Goal: Task Accomplishment & Management: Complete application form

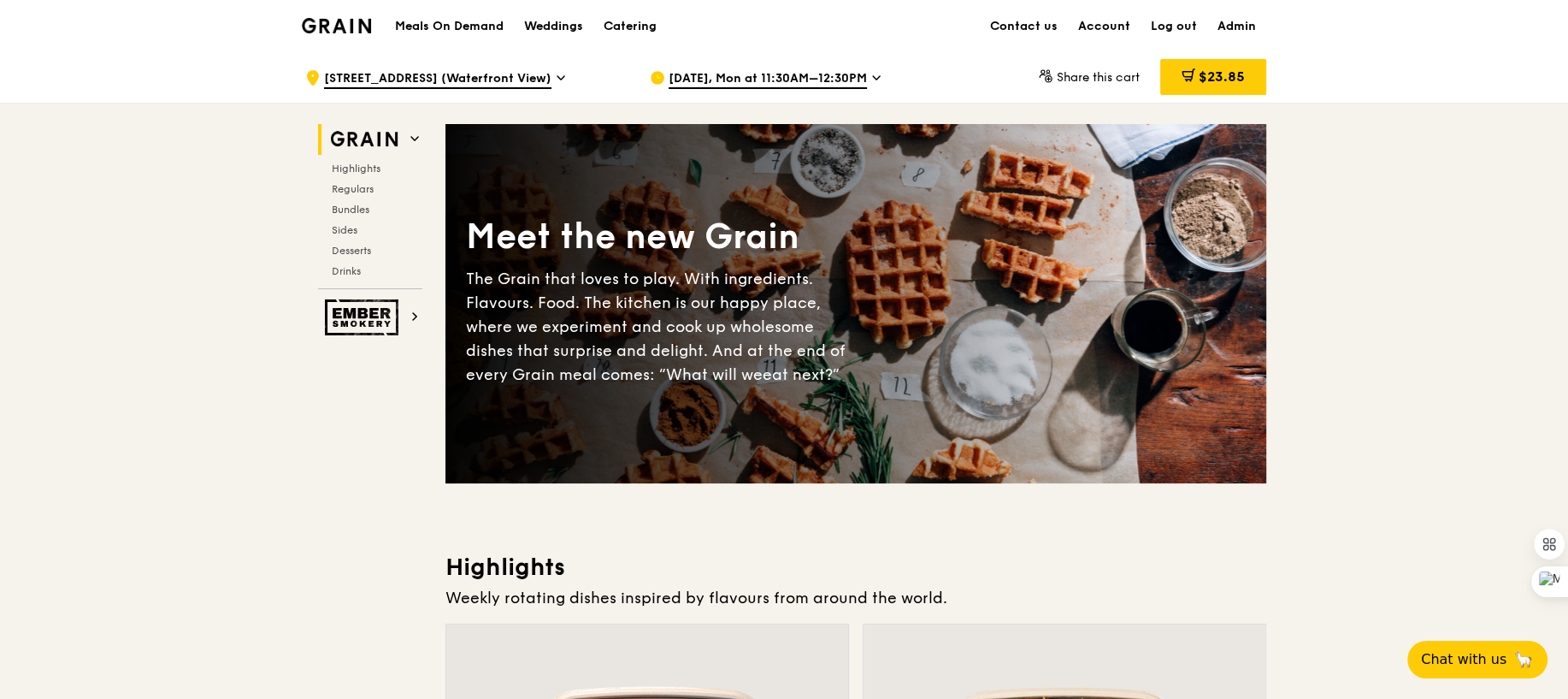
click at [98, 64] on div ".cls-1 { fill: none; stroke: #fff; stroke-linecap: round; stroke-linejoin: roun…" at bounding box center [784, 77] width 1568 height 52
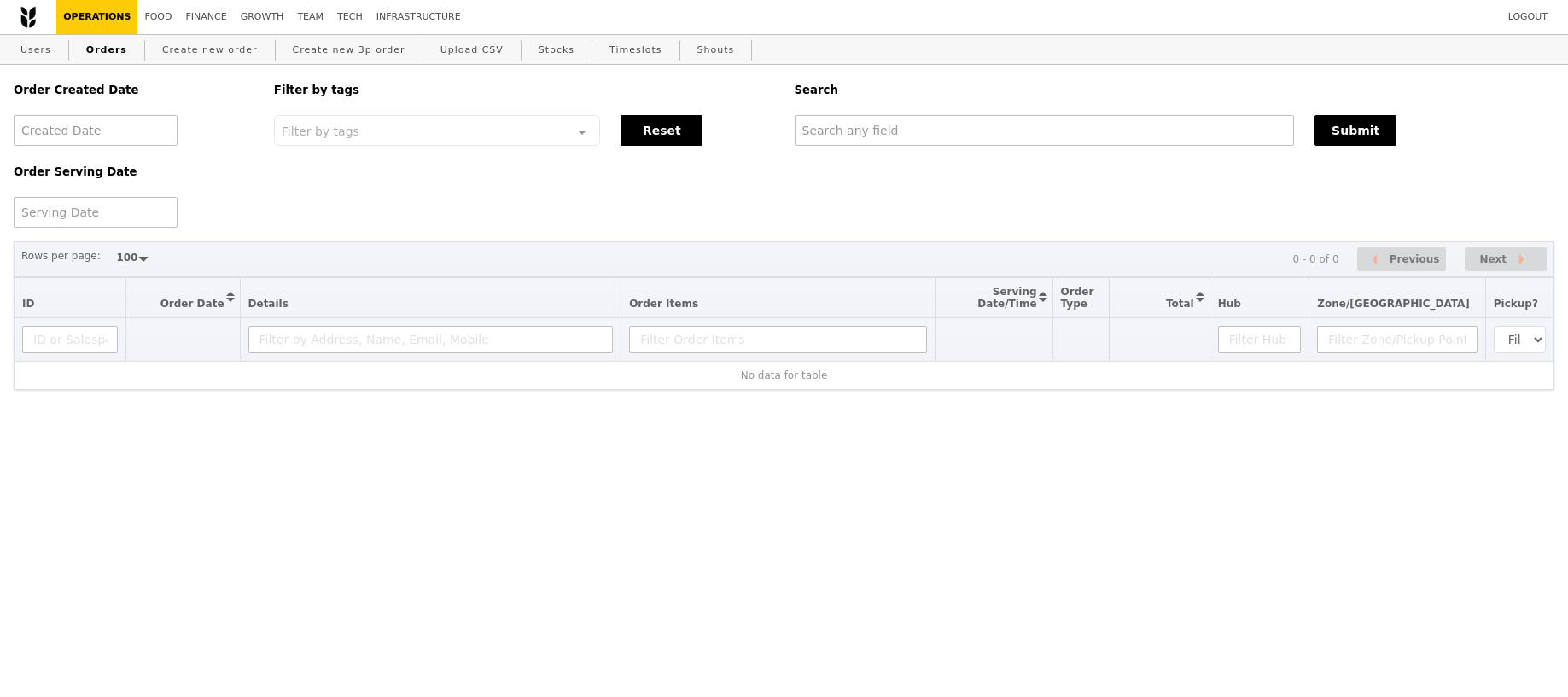
select select "100"
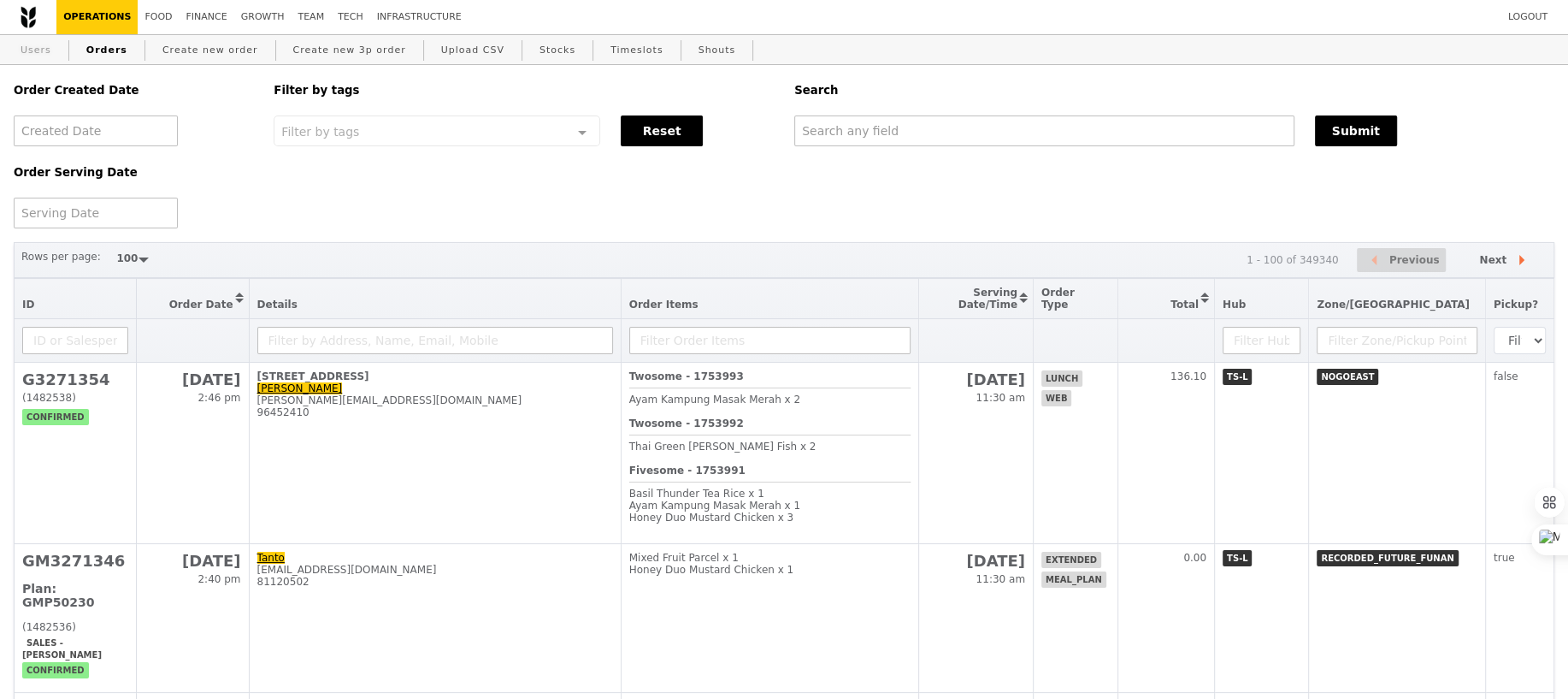
click at [31, 55] on link "Users" at bounding box center [36, 51] width 45 height 31
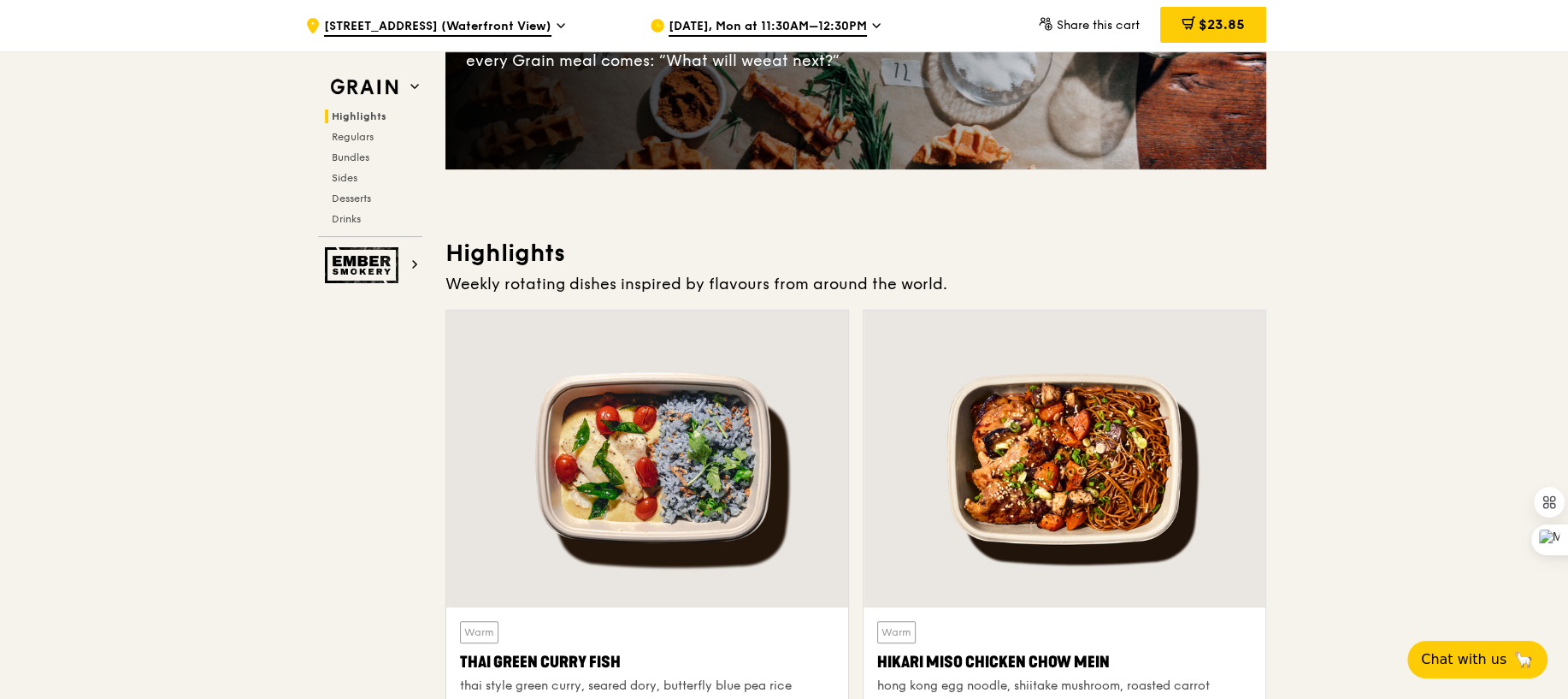
scroll to position [348, 0]
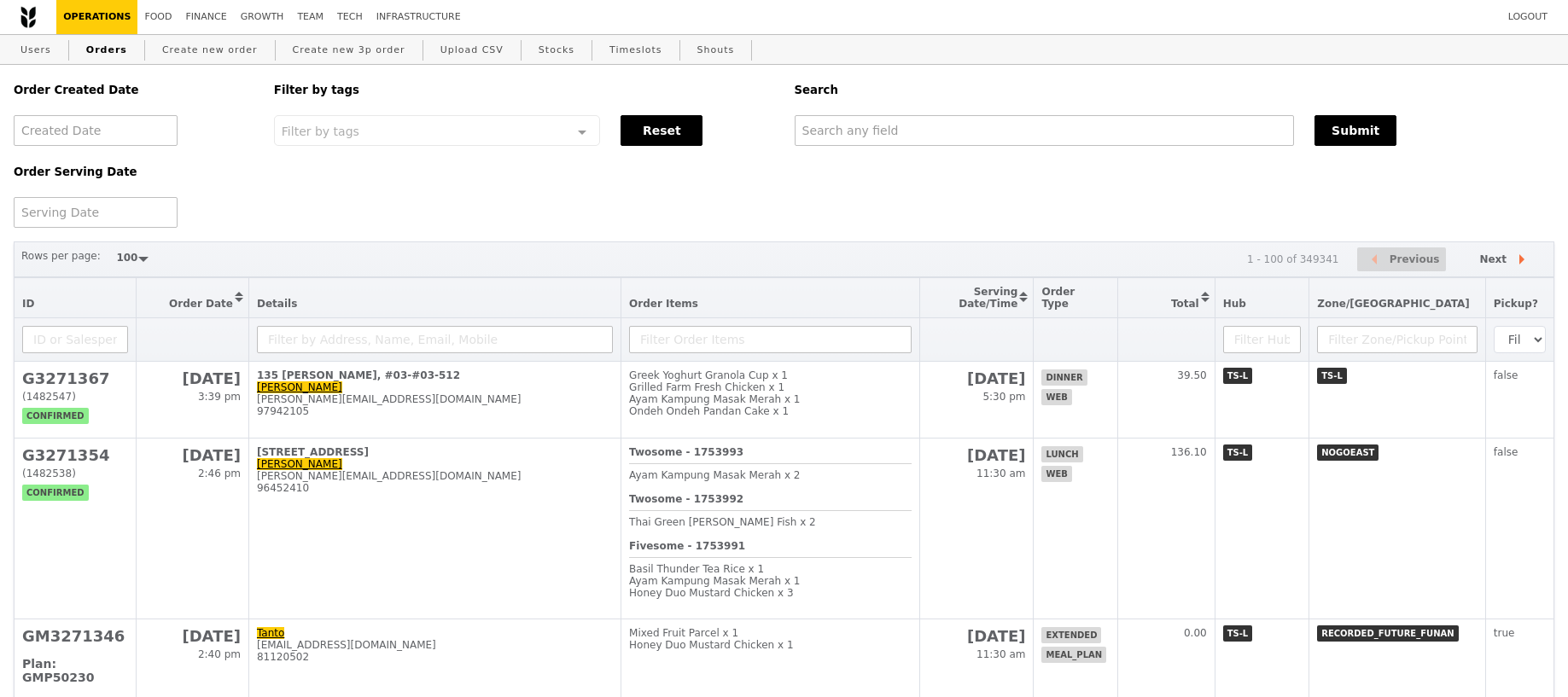
select select "100"
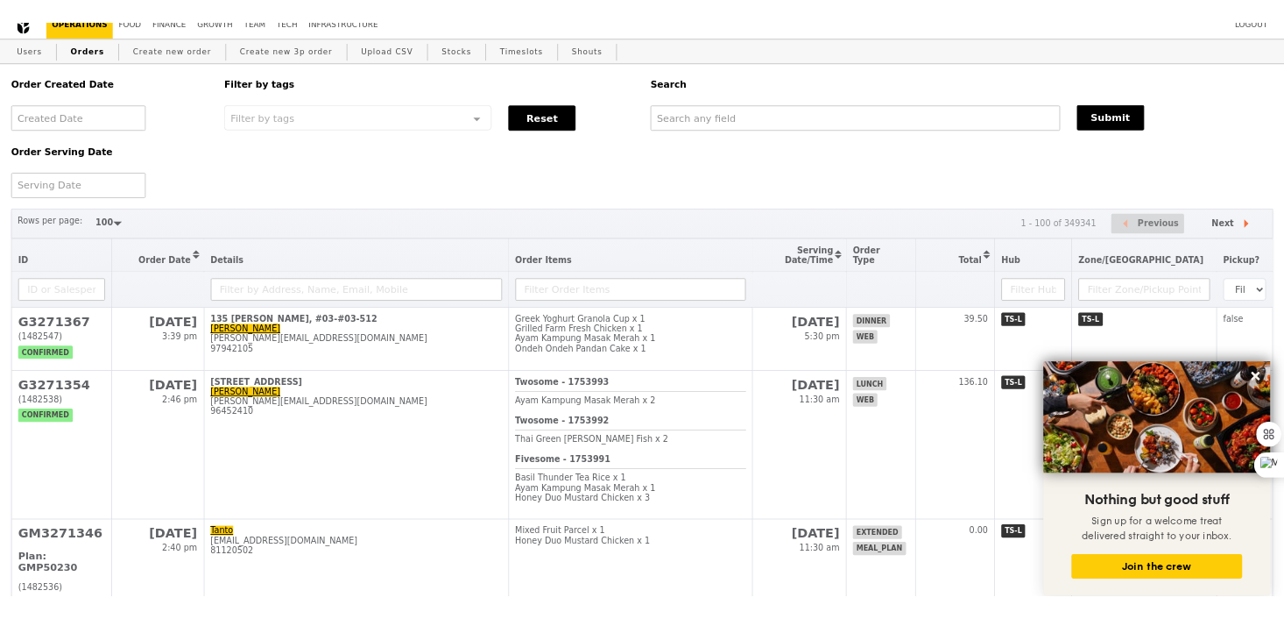
scroll to position [16, 0]
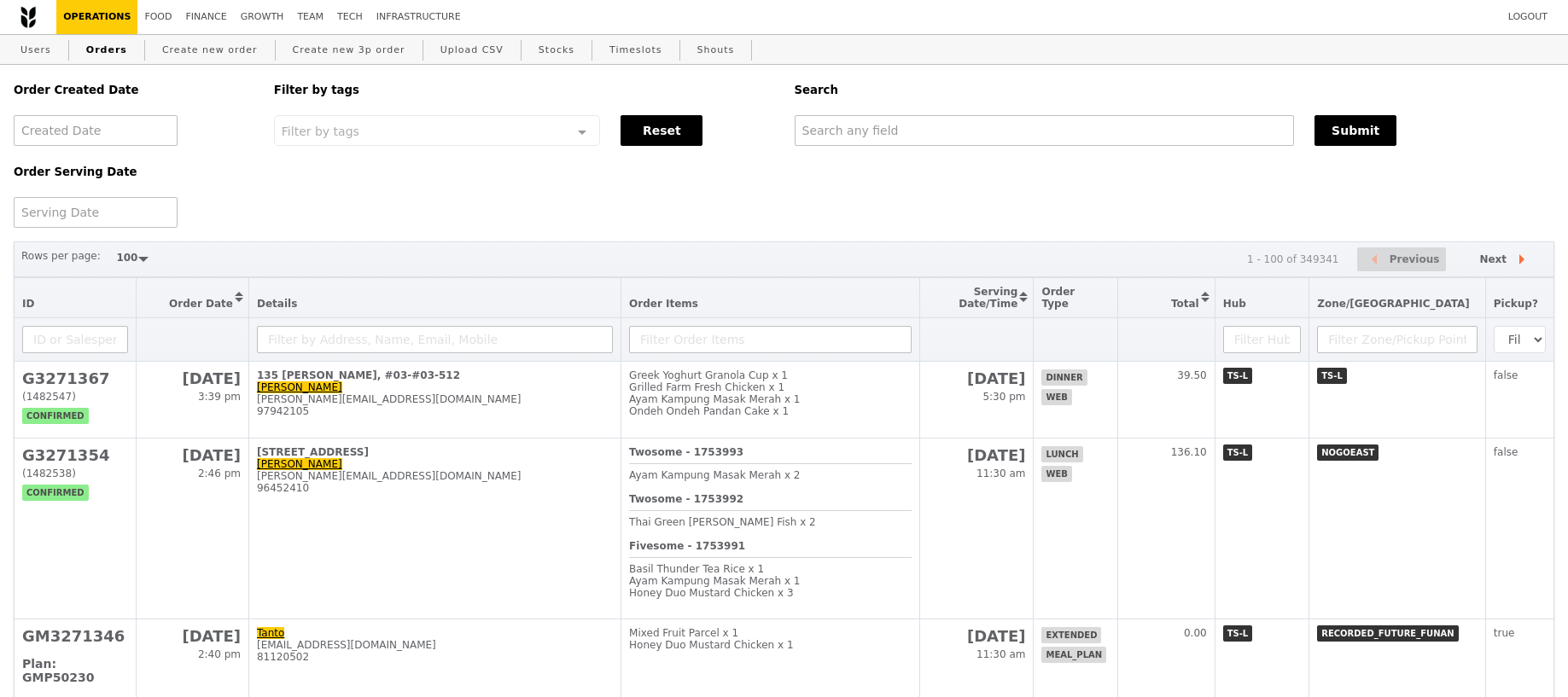
select select "100"
click at [877, 139] on input "text" at bounding box center [1042, 130] width 500 height 31
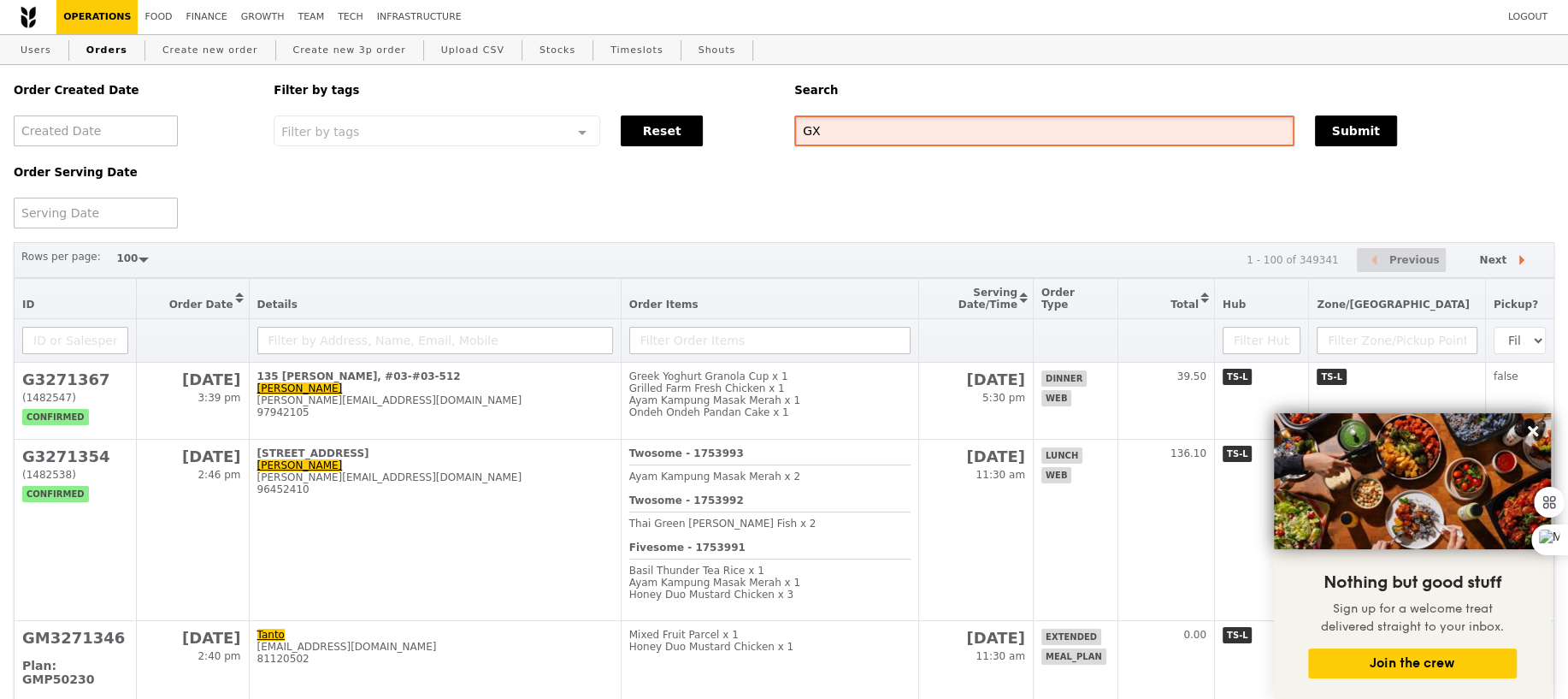
type input "GX"
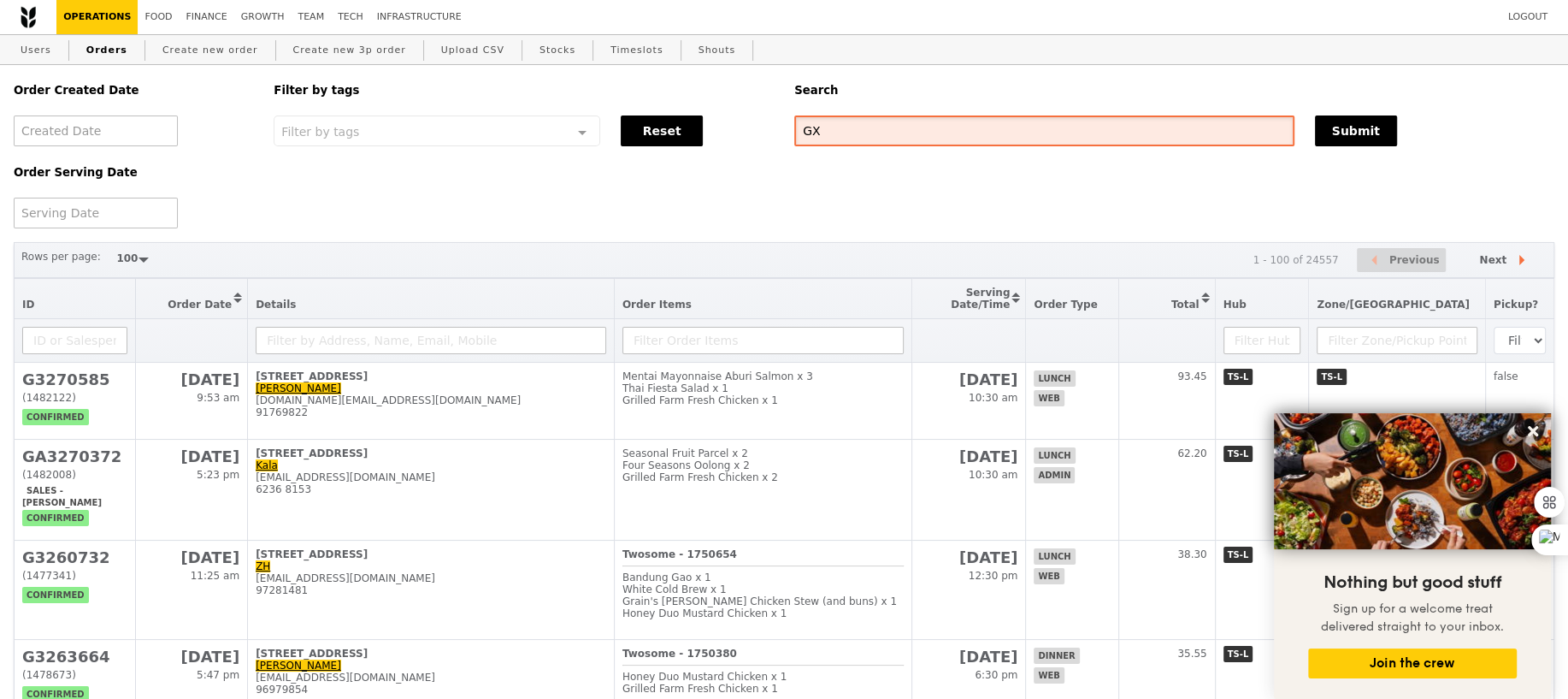
drag, startPoint x: 867, startPoint y: 135, endPoint x: 765, endPoint y: 135, distance: 102.0
click at [765, 135] on div "Order Created Date Order Serving Date Filter by tags Filter by tags Meal_Plan W…" at bounding box center [784, 146] width 1561 height 163
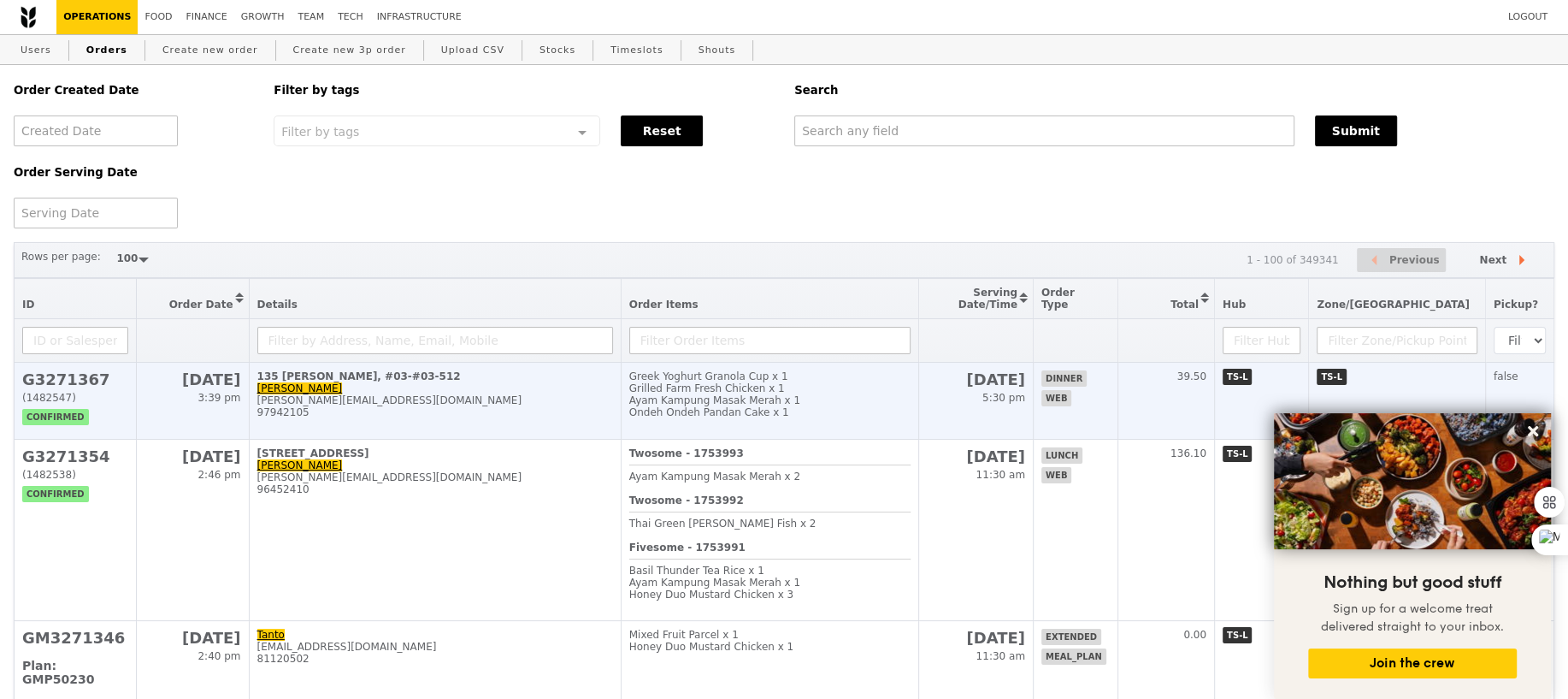
click at [685, 408] on div "Ondeh Ondeh Pandan Cake x 1" at bounding box center [770, 412] width 282 height 12
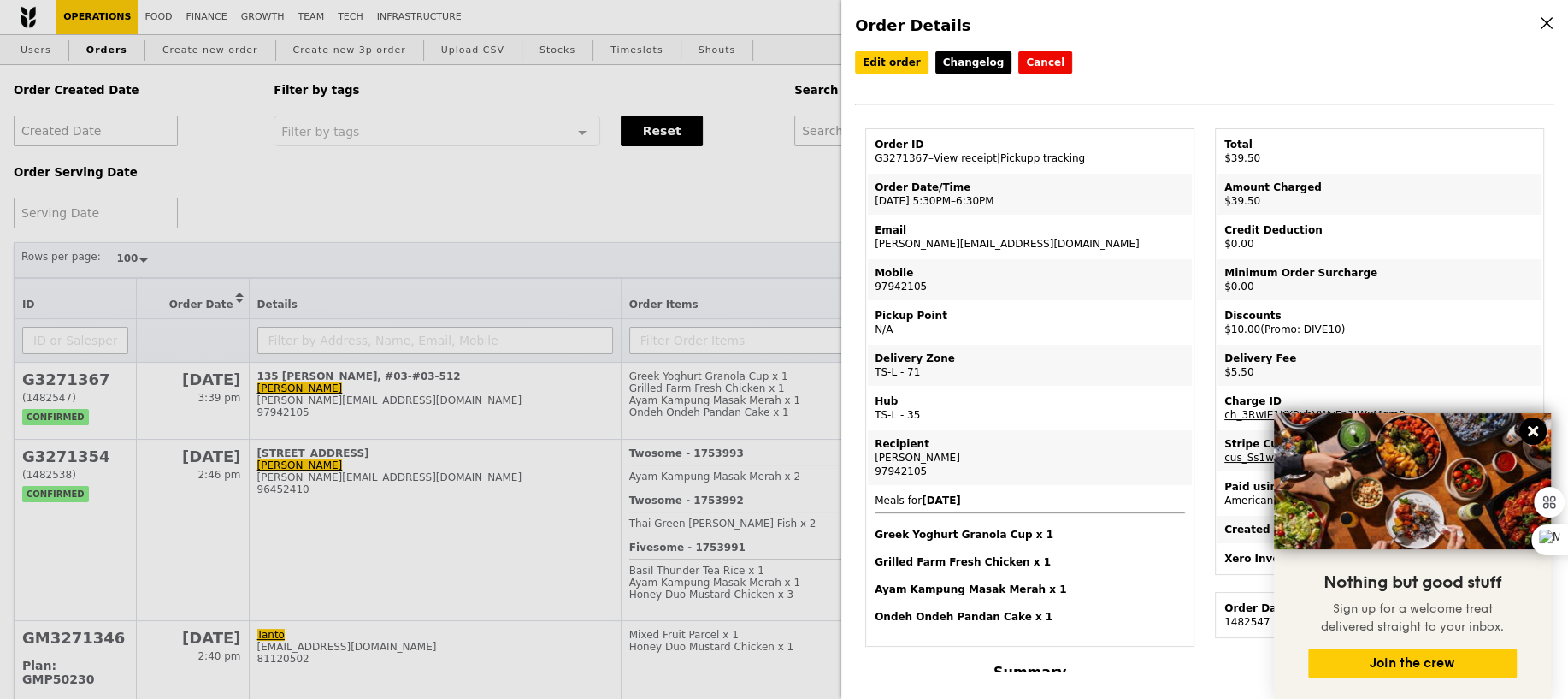
click at [1537, 427] on icon at bounding box center [1533, 431] width 11 height 11
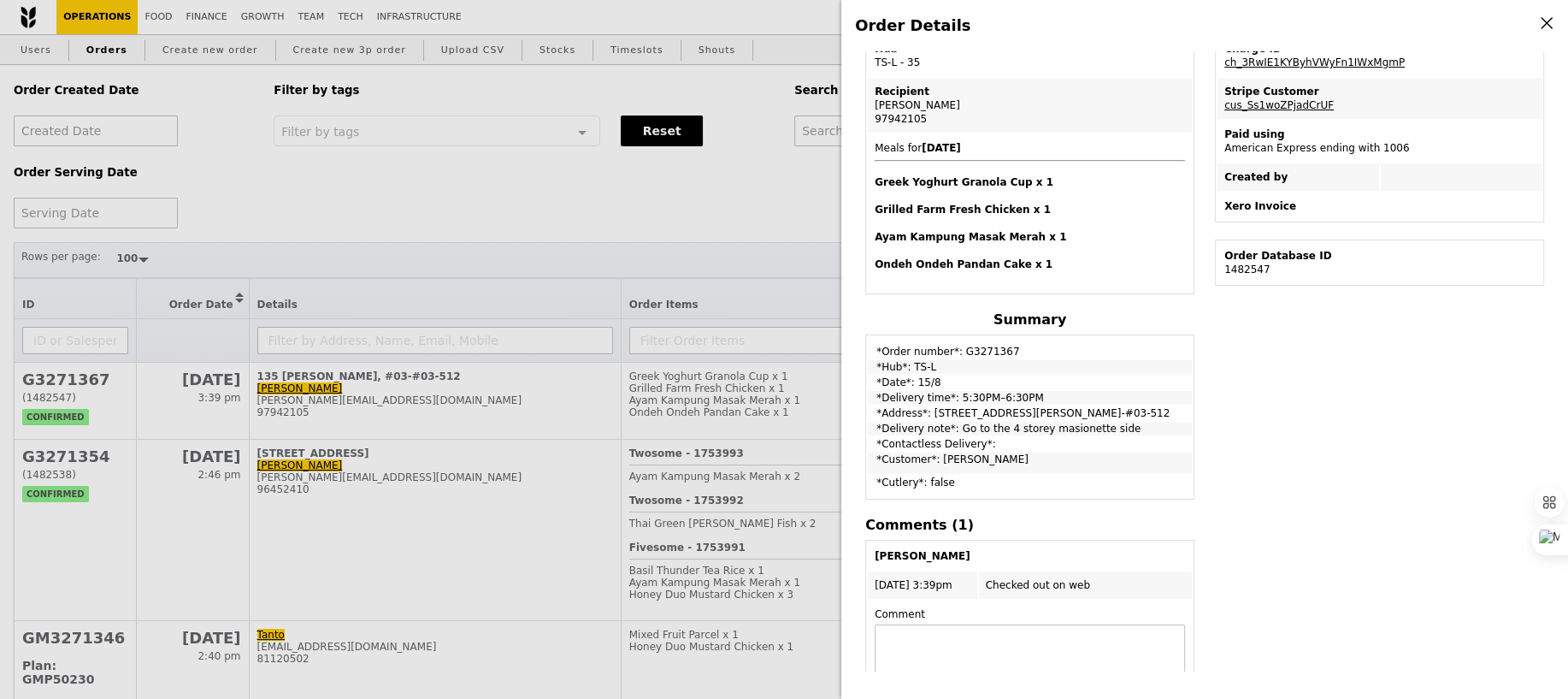
scroll to position [404, 0]
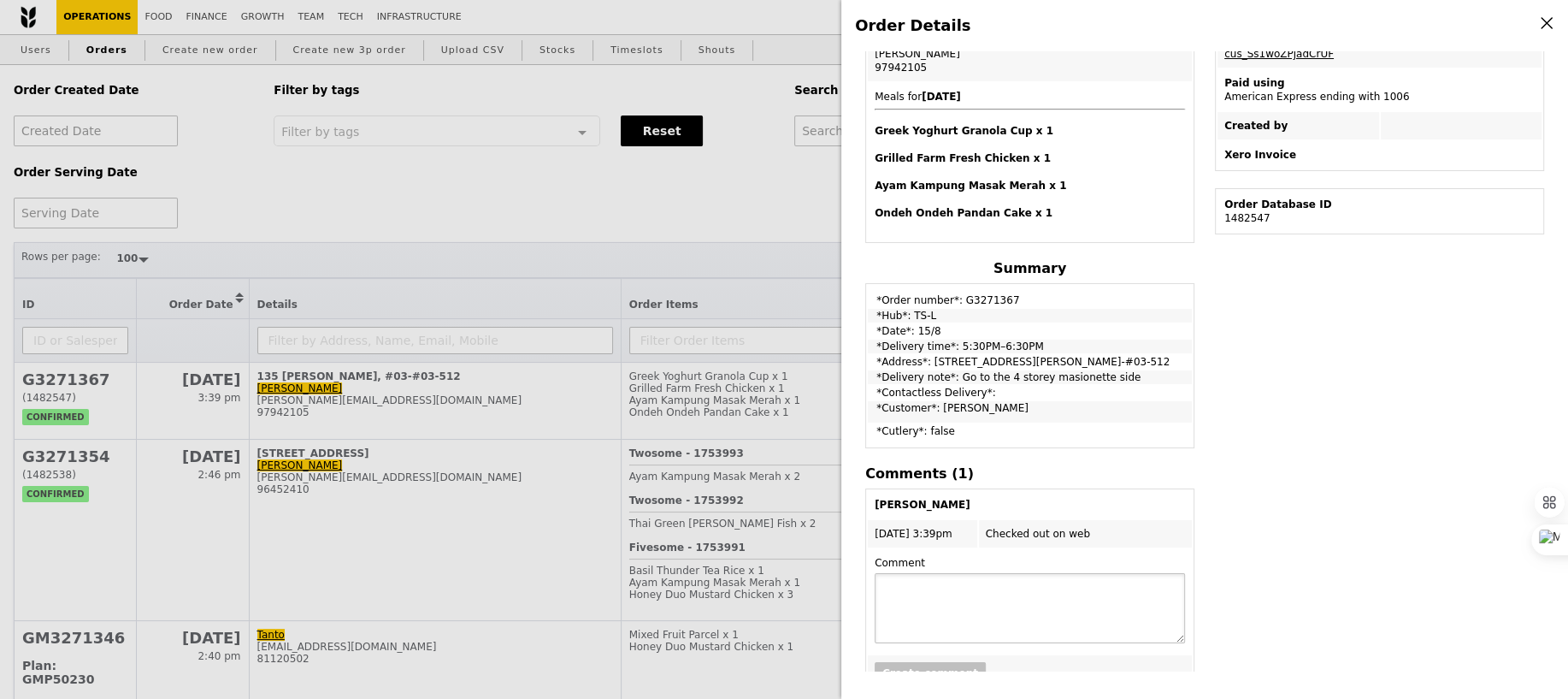
click at [986, 606] on textarea at bounding box center [1029, 608] width 310 height 70
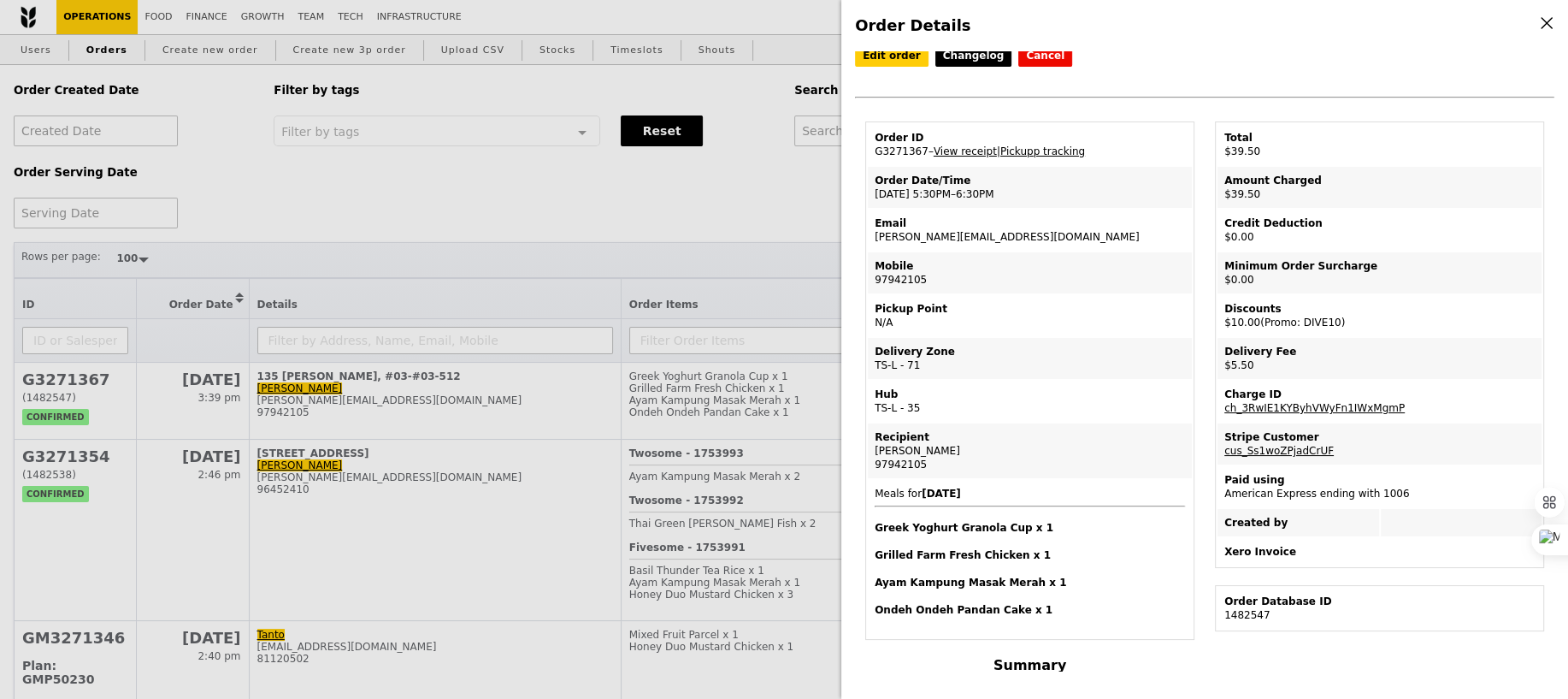
scroll to position [0, 0]
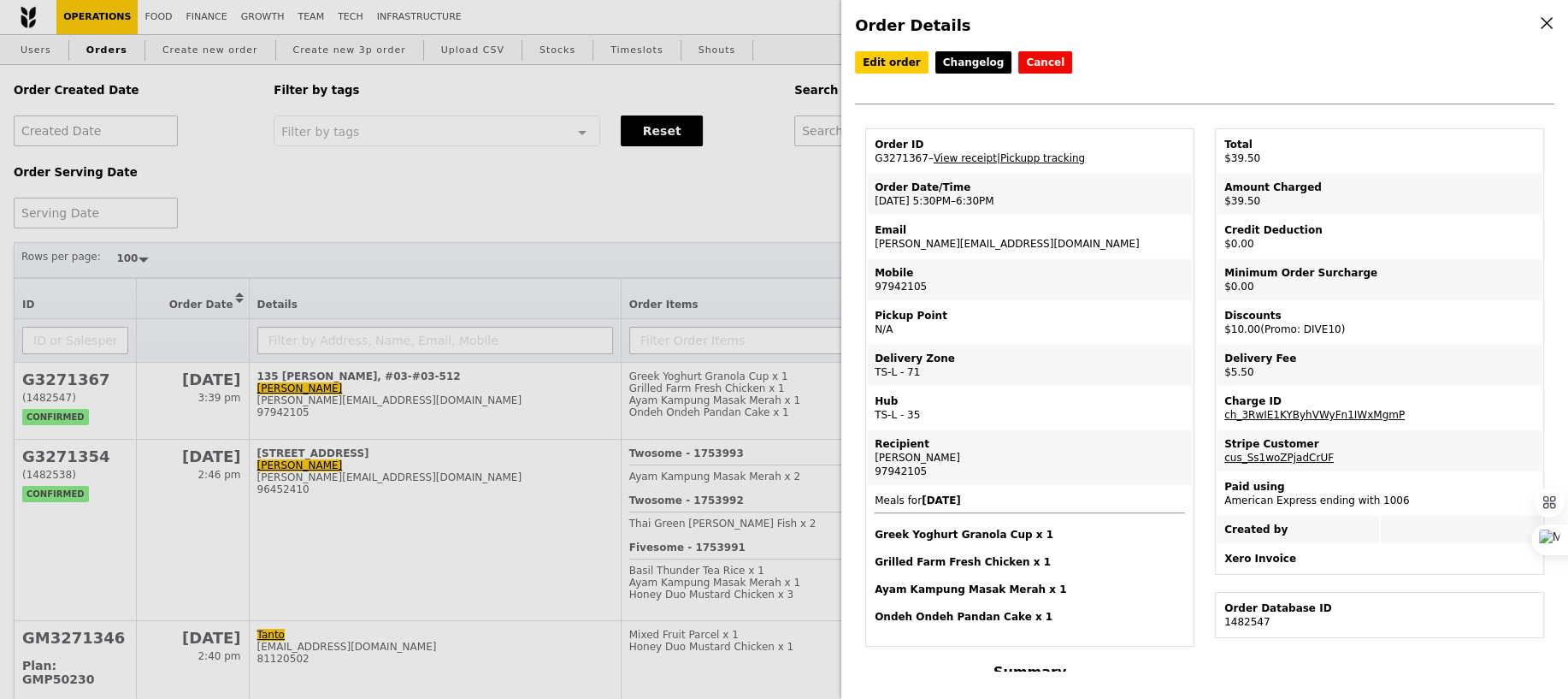
click at [717, 327] on div "Order Details Edit order Changelog Cancel Order ID G3271367 – View receipt | Pi…" at bounding box center [784, 350] width 1568 height 699
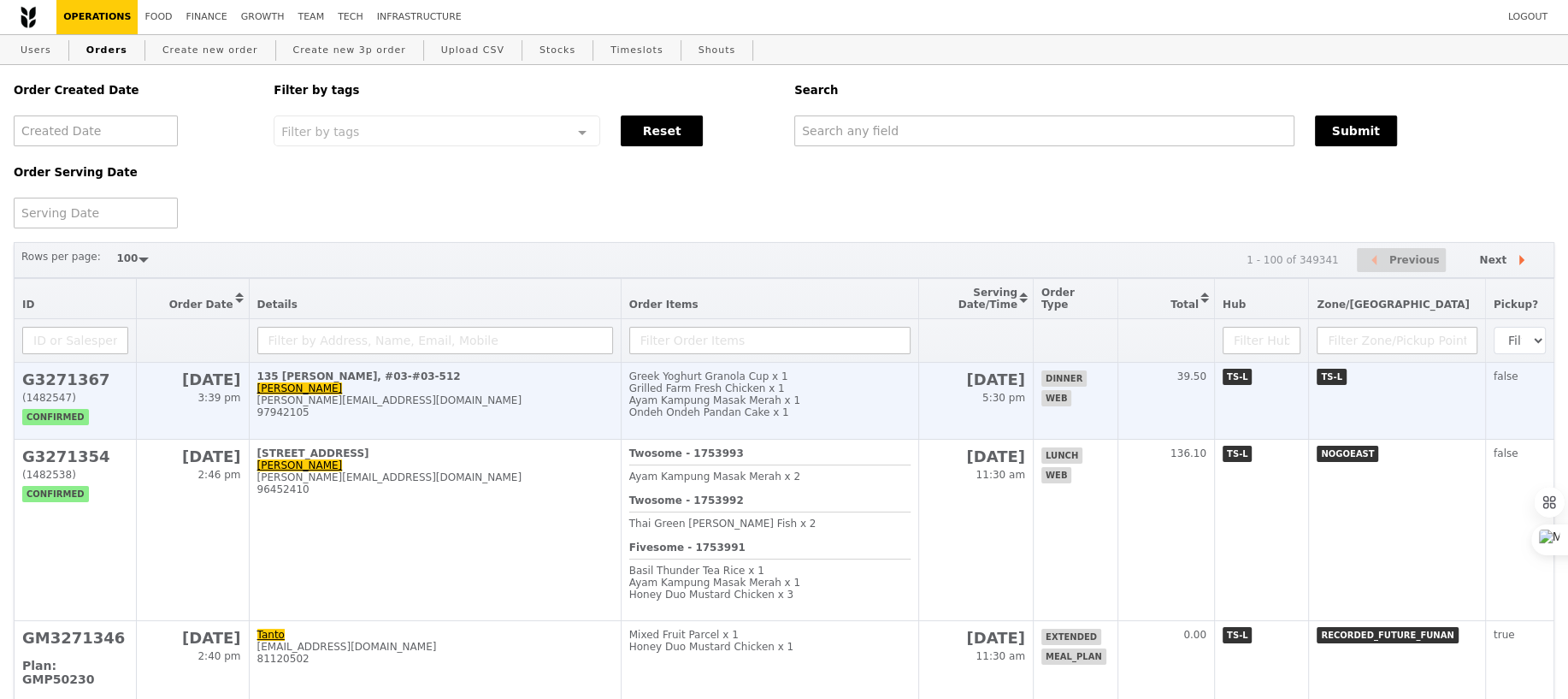
click at [731, 418] on div "Ondeh Ondeh Pandan Cake x 1" at bounding box center [770, 412] width 282 height 12
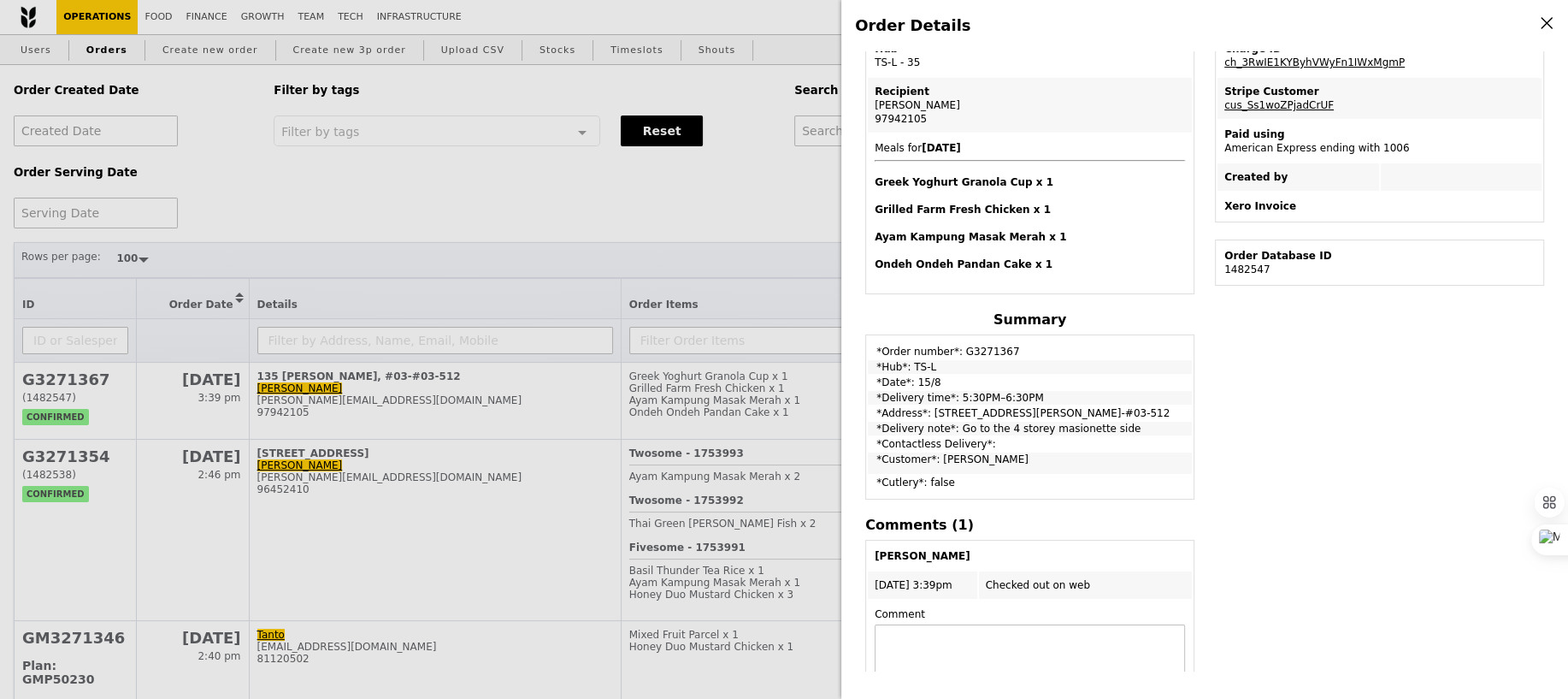
scroll to position [357, 0]
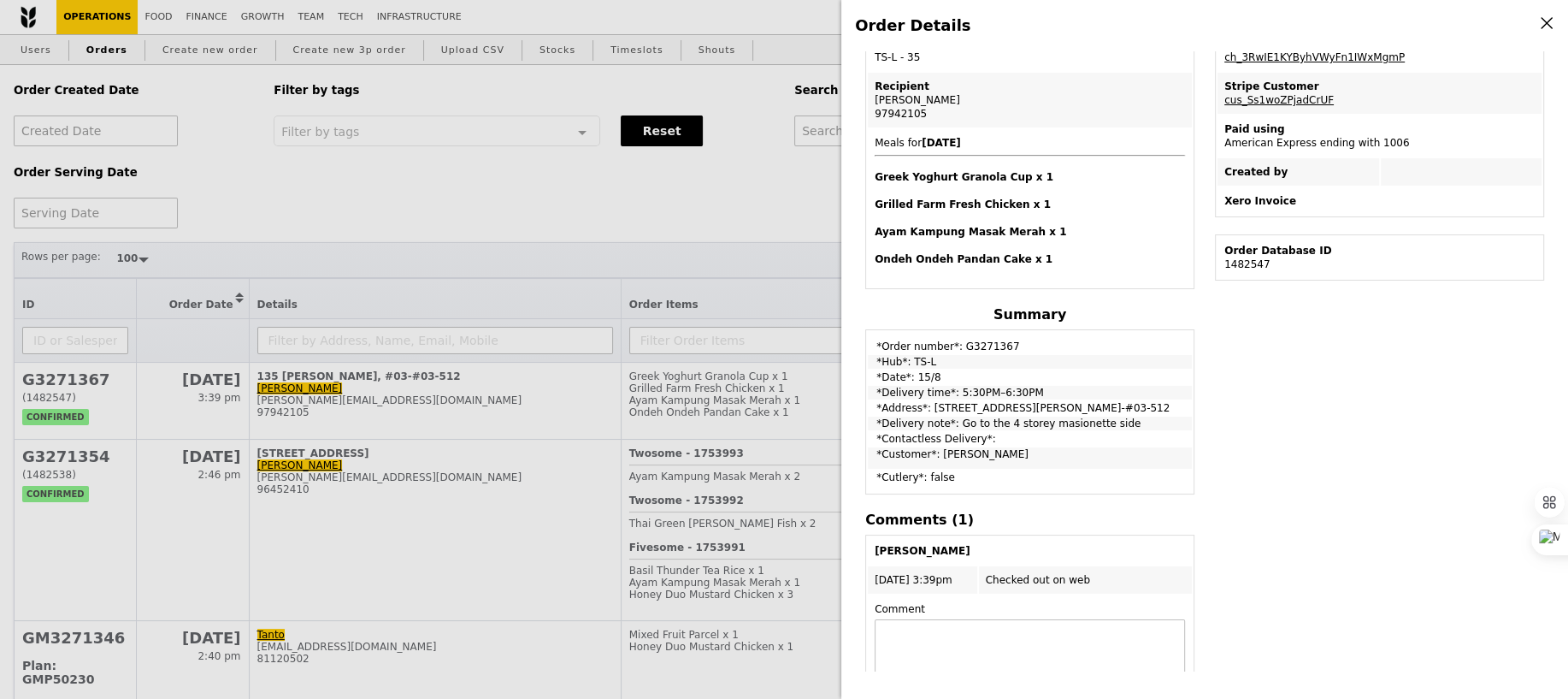
drag, startPoint x: 871, startPoint y: 338, endPoint x: 1138, endPoint y: 420, distance: 279.3
click at [1138, 420] on tbody "*Order number*: G3271367 *Hub*: TS-L *Date*: 15/8 *Delivery time*: 5:30PM–6:30P…" at bounding box center [1029, 412] width 324 height 160
click at [620, 235] on div "Order Details Edit order Changelog Cancel Order ID G3271367 – View receipt | Pi…" at bounding box center [784, 350] width 1568 height 699
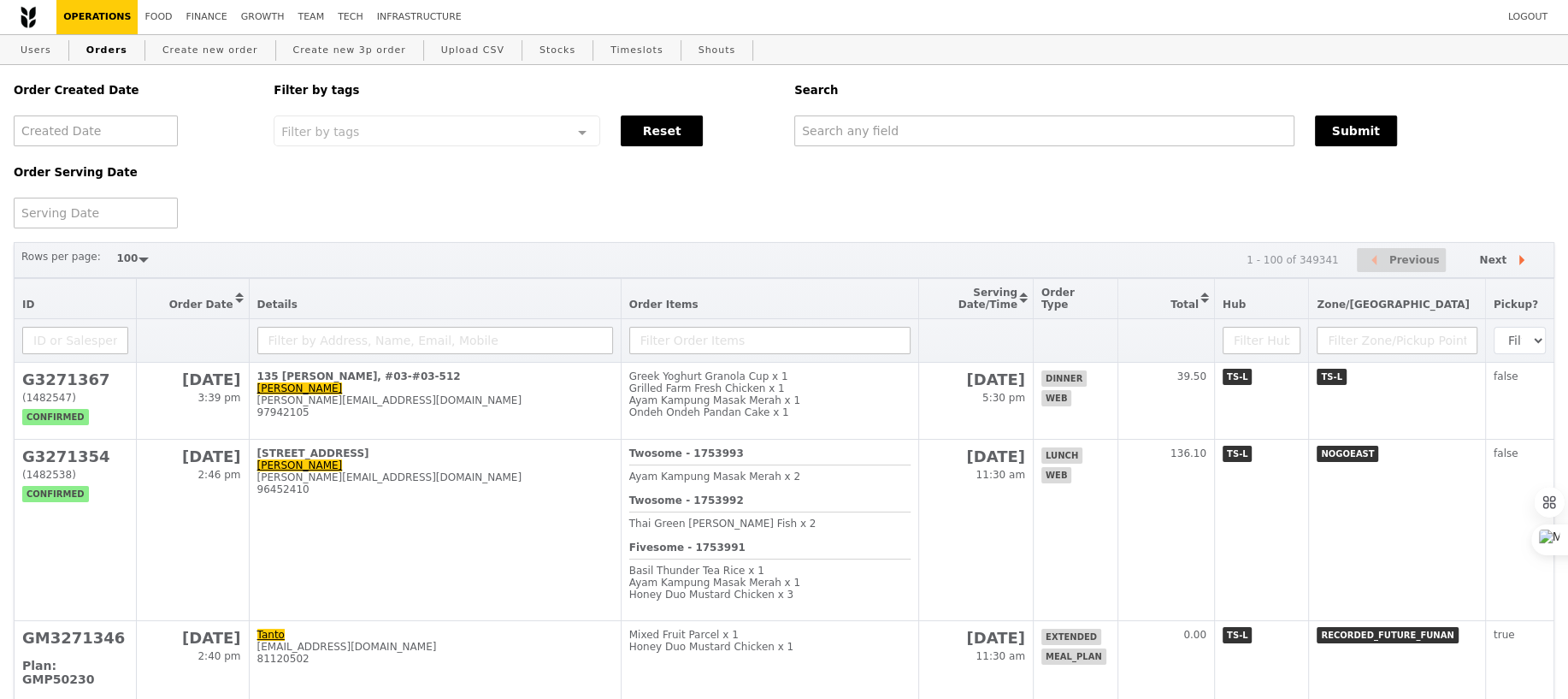
scroll to position [456, 0]
click at [155, 21] on link "Food" at bounding box center [158, 17] width 41 height 34
select select "100"
click at [696, 54] on link "Shouts" at bounding box center [717, 51] width 52 height 31
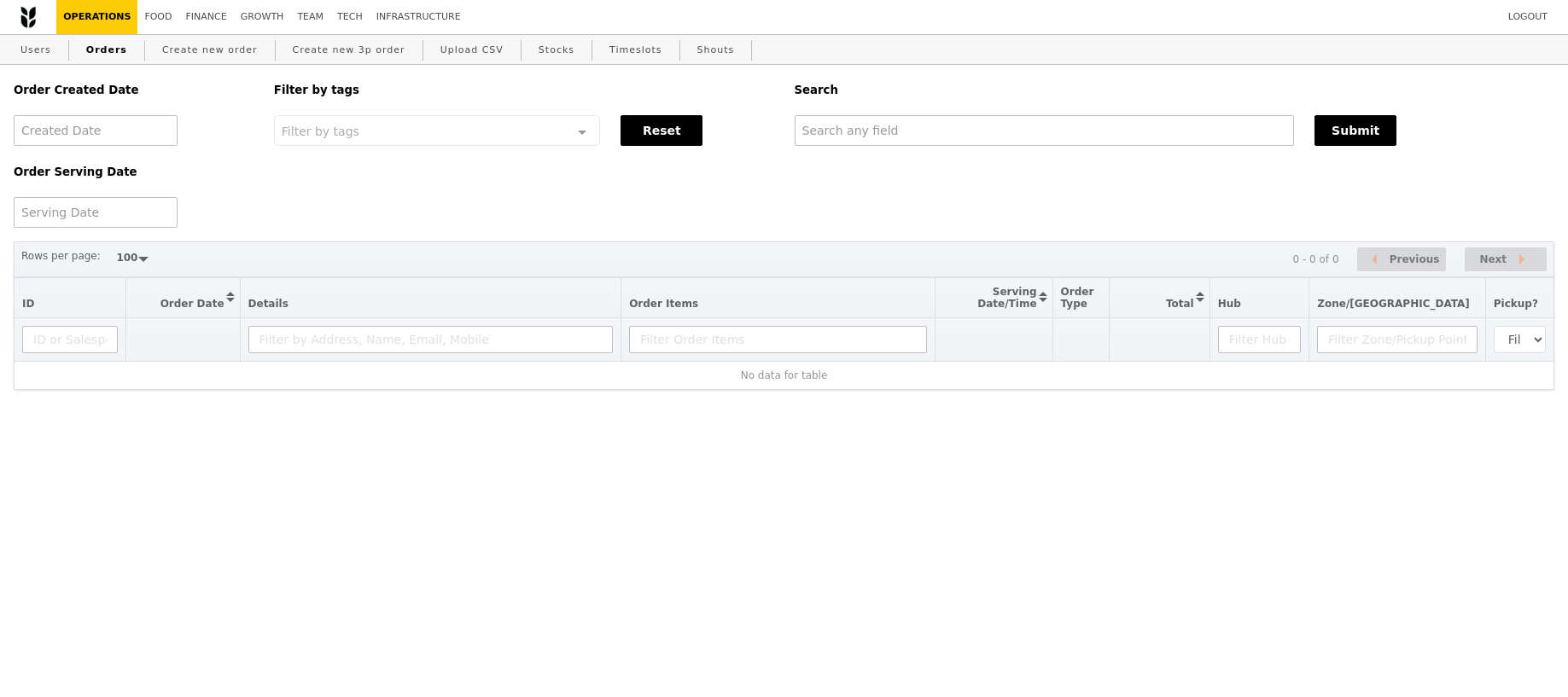
select select "100"
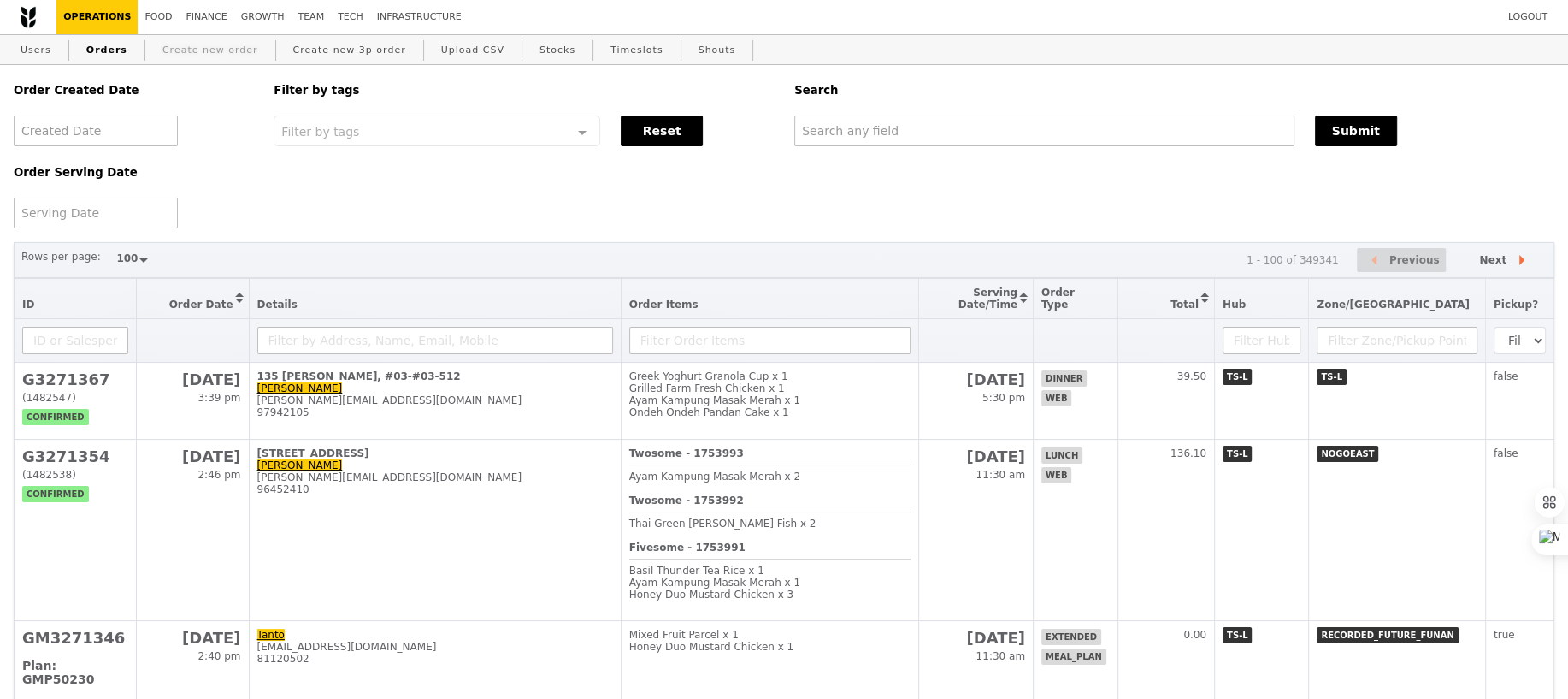
click at [184, 51] on link "Create new order" at bounding box center [210, 51] width 109 height 31
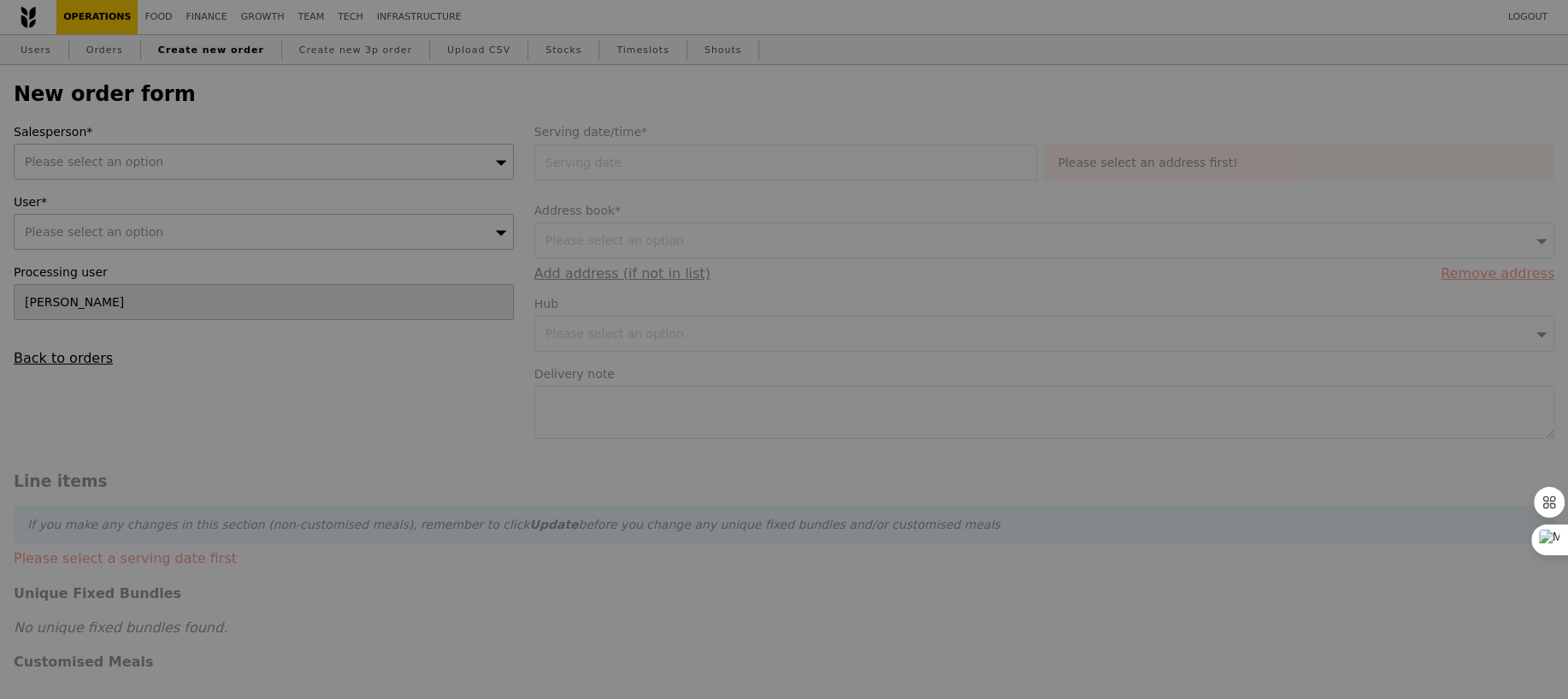
type input "Confirm"
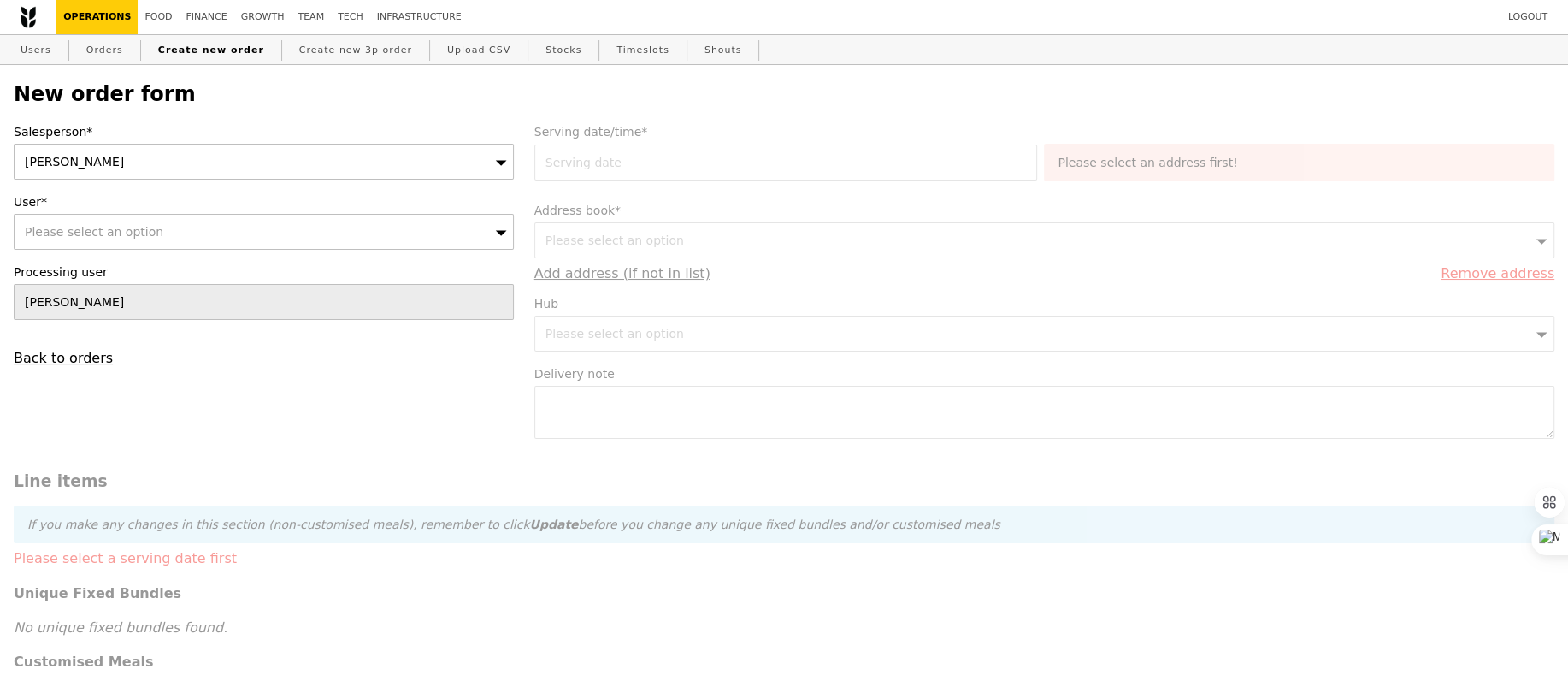
click at [218, 157] on div "[PERSON_NAME]" at bounding box center [263, 161] width 501 height 36
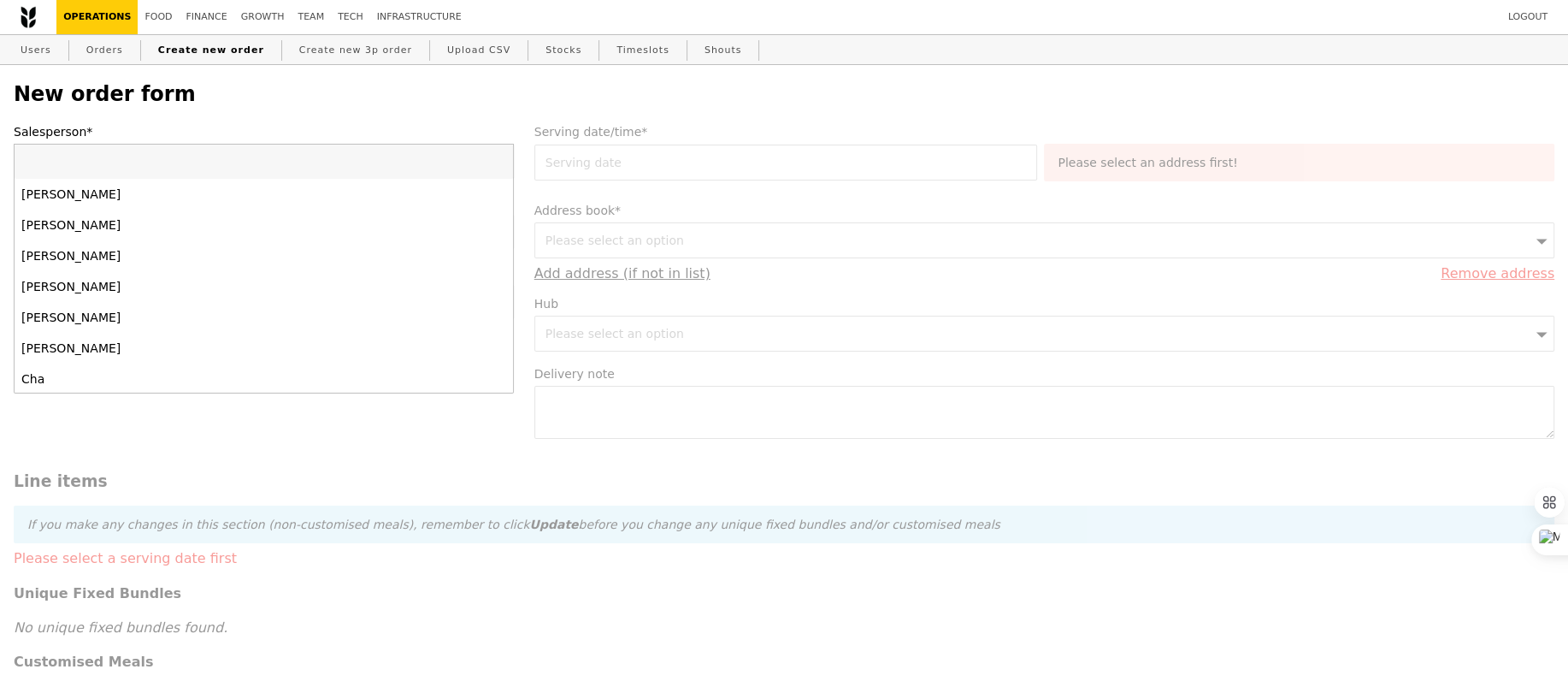
click at [300, 91] on h2 "New order form" at bounding box center [784, 94] width 1541 height 24
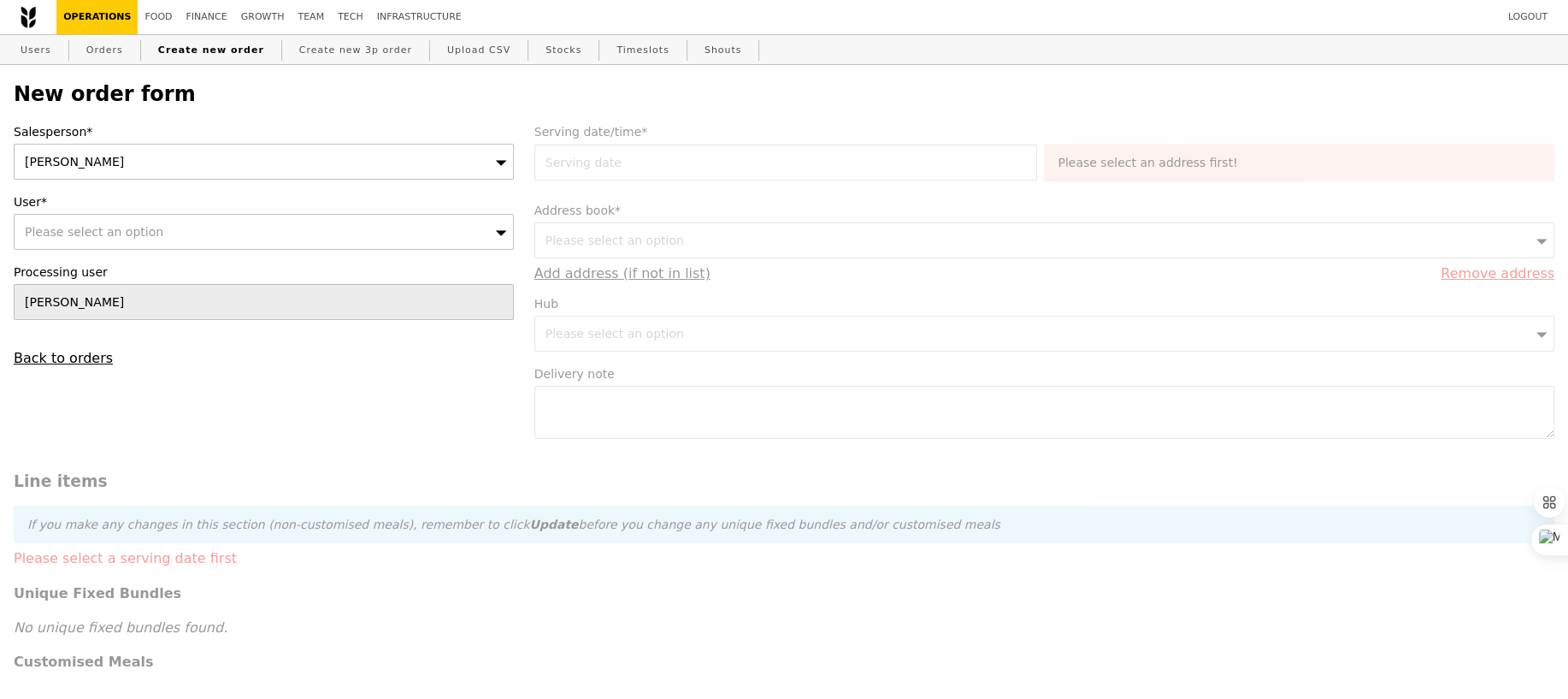
click at [95, 165] on div "[PERSON_NAME]" at bounding box center [263, 161] width 501 height 36
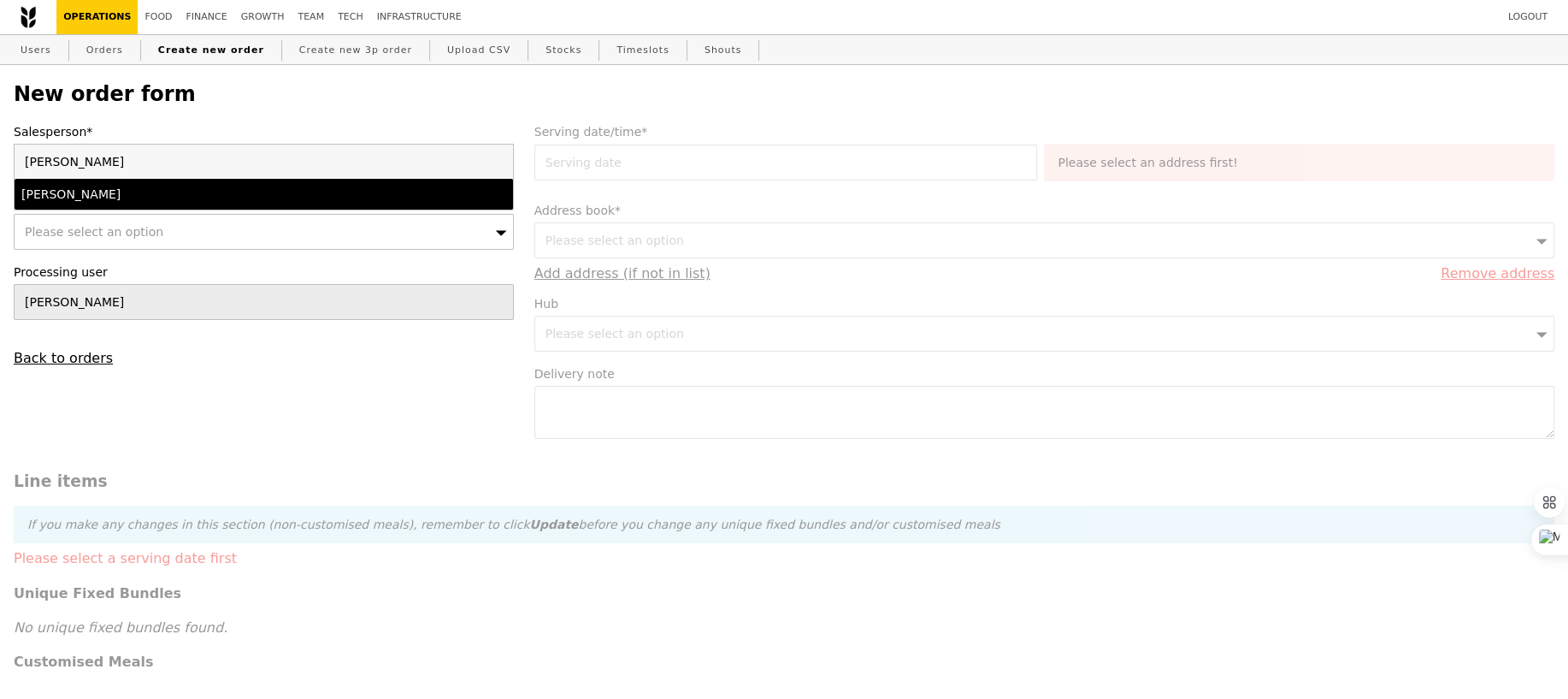
type input "josh"
click at [117, 205] on li "Joshua Moses" at bounding box center [263, 194] width 499 height 31
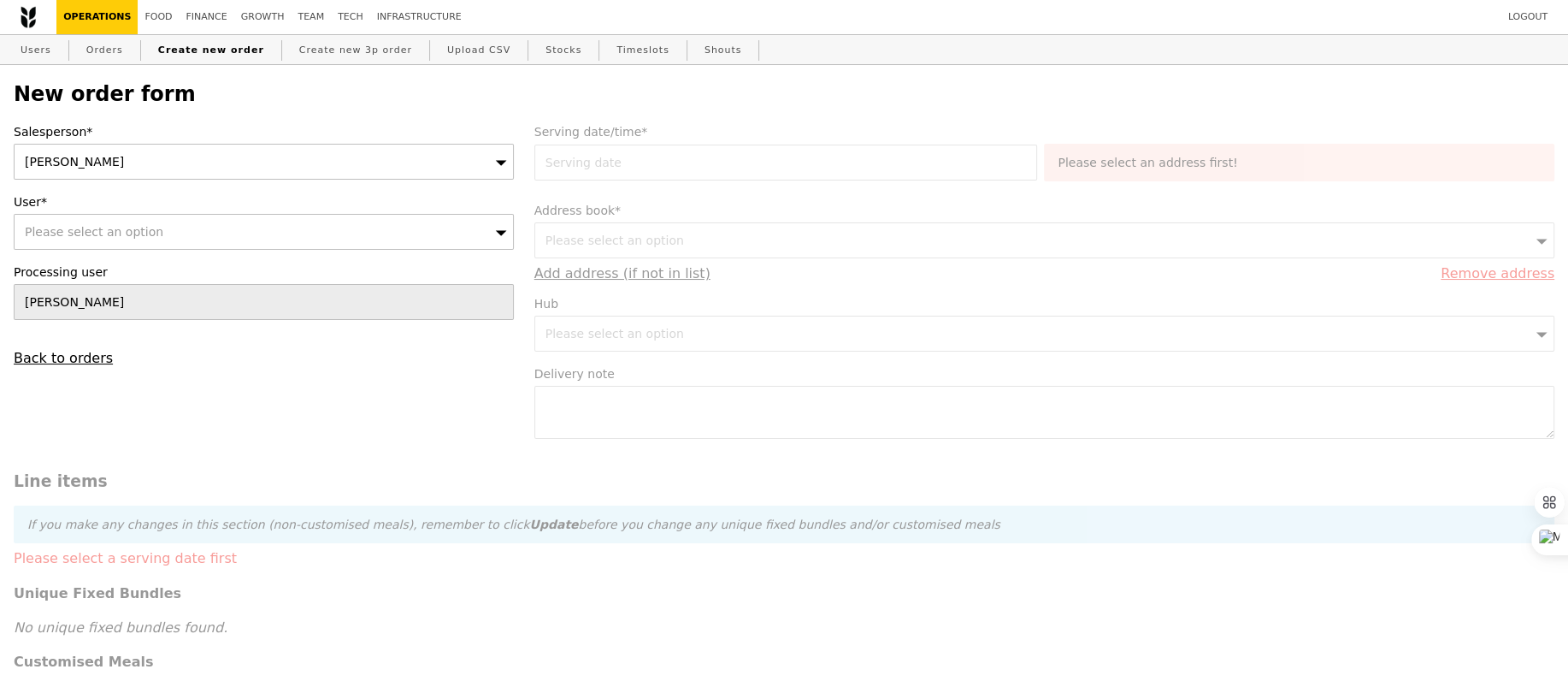
click at [53, 234] on span "Please select an option" at bounding box center [94, 231] width 139 height 14
type input "sherlynnn@grain.com.sg"
type input "Confirm"
type input "sherlyn@grain.com.sg"
type input "Confirm"
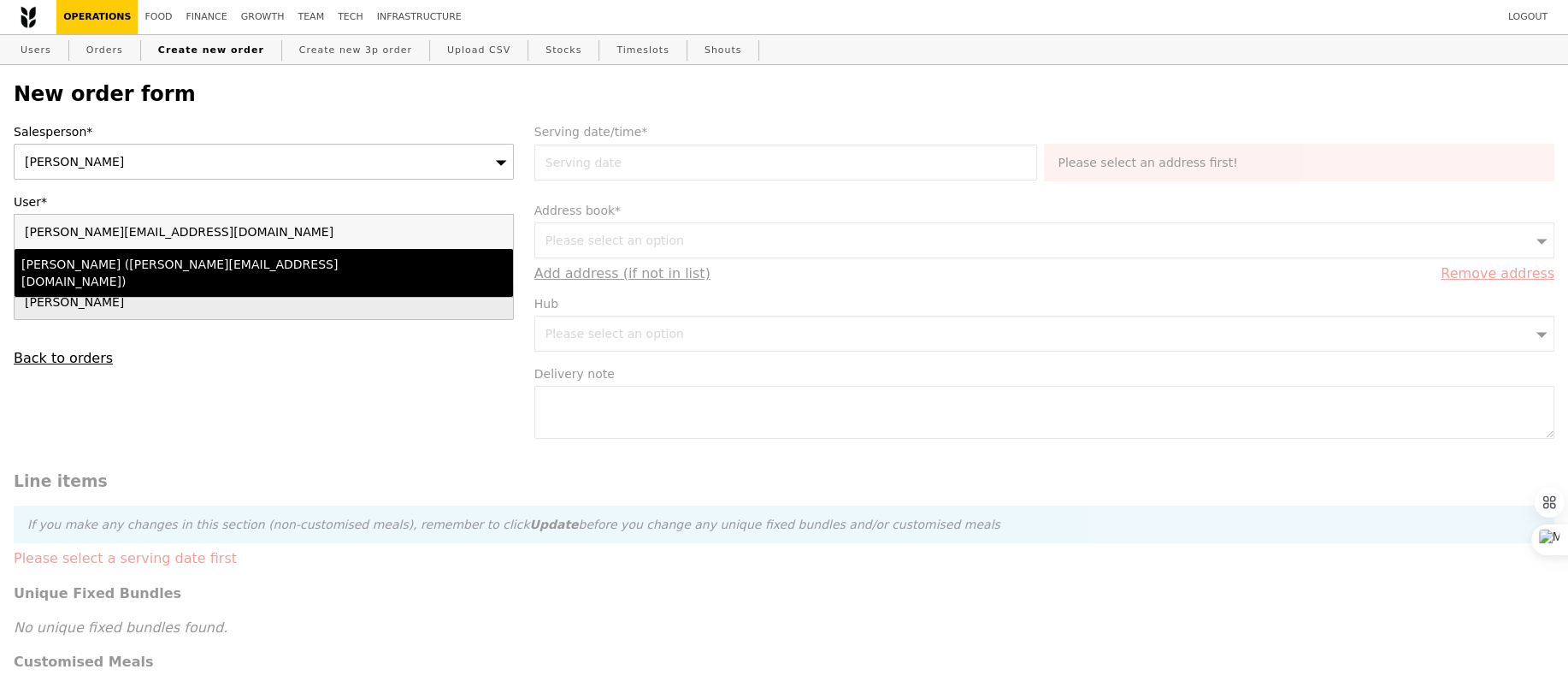
type input "sherlyn@grain.com.sg"
click at [42, 252] on li "Sherlyn (sherlyn@grain.com.sg)" at bounding box center [263, 272] width 499 height 48
type input "Loading..."
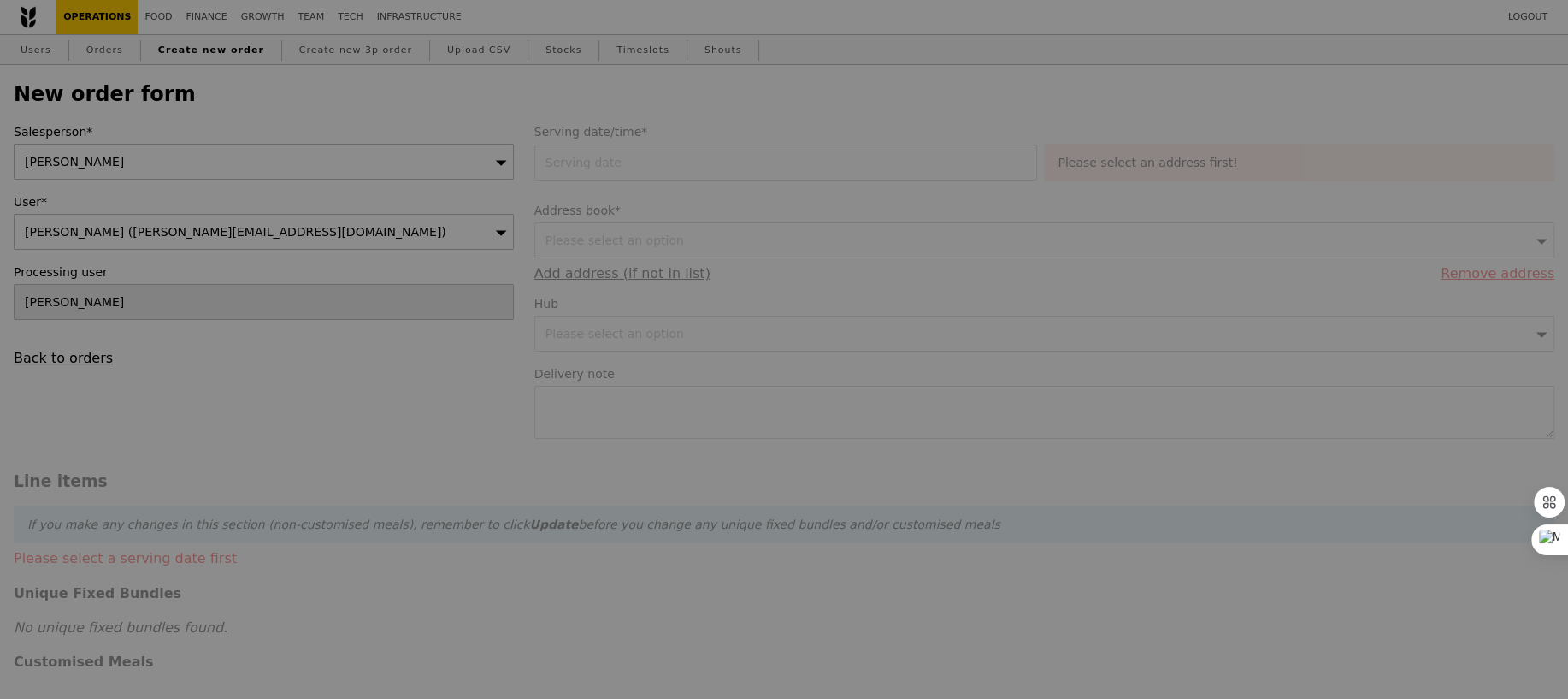
type input "9.08"
type input "9.90"
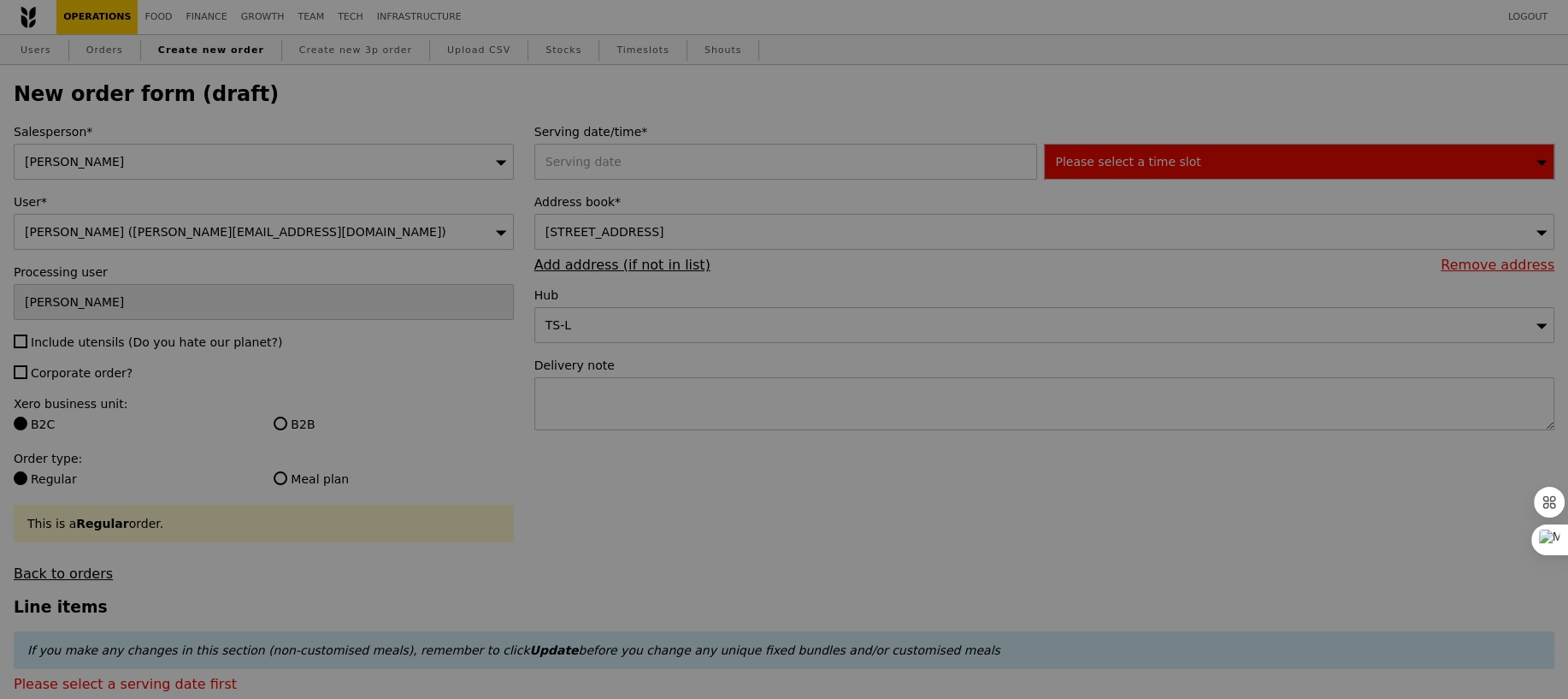
type input "Confirm"
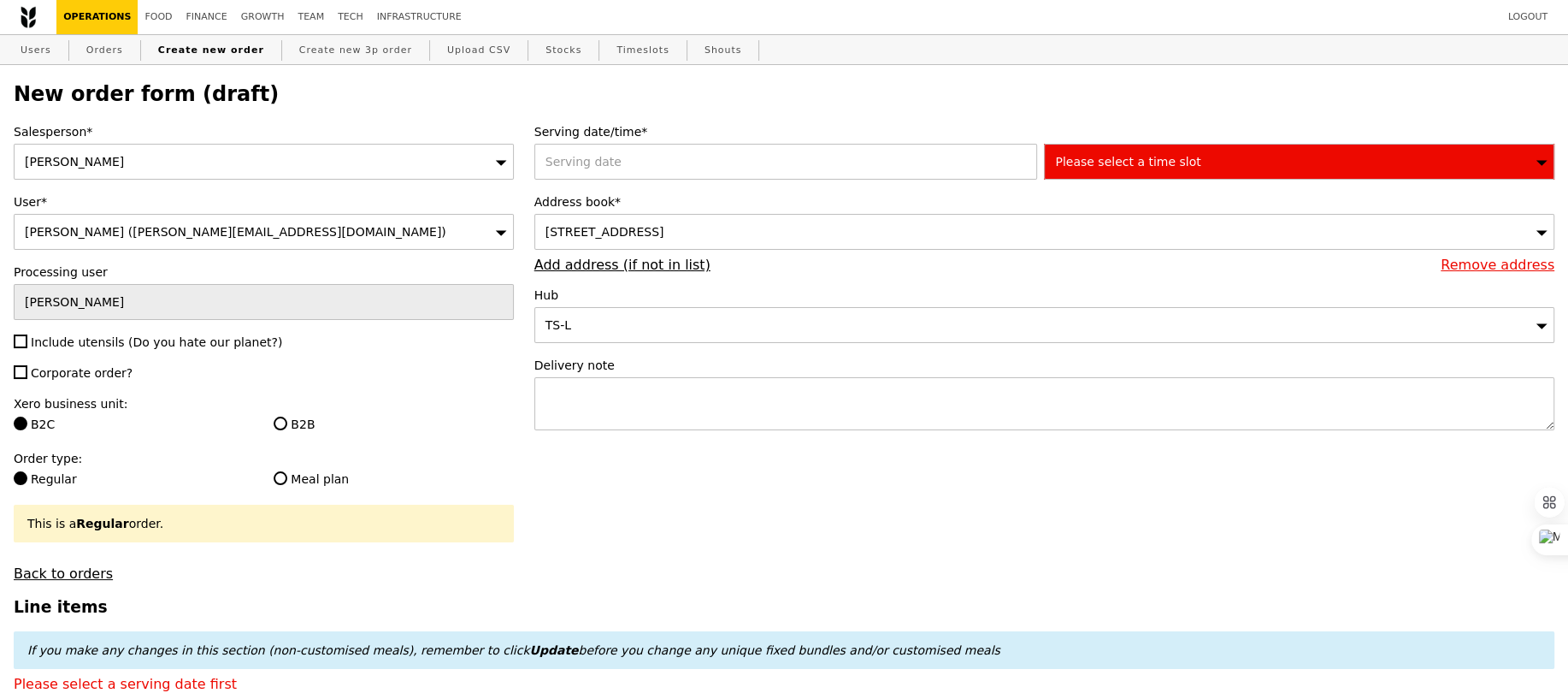
scroll to position [77, 0]
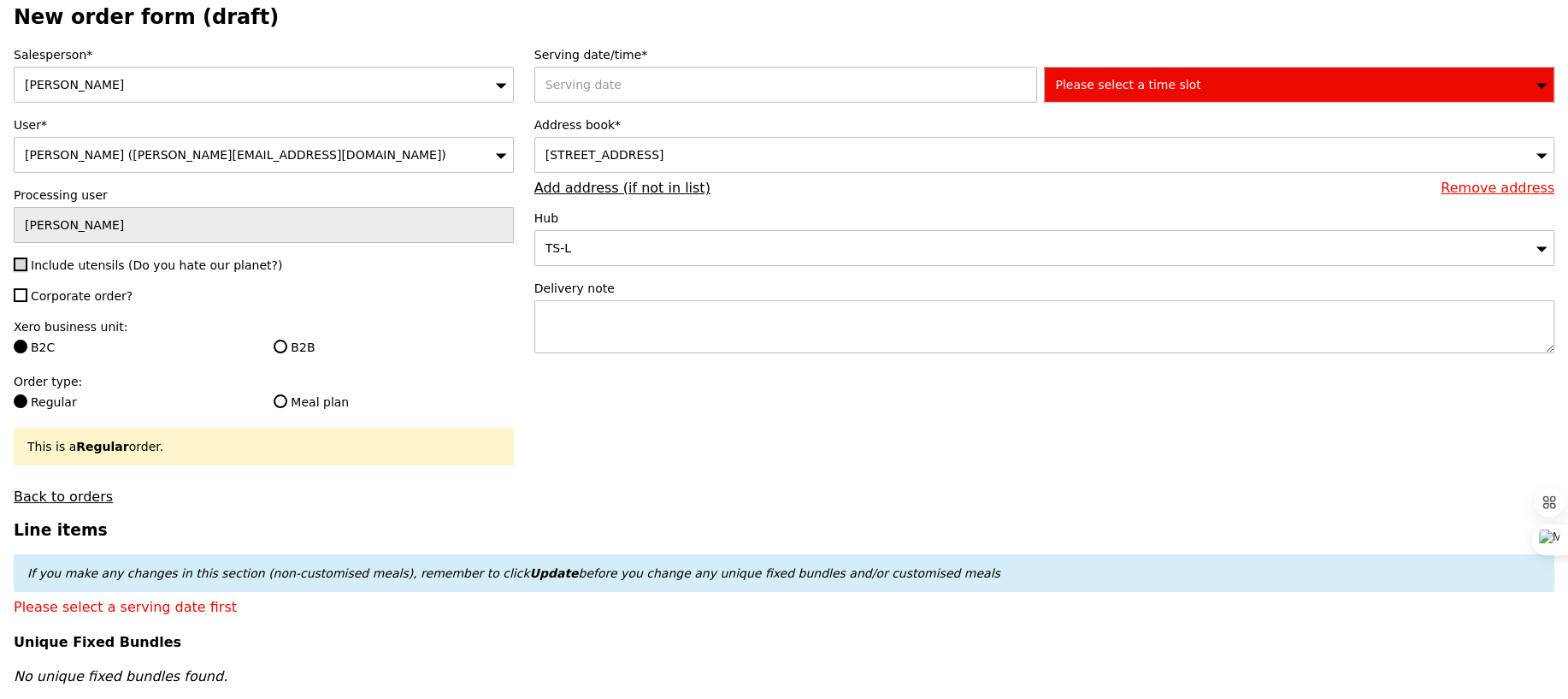
click at [18, 263] on input "Include utensils (Do you hate our planet?)" at bounding box center [20, 265] width 14 height 14
checkbox input "true"
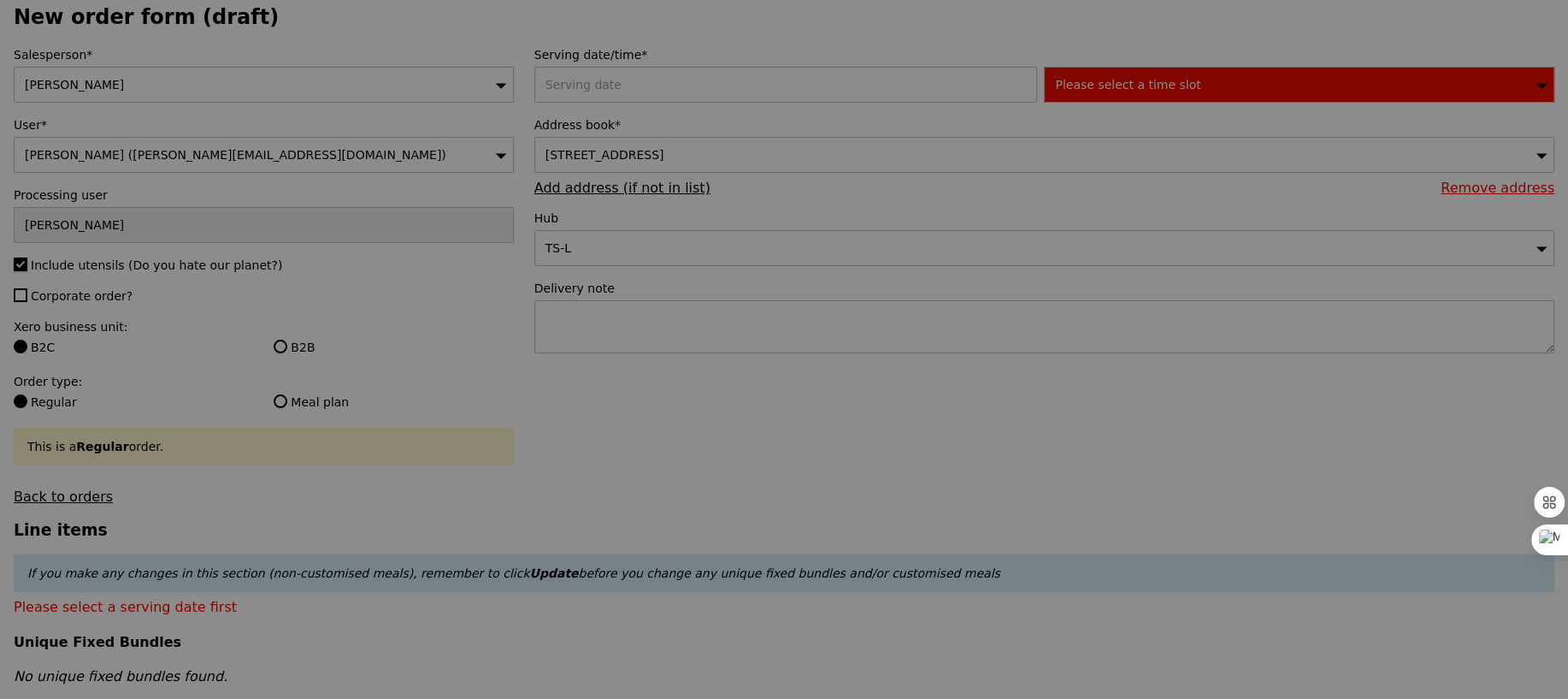
type input "Confirm"
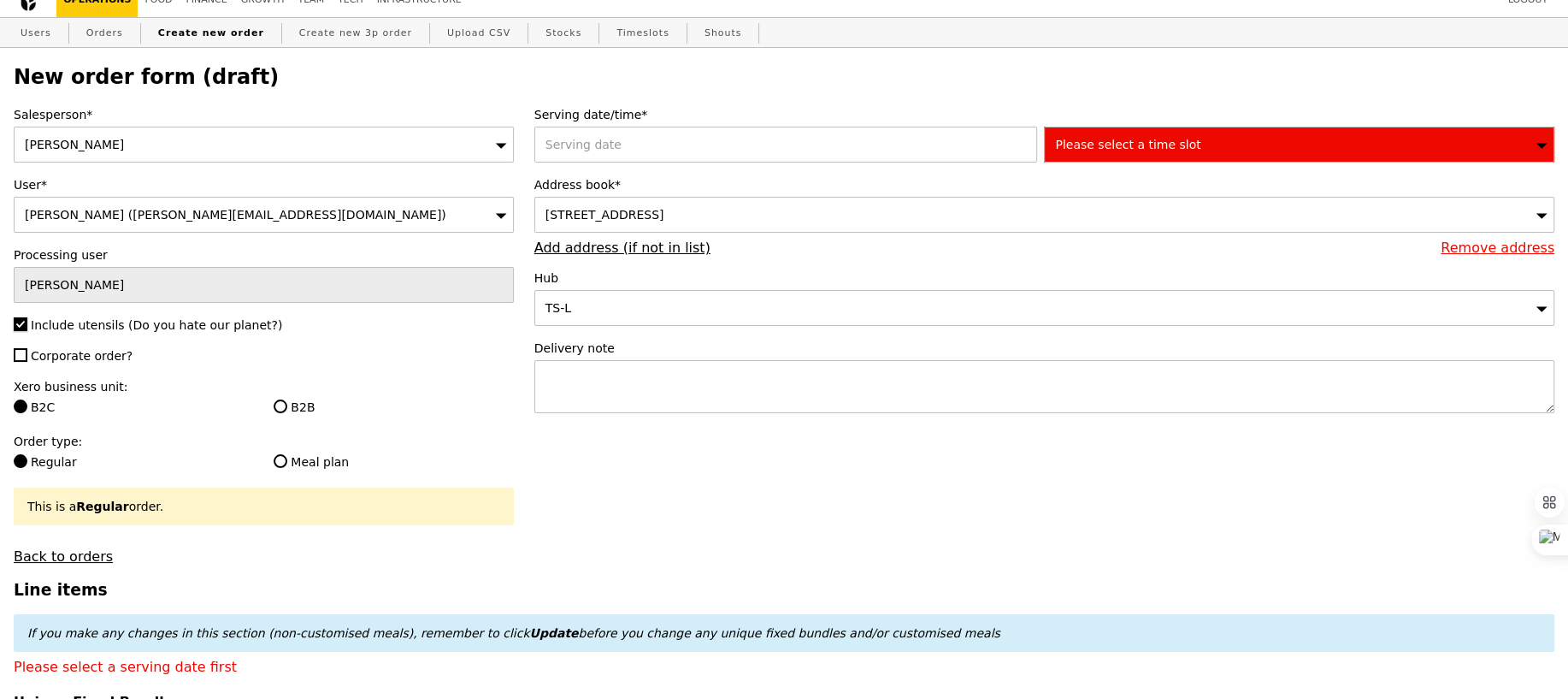
scroll to position [20, 0]
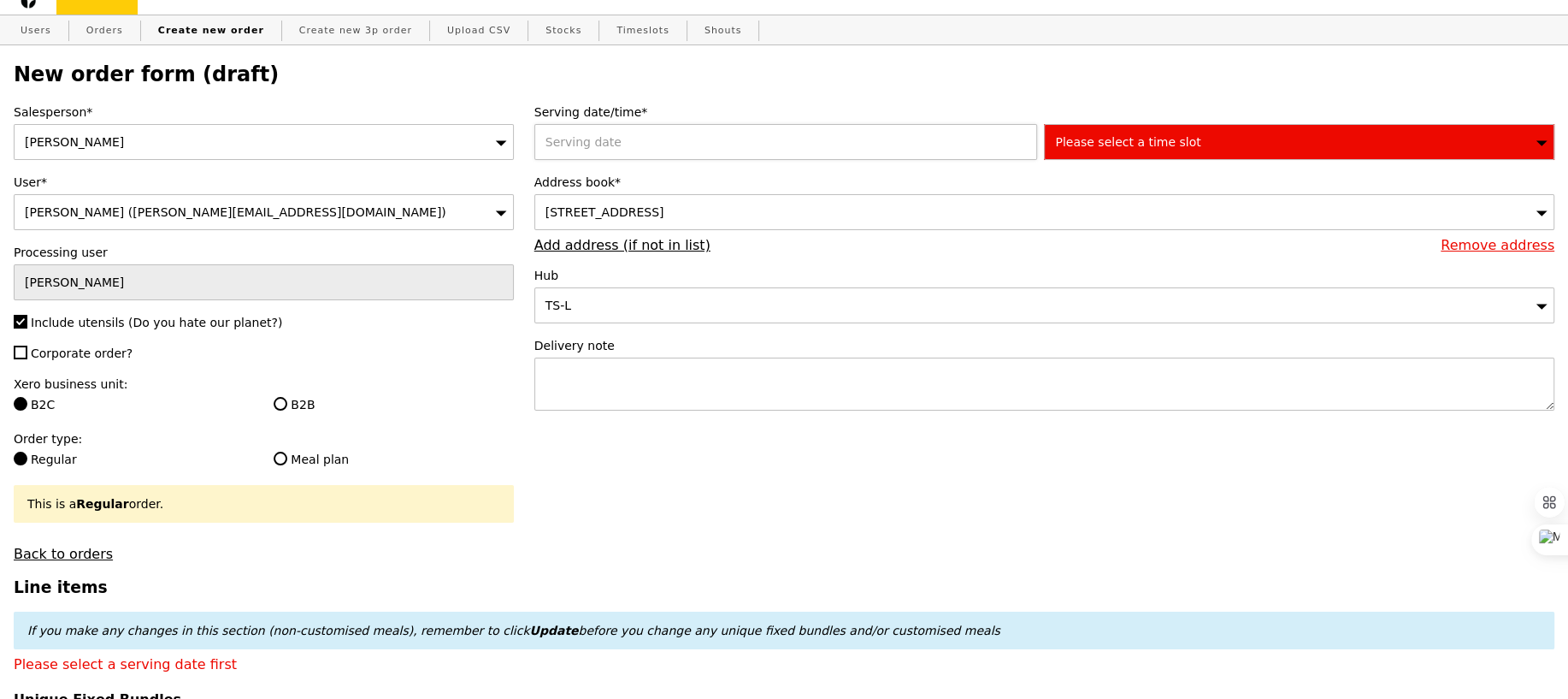
click at [692, 137] on div at bounding box center [789, 142] width 510 height 36
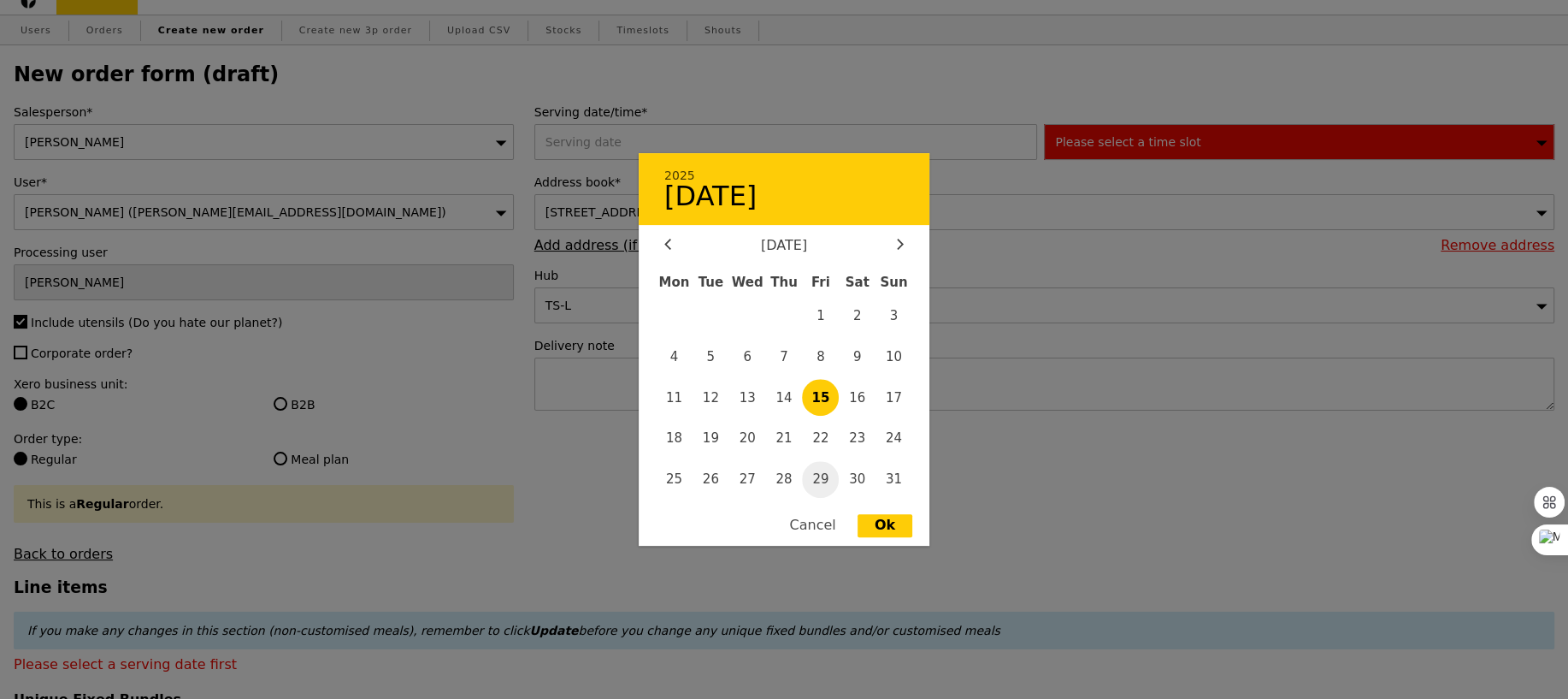
click at [824, 476] on span "29" at bounding box center [821, 479] width 37 height 37
type input "29 Aug 2025"
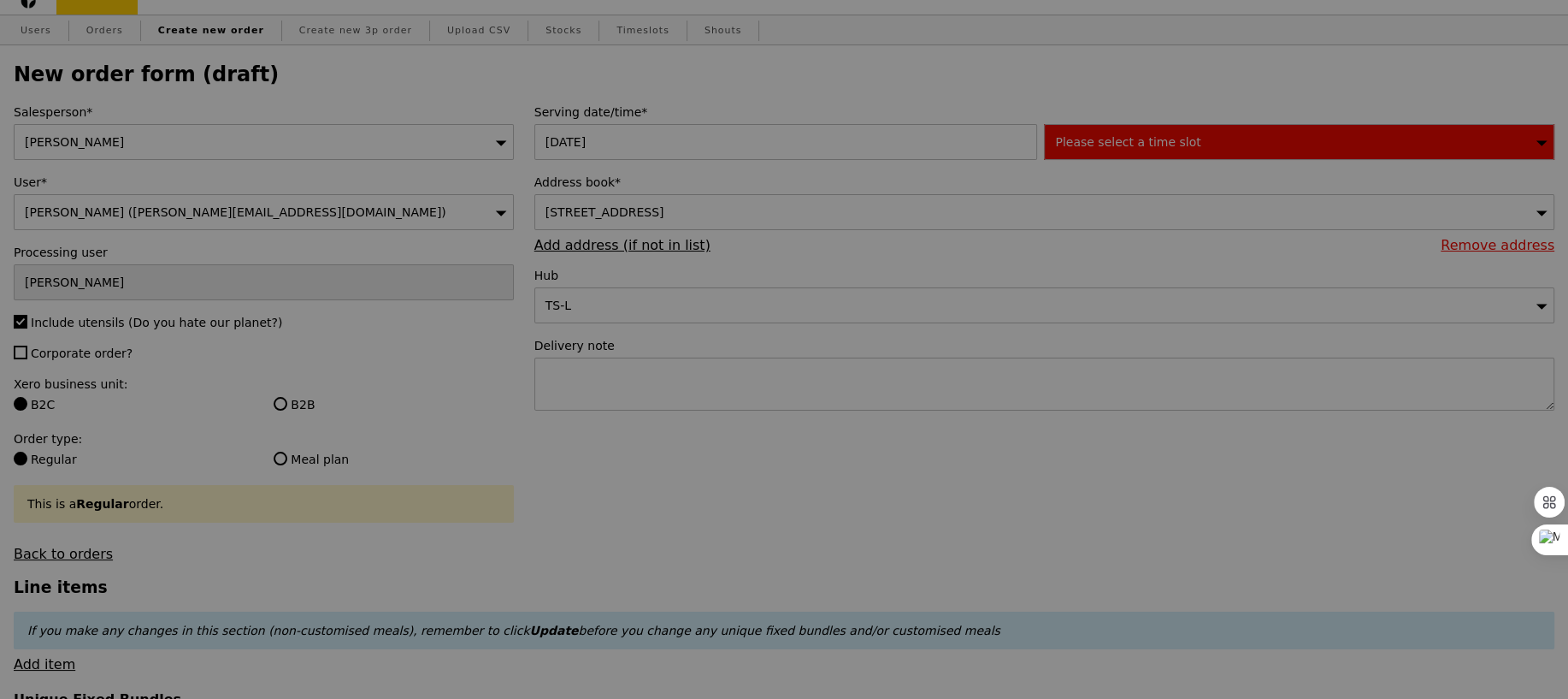
type input "Confirm"
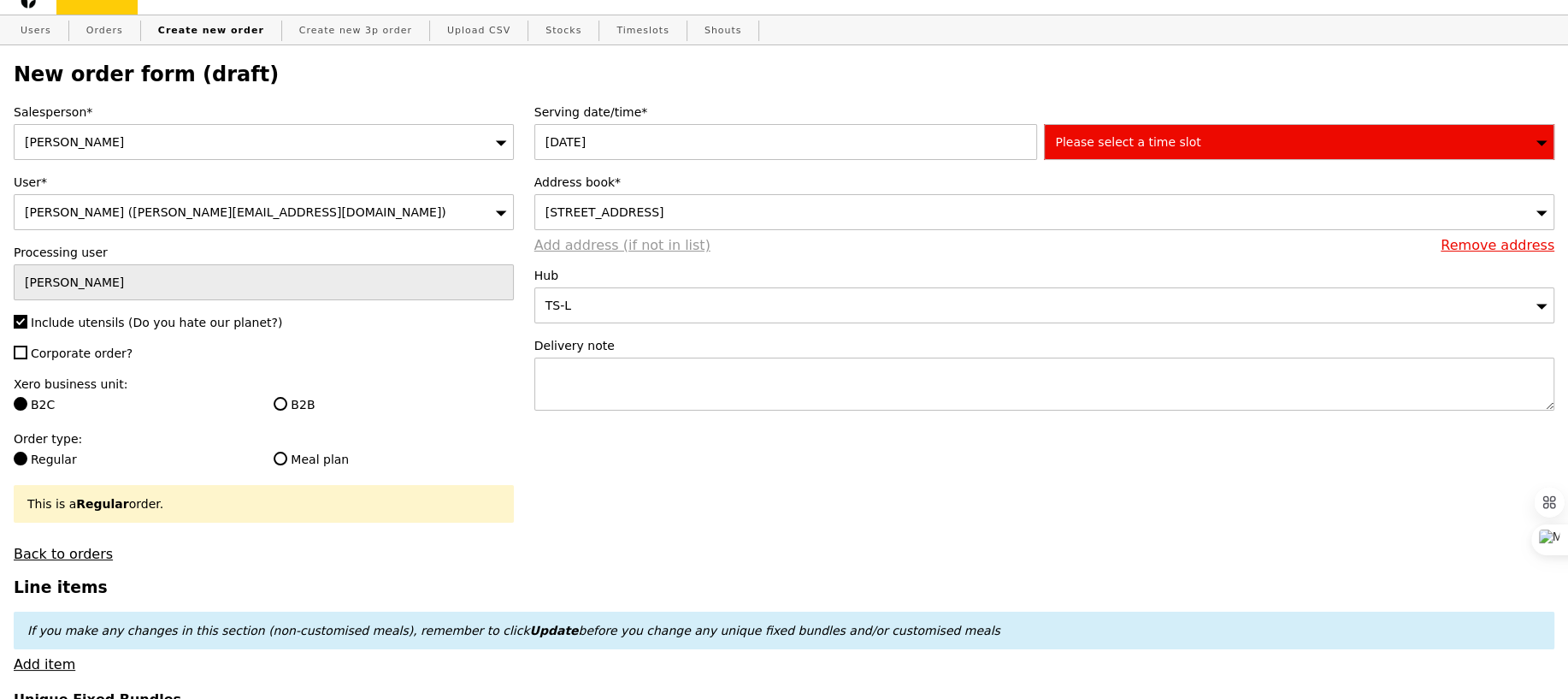
click at [597, 240] on link "Add address (if not in list)" at bounding box center [623, 245] width 176 height 17
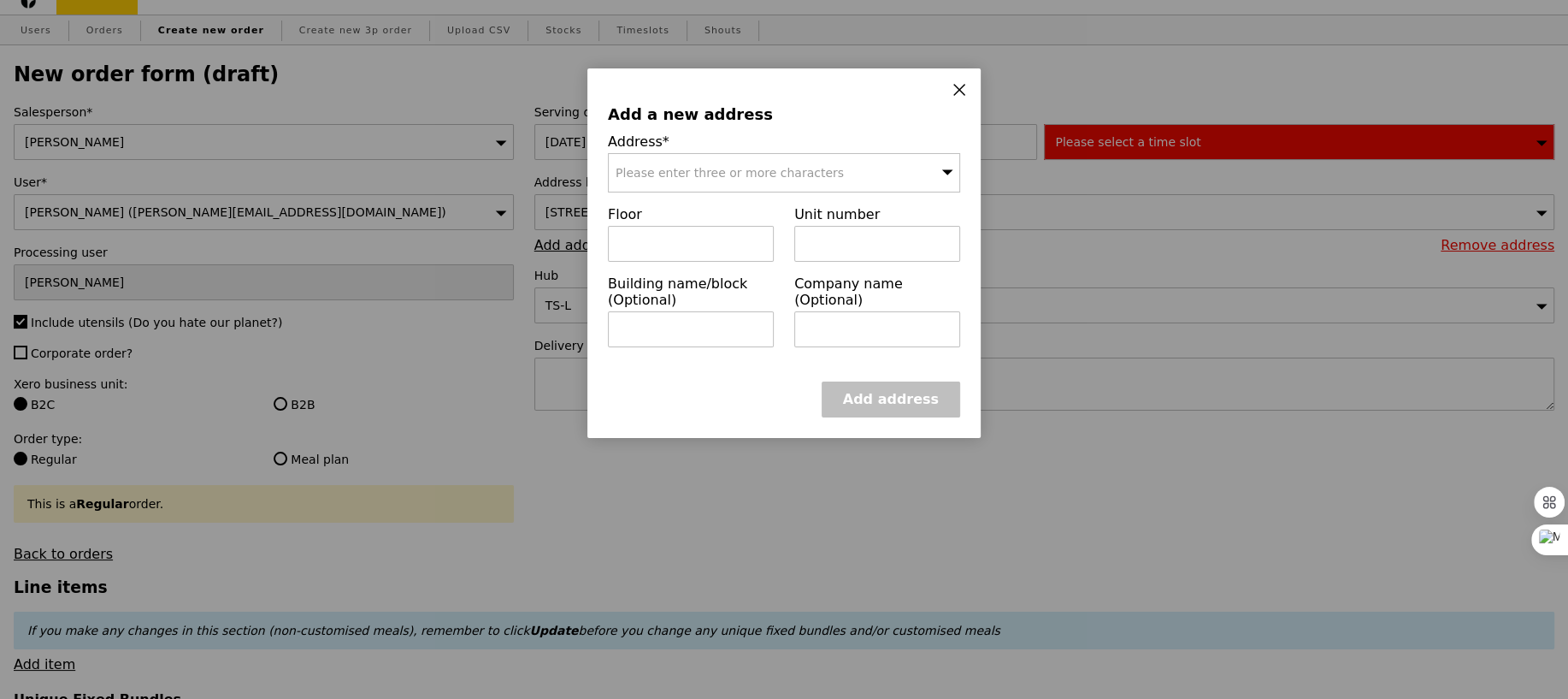
click at [652, 180] on div "Please enter three or more characters" at bounding box center [784, 173] width 352 height 39
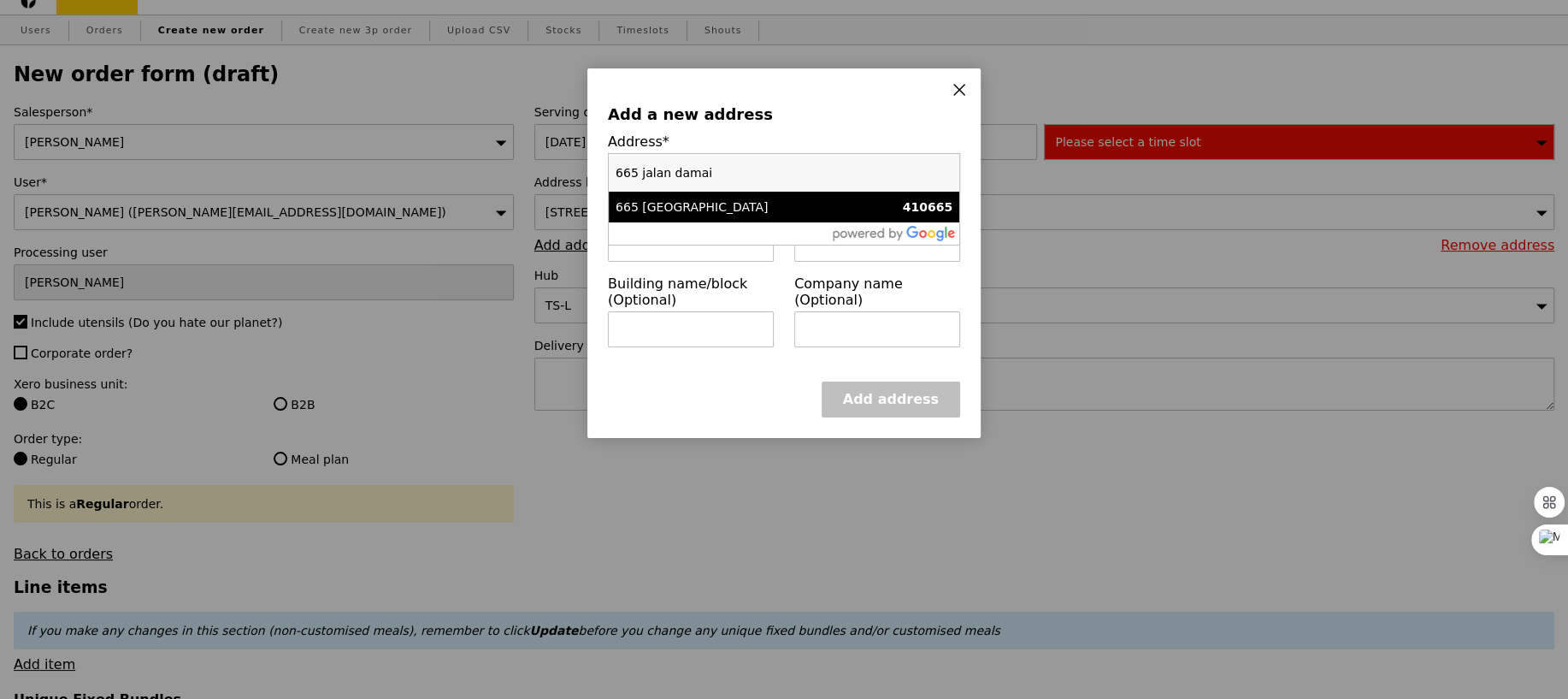
type input "665 jalan damai"
click at [708, 204] on div "665 Jalan Damai" at bounding box center [742, 207] width 253 height 18
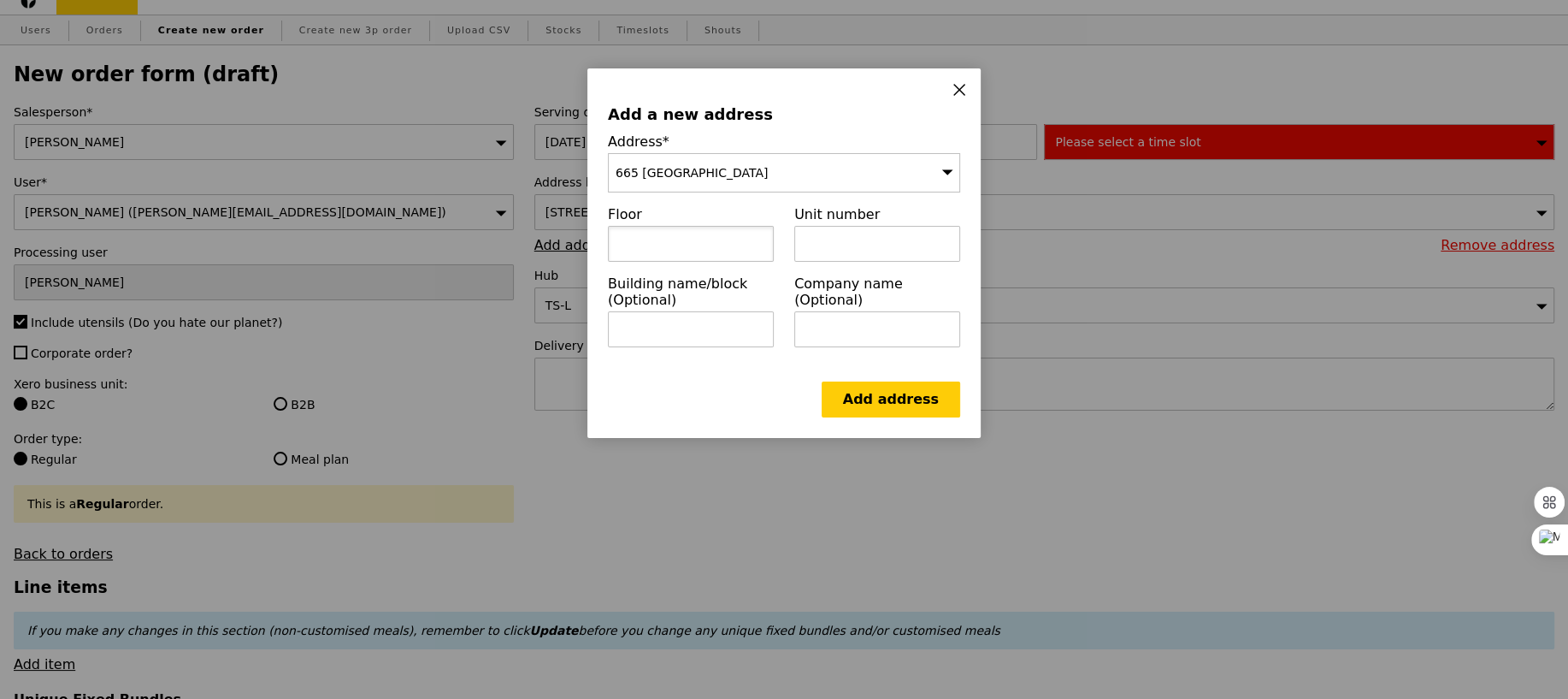
click at [715, 235] on input "text" at bounding box center [691, 243] width 166 height 36
type input "Level 6"
type input "Function Room"
click at [888, 386] on link "Add address" at bounding box center [891, 399] width 139 height 36
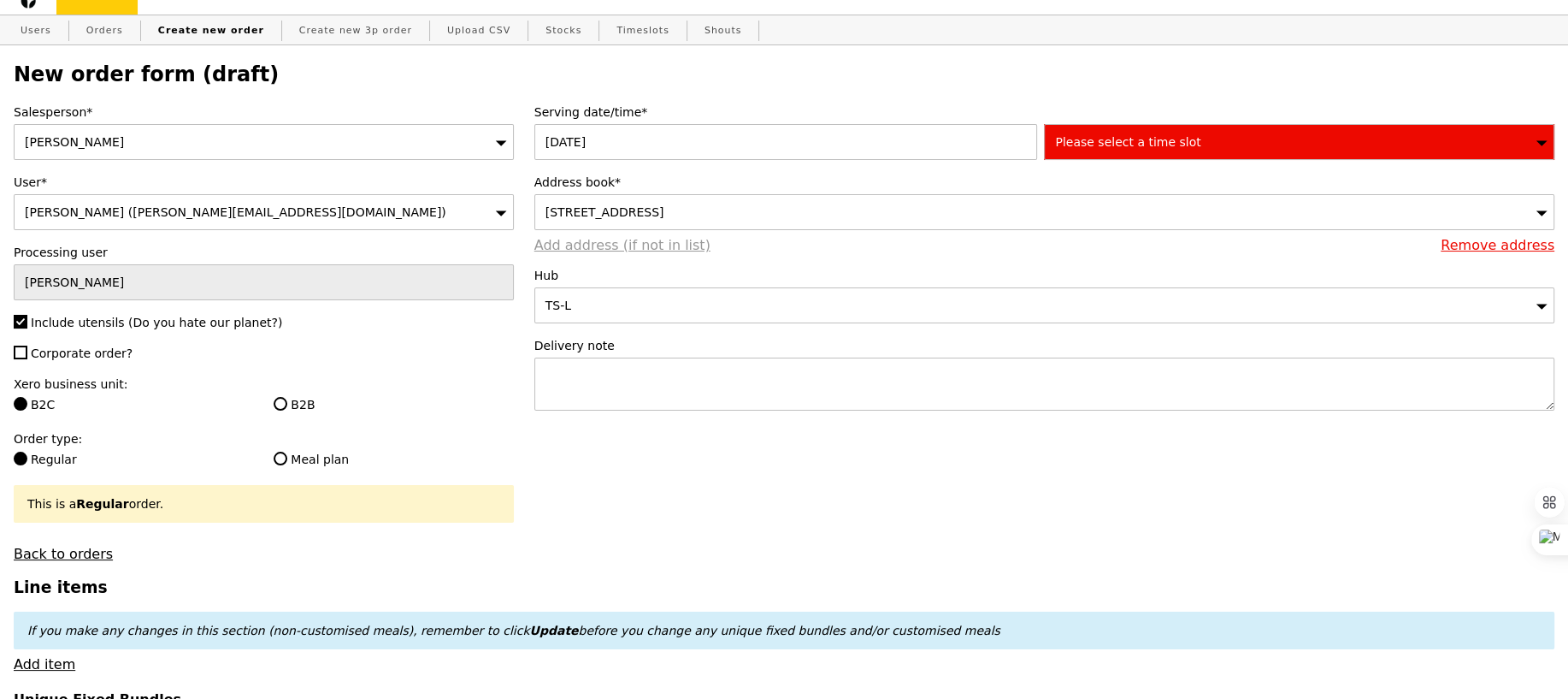
click at [632, 249] on link "Add address (if not in list)" at bounding box center [623, 245] width 176 height 17
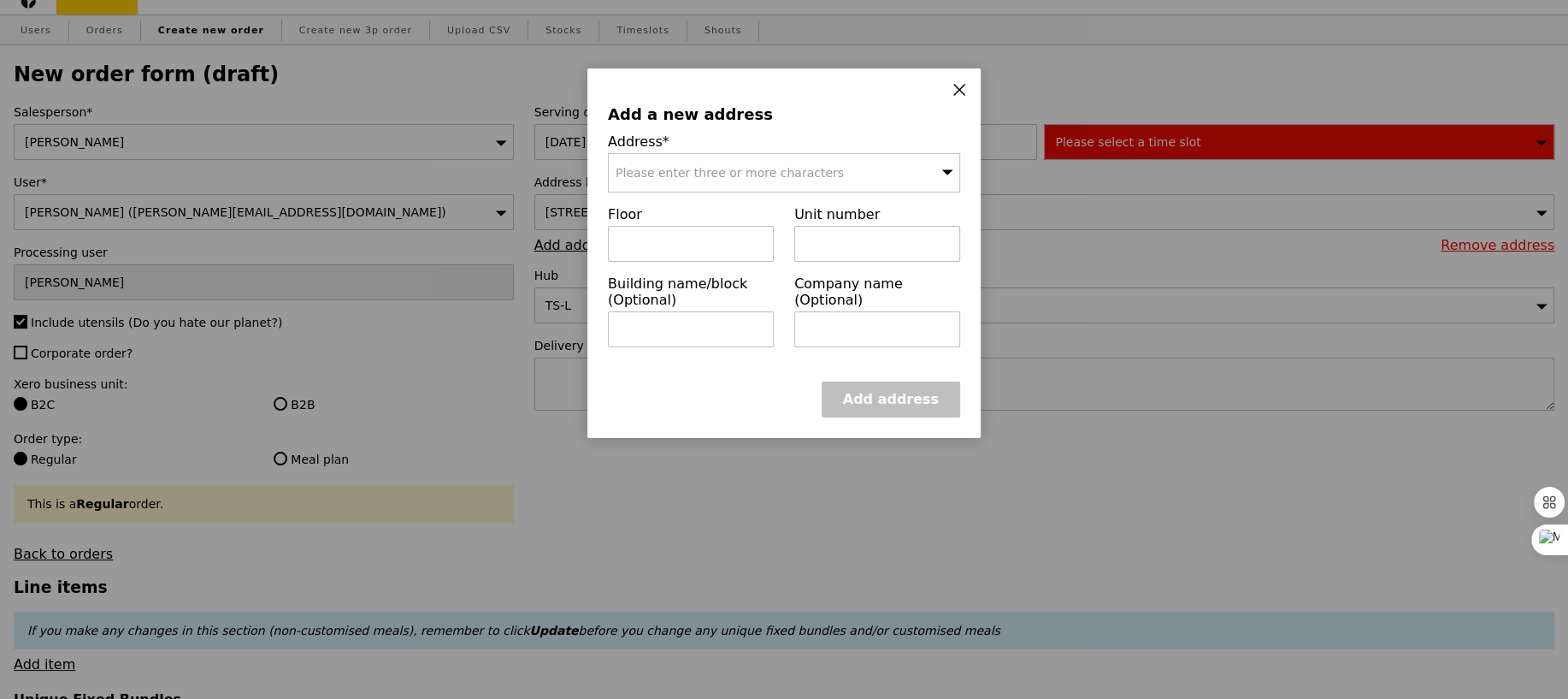
click at [955, 97] on icon at bounding box center [959, 90] width 16 height 16
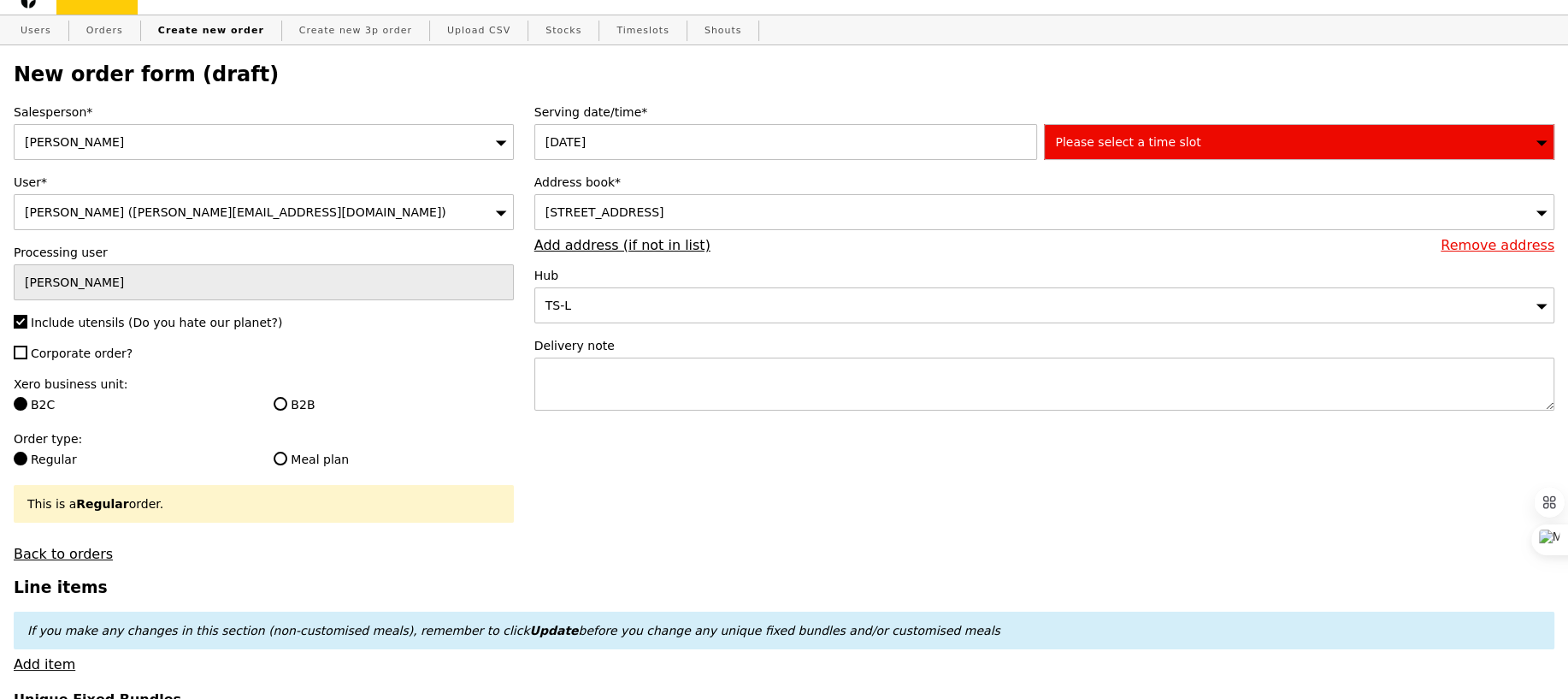
click at [664, 214] on span "665 Jalan Damai, #Level 6-Function Room, Singapore 410665" at bounding box center [605, 212] width 119 height 14
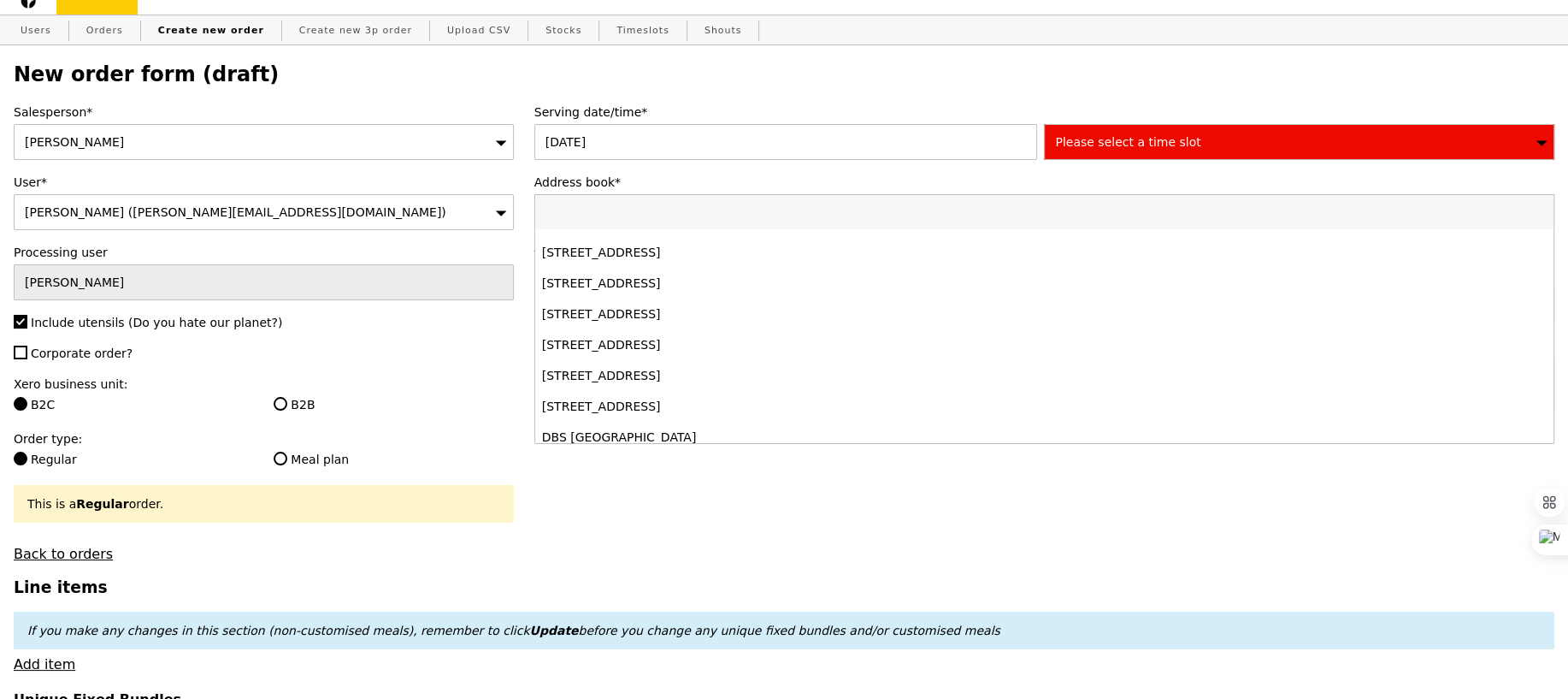
scroll to position [217, 0]
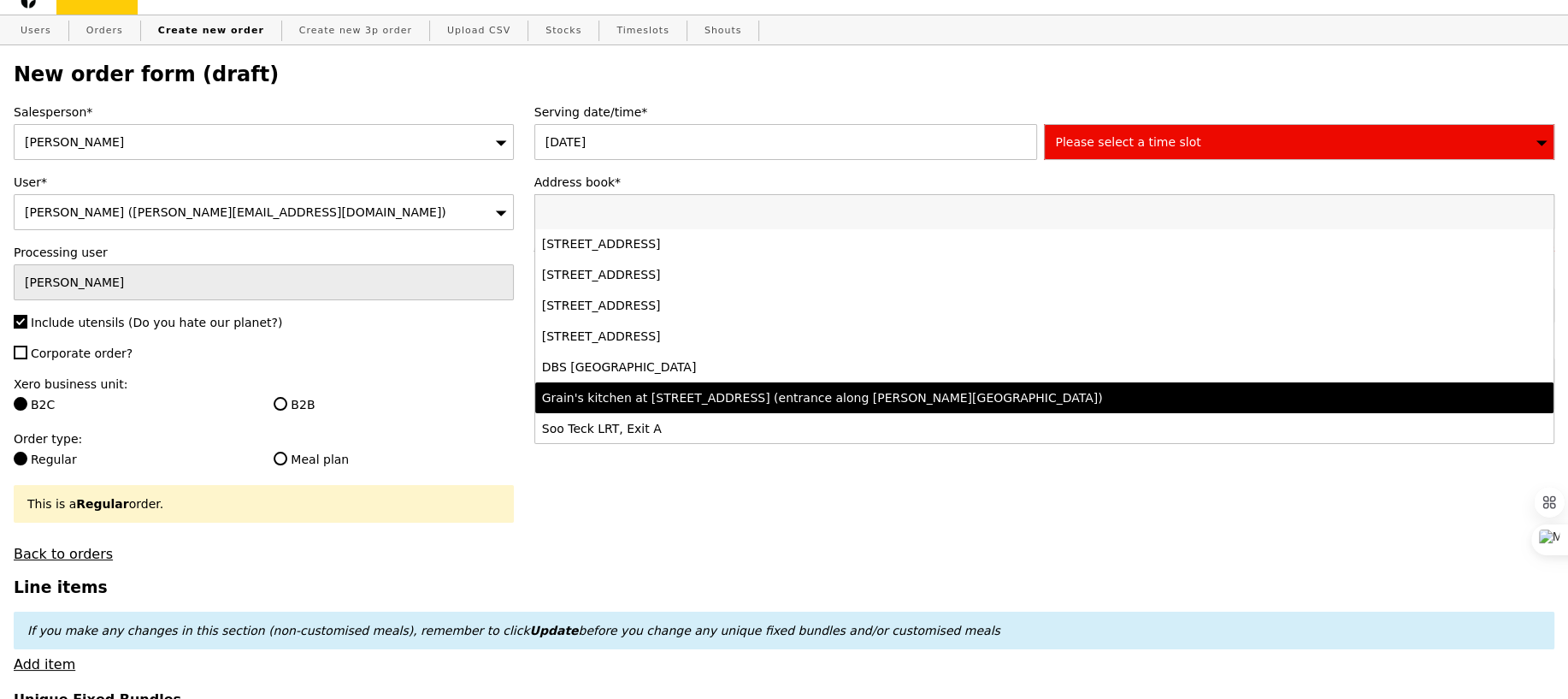
click at [866, 400] on div "Grain's kitchen at 5 Burn Road #05-01 (entrance along Harrison Road)" at bounding box center [919, 398] width 753 height 18
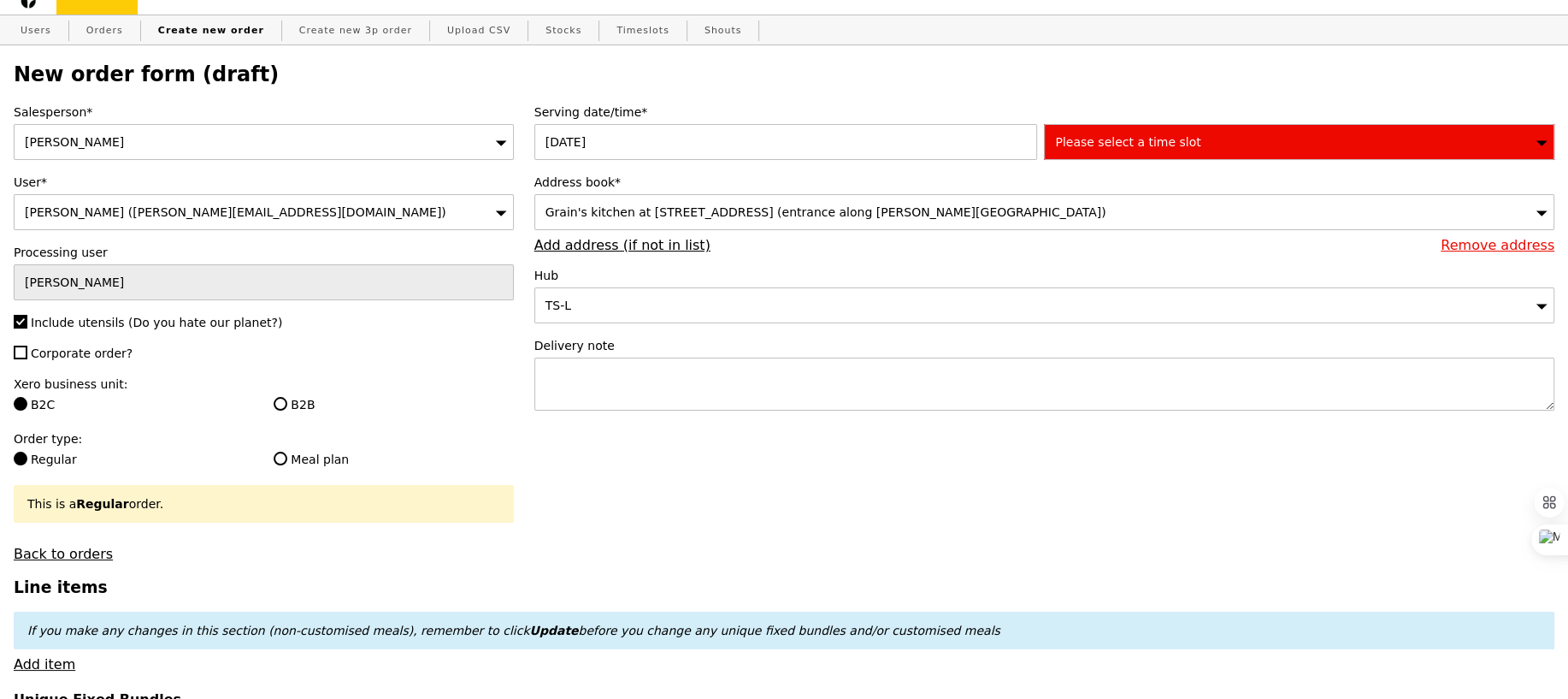
click at [1079, 148] on div "Please select a time slot" at bounding box center [1299, 142] width 510 height 36
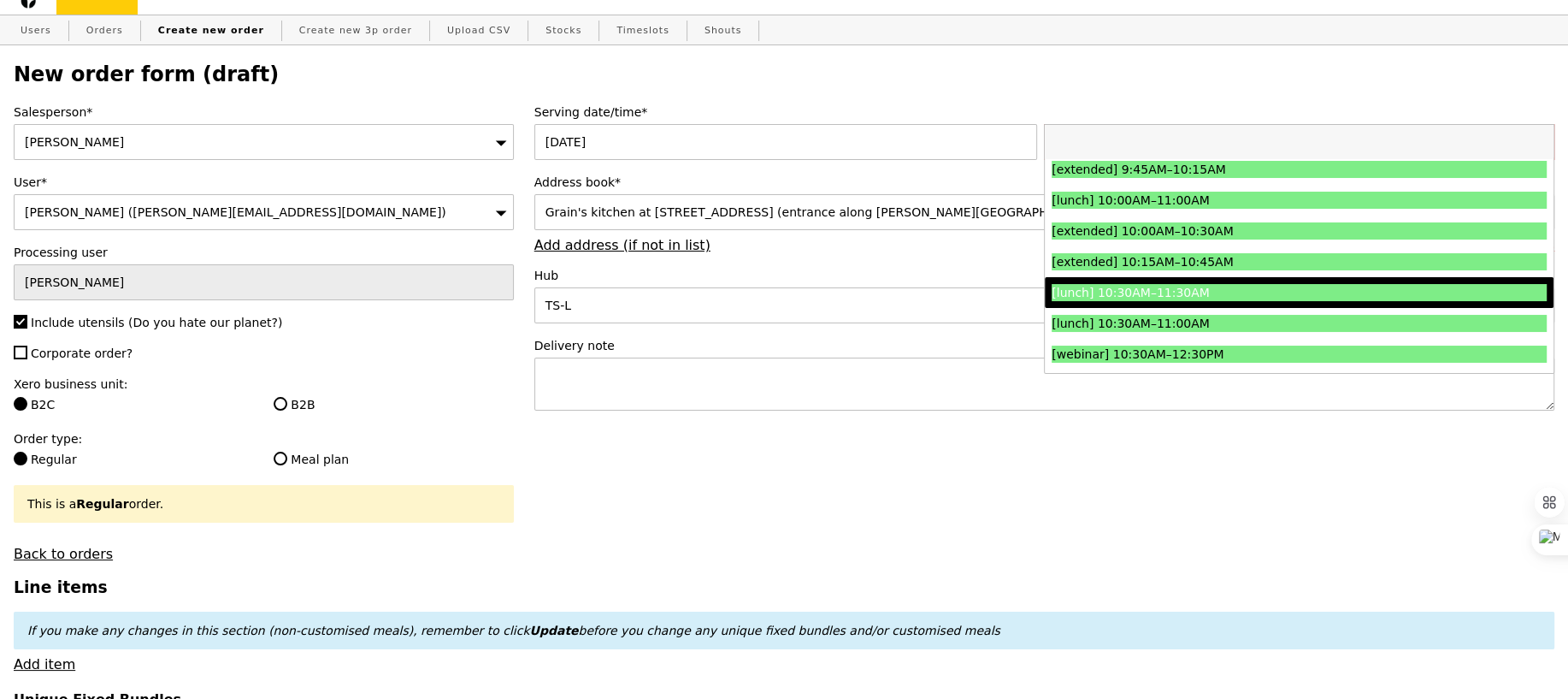
scroll to position [318, 0]
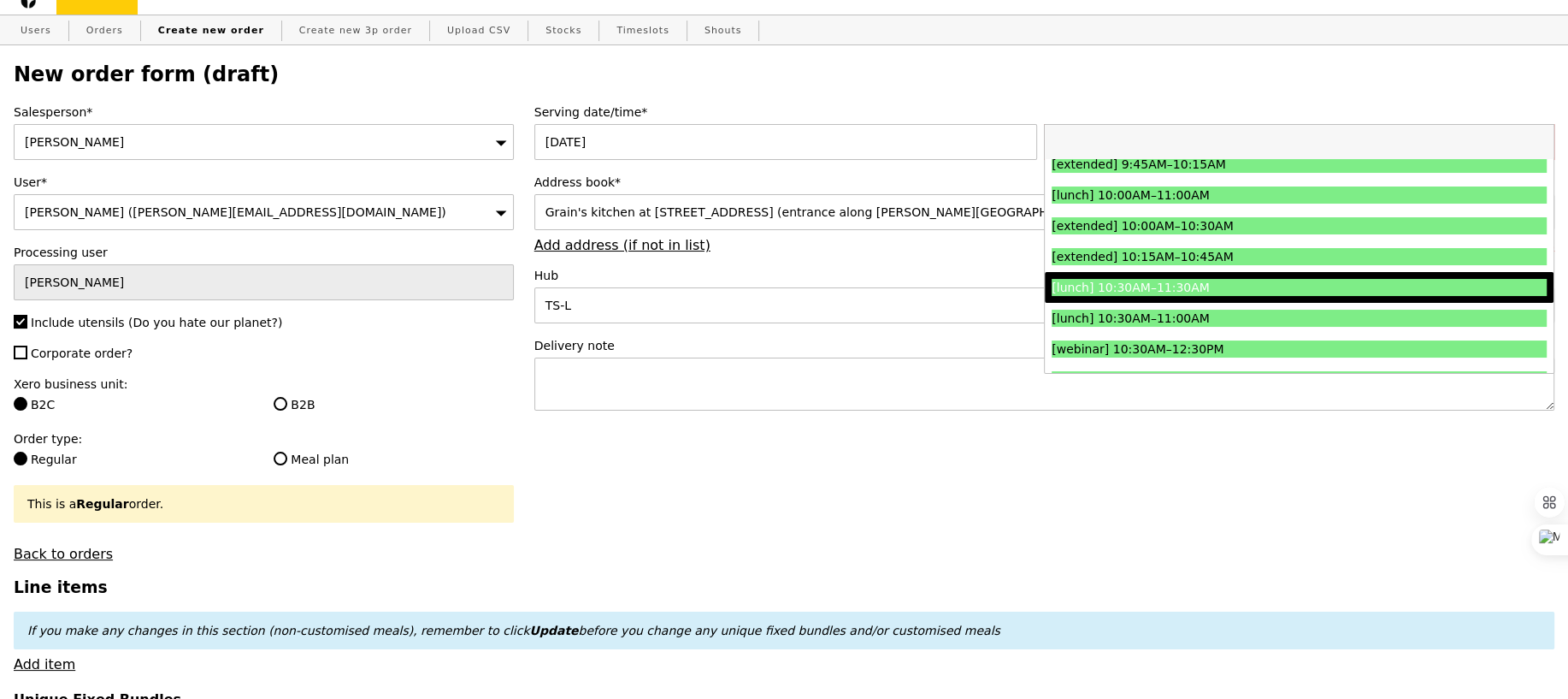
click at [1192, 286] on div "[lunch] 10:30AM–11:30AM" at bounding box center [1237, 288] width 371 height 18
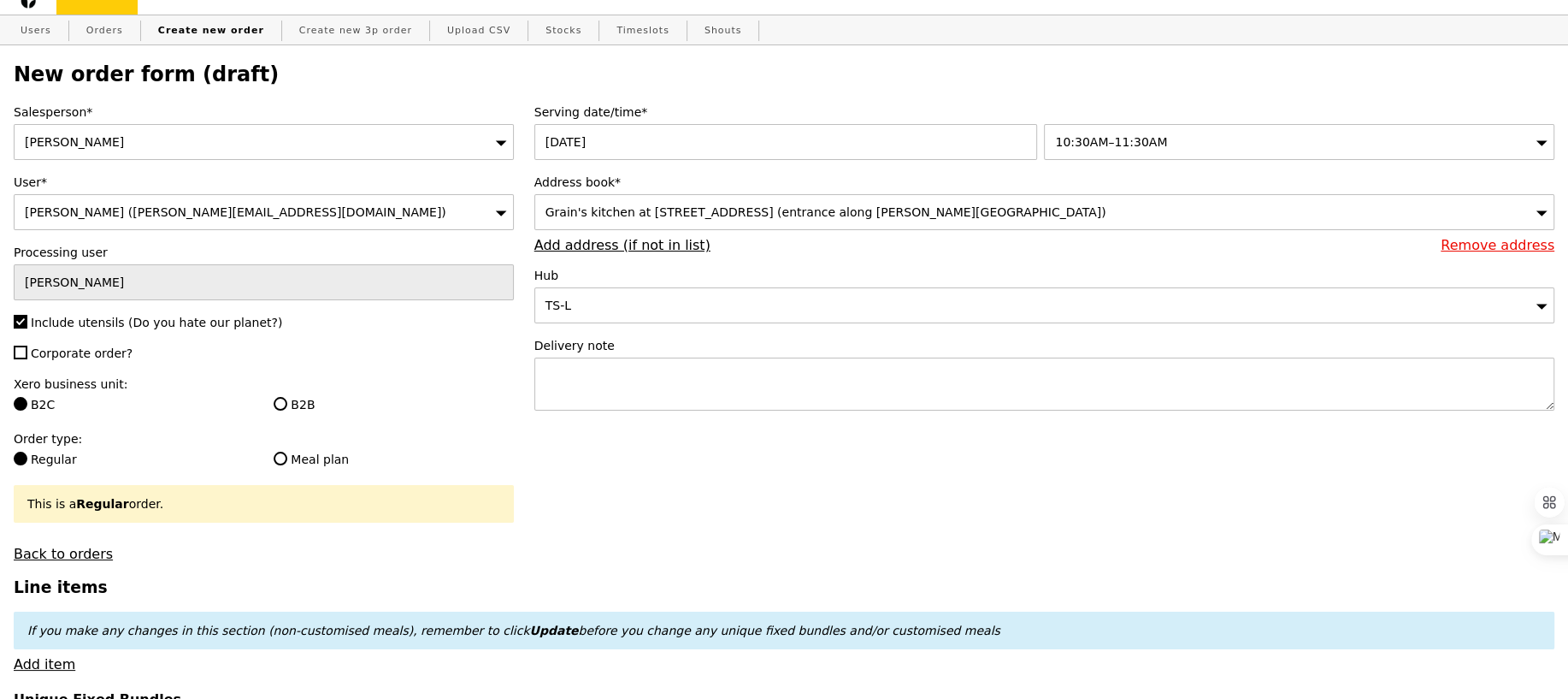
type input "Confirm"
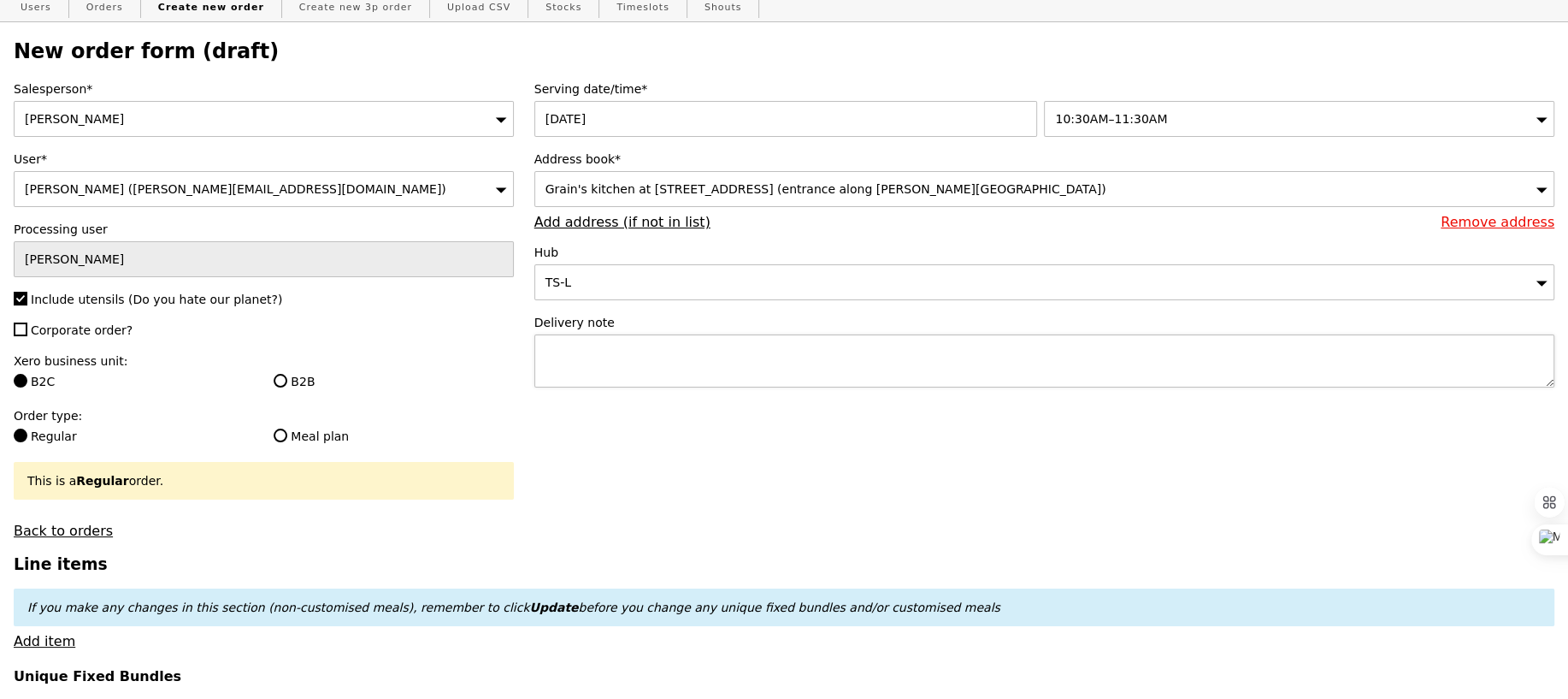
scroll to position [45, 0]
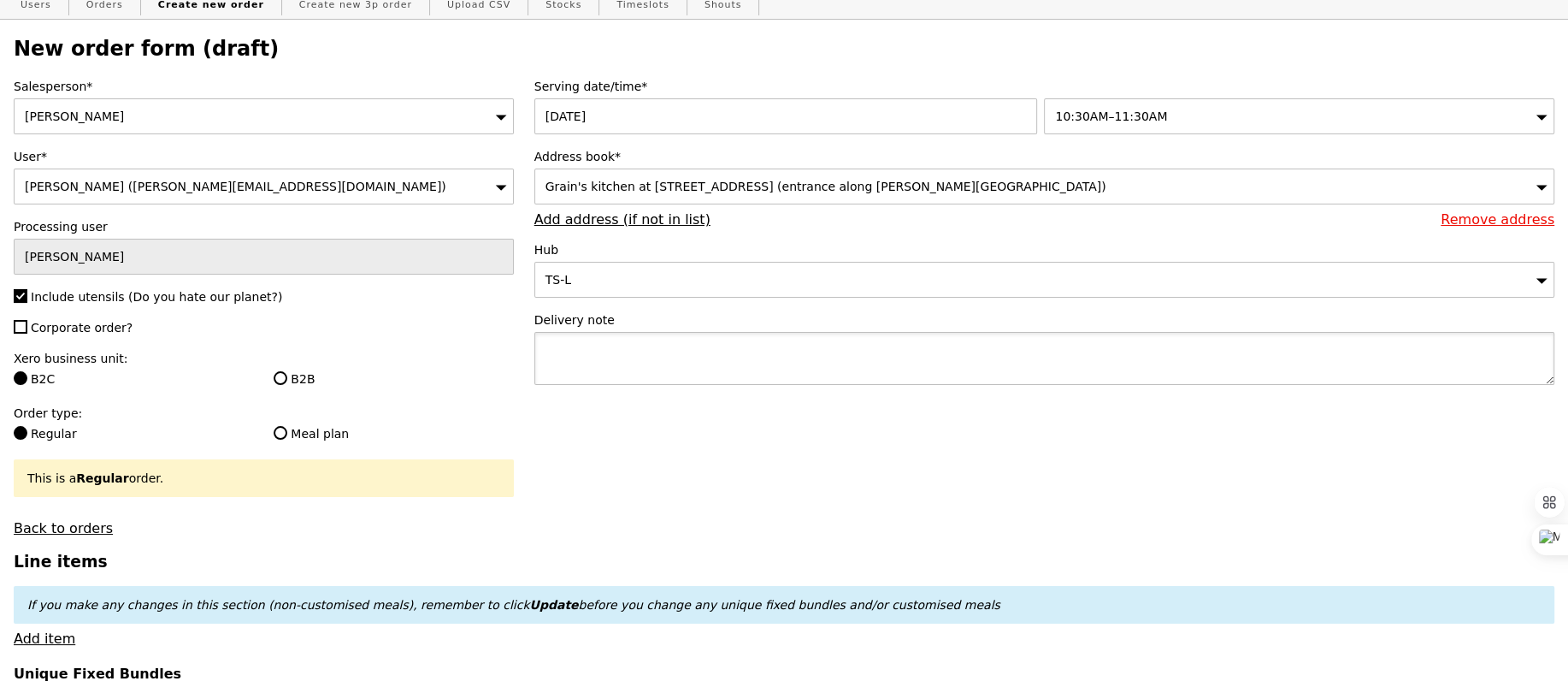
click at [686, 358] on textarea at bounding box center [1044, 358] width 1020 height 53
click at [805, 351] on textarea "Please call upon arrival - John (XXXXX)" at bounding box center [1044, 358] width 1020 height 53
type textarea "Please call upon arrival - John (XXXXX), delivery by 11AM if schedule allows."
type input "Confirm"
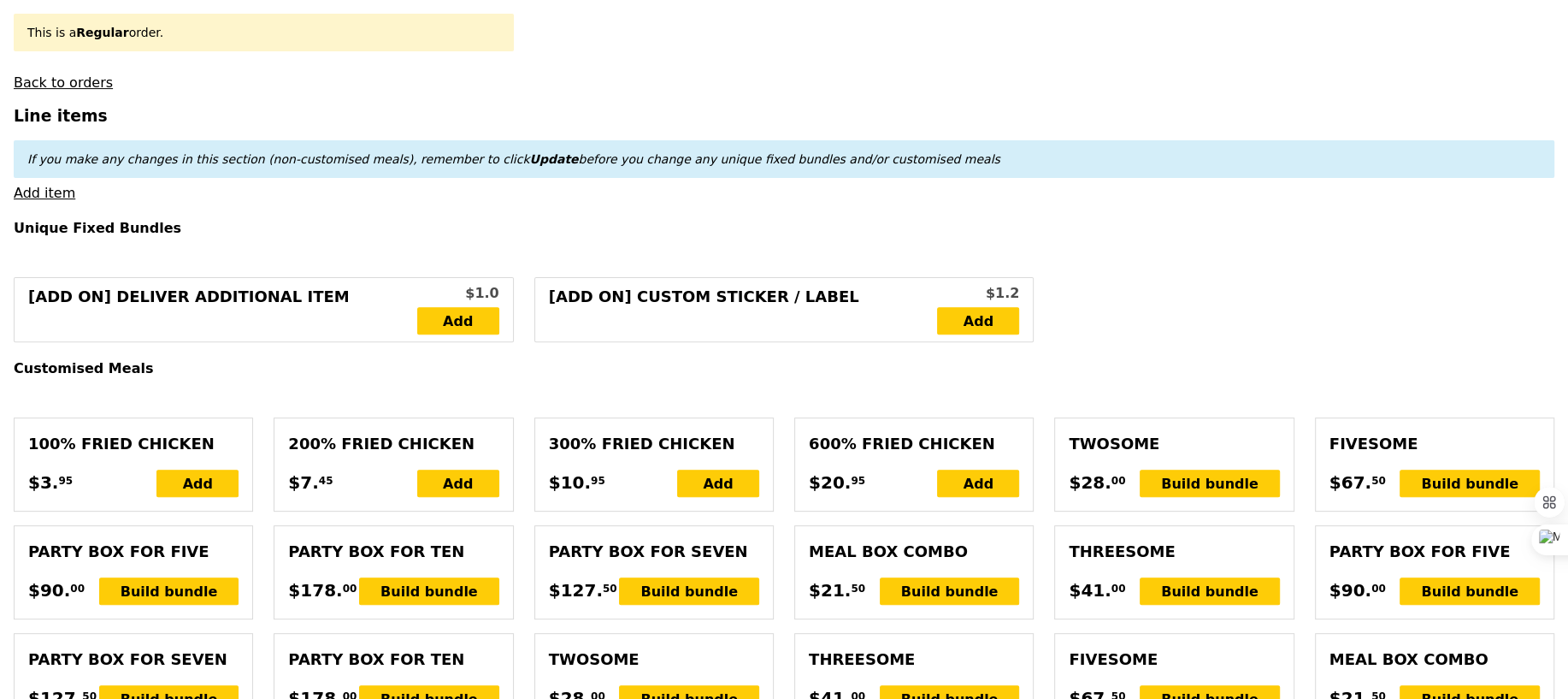
scroll to position [492, 0]
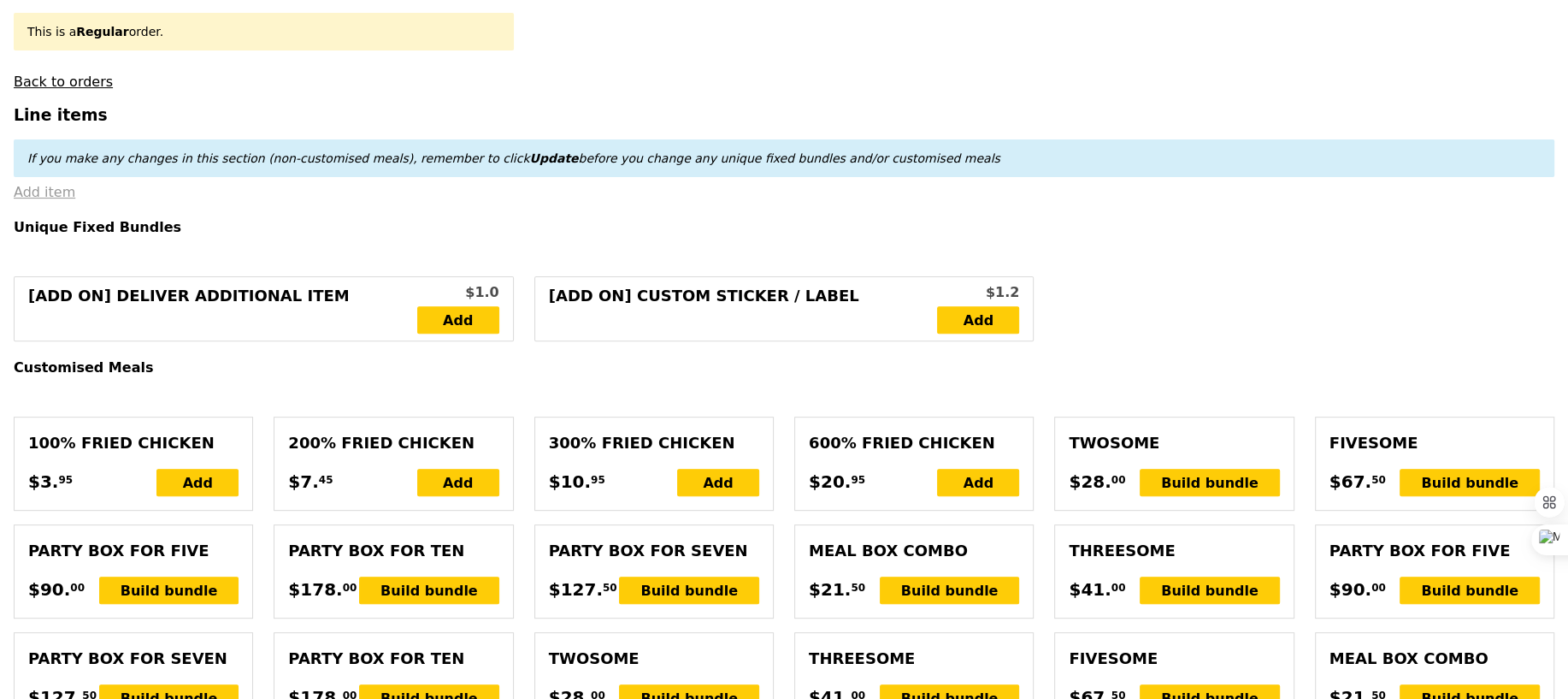
click at [30, 193] on link "Add item" at bounding box center [44, 191] width 61 height 17
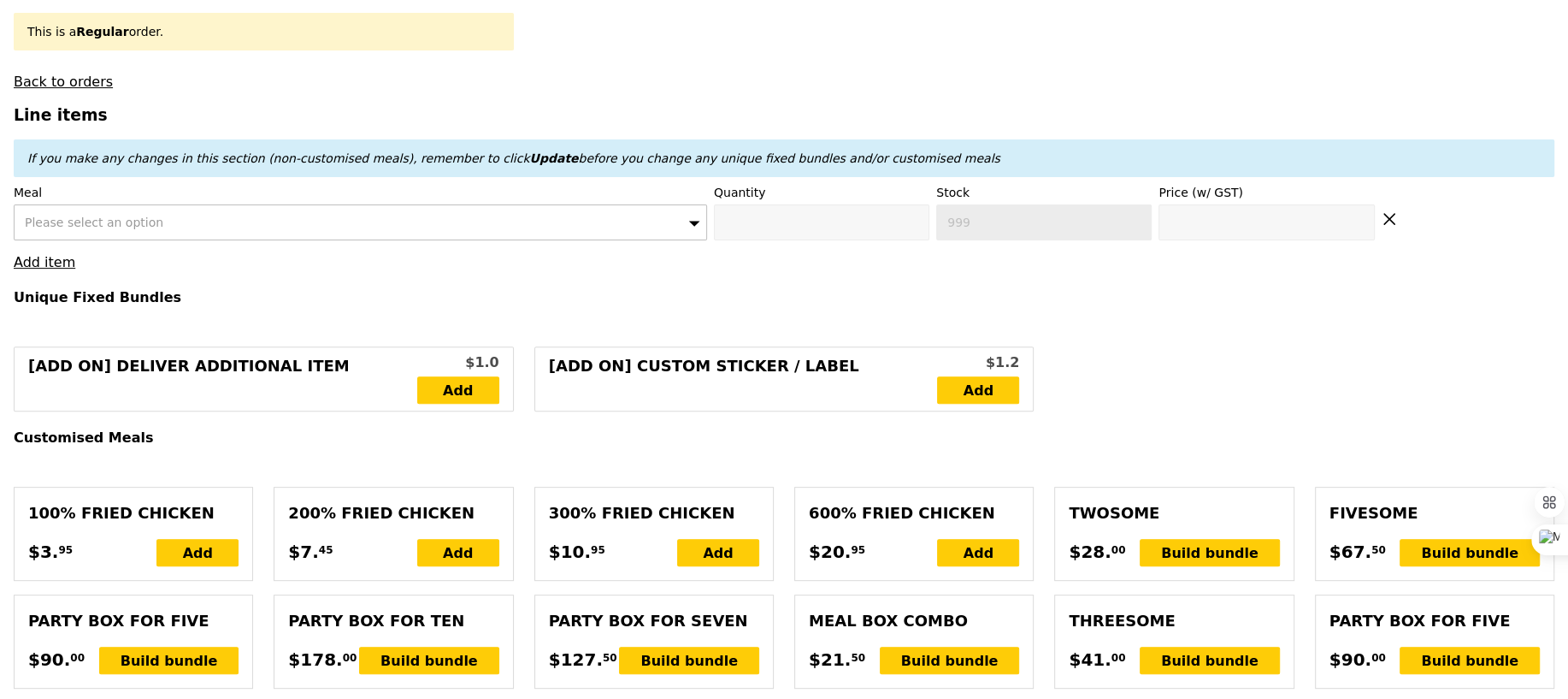
click at [162, 229] on div "Please select an option" at bounding box center [360, 222] width 694 height 36
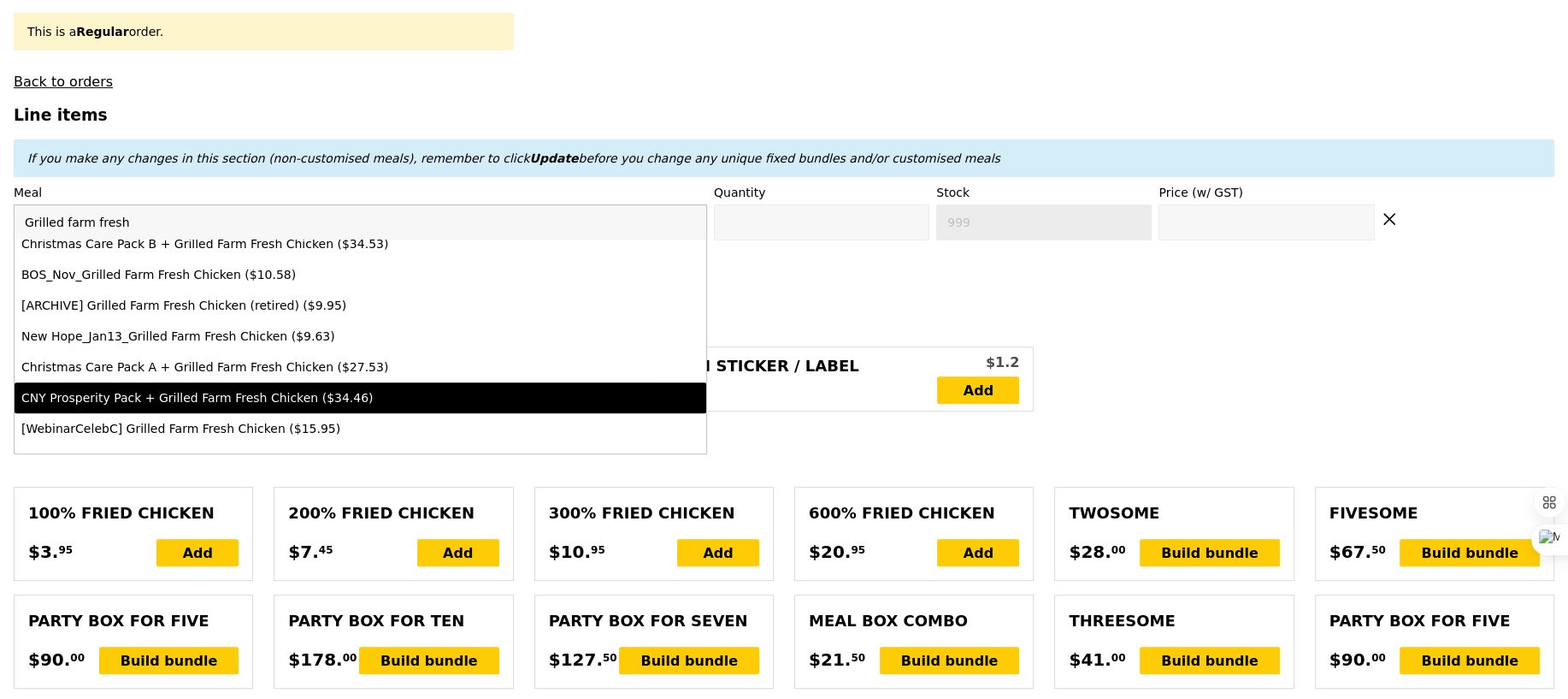
scroll to position [0, 0]
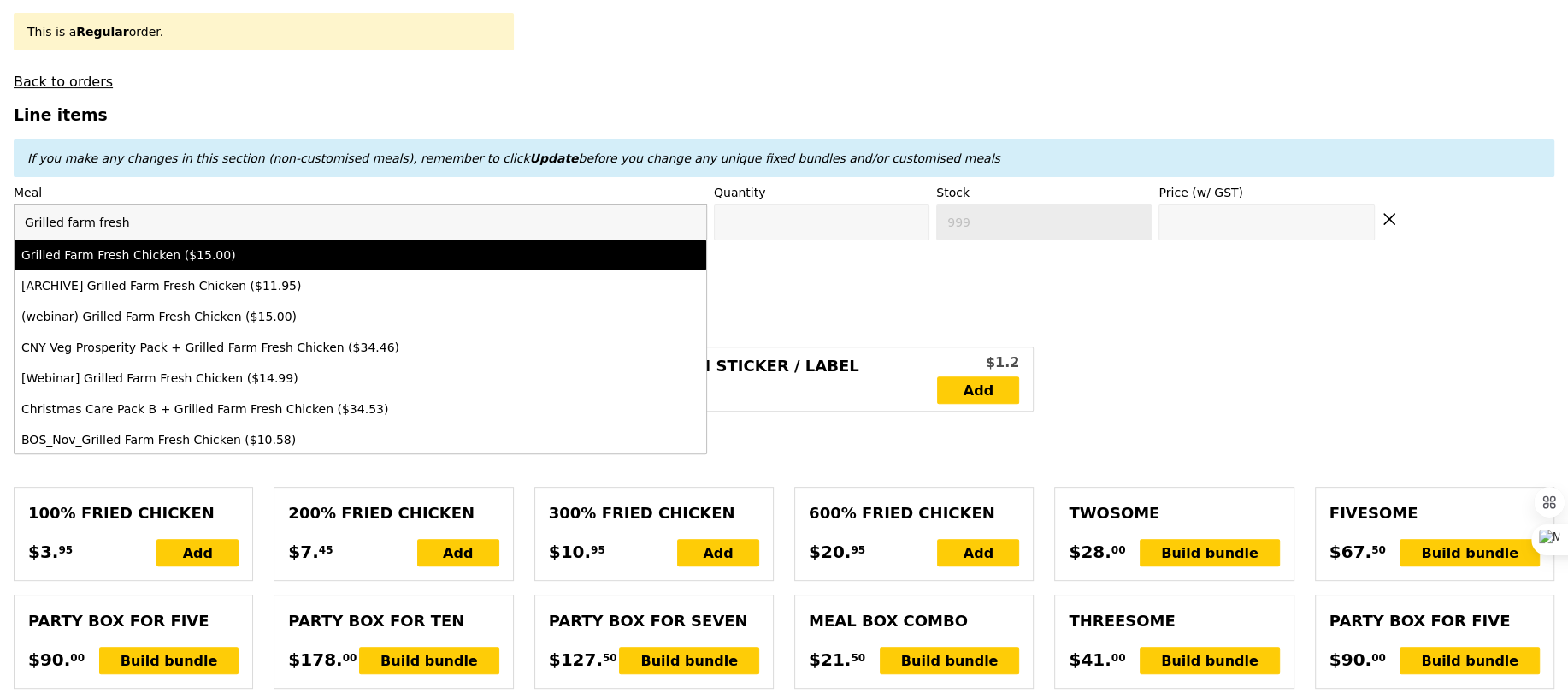
type input "Grilled farm fresh"
click at [169, 258] on div "Grilled Farm Fresh Chicken ($15.00)" at bounding box center [275, 255] width 508 height 18
type input "Confirm anyway"
type input "0"
type input "500"
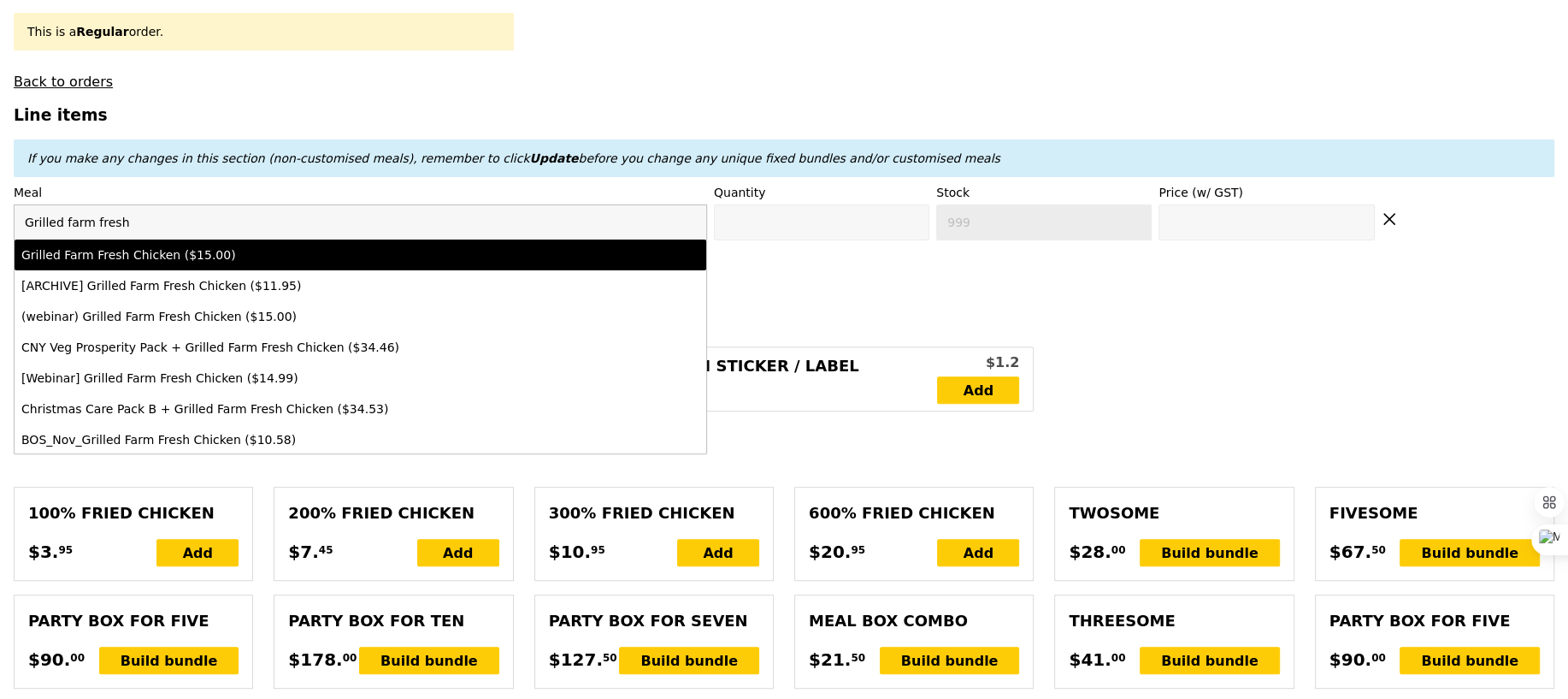
type input "15.0"
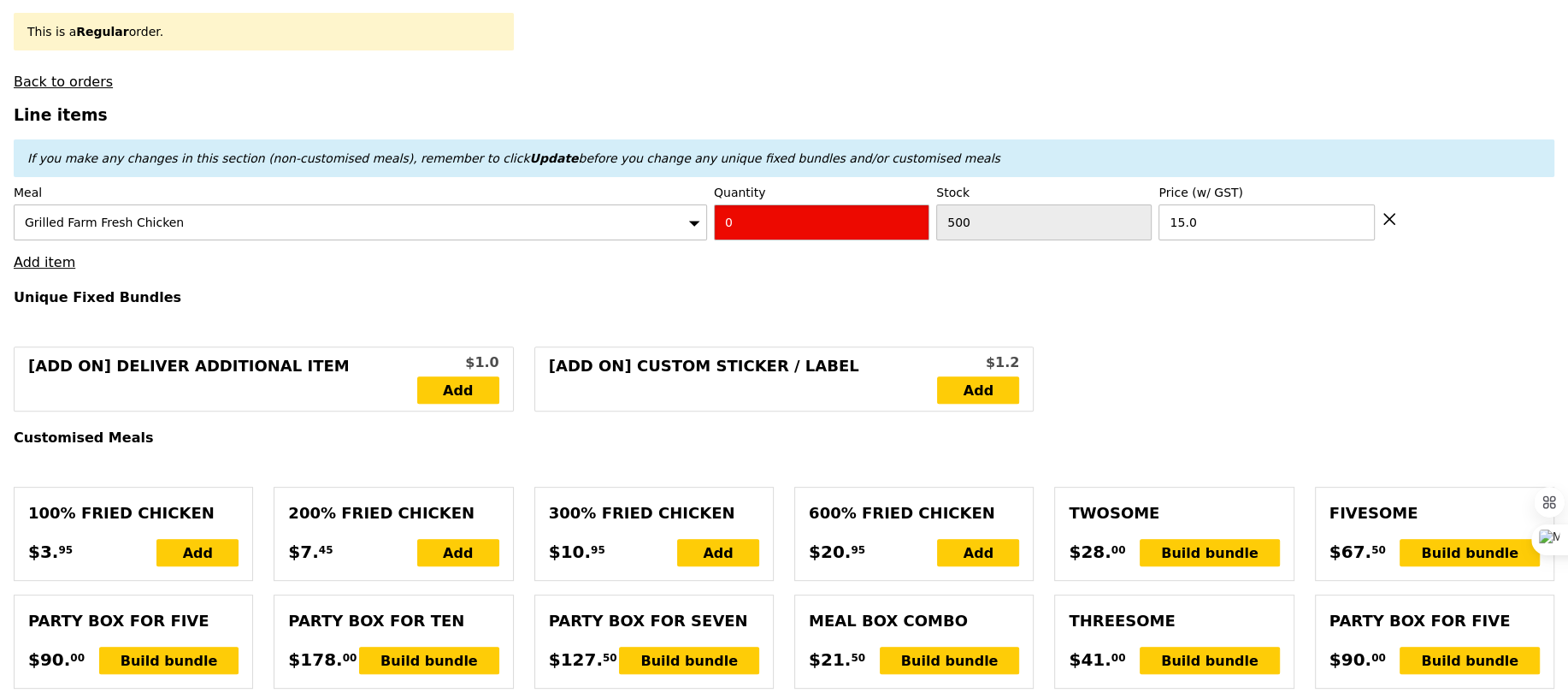
click at [756, 213] on input "0" at bounding box center [822, 222] width 216 height 36
type input "Confirm"
type input "4"
click at [806, 294] on h4 "Unique Fixed Bundles" at bounding box center [784, 297] width 1541 height 17
type input "Loading..."
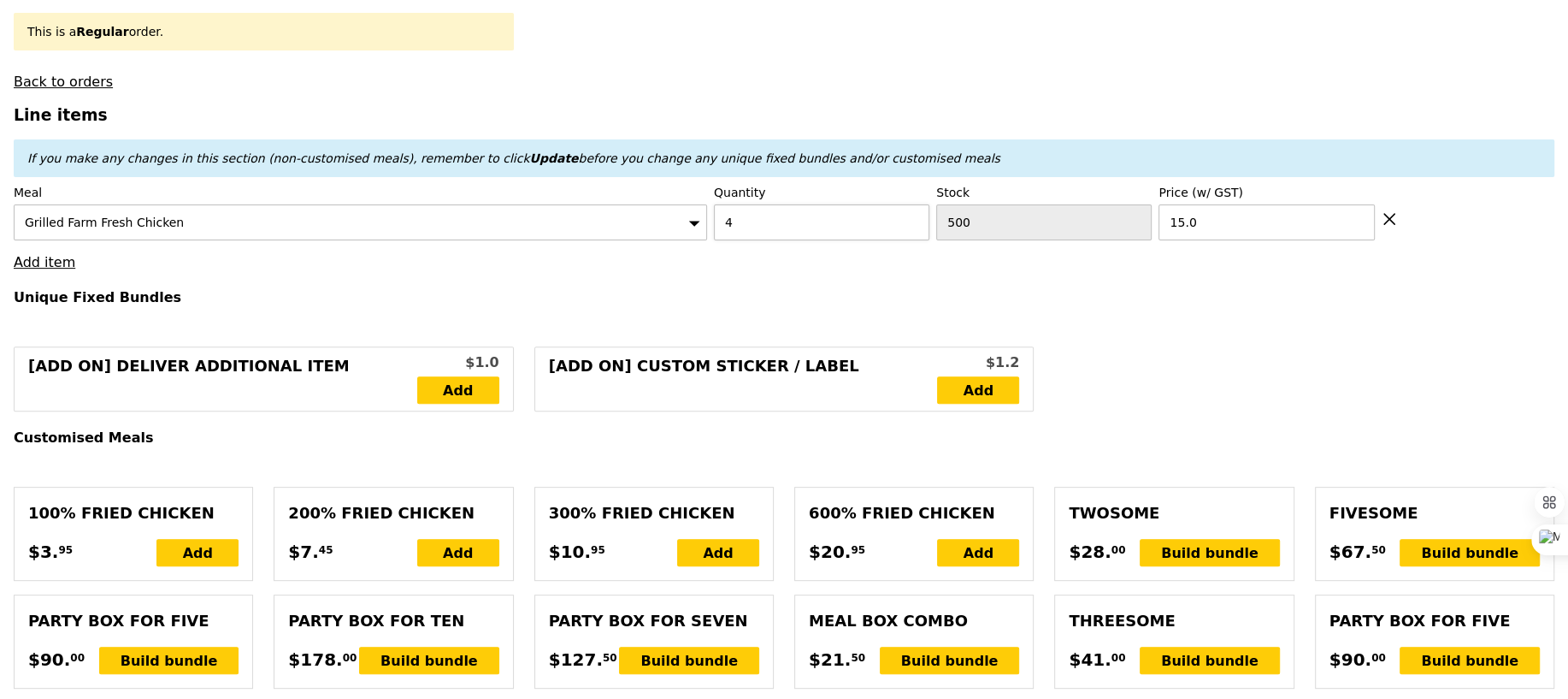
type input "60.00"
type input "0.00"
type input "60.00"
click at [813, 218] on input "4" at bounding box center [822, 222] width 216 height 36
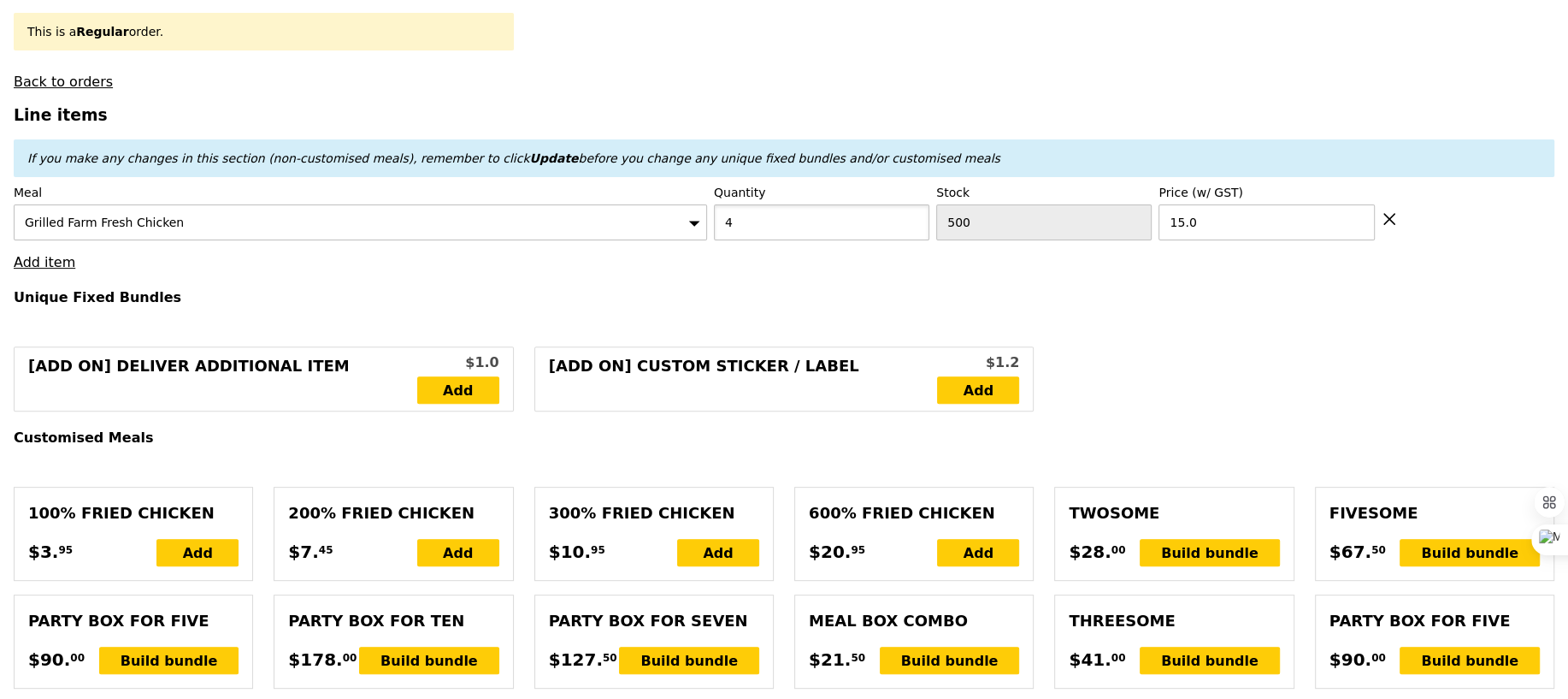
type input "Confirm anyway"
type input "Confirm"
type input "10"
type input "Loading..."
type input "150.00"
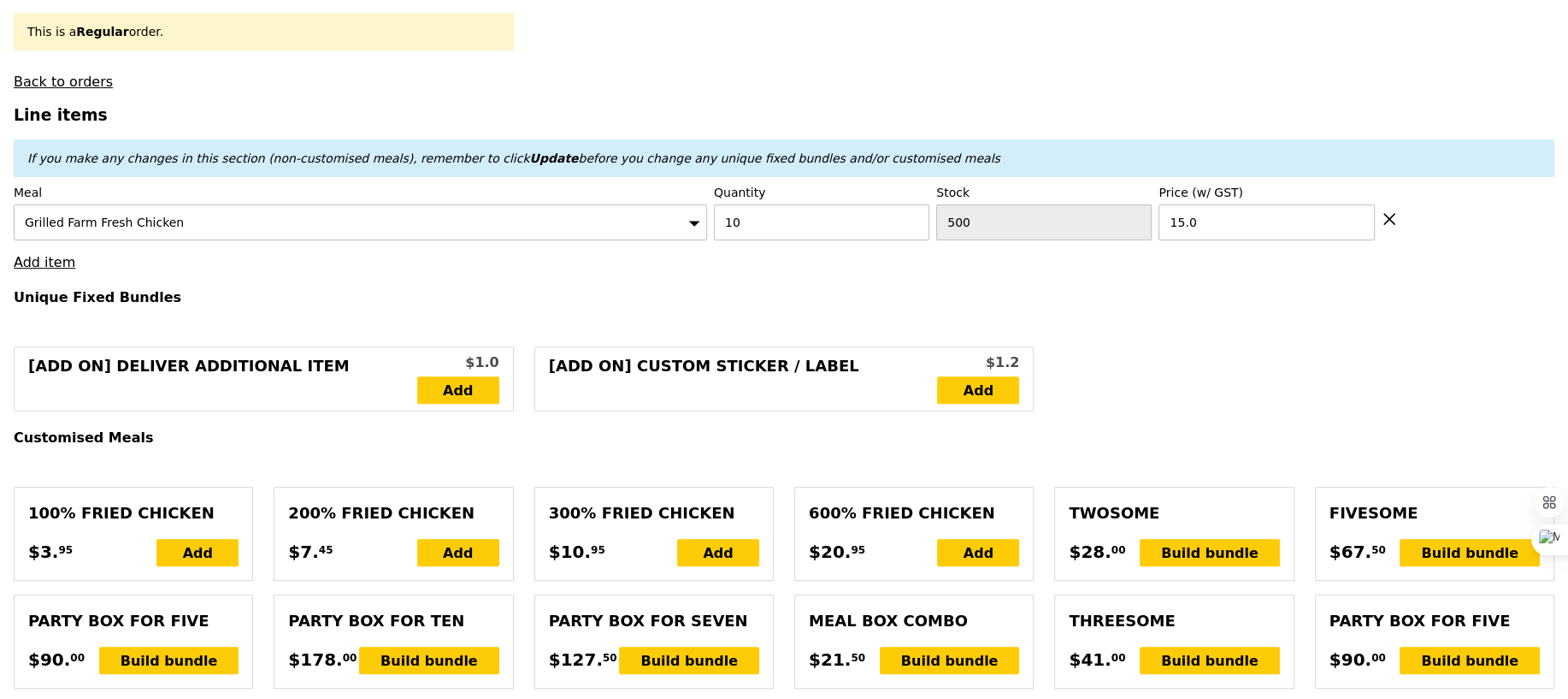
type input "150.00"
click at [39, 261] on link "Add item" at bounding box center [44, 262] width 61 height 17
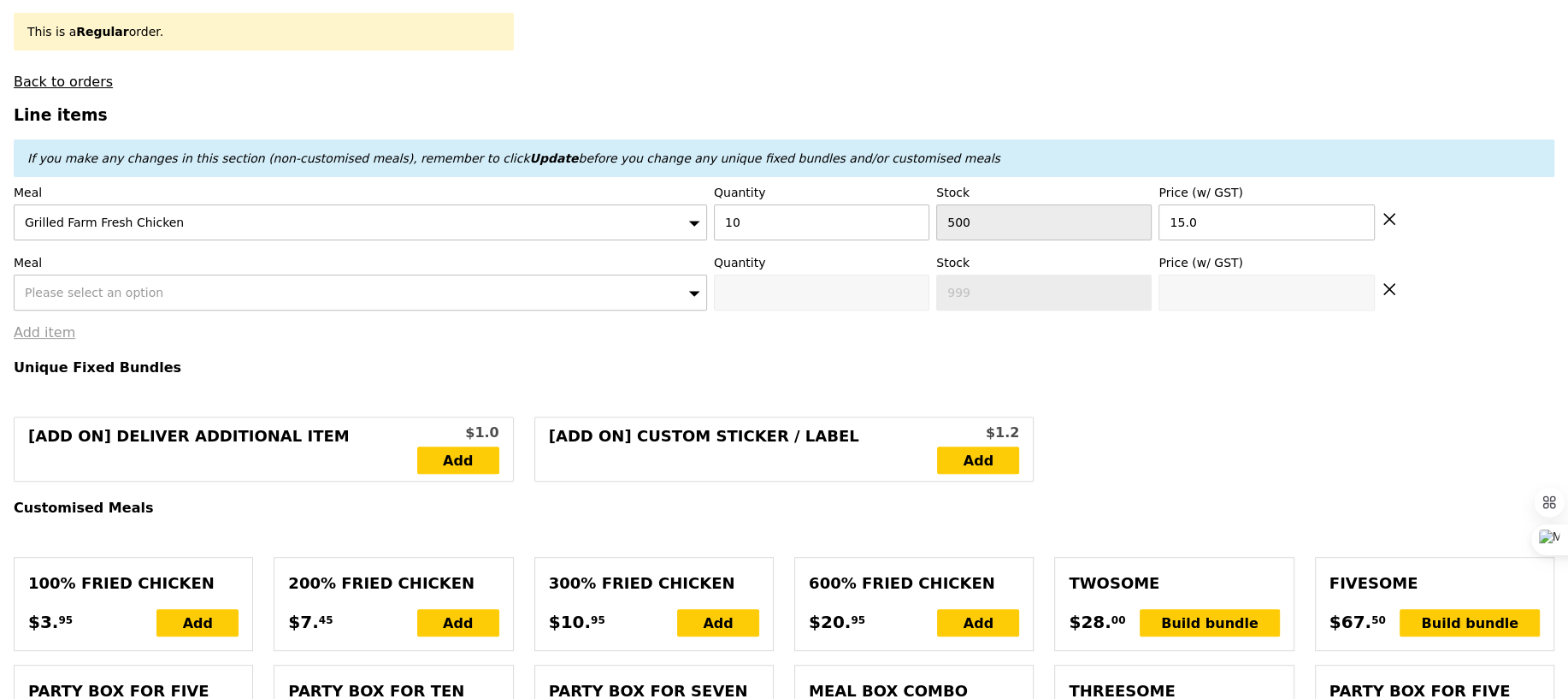
type input "Confirm"
click at [73, 294] on span "Please select an option" at bounding box center [94, 293] width 139 height 14
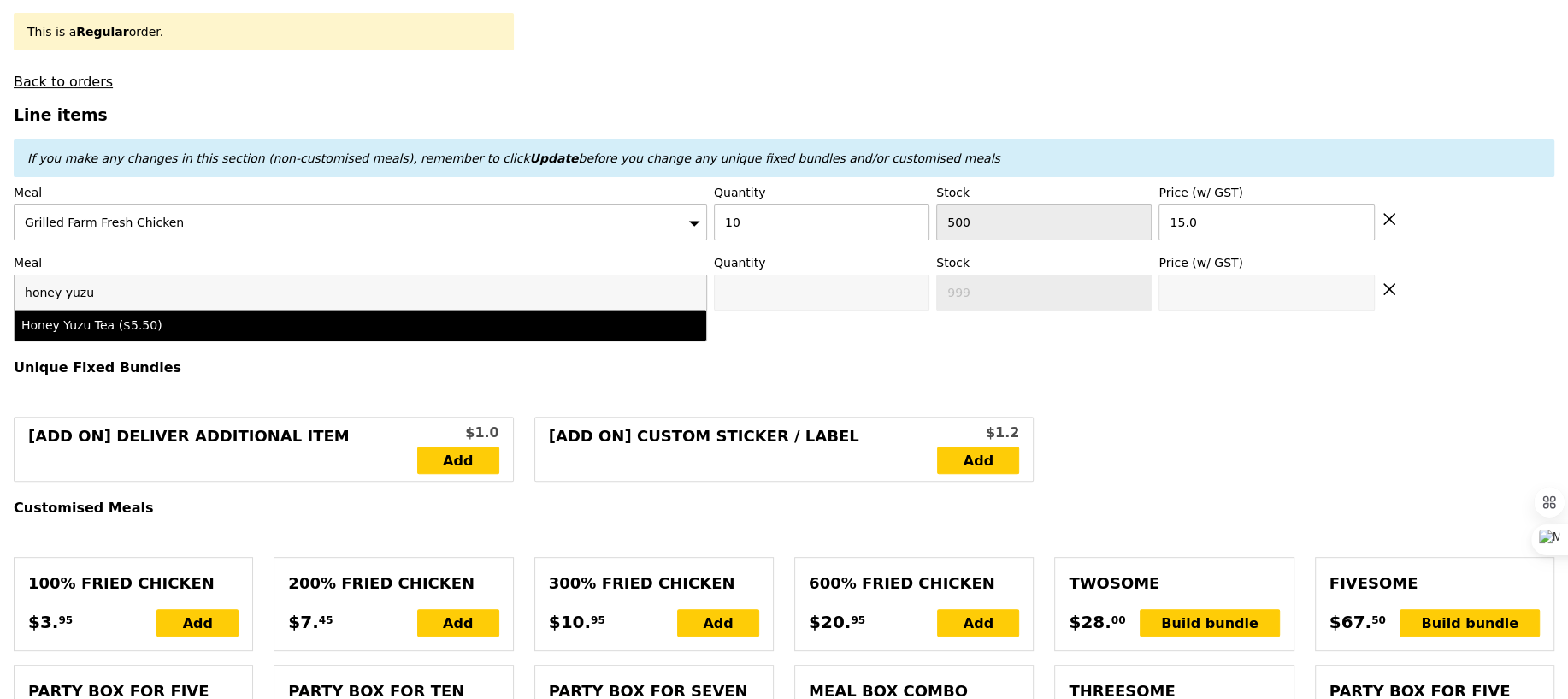
type input "honey yuzu"
click at [81, 320] on div "Honey Yuzu Tea ($5.50)" at bounding box center [275, 325] width 508 height 18
type input "Confirm anyway"
type input "0"
type input "500"
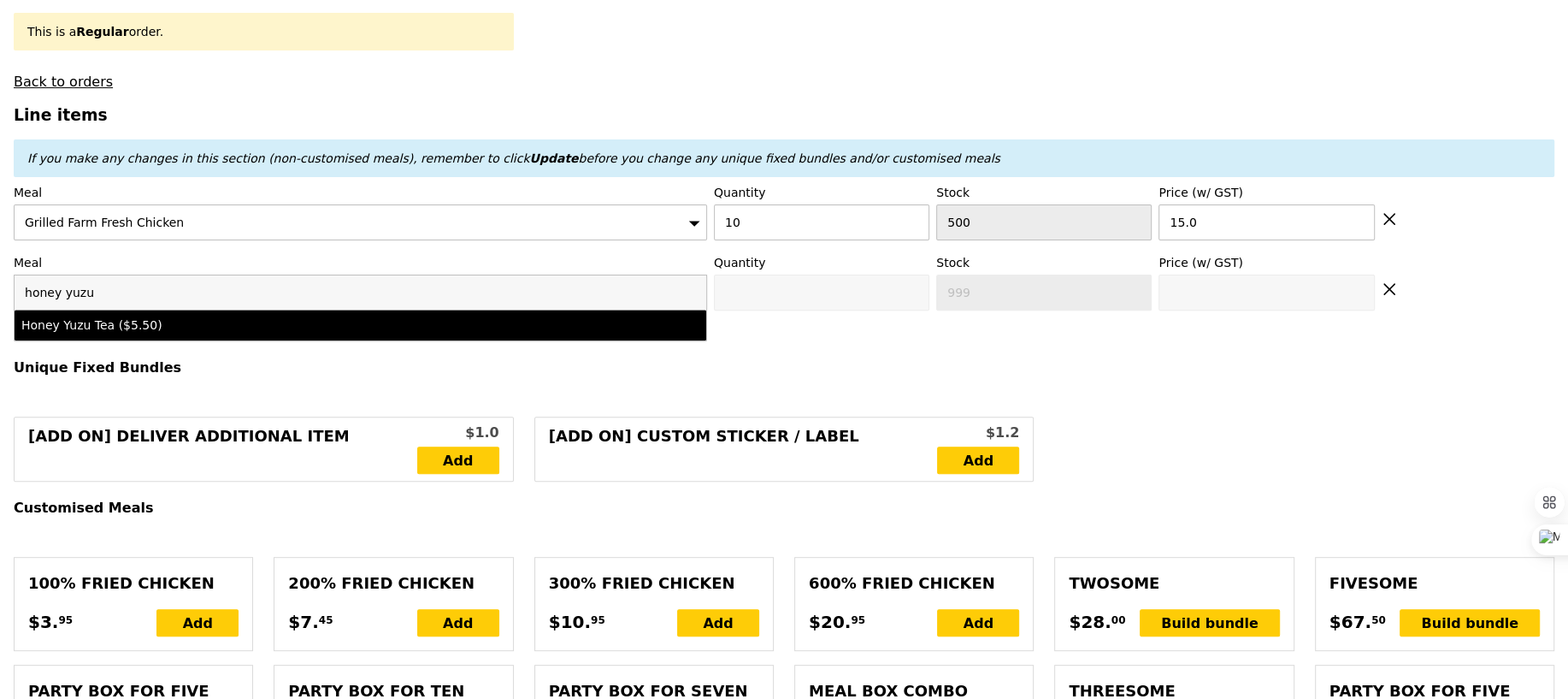
type input "5.5"
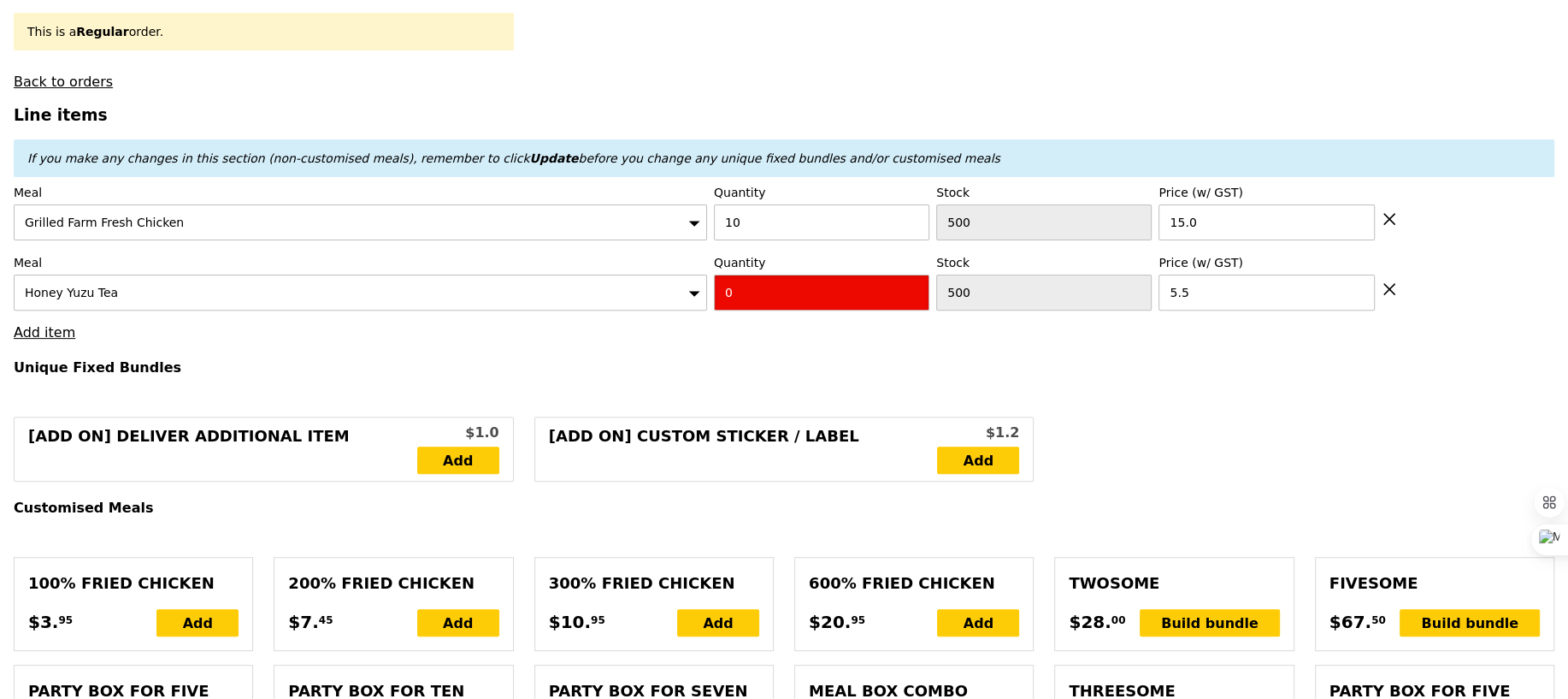
click at [793, 280] on input "0" at bounding box center [822, 292] width 216 height 36
type input "Confirm"
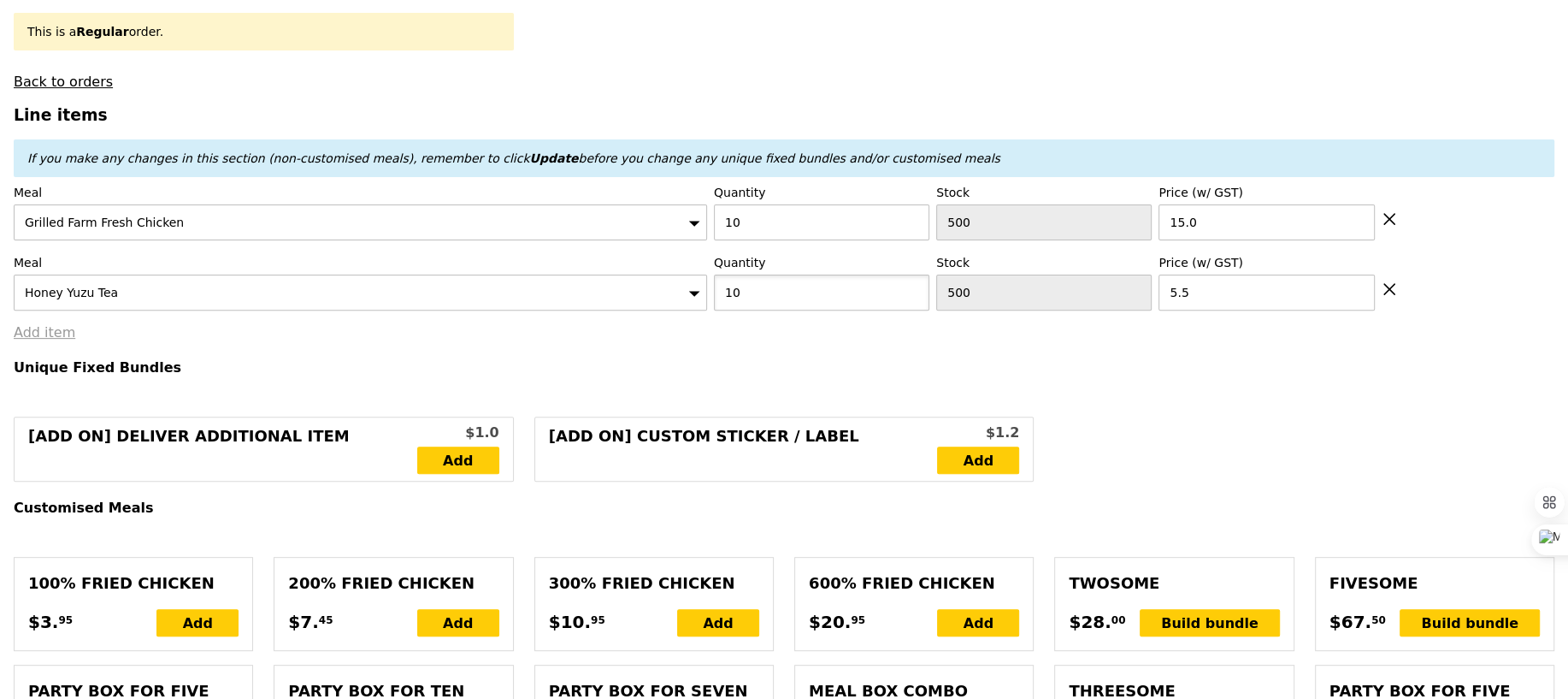
type input "10"
click at [24, 331] on link "Add item" at bounding box center [44, 332] width 61 height 17
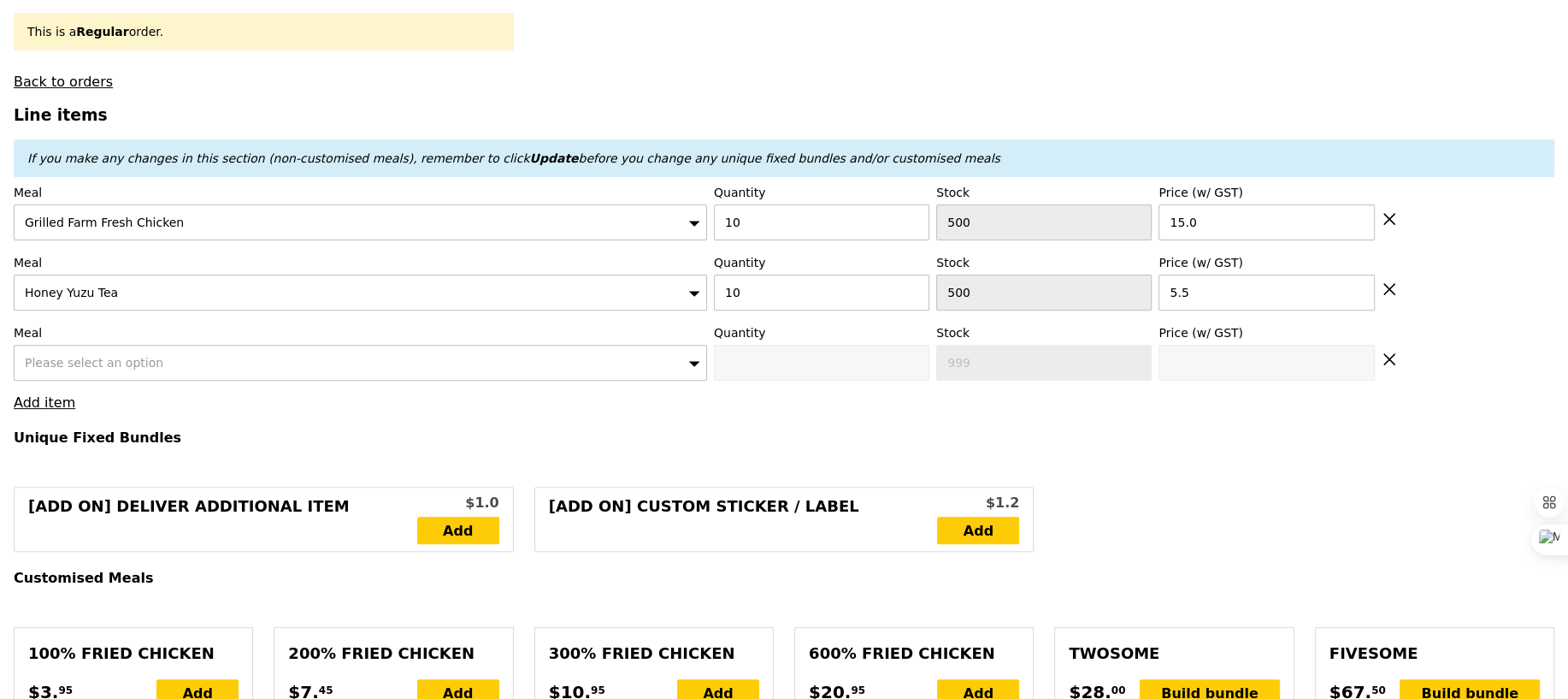
click at [68, 365] on span "Please select an option" at bounding box center [94, 362] width 139 height 14
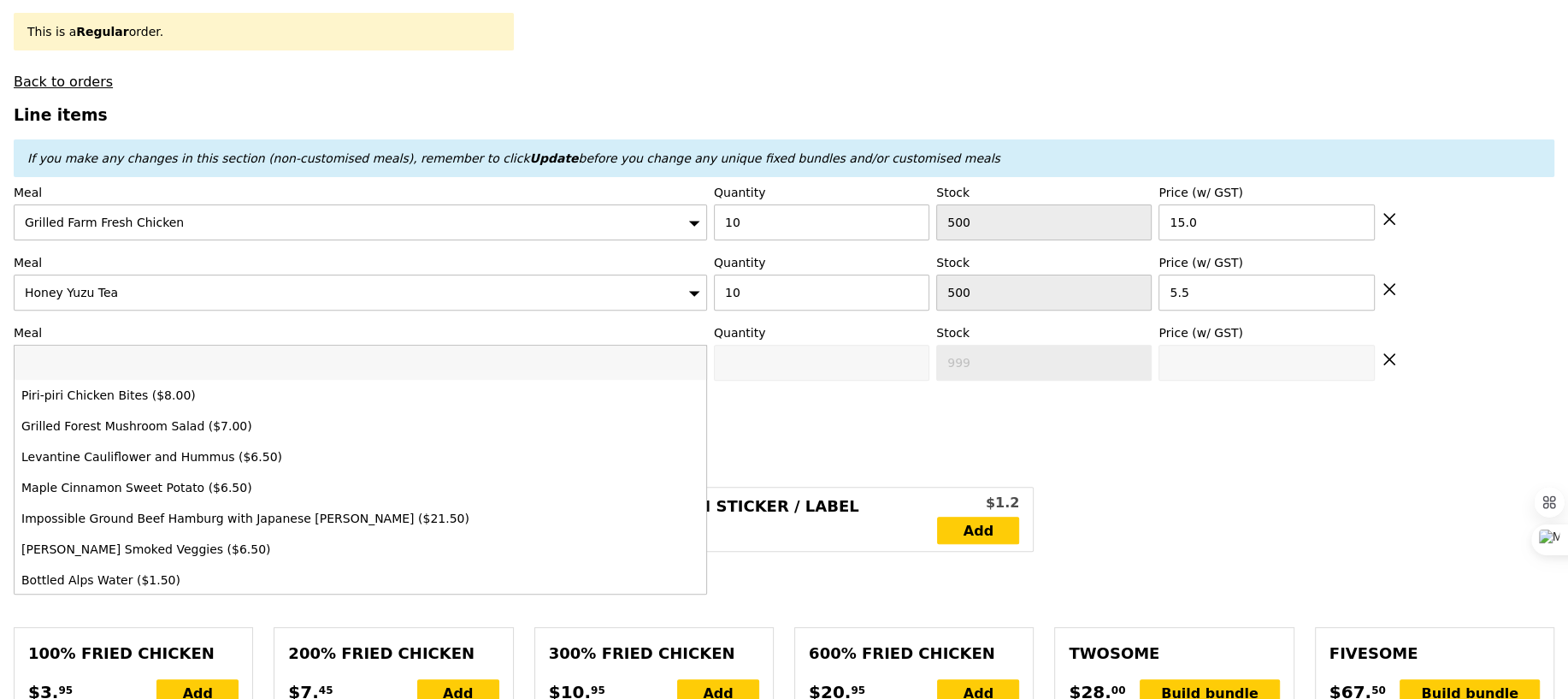
type input "Loading..."
type input "w"
type input "205.00"
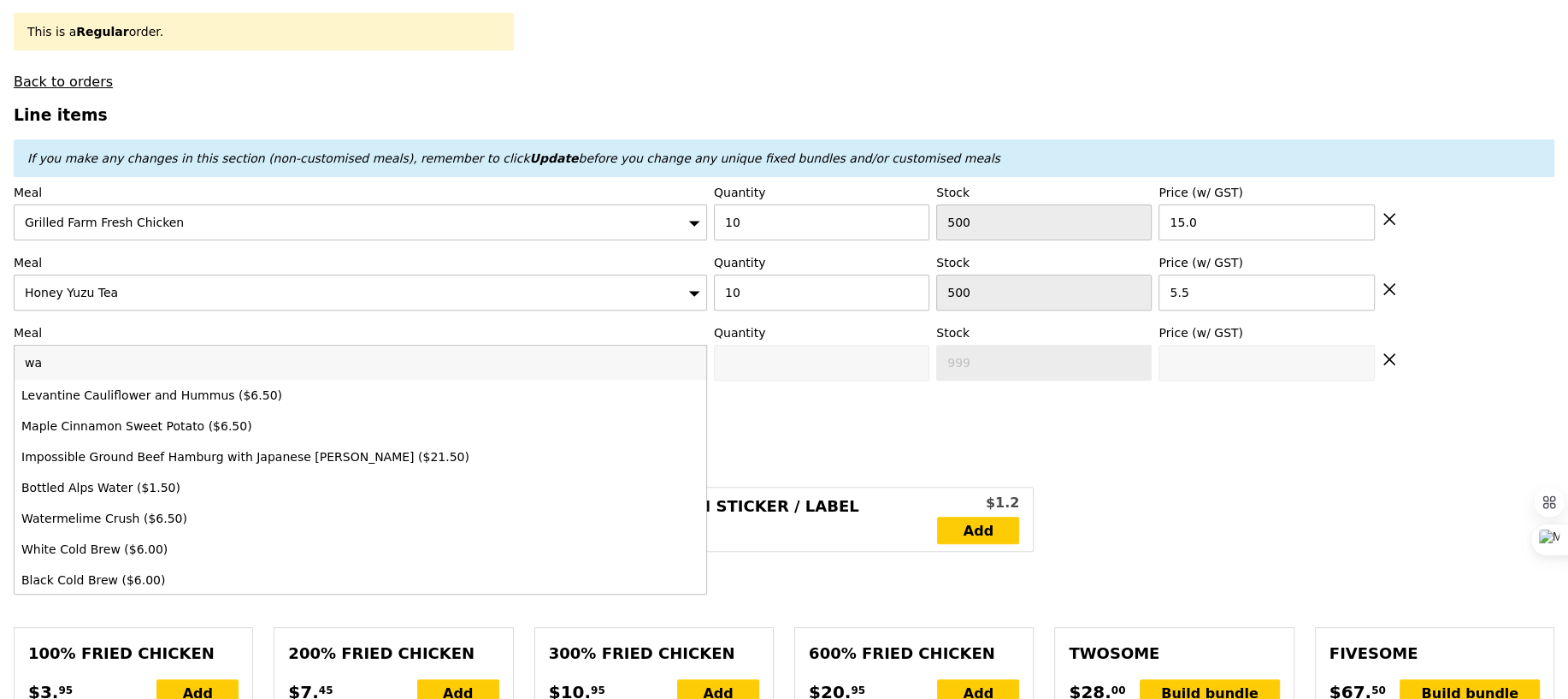
type input "wat"
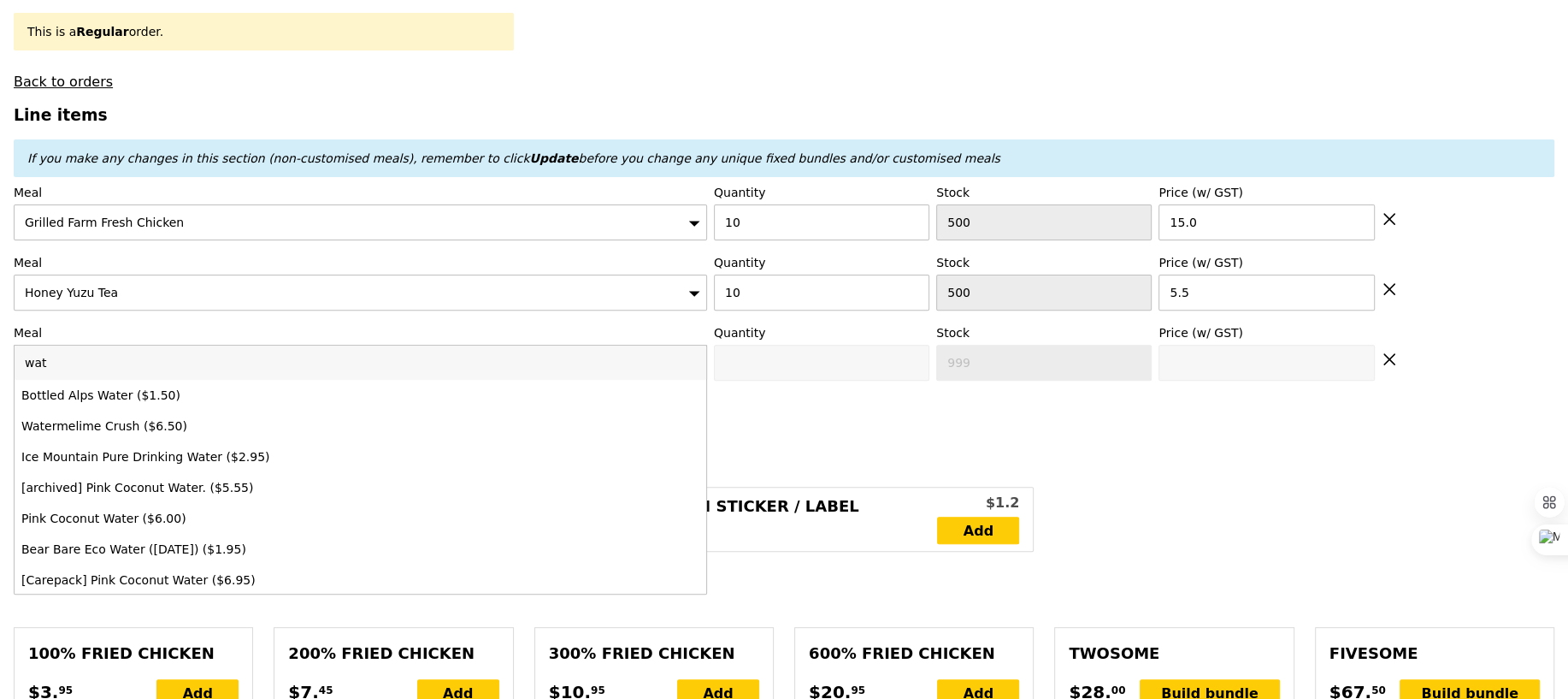
type input "Confirm"
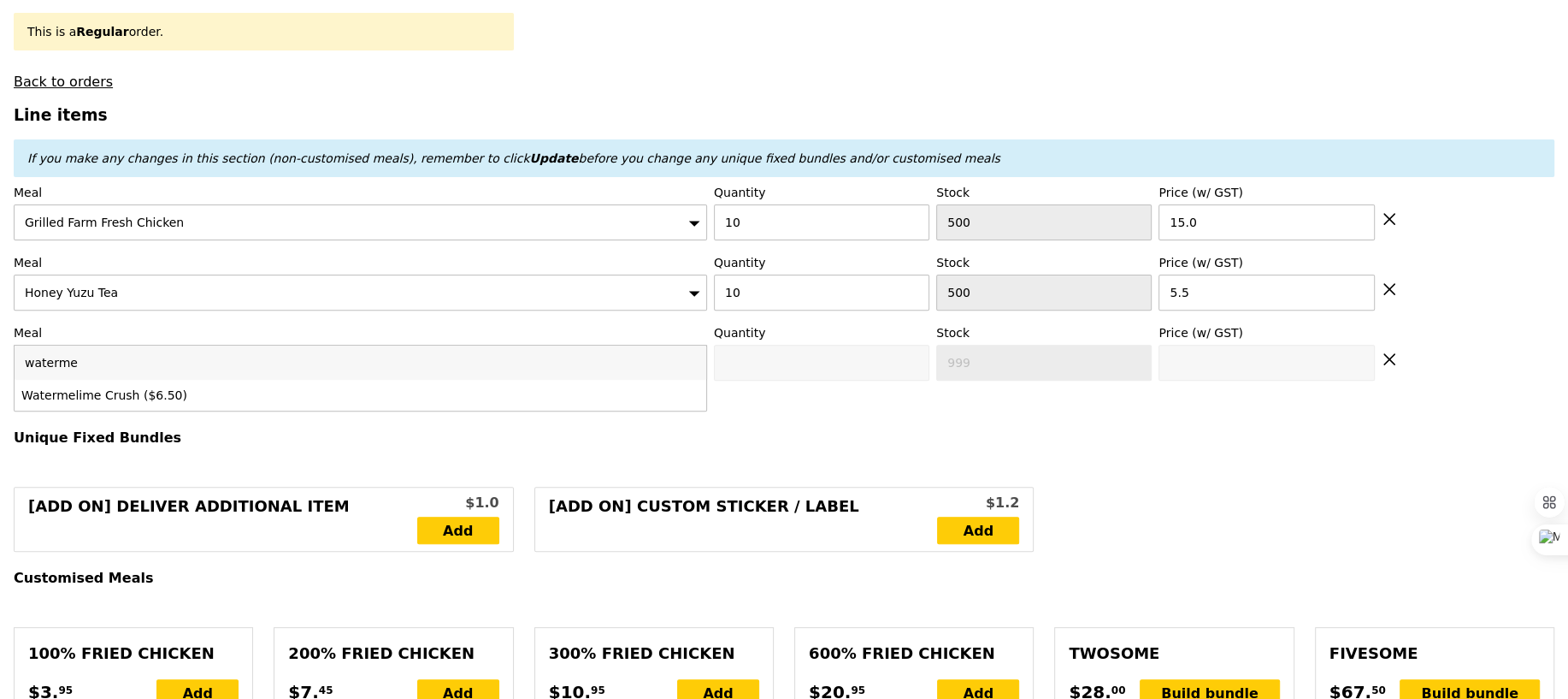
type input "watermel"
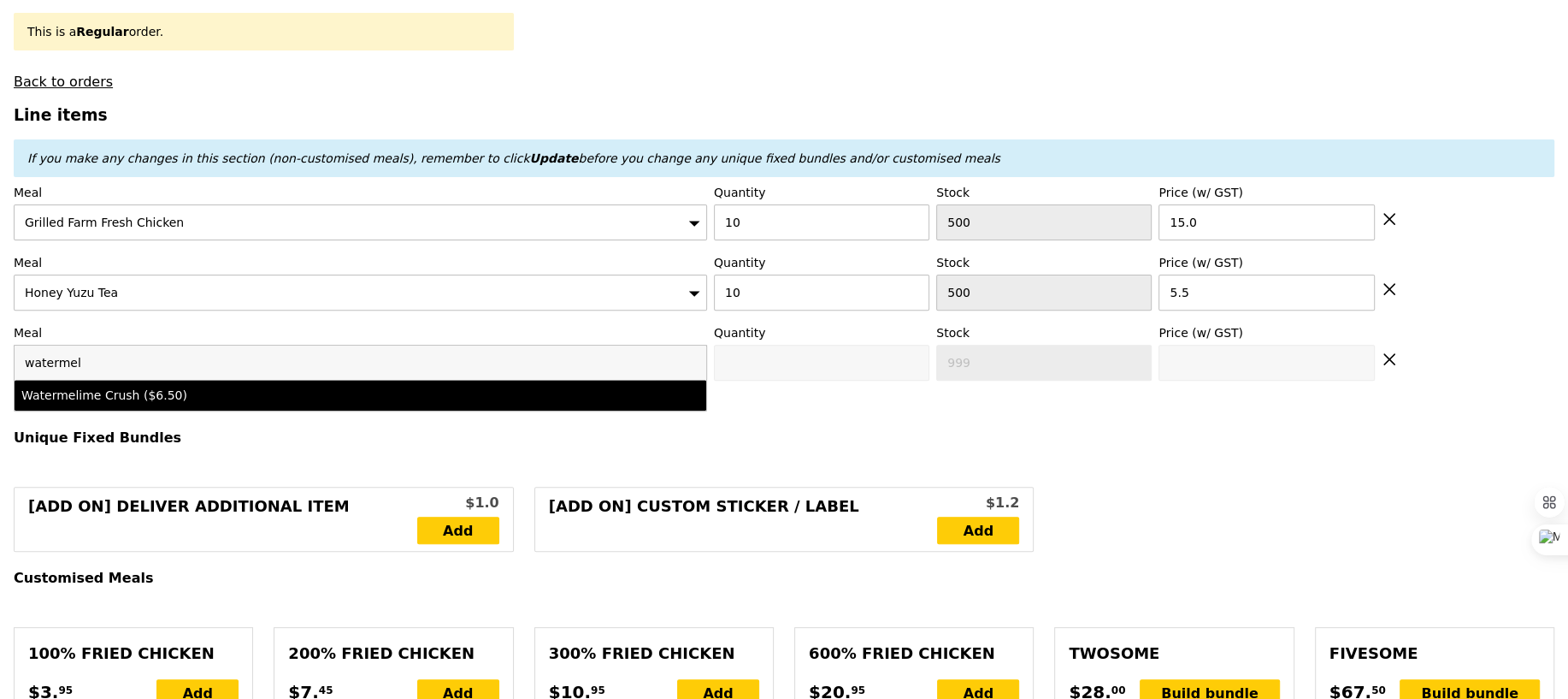
type input "Confirm anyway"
type input "0"
type input "500"
type input "6.5"
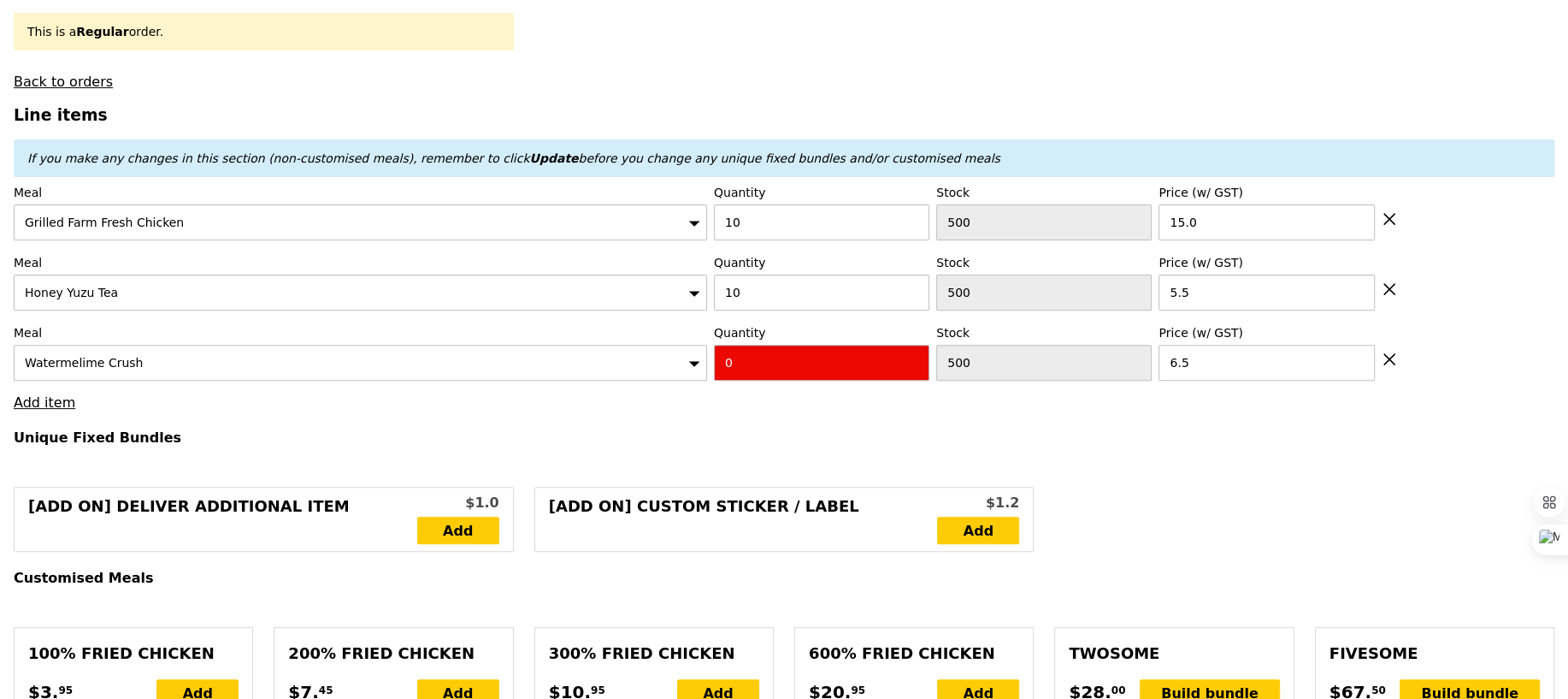
type input "Confirm"
type input "10"
type input "Loading..."
type input "270.00"
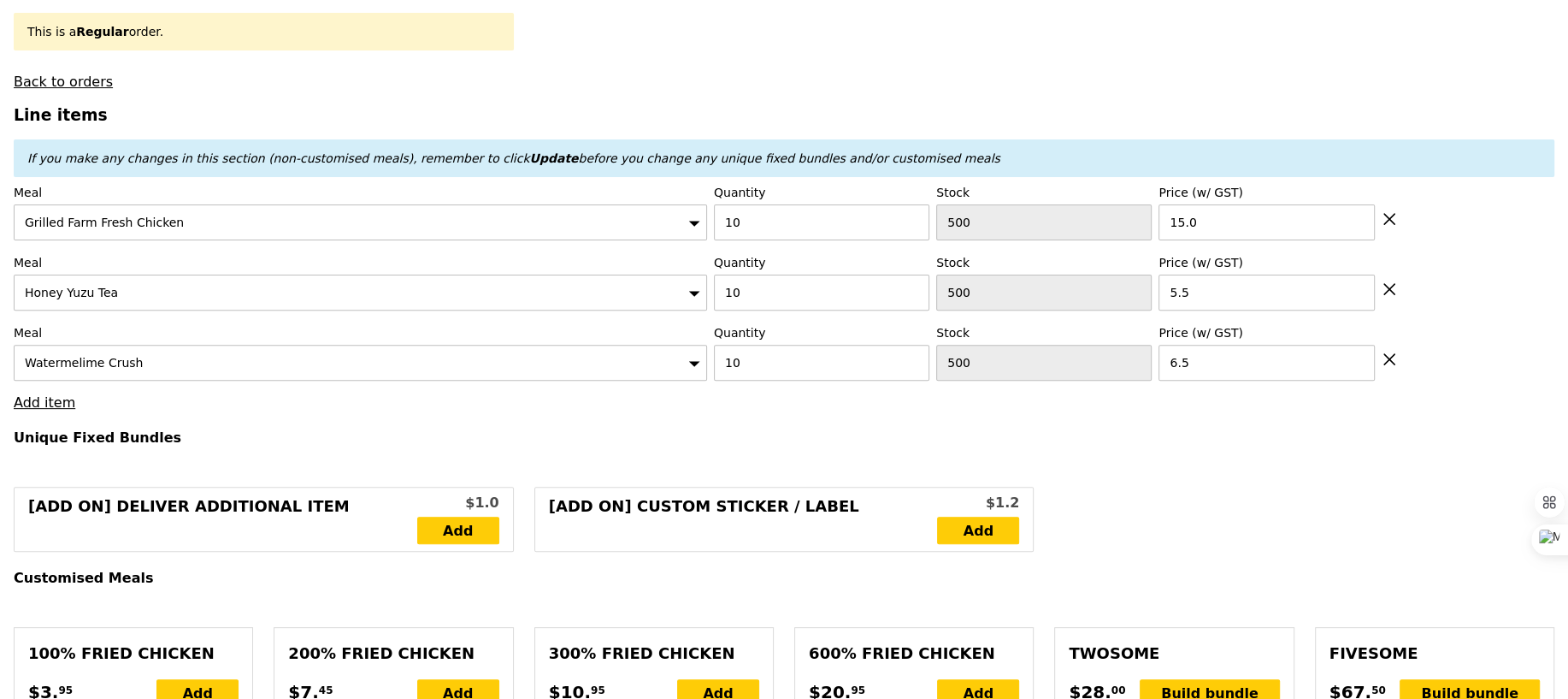
type input "270.00"
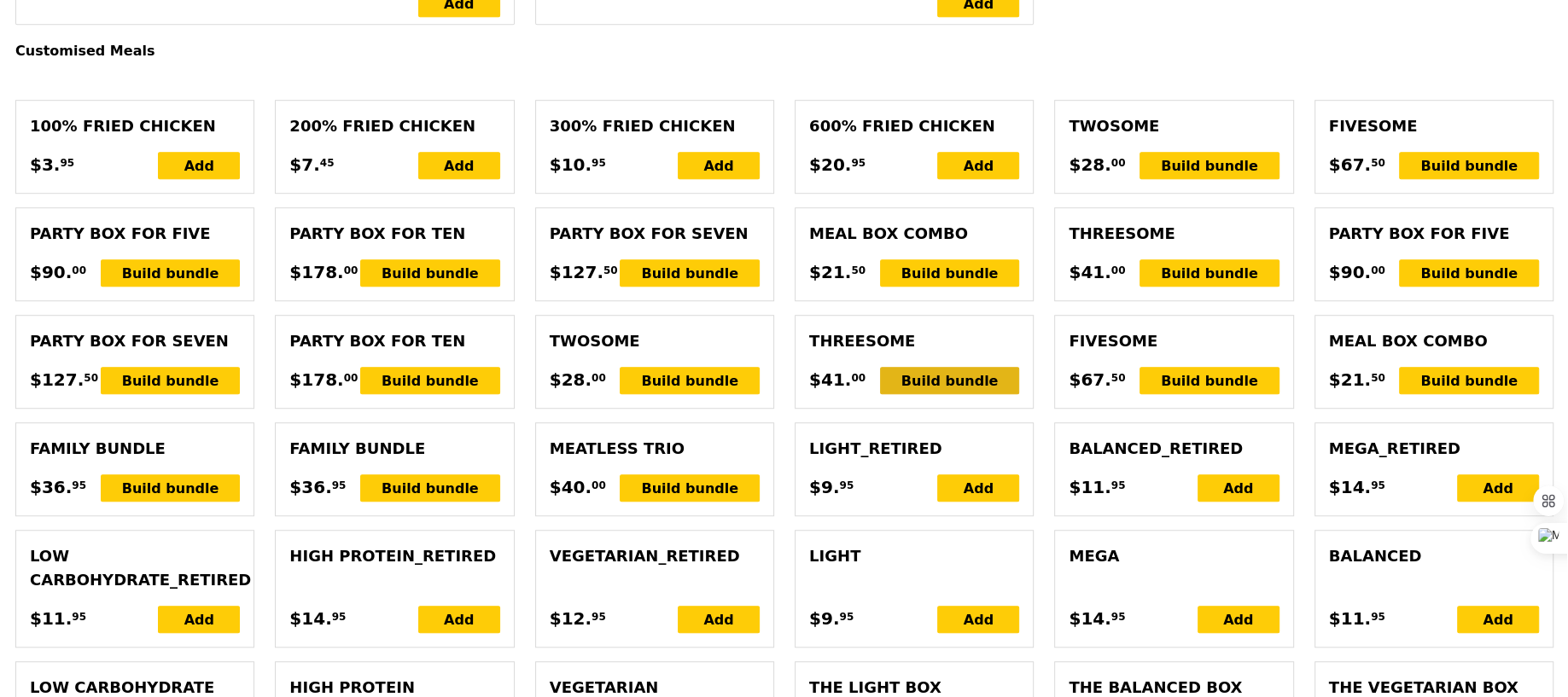
scroll to position [1023, 0]
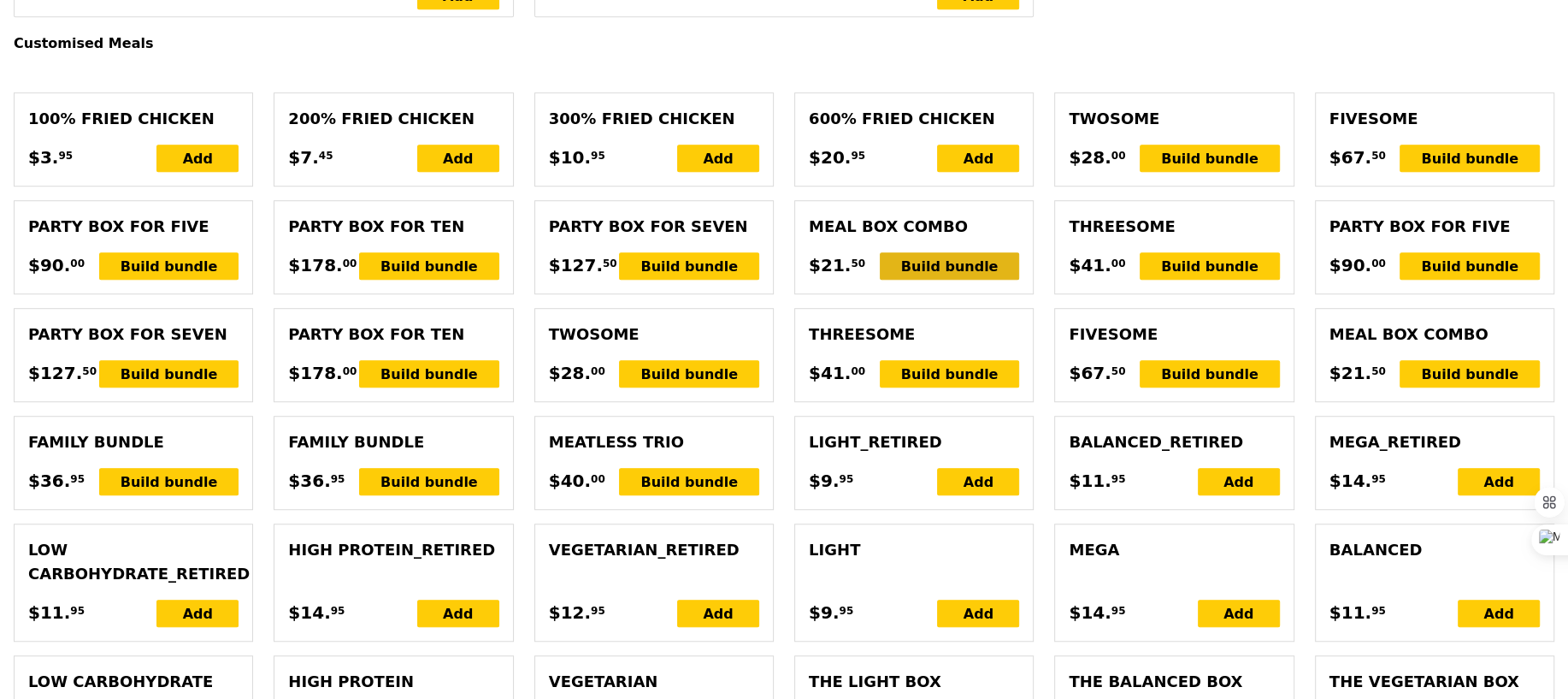
click at [937, 267] on div "Build bundle" at bounding box center [950, 266] width 141 height 27
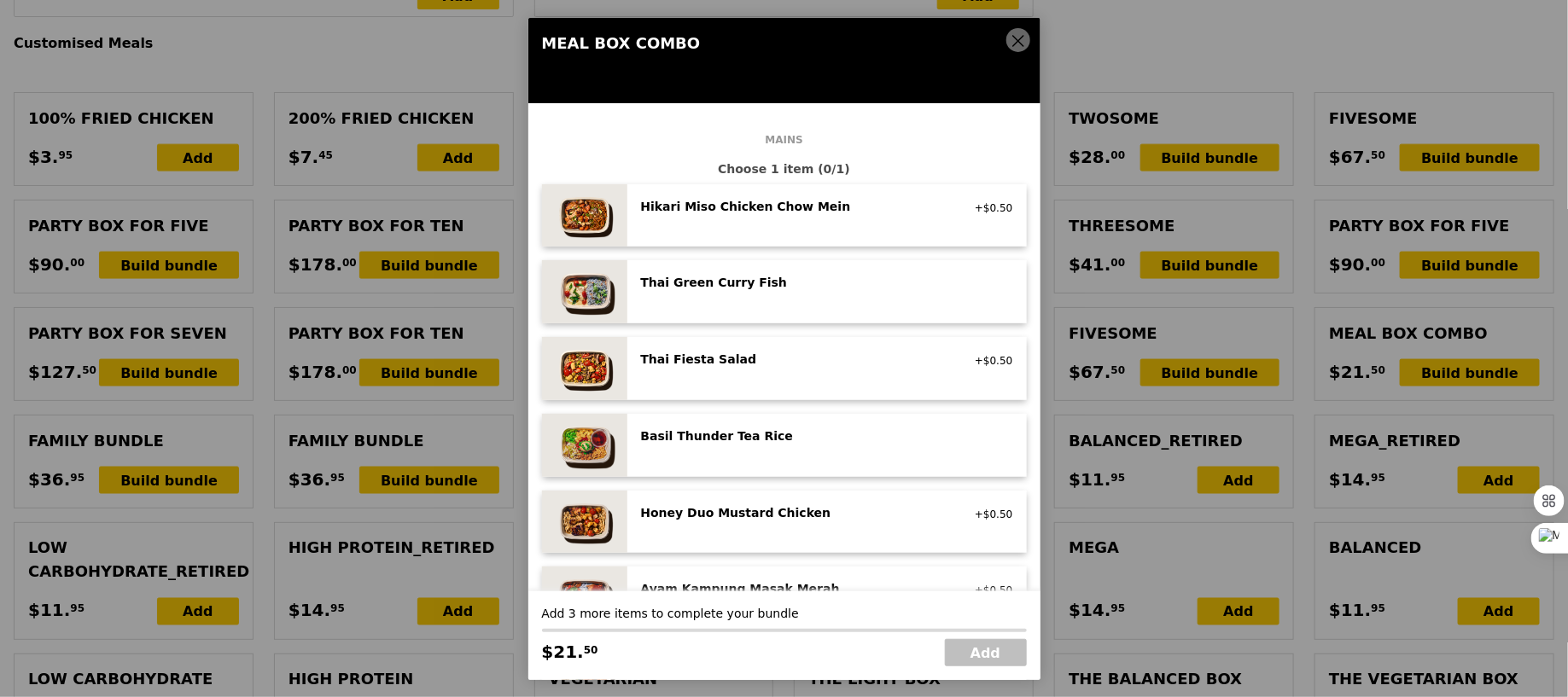
click at [1013, 50] on span at bounding box center [1018, 42] width 16 height 18
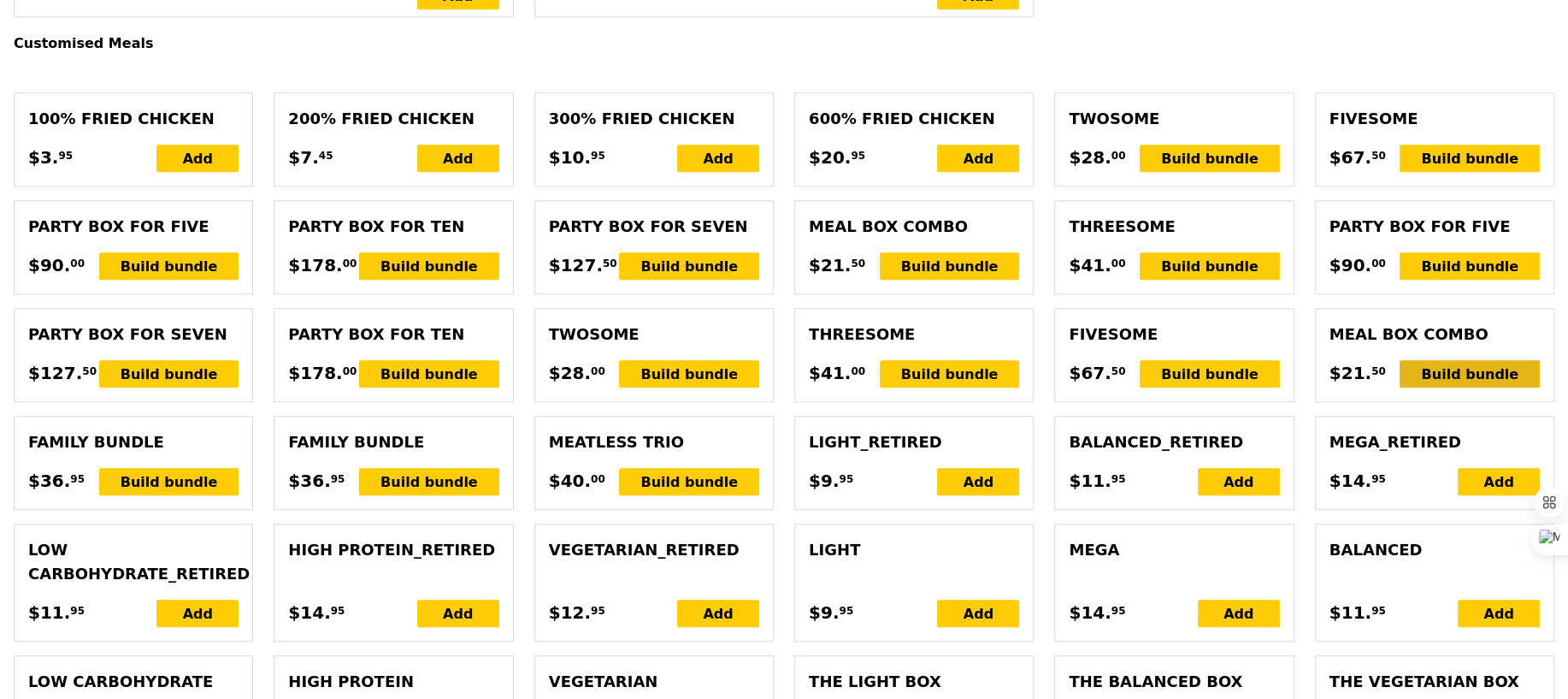
click at [1459, 372] on div "Build bundle" at bounding box center [1469, 374] width 141 height 27
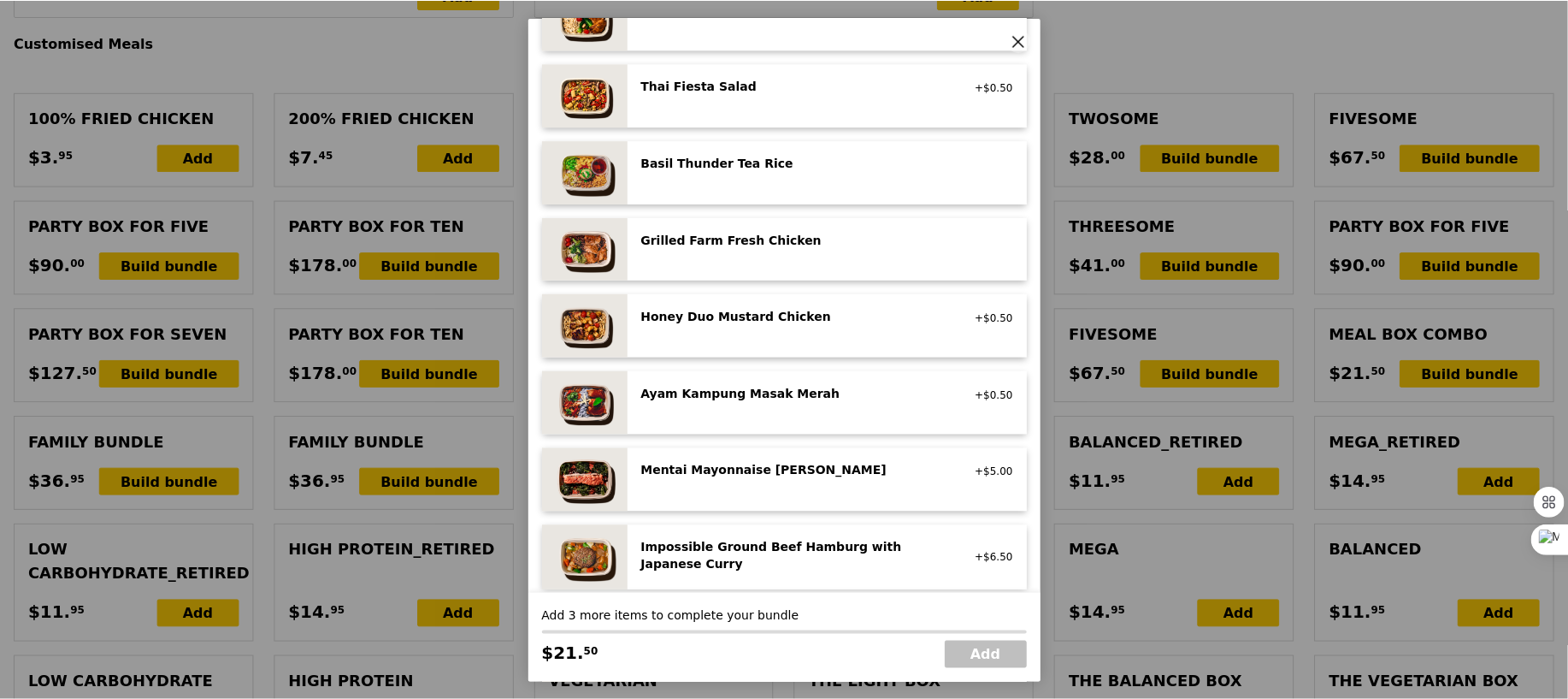
scroll to position [331, 0]
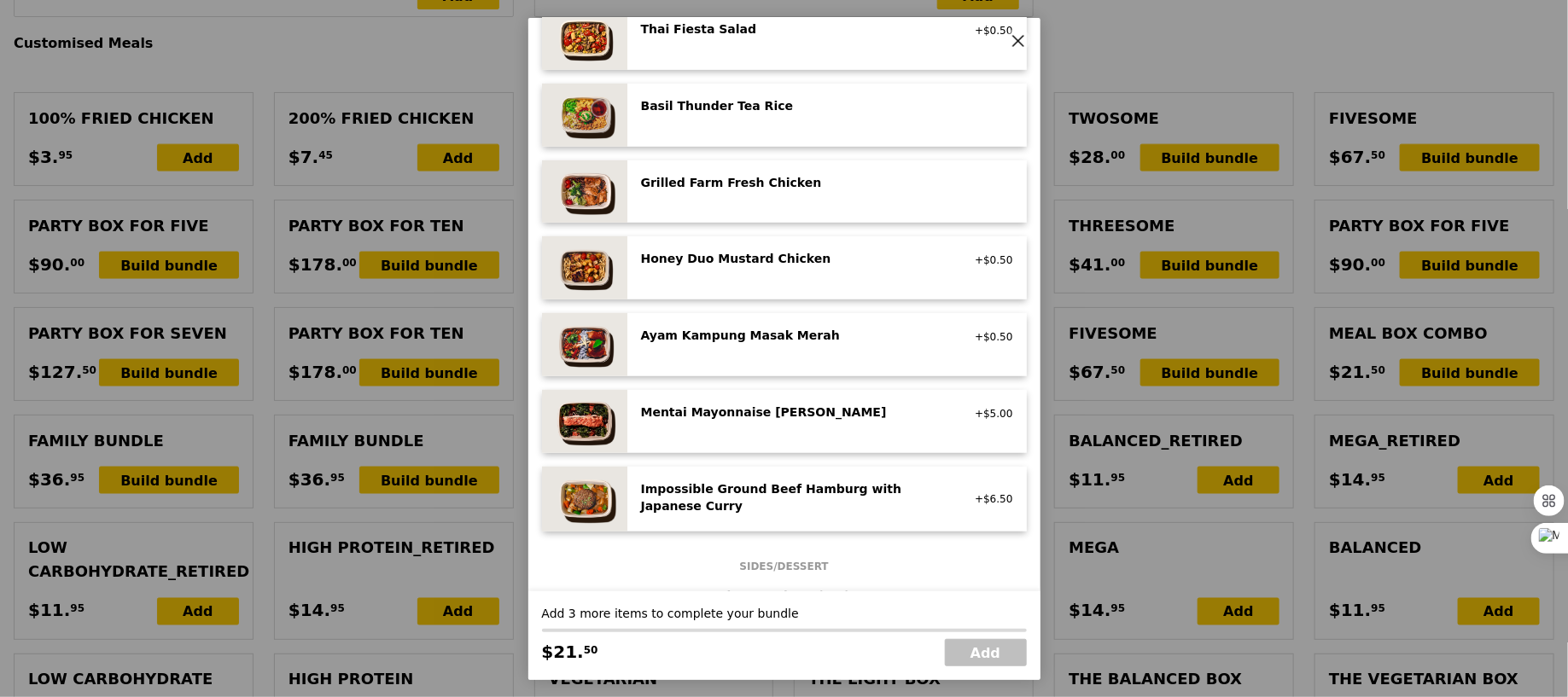
click at [1015, 48] on icon at bounding box center [1018, 40] width 16 height 16
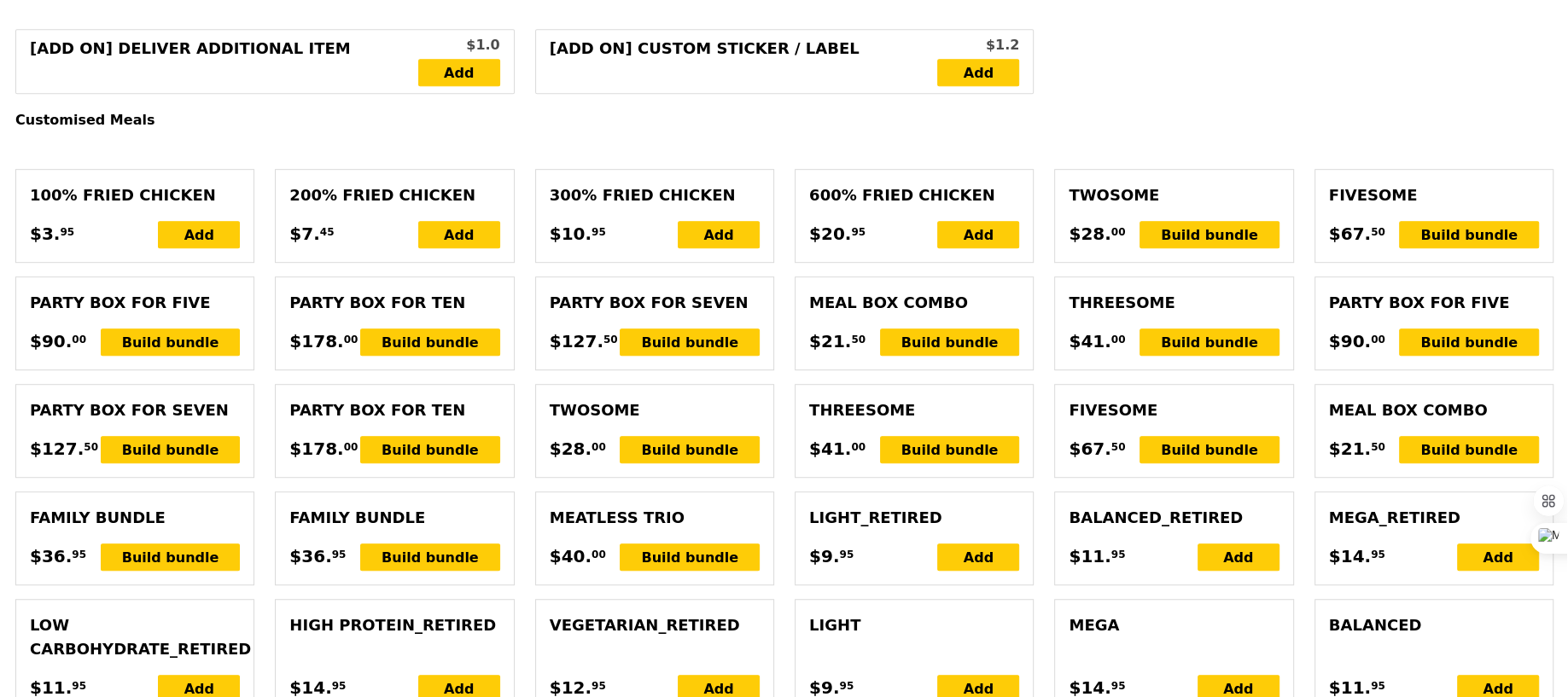
scroll to position [930, 0]
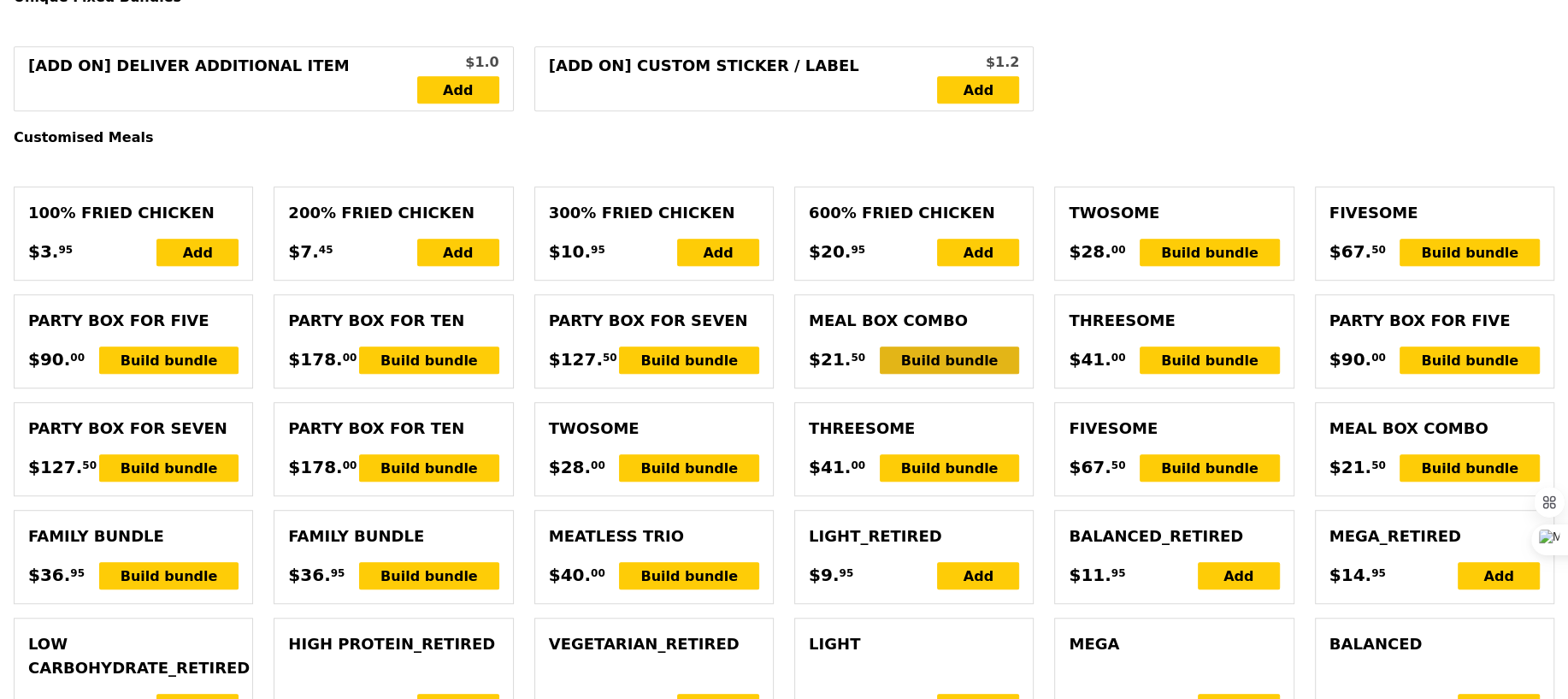
click at [941, 352] on div "Build bundle" at bounding box center [950, 360] width 141 height 27
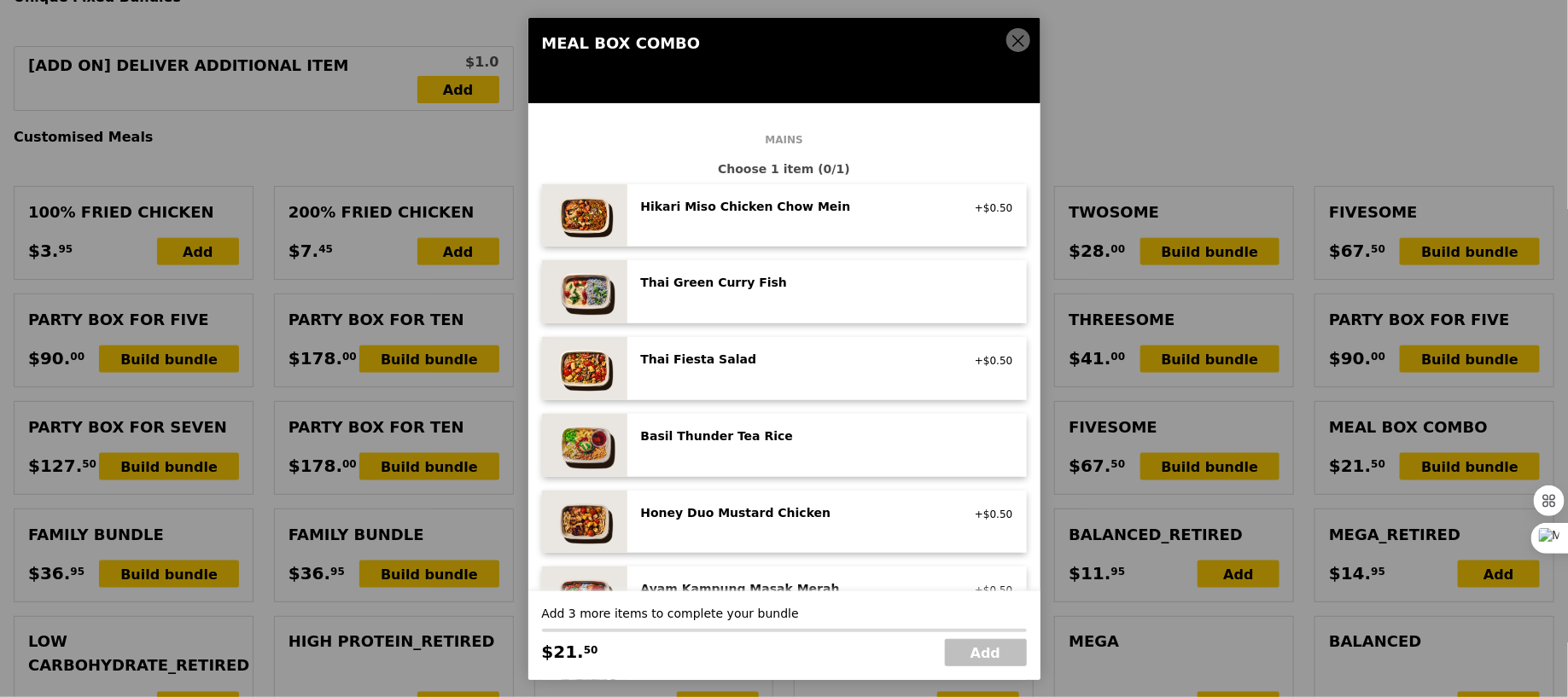
click at [759, 282] on div "Thai Green Curry Fish" at bounding box center [794, 282] width 307 height 18
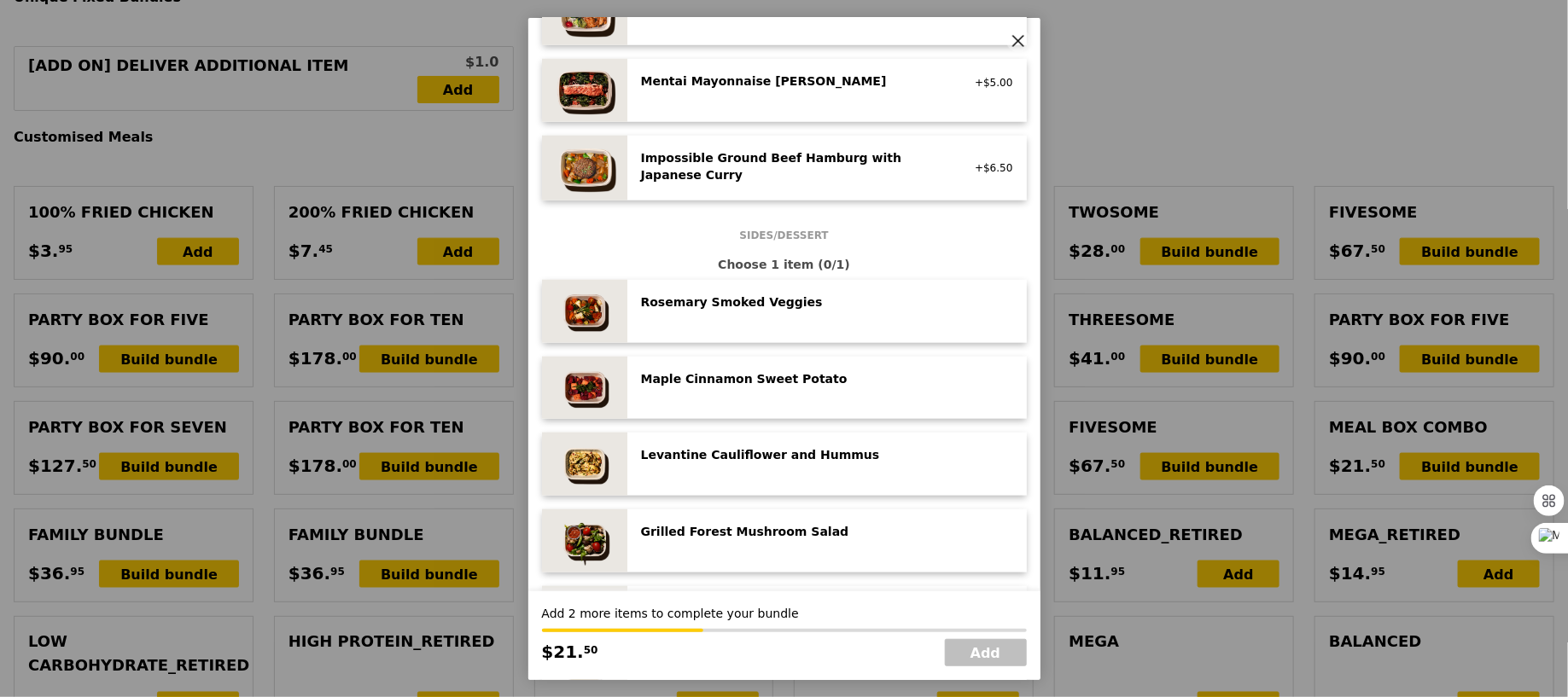
scroll to position [666, 0]
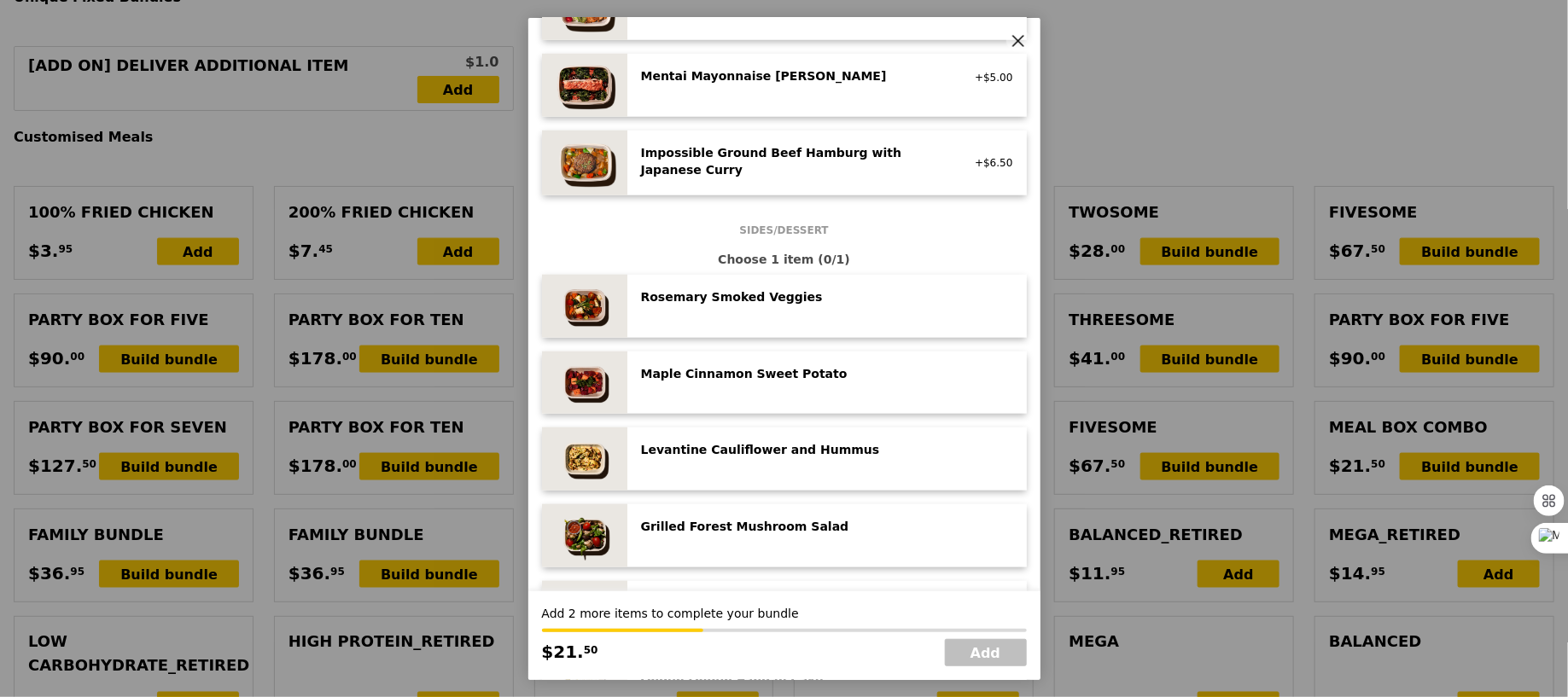
click at [723, 316] on div "Rosemary Smoked Veggies low carb, vegan" at bounding box center [827, 306] width 372 height 36
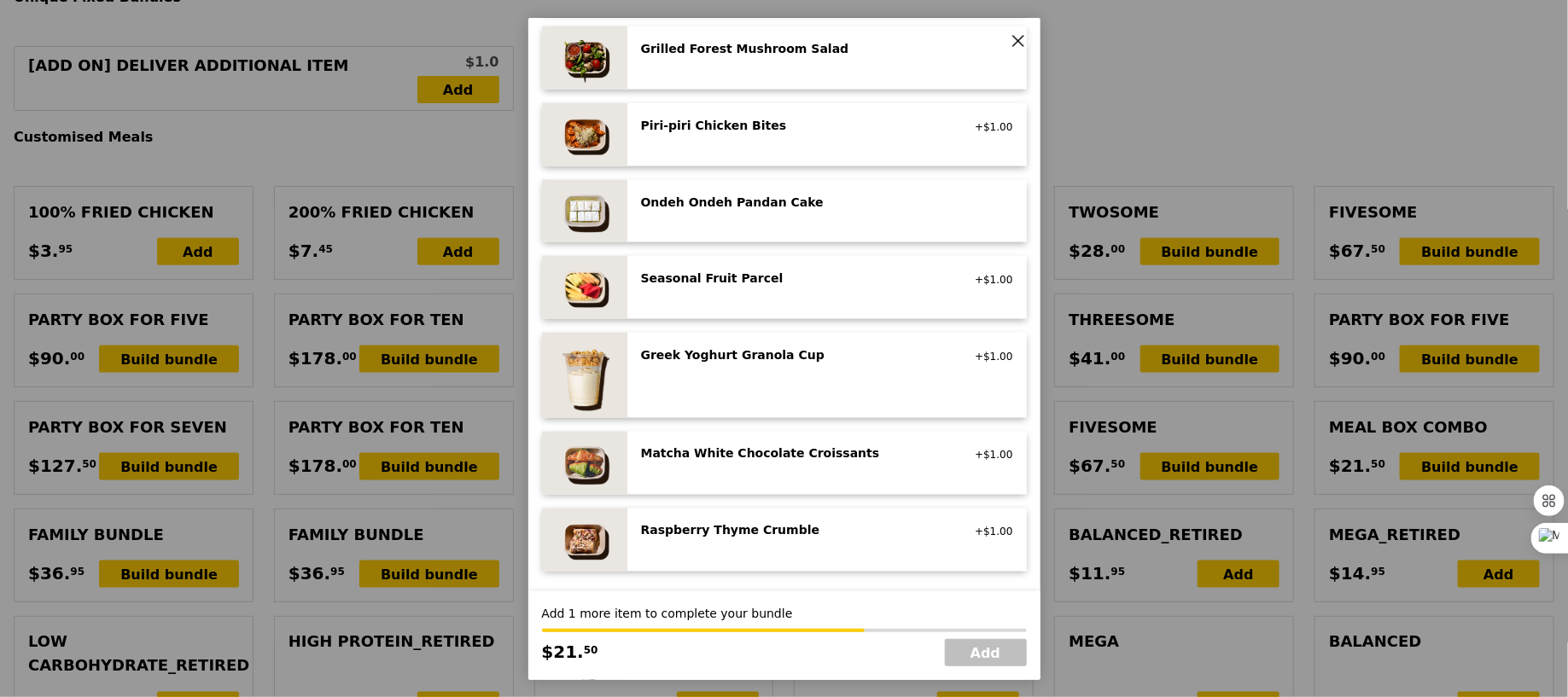
scroll to position [1148, 0]
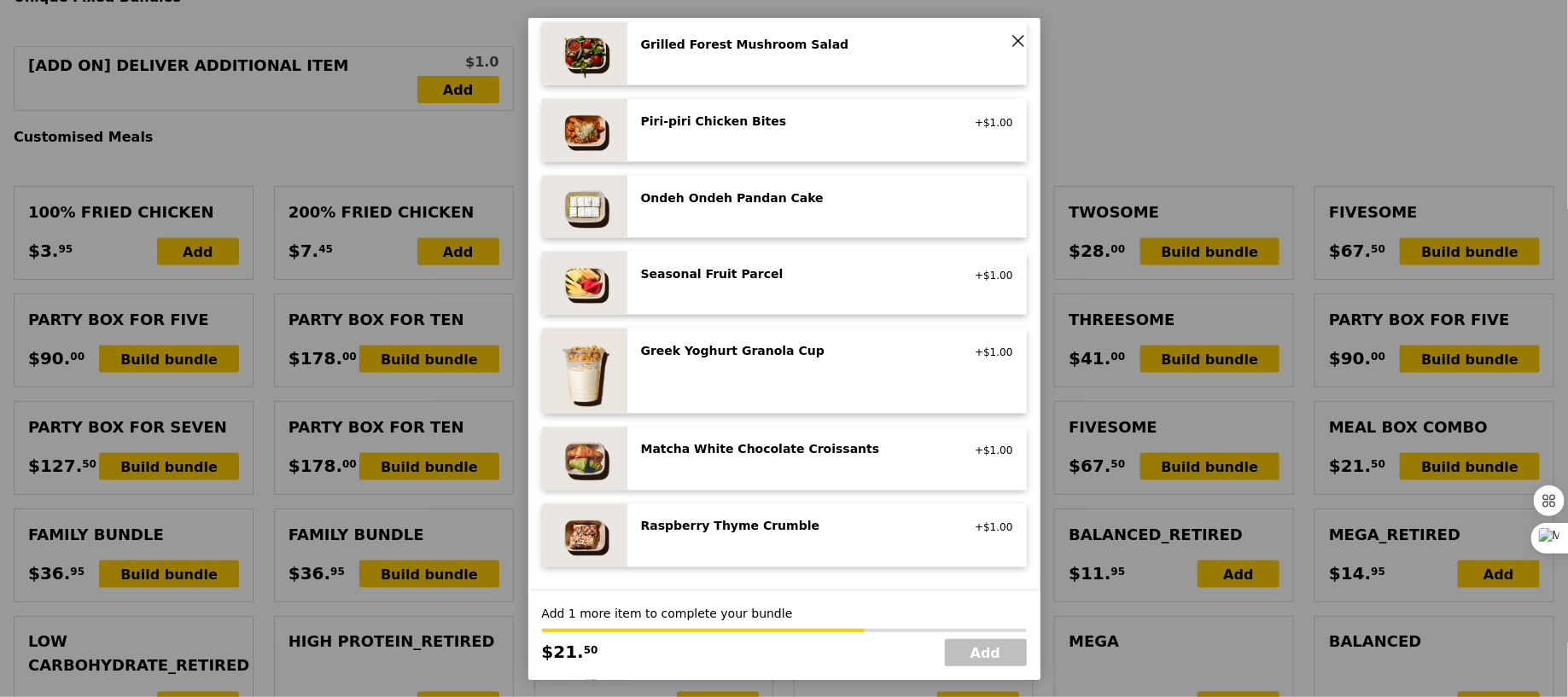
click at [784, 217] on div "Ondeh Ondeh Pandan Cake vegetarian, contains dairy, egg, wheat" at bounding box center [827, 207] width 372 height 36
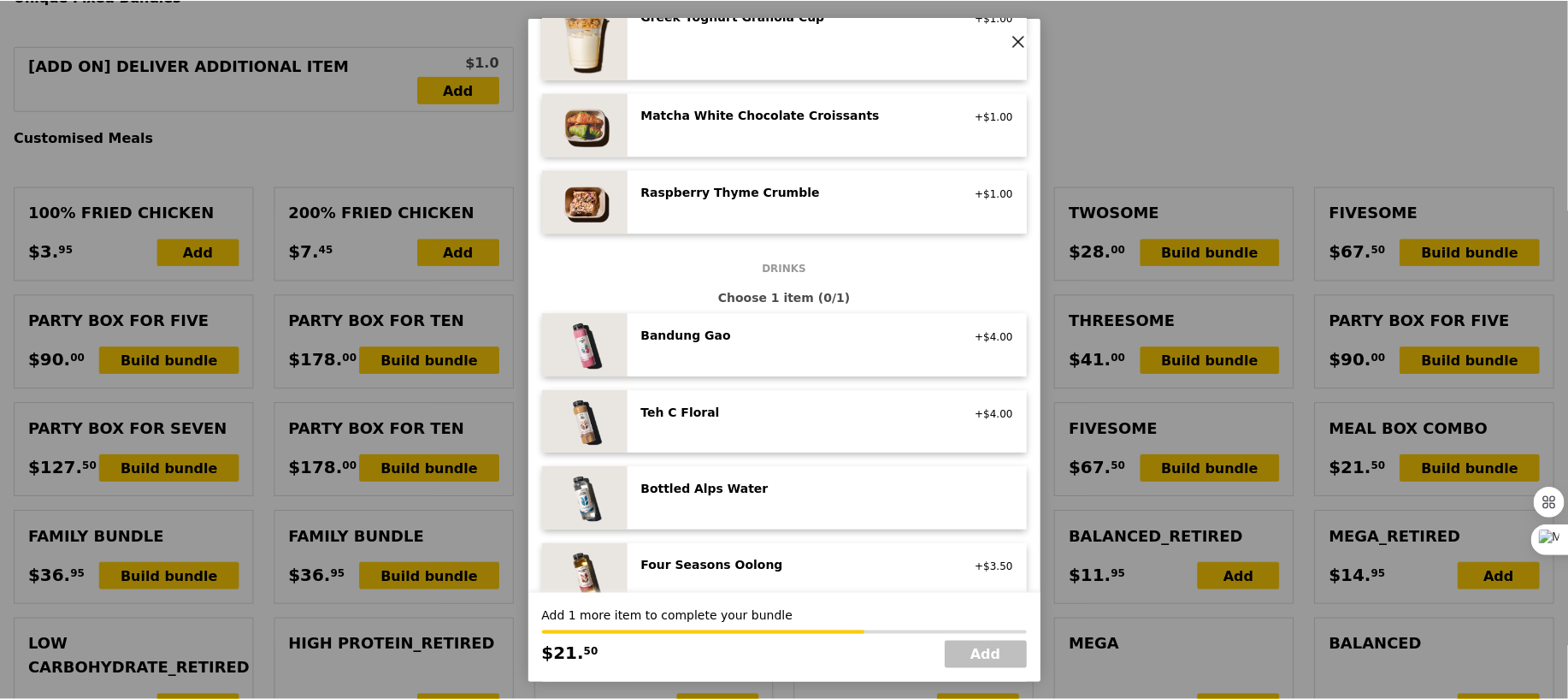
scroll to position [1511, 0]
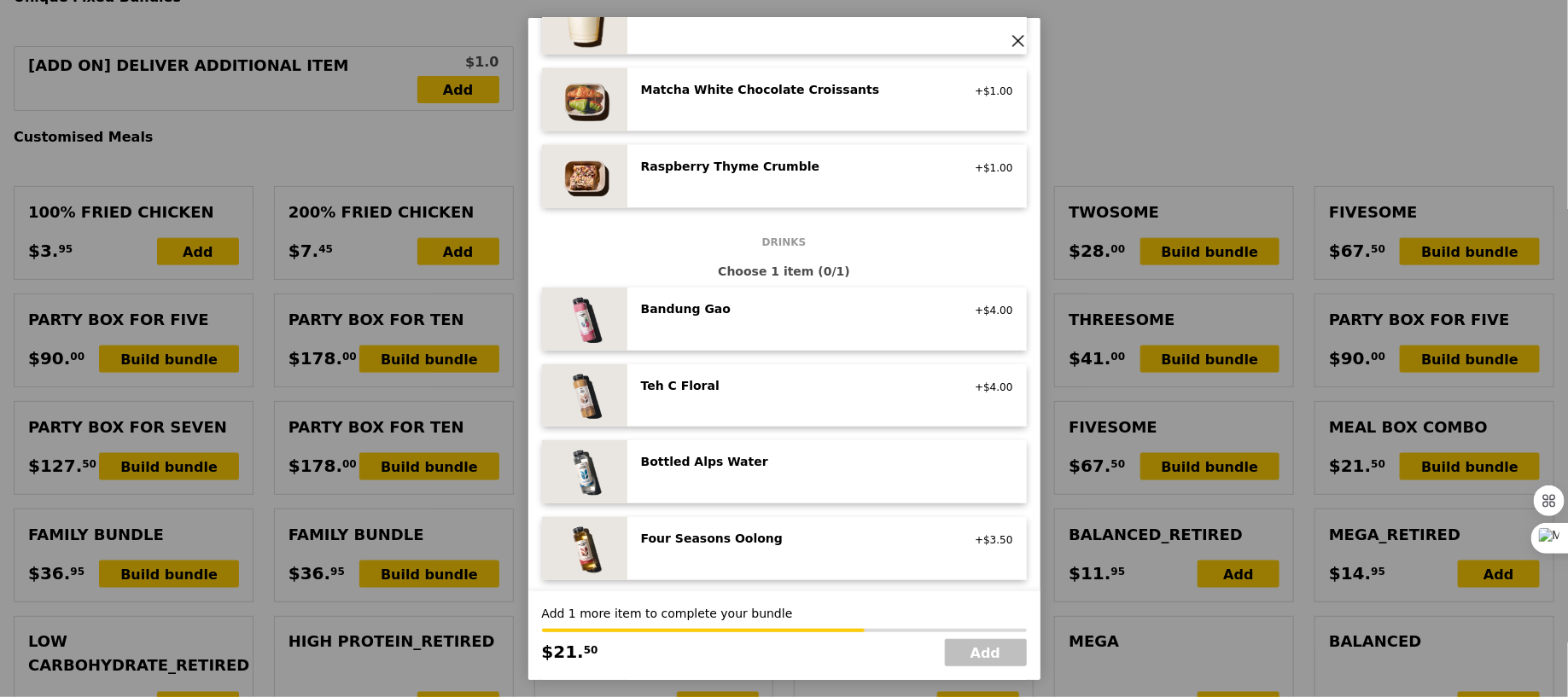
click at [768, 312] on div "Bandung Gao" at bounding box center [794, 310] width 307 height 18
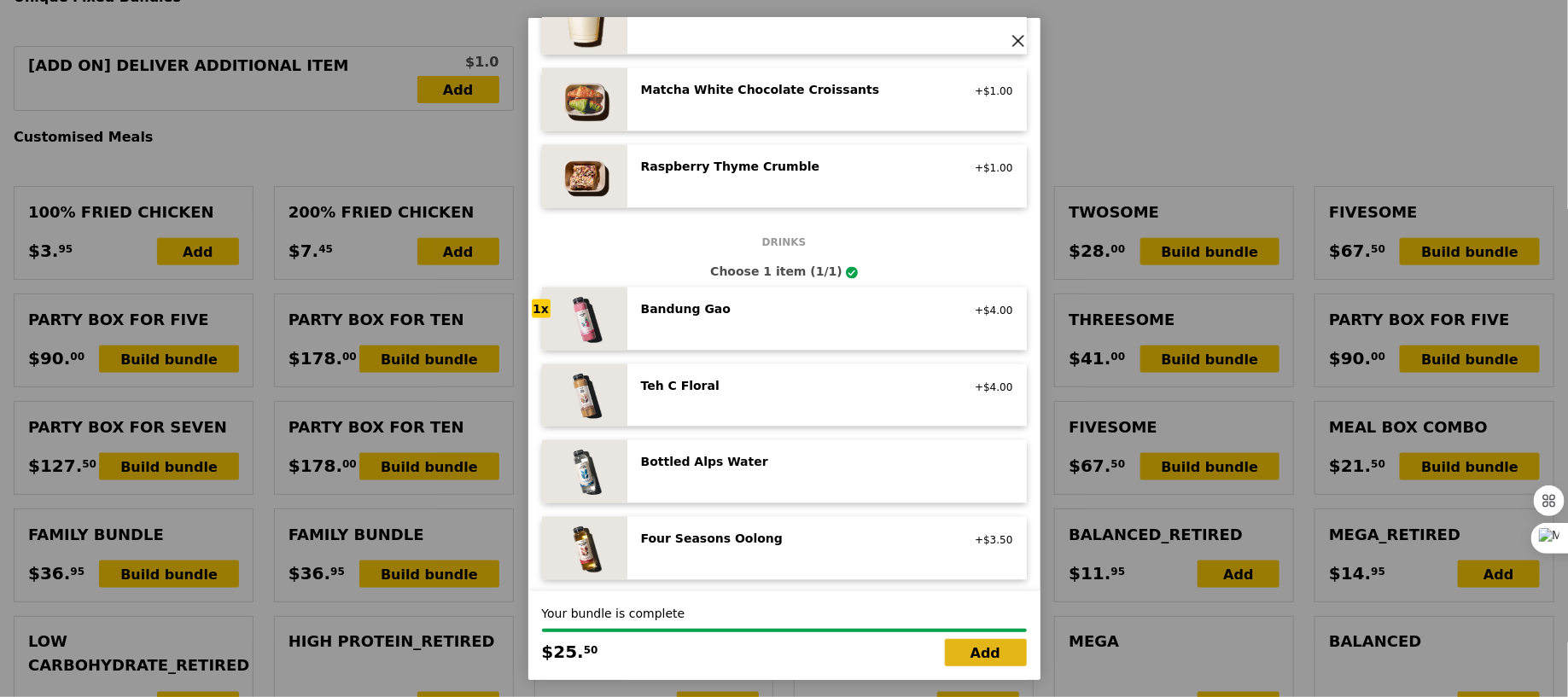
click at [971, 655] on link "Add" at bounding box center [986, 652] width 82 height 27
type input "Loading..."
type input "295.50"
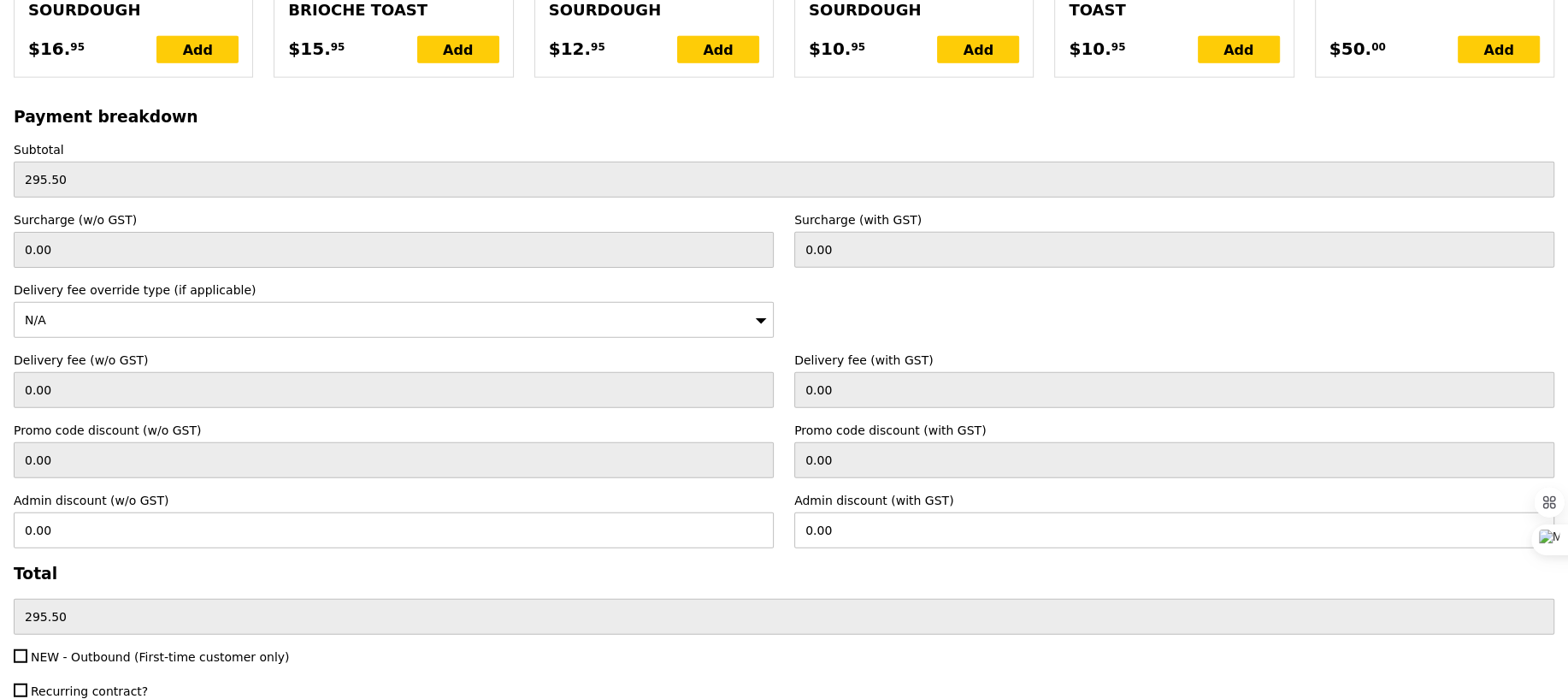
scroll to position [3871, 0]
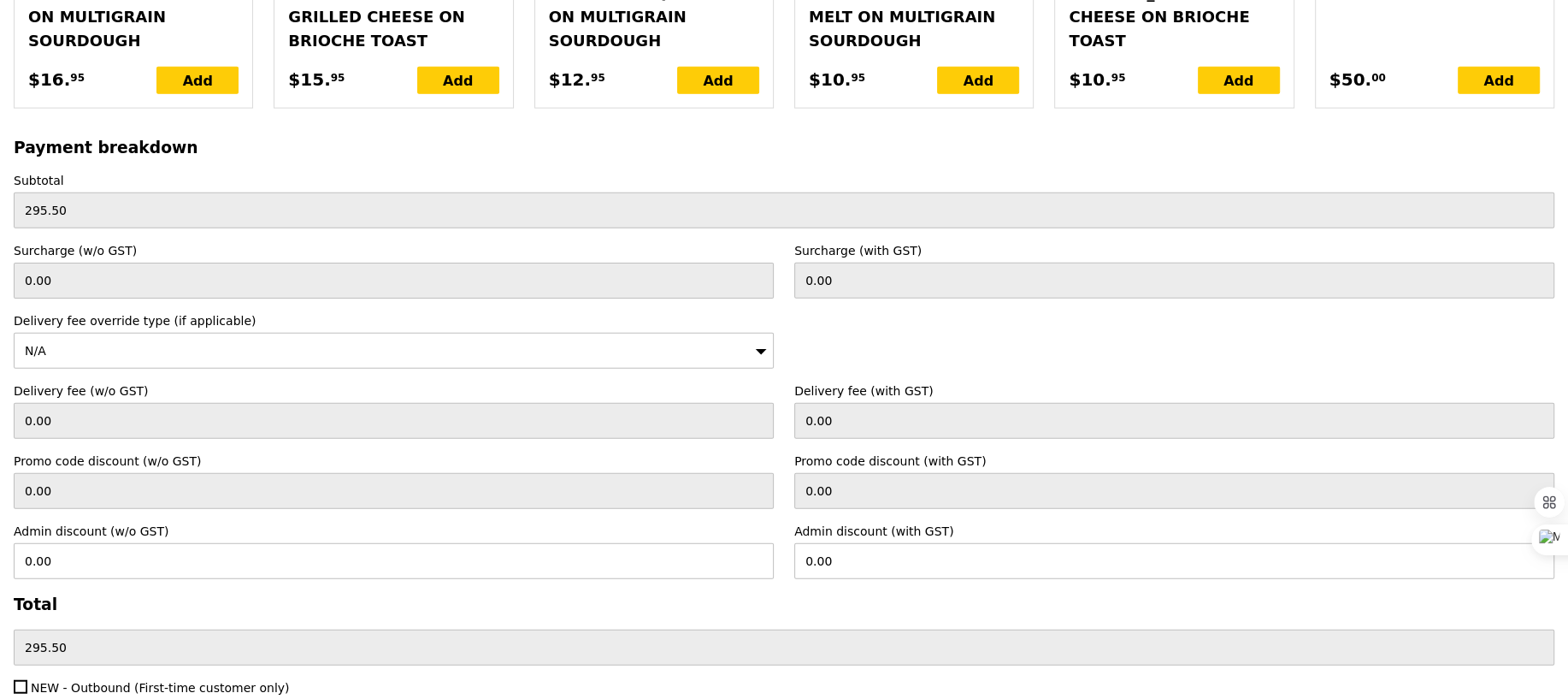
click at [298, 333] on div "N/A" at bounding box center [393, 350] width 760 height 36
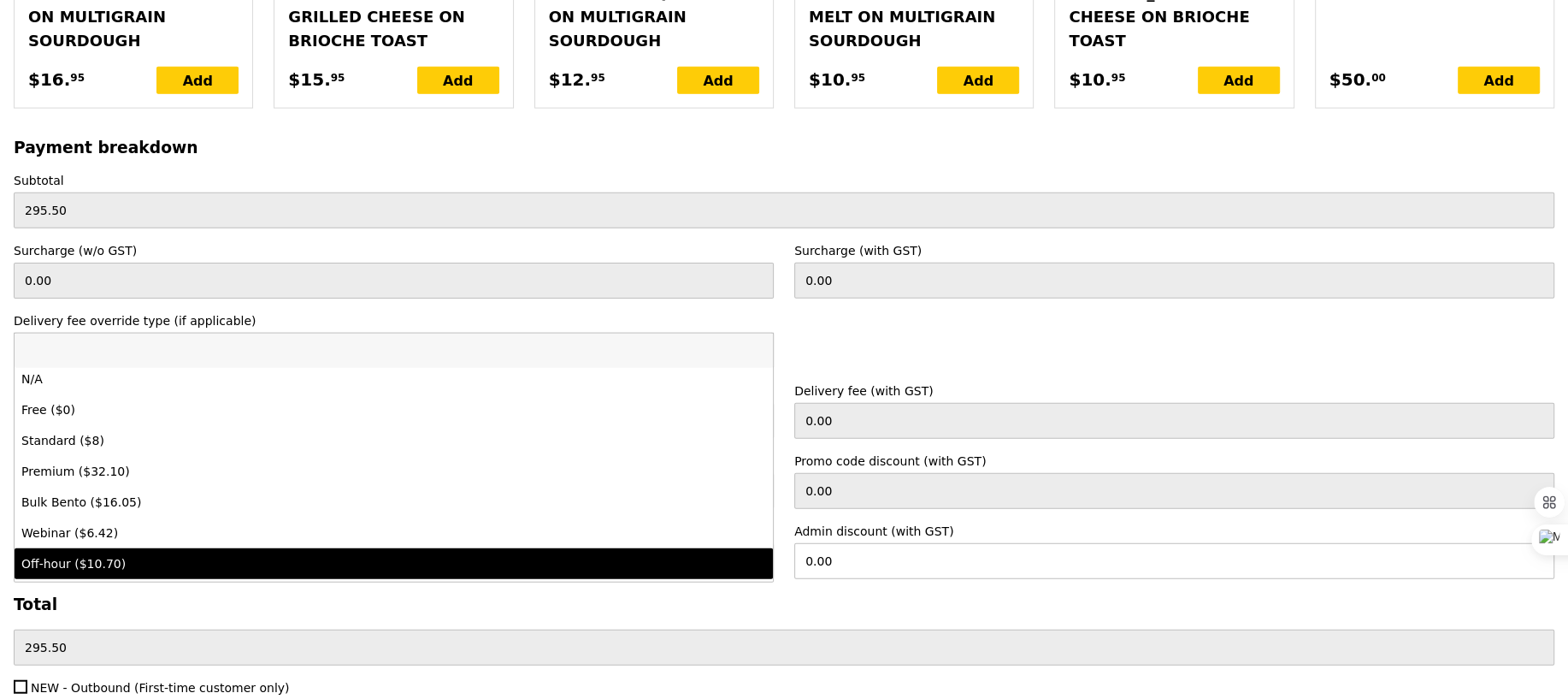
scroll to position [0, 0]
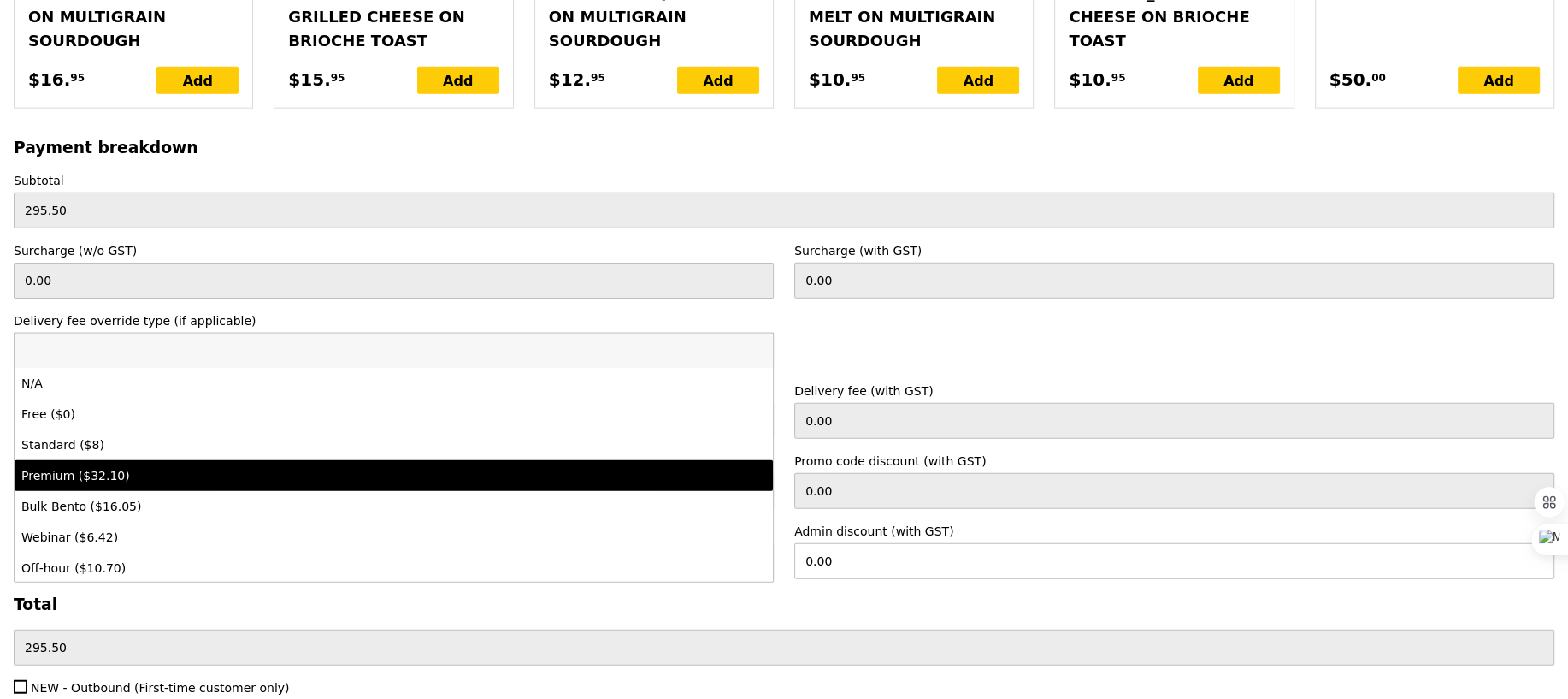
click at [360, 467] on div "Premium ($32.10)" at bounding box center [301, 475] width 558 height 18
type input "Loading..."
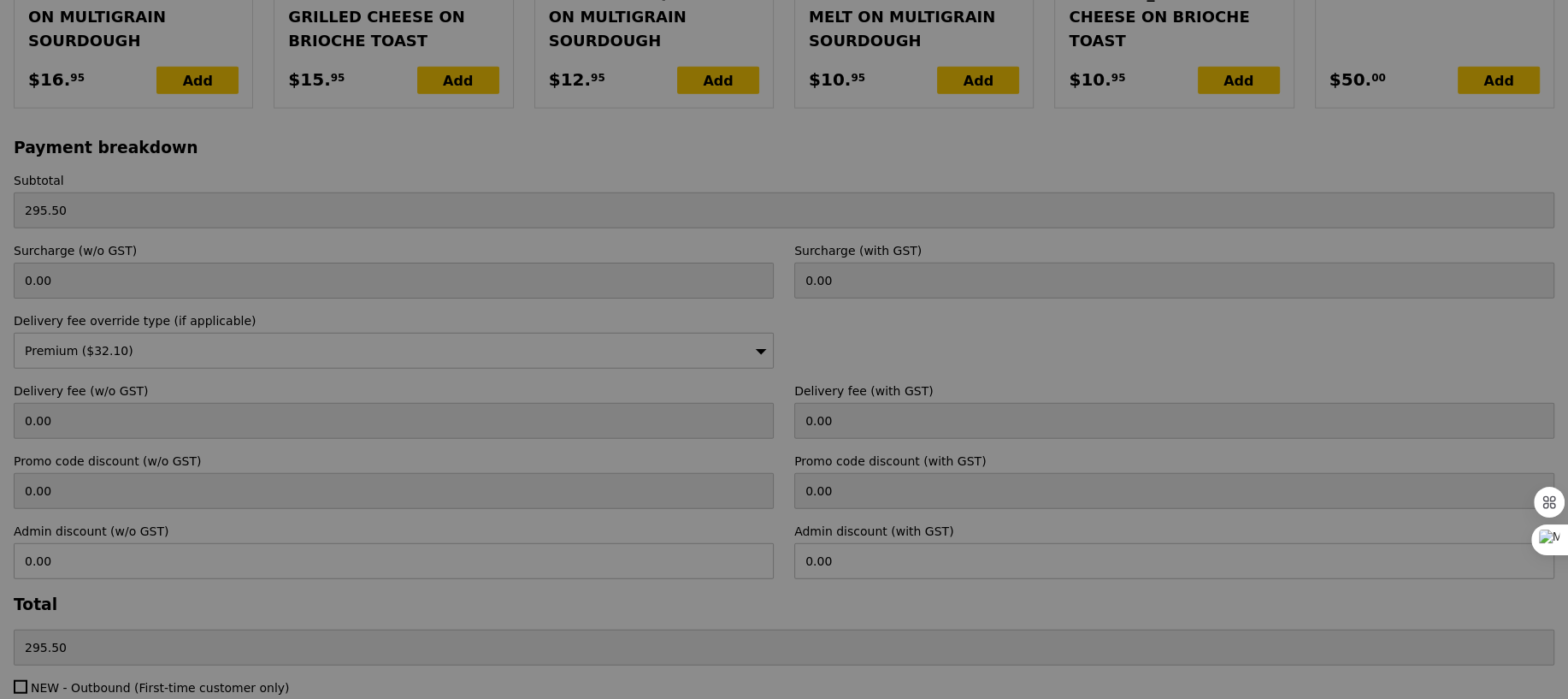
type input "29.45"
type input "32.10"
type input "327.60"
type input "Confirm"
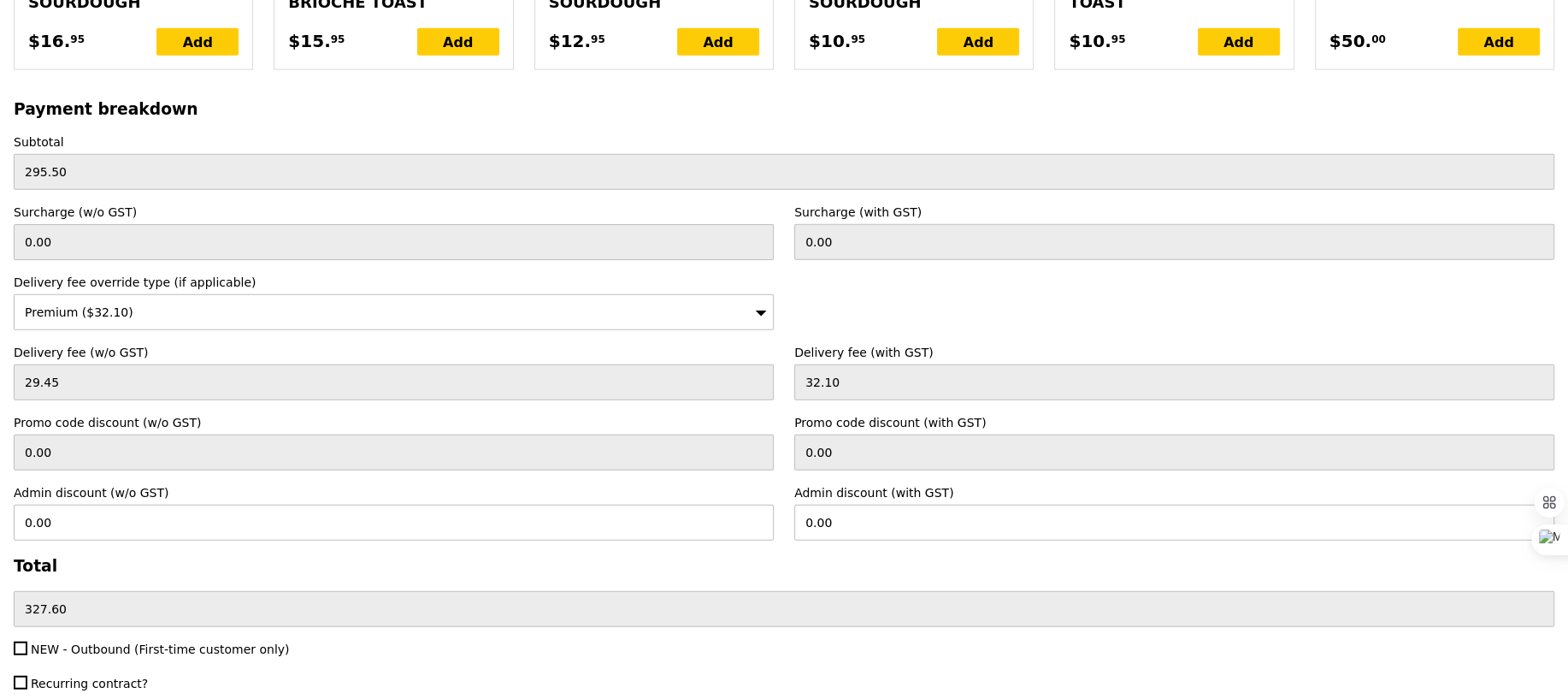
scroll to position [3934, 0]
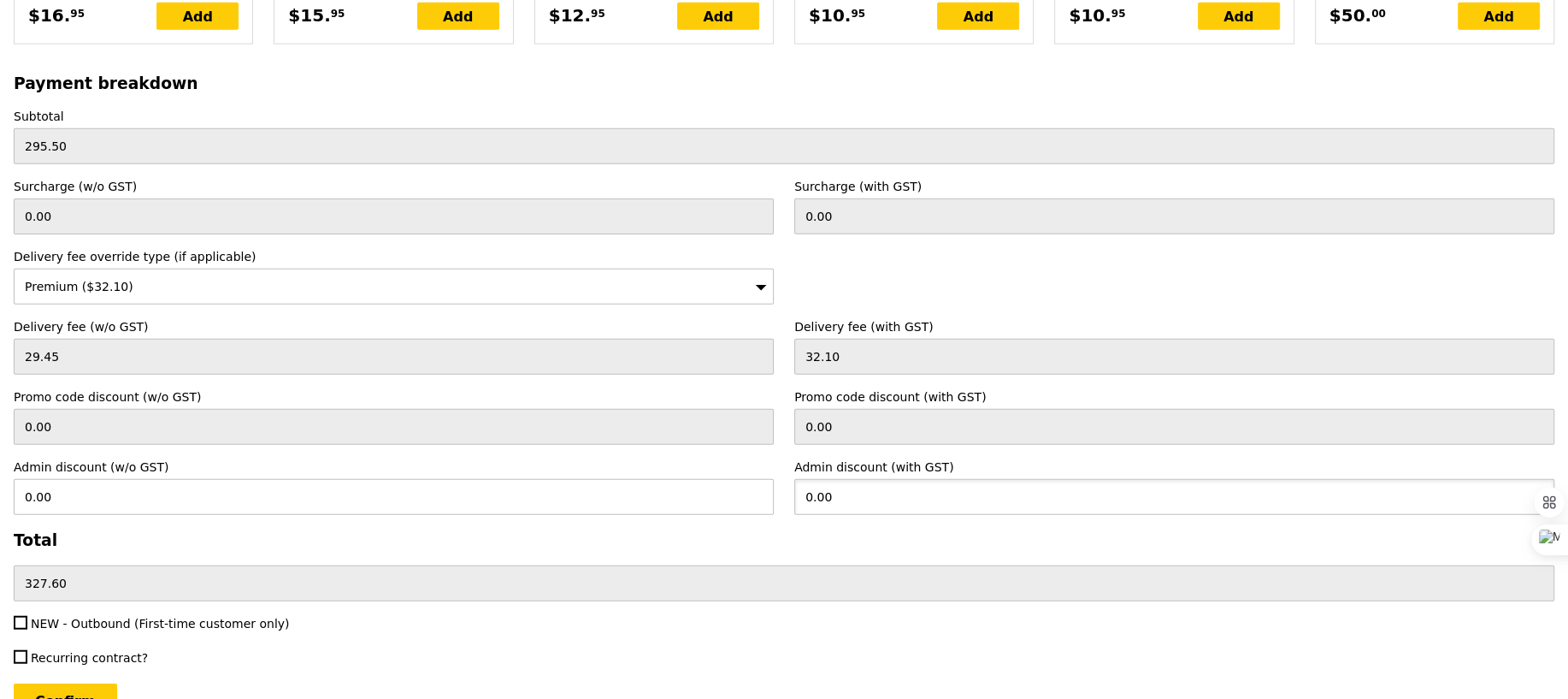
drag, startPoint x: 846, startPoint y: 476, endPoint x: 784, endPoint y: 473, distance: 62.1
click at [785, 474] on div "Admin discount (with GST) 0.00" at bounding box center [1174, 487] width 781 height 57
type input "10"
type input "9.17"
type input "317.60"
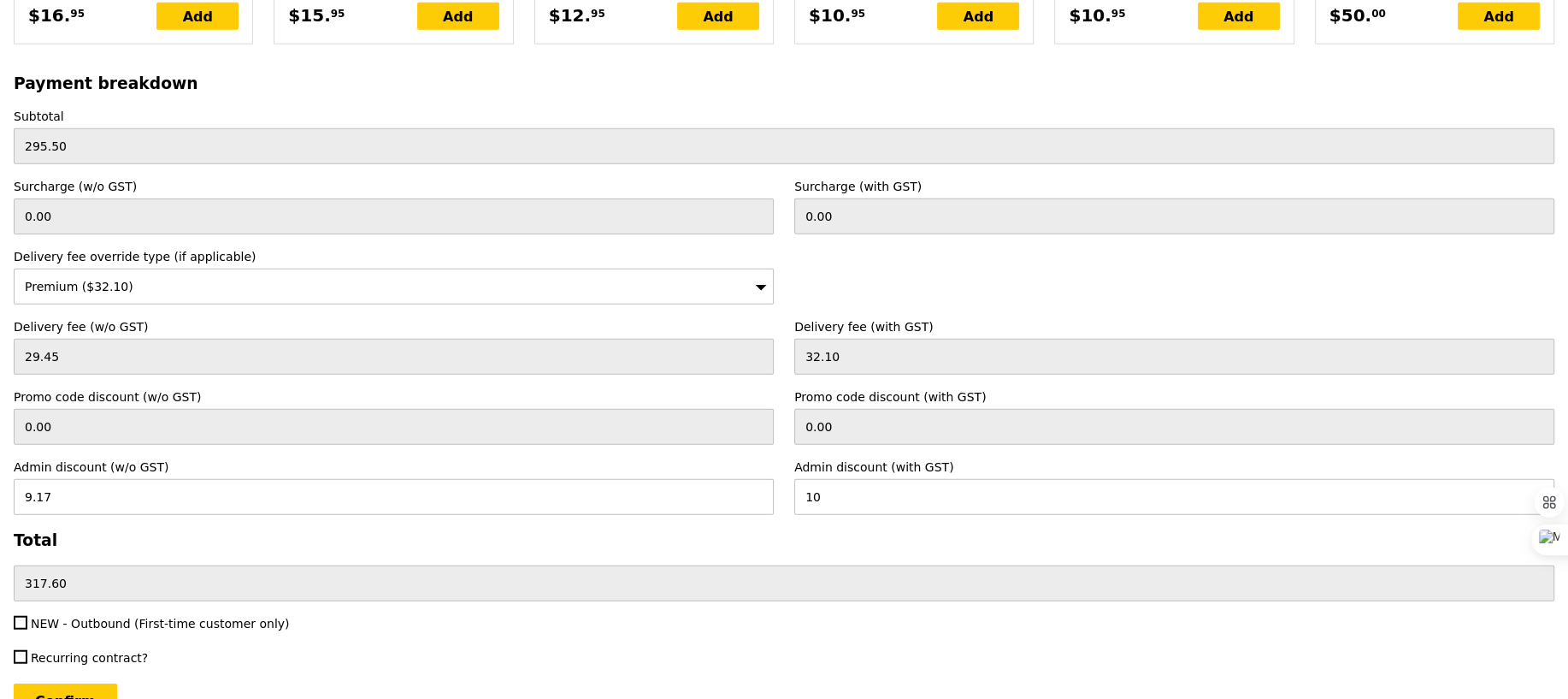
click at [783, 459] on div "Admin discount (w/o GST) 9.17" at bounding box center [394, 487] width 781 height 57
type input "Loading..."
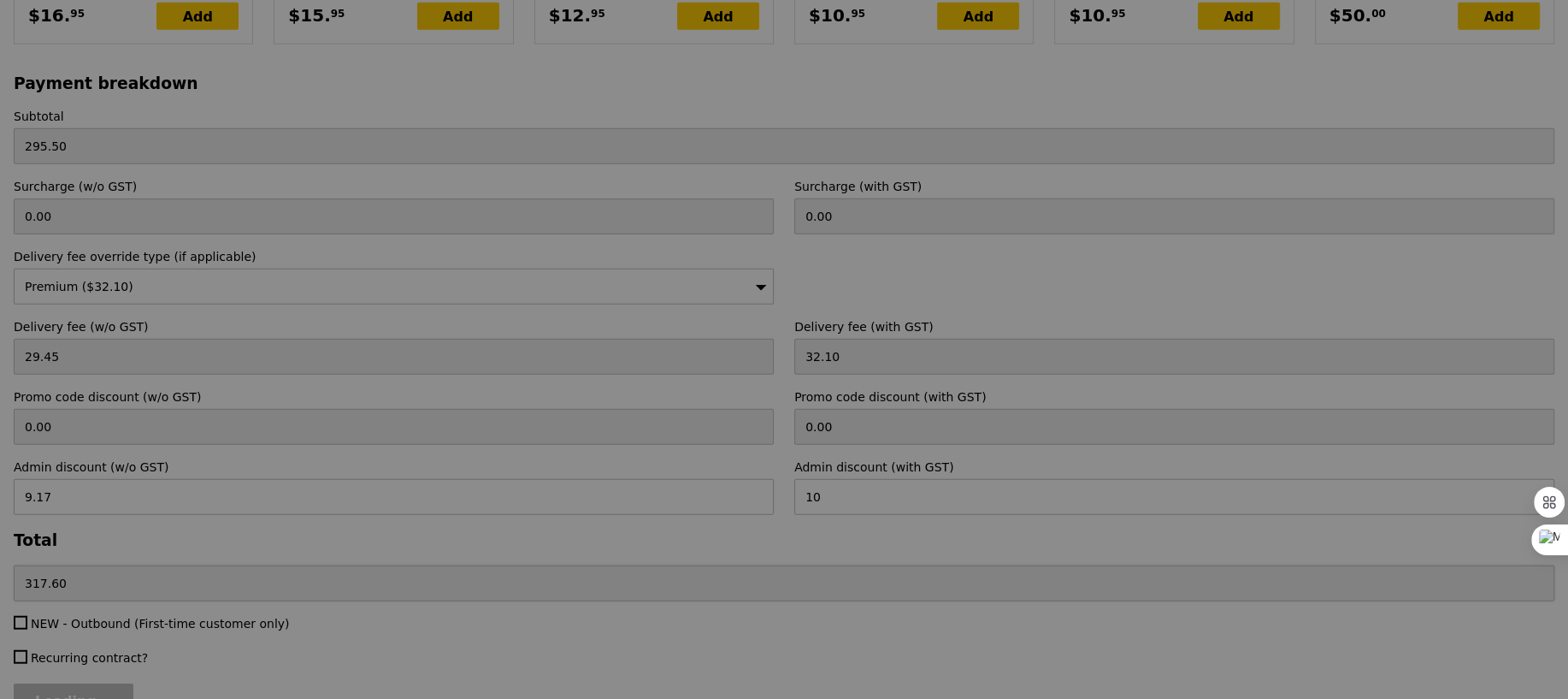
type input "10.00"
type input "Confirm"
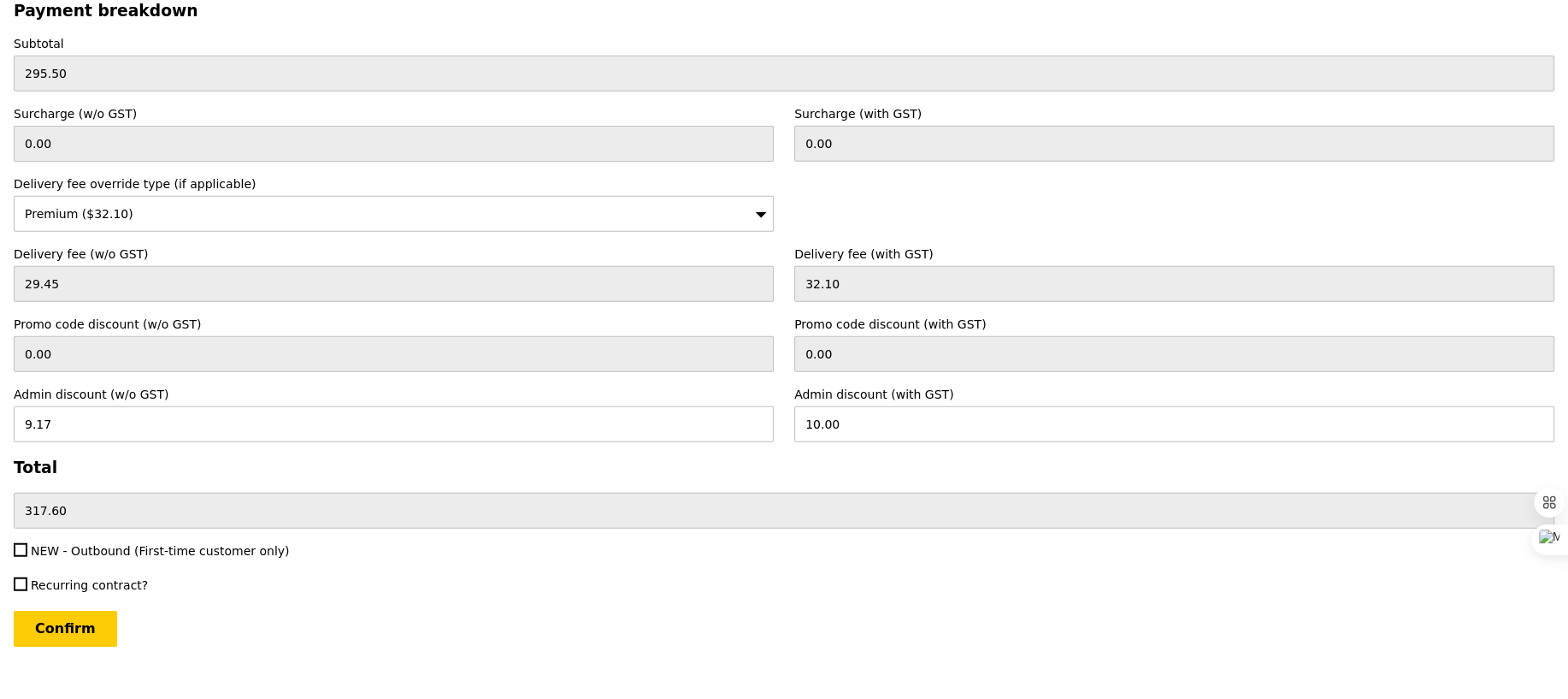
scroll to position [4010, 0]
click at [20, 541] on input "NEW - Outbound (First-time customer only)" at bounding box center [20, 548] width 14 height 14
checkbox input "true"
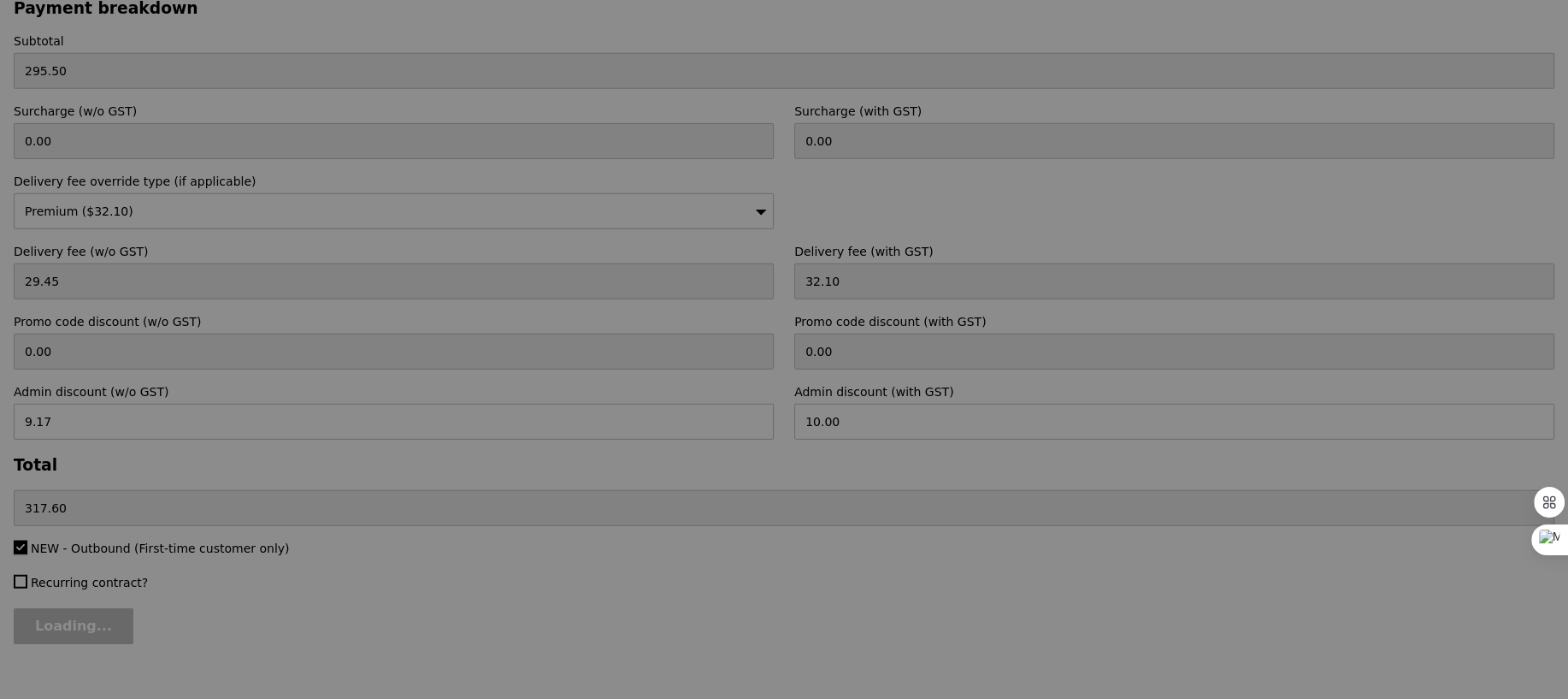
type input "Confirm"
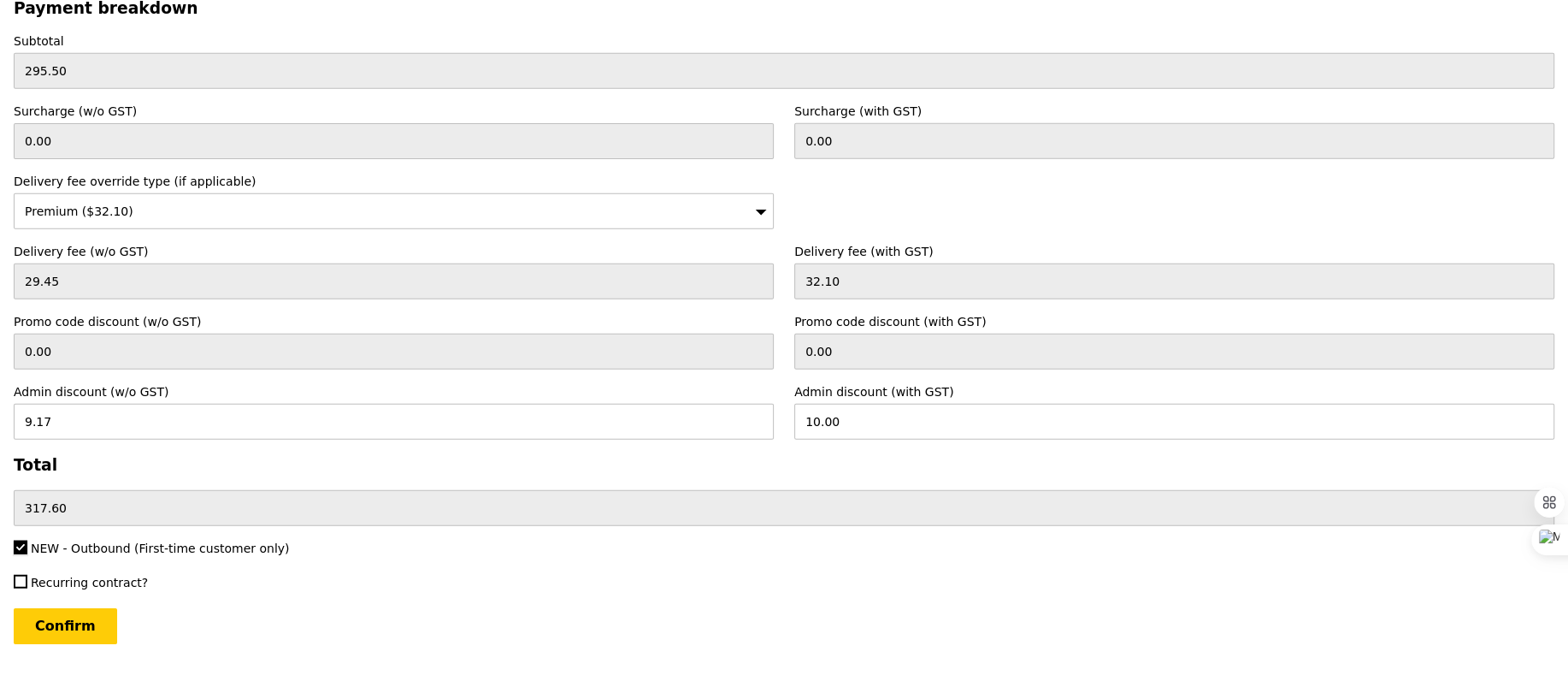
click at [20, 541] on input "NEW - Outbound (First-time customer only)" at bounding box center [20, 548] width 14 height 14
checkbox input "false"
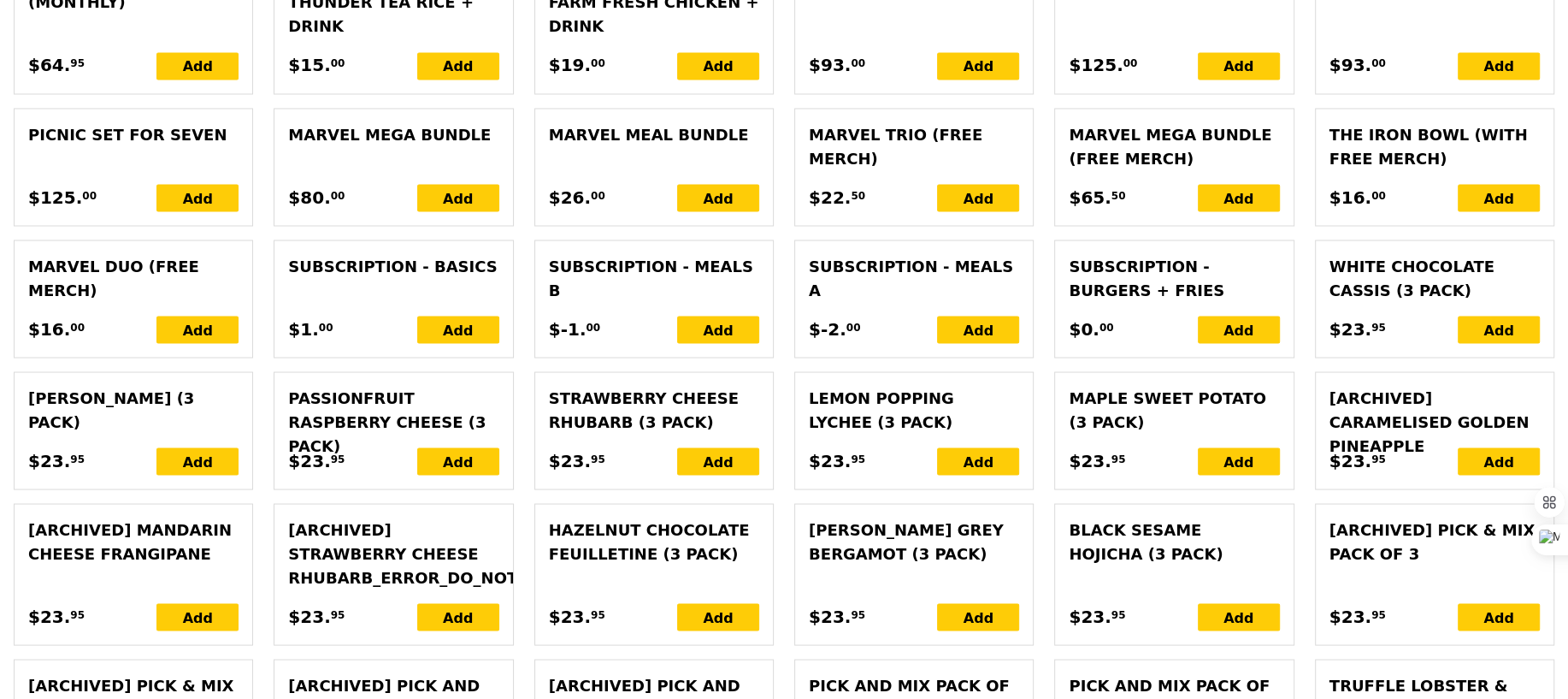
scroll to position [4014, 0]
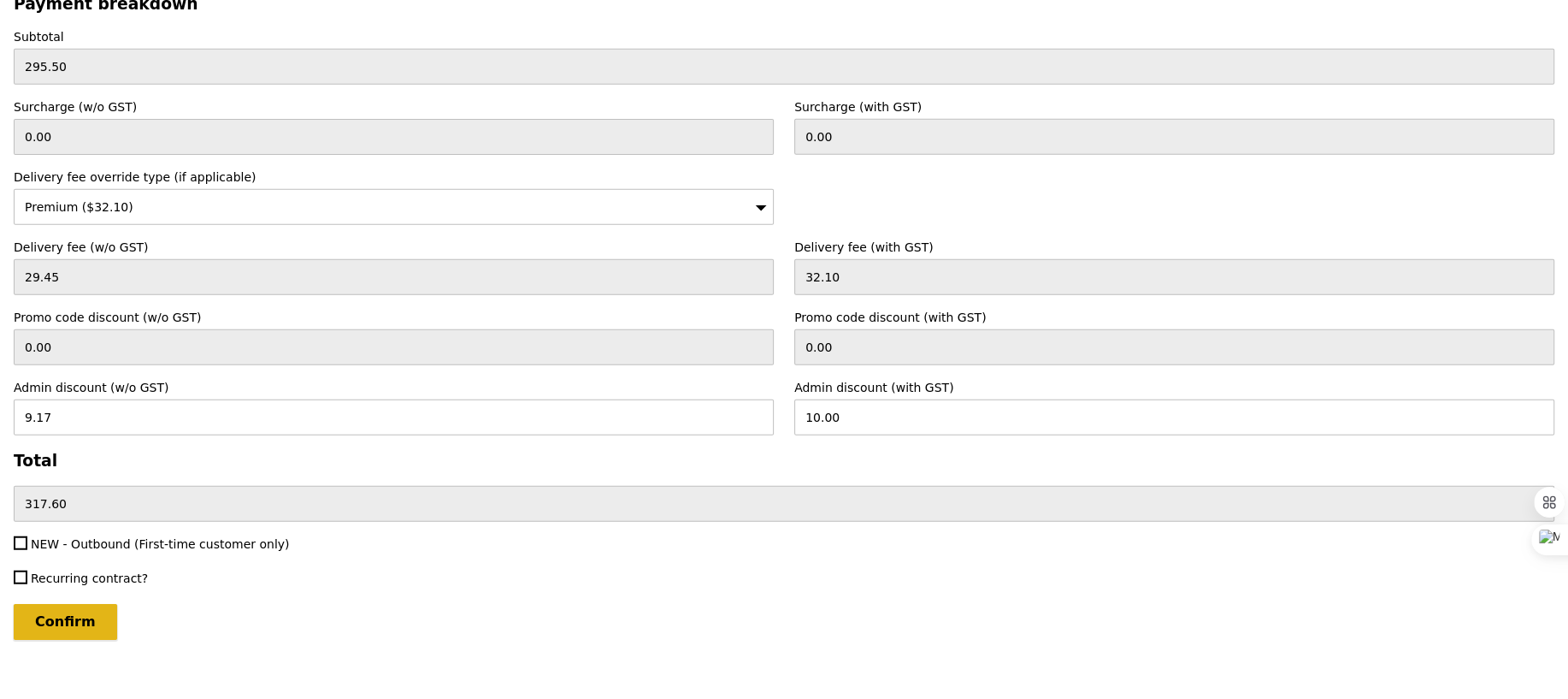
click at [62, 604] on input "Confirm" at bounding box center [65, 622] width 103 height 36
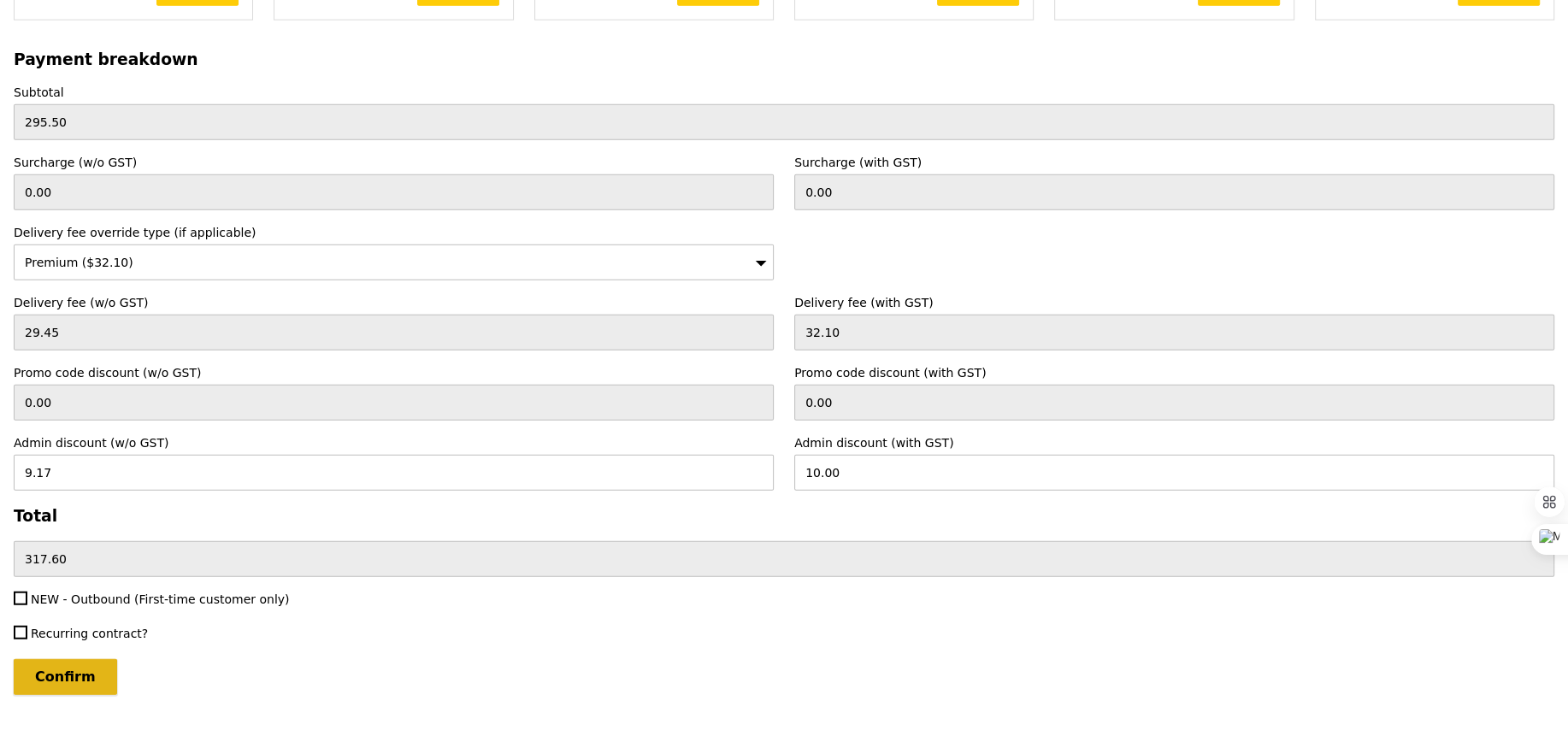
click at [66, 659] on input "Confirm" at bounding box center [65, 677] width 103 height 36
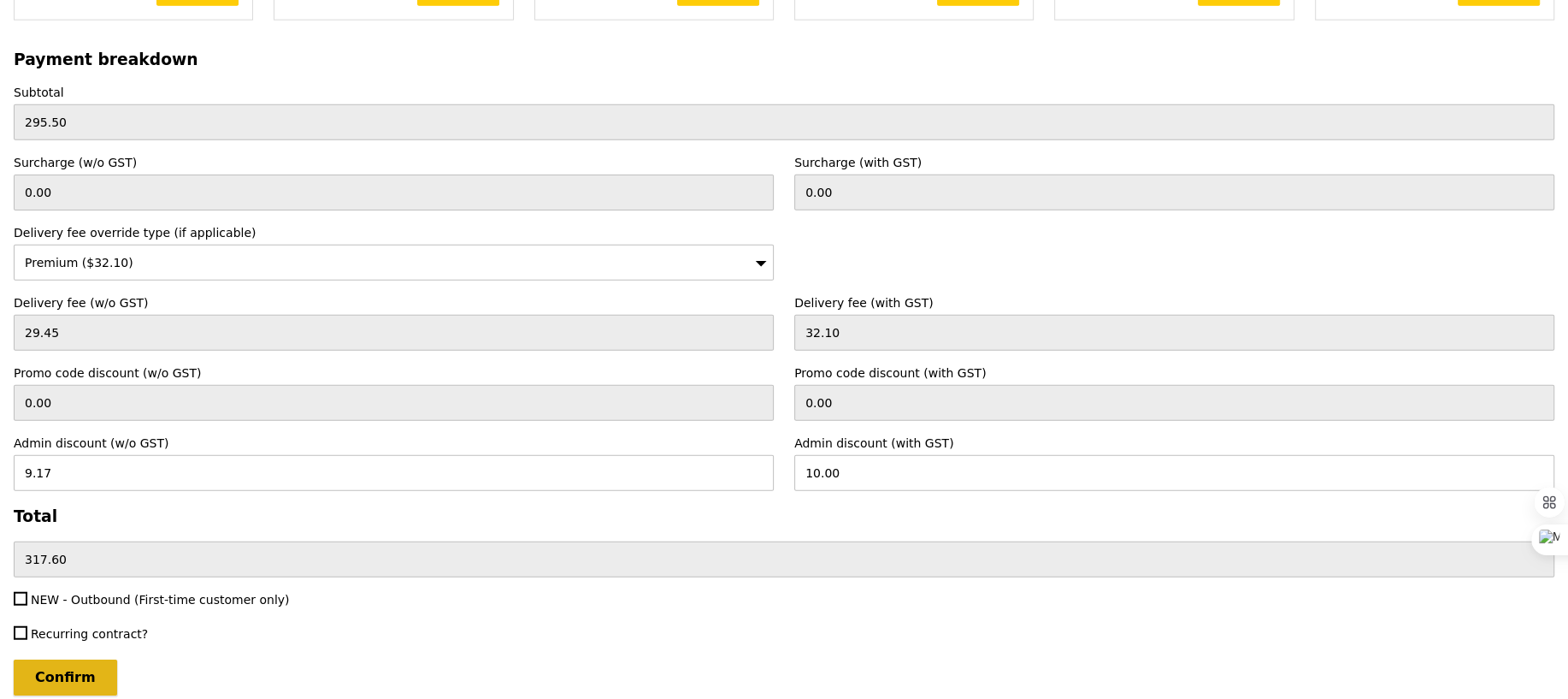
click at [75, 660] on input "Confirm" at bounding box center [65, 678] width 103 height 36
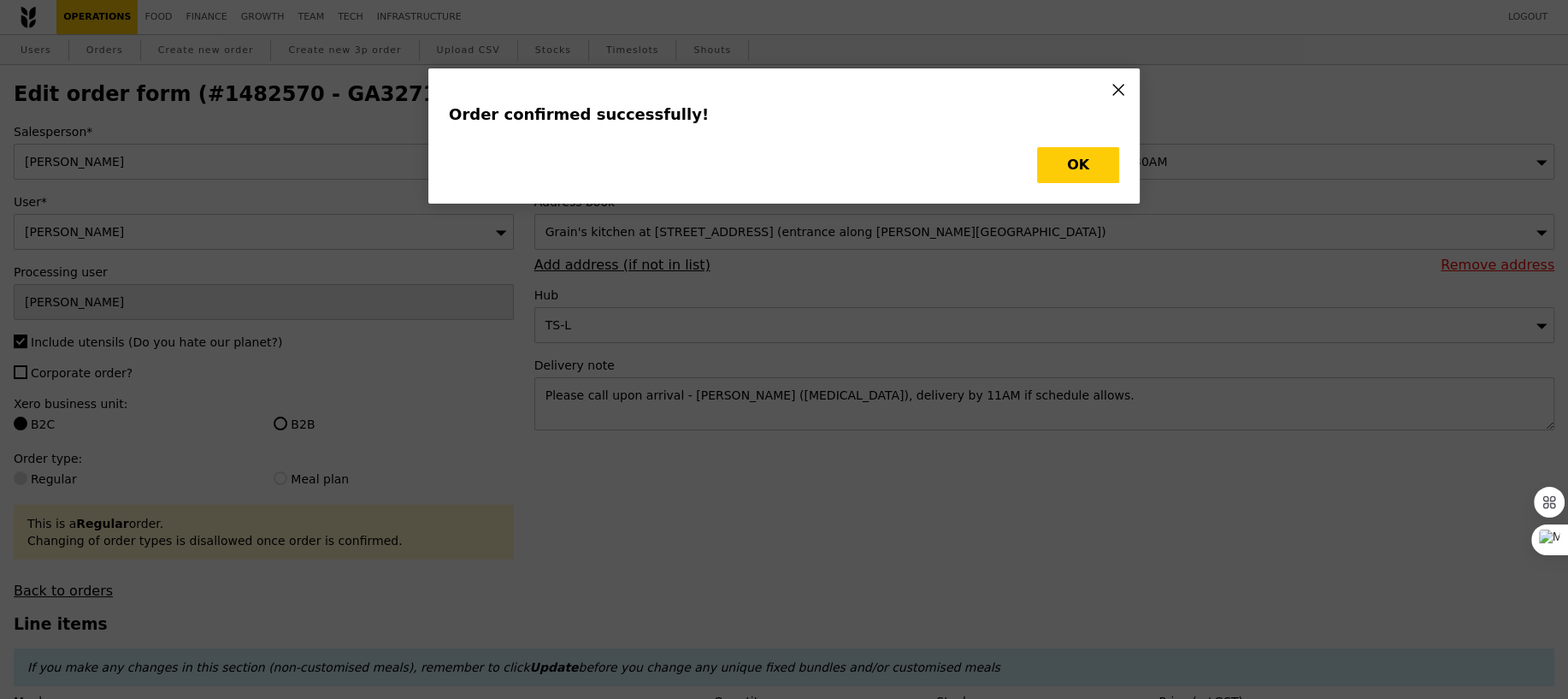
type input "Loading..."
type input "6.50"
type input "5.50"
type input "15.00"
type input "490"
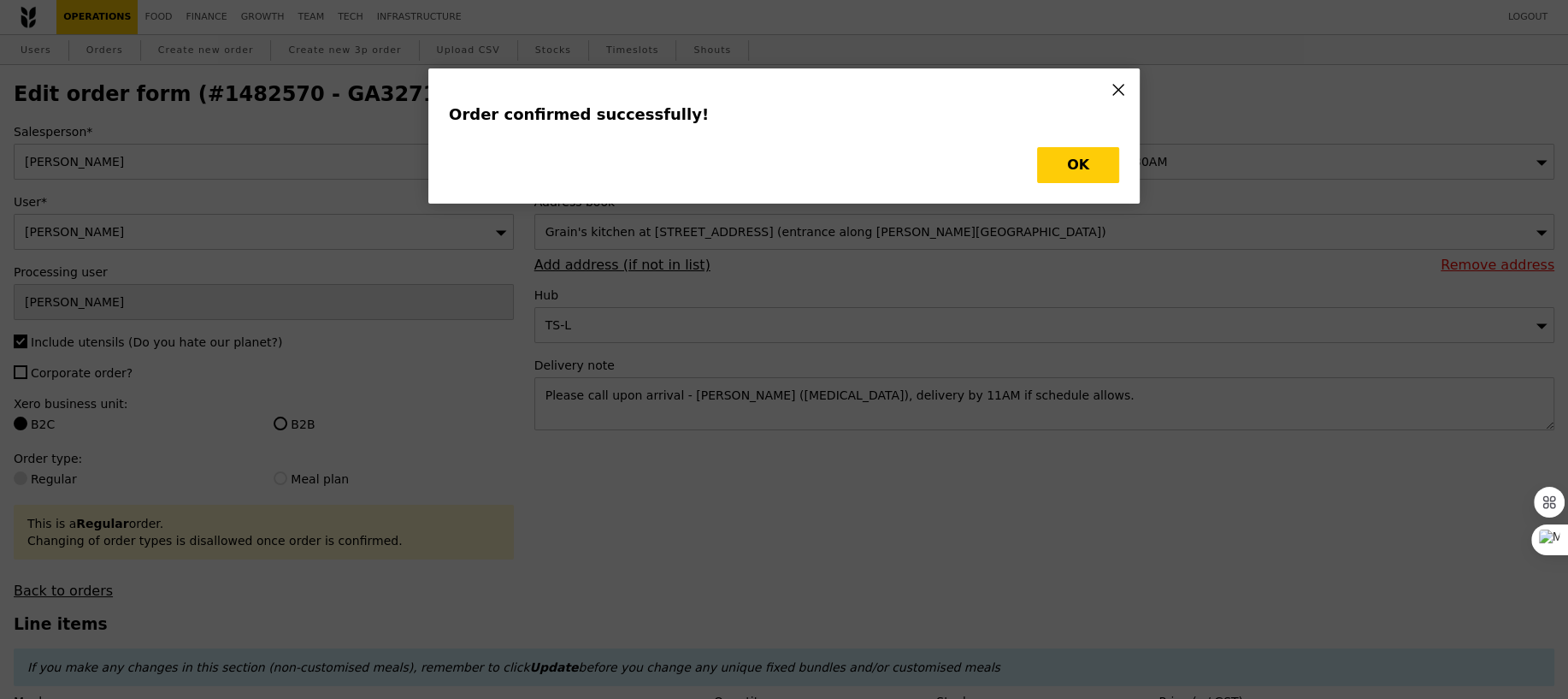
type input "490"
type input "Update"
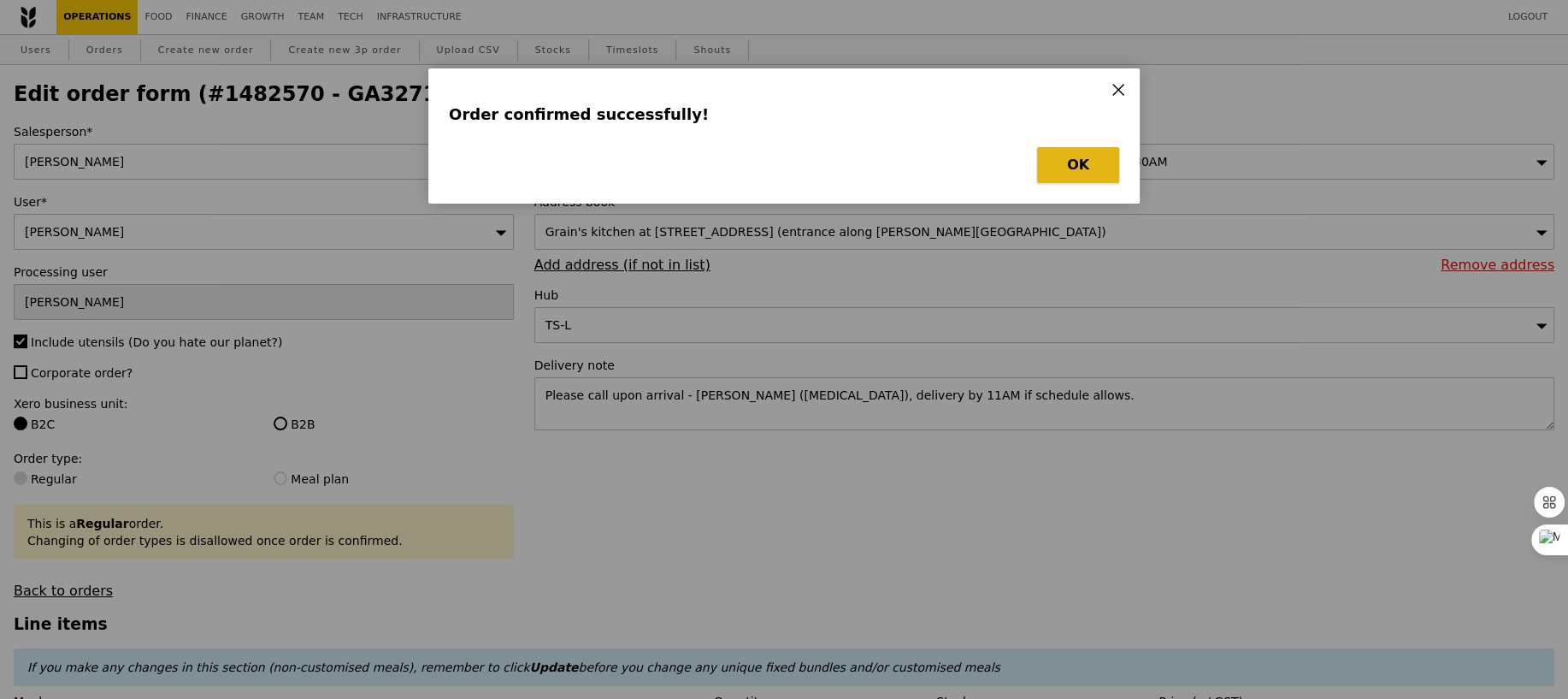
click at [1103, 159] on button "OK" at bounding box center [1078, 165] width 82 height 36
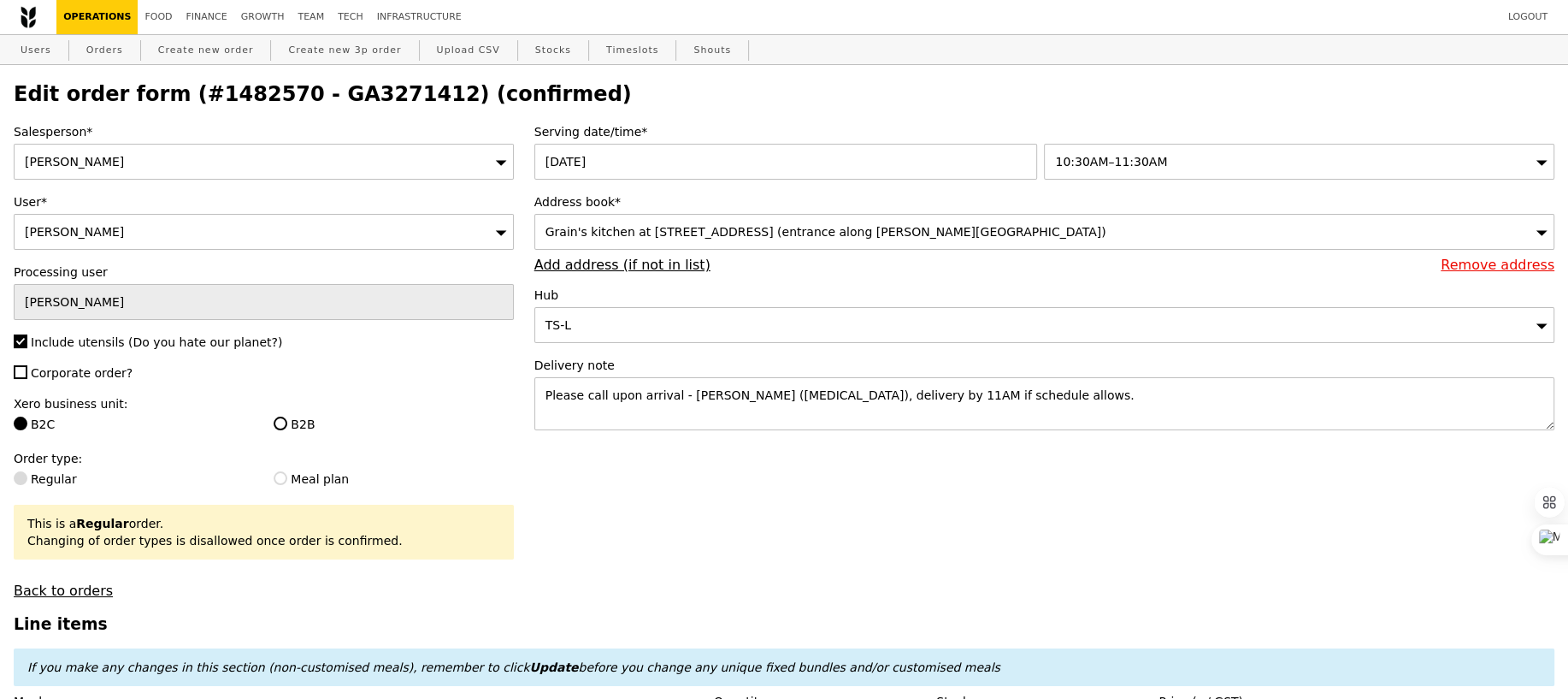
click at [323, 92] on h2 "Edit order form (#1482570 - GA3271412) (confirmed)" at bounding box center [784, 94] width 1541 height 24
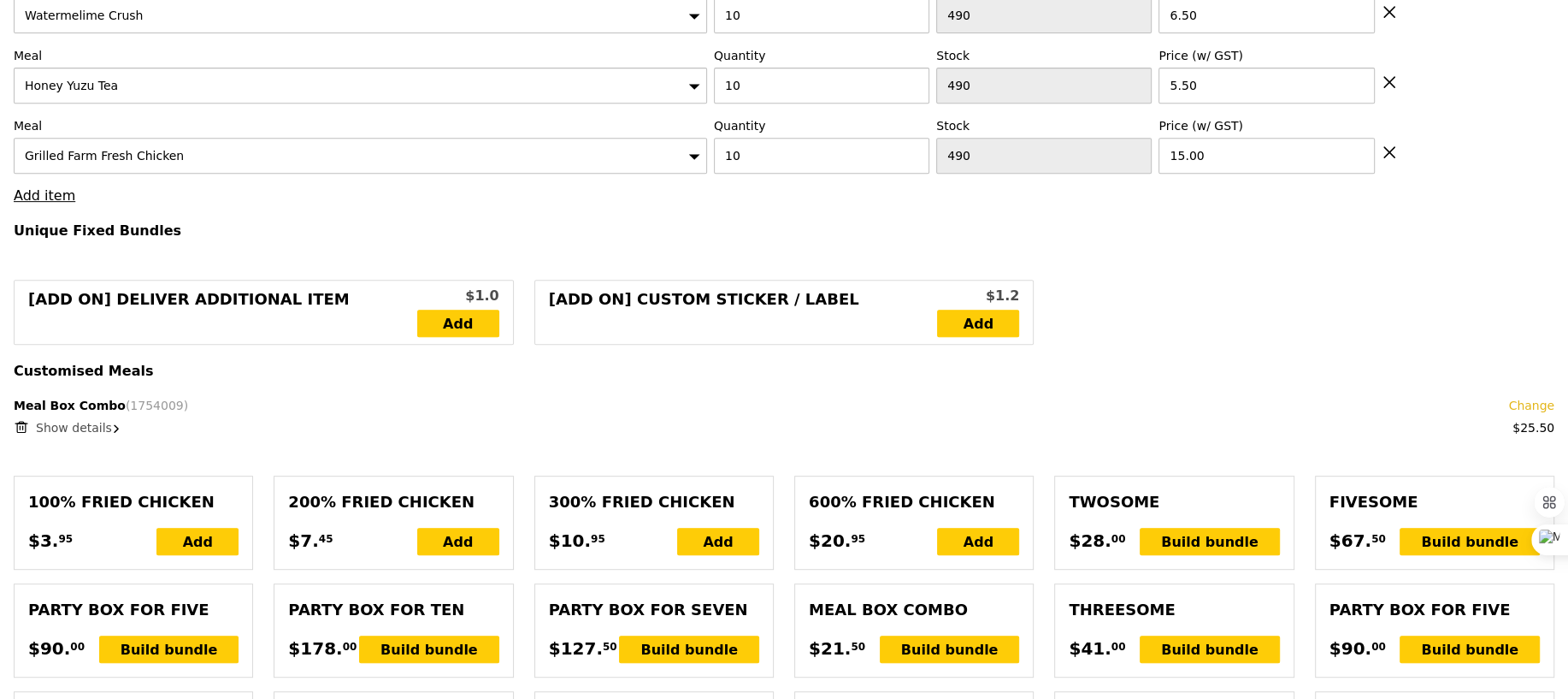
scroll to position [729, 0]
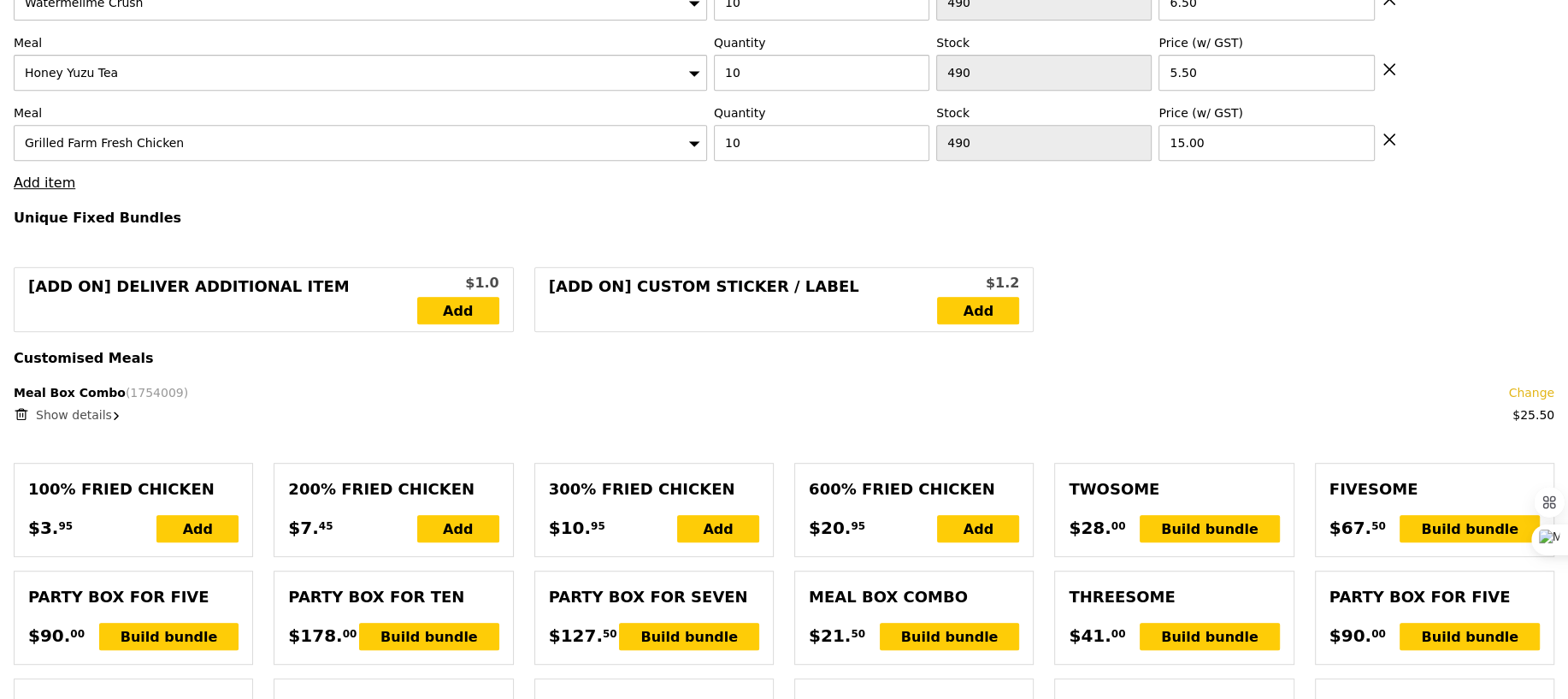
click at [67, 412] on span "Show details" at bounding box center [74, 415] width 76 height 14
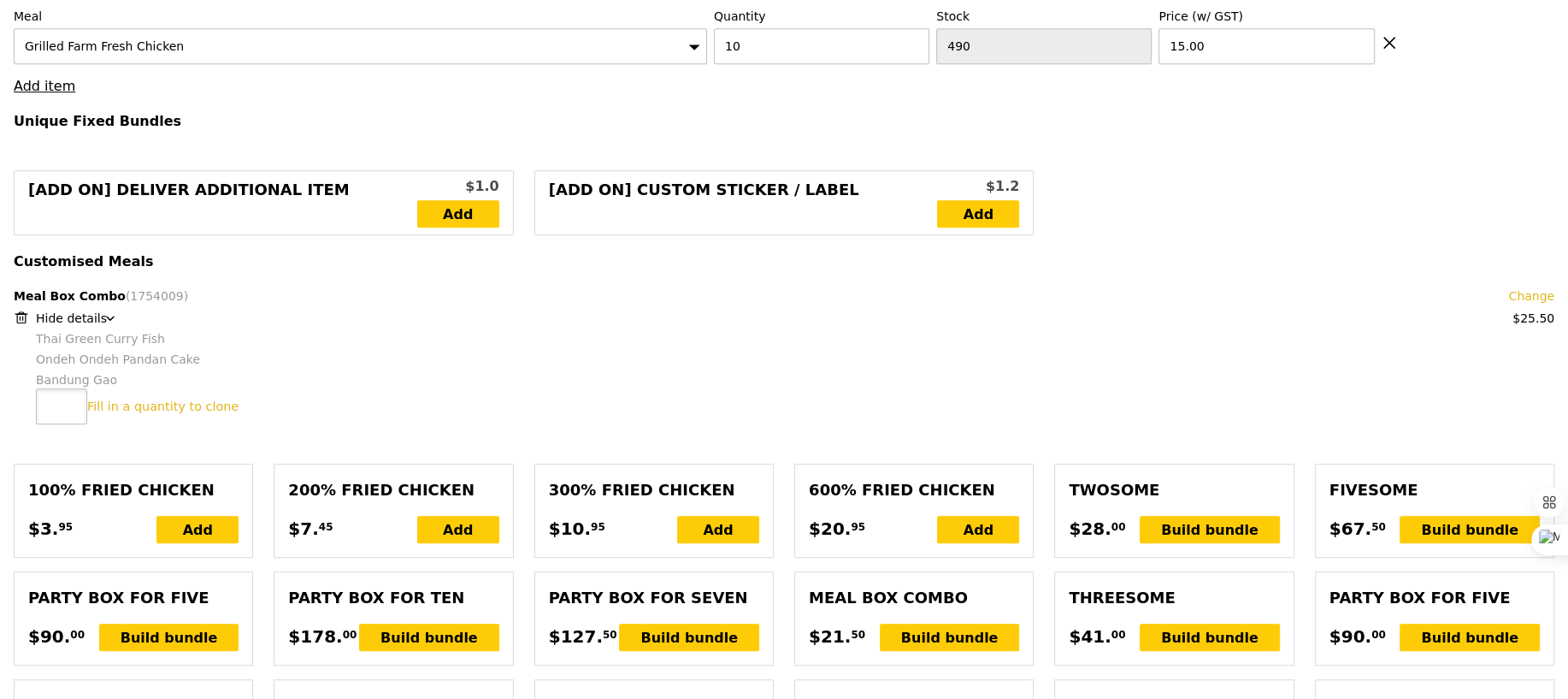
click at [57, 404] on input "number" at bounding box center [61, 406] width 52 height 36
type input "4"
click at [157, 405] on link "Clone this bundle 4 times" at bounding box center [165, 406] width 157 height 14
type input "Loading..."
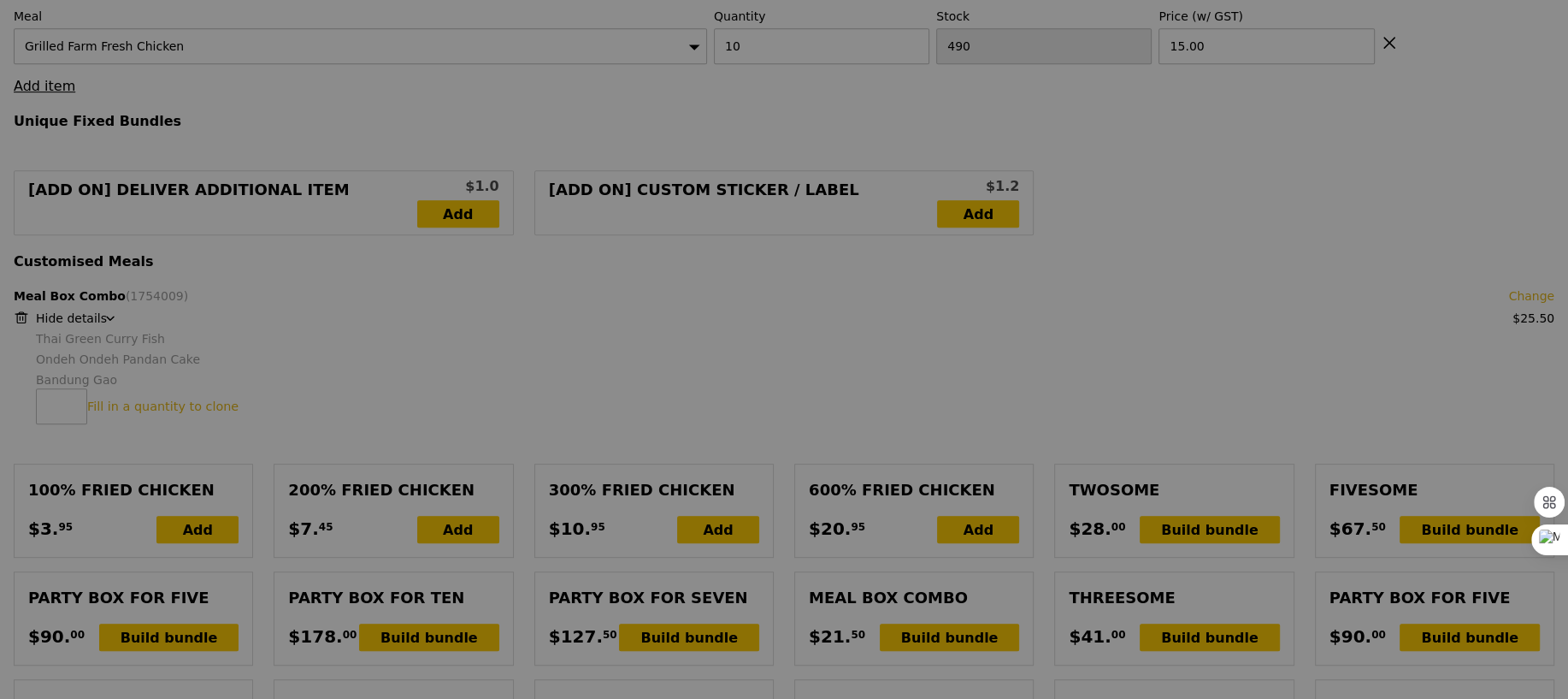
type input "397.50"
type input "419.60"
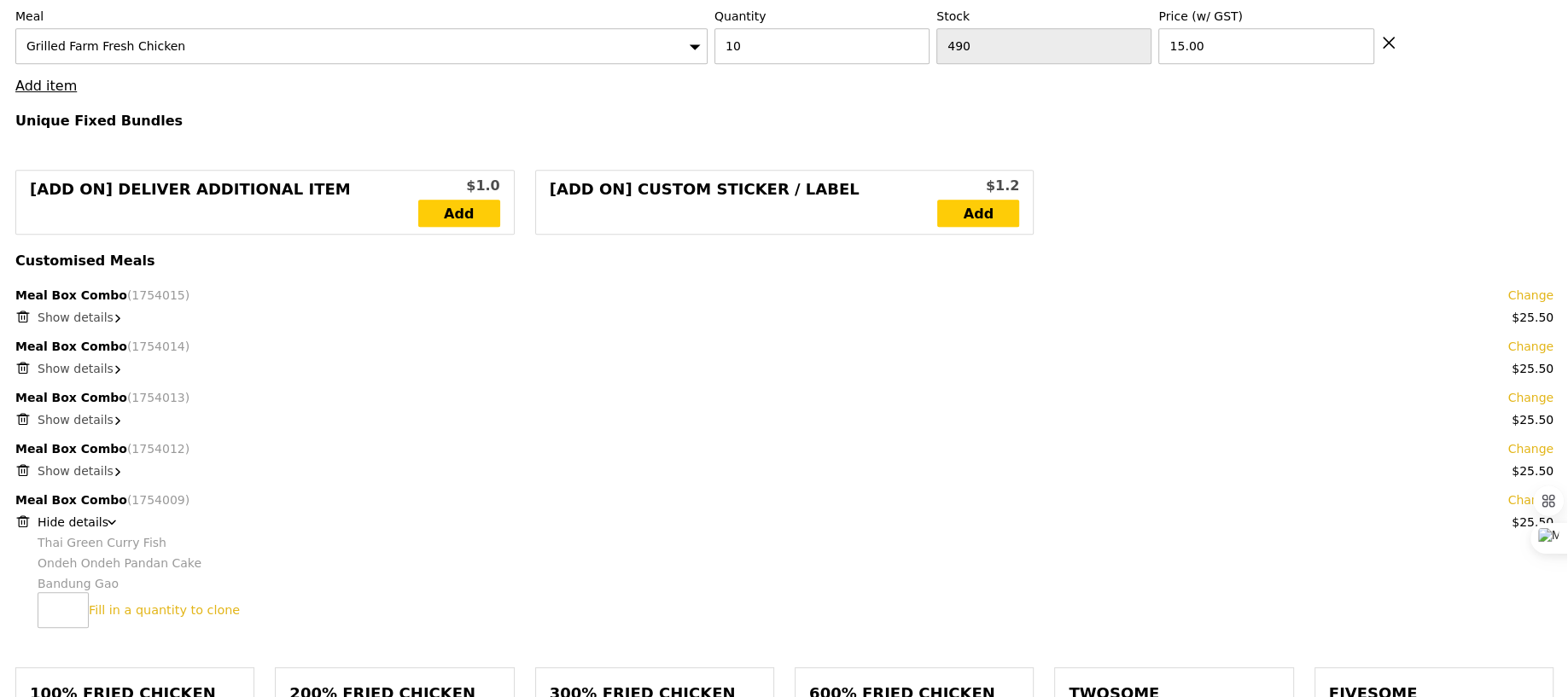
scroll to position [1028, 0]
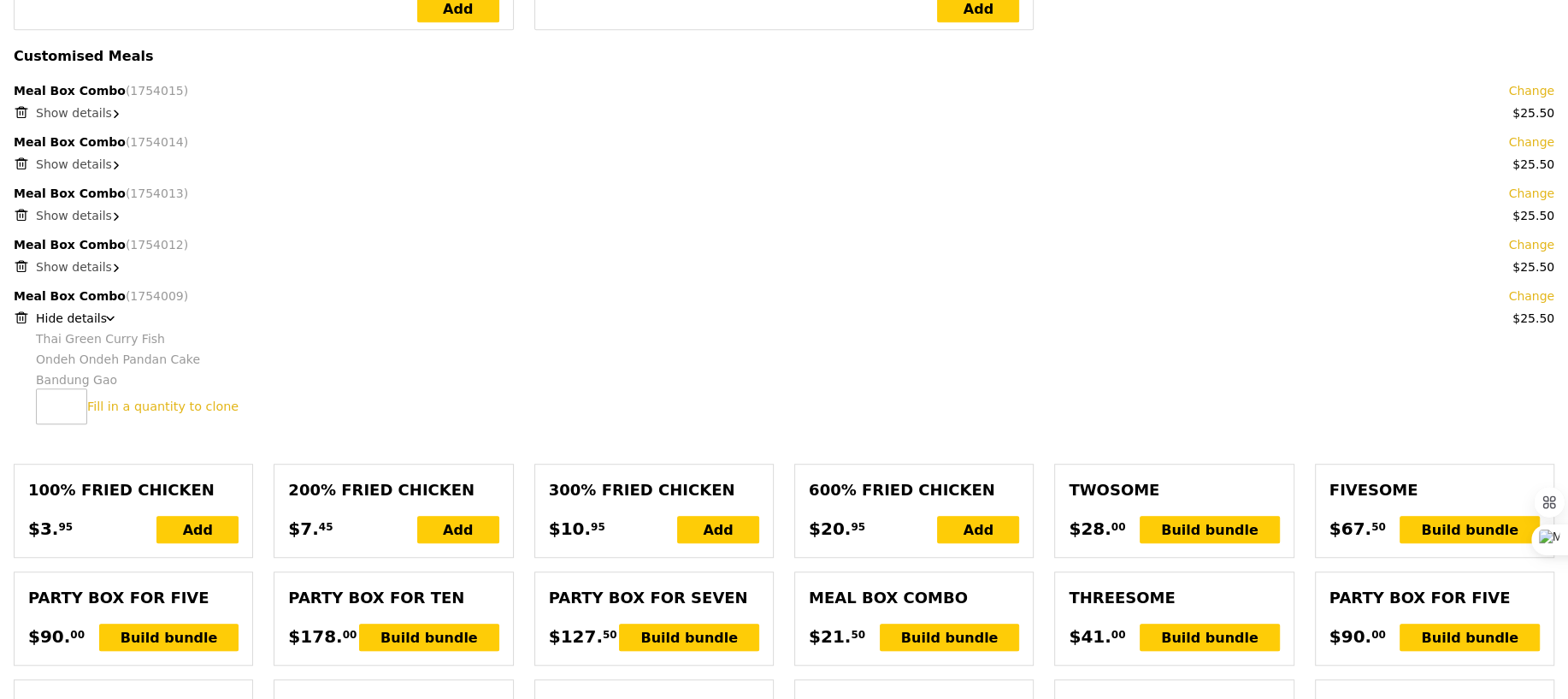
click at [1525, 88] on link "Change" at bounding box center [1531, 91] width 46 height 18
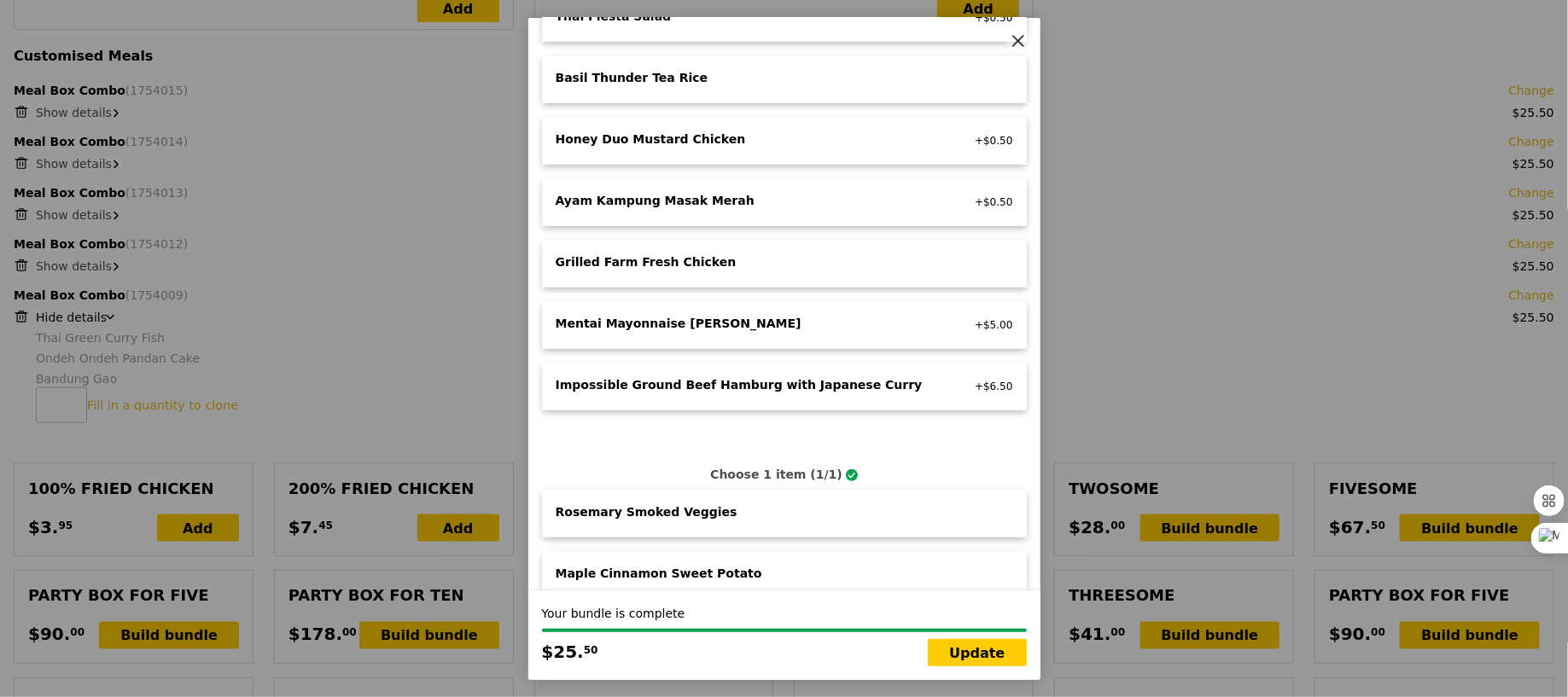
scroll to position [331, 0]
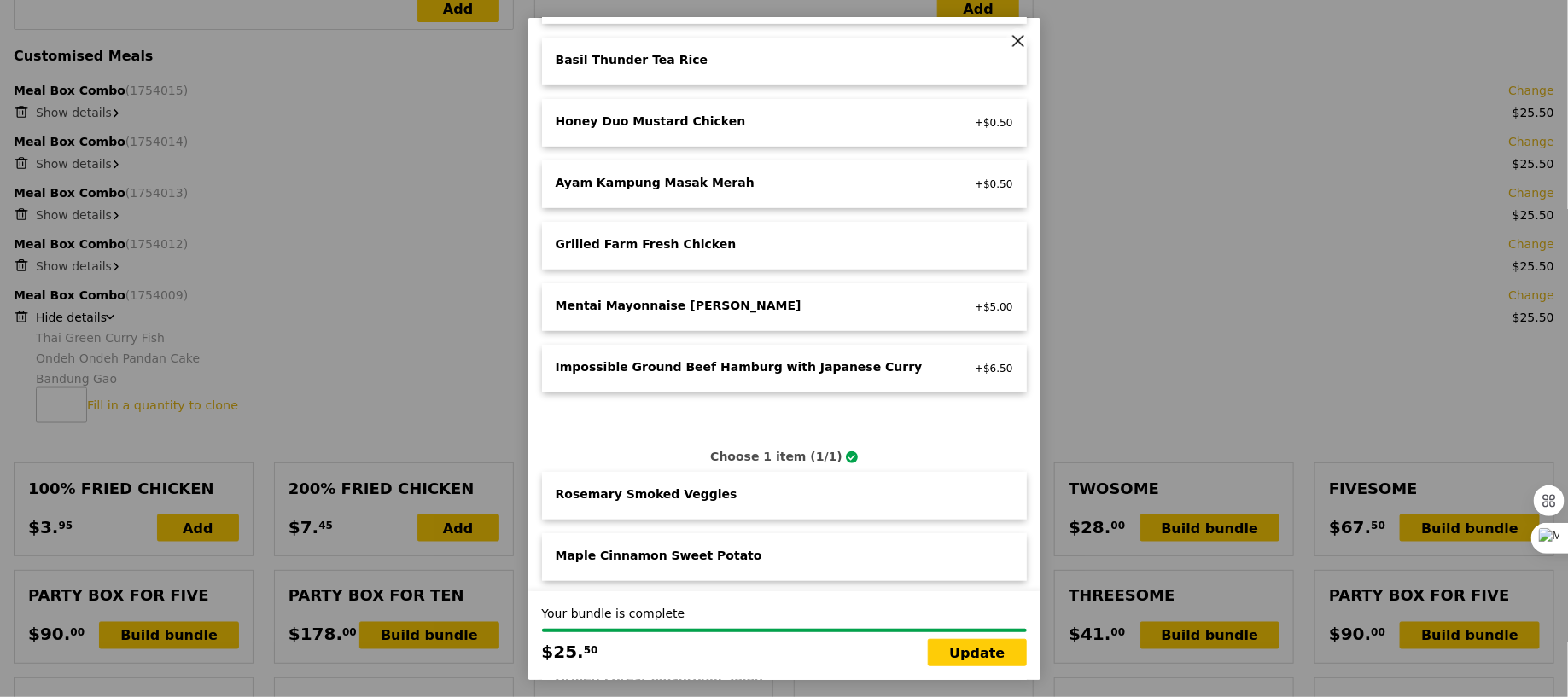
click at [1011, 44] on icon at bounding box center [1018, 40] width 16 height 16
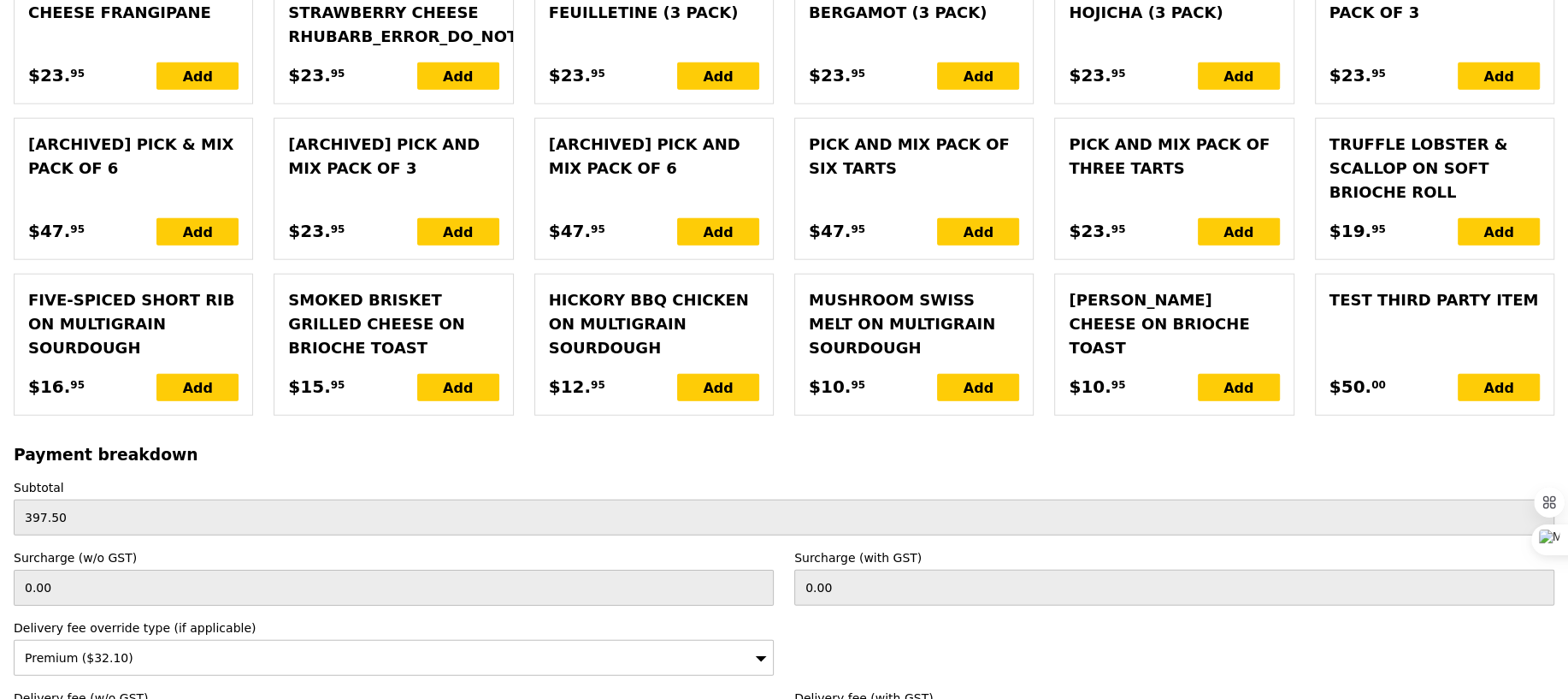
scroll to position [4389, 0]
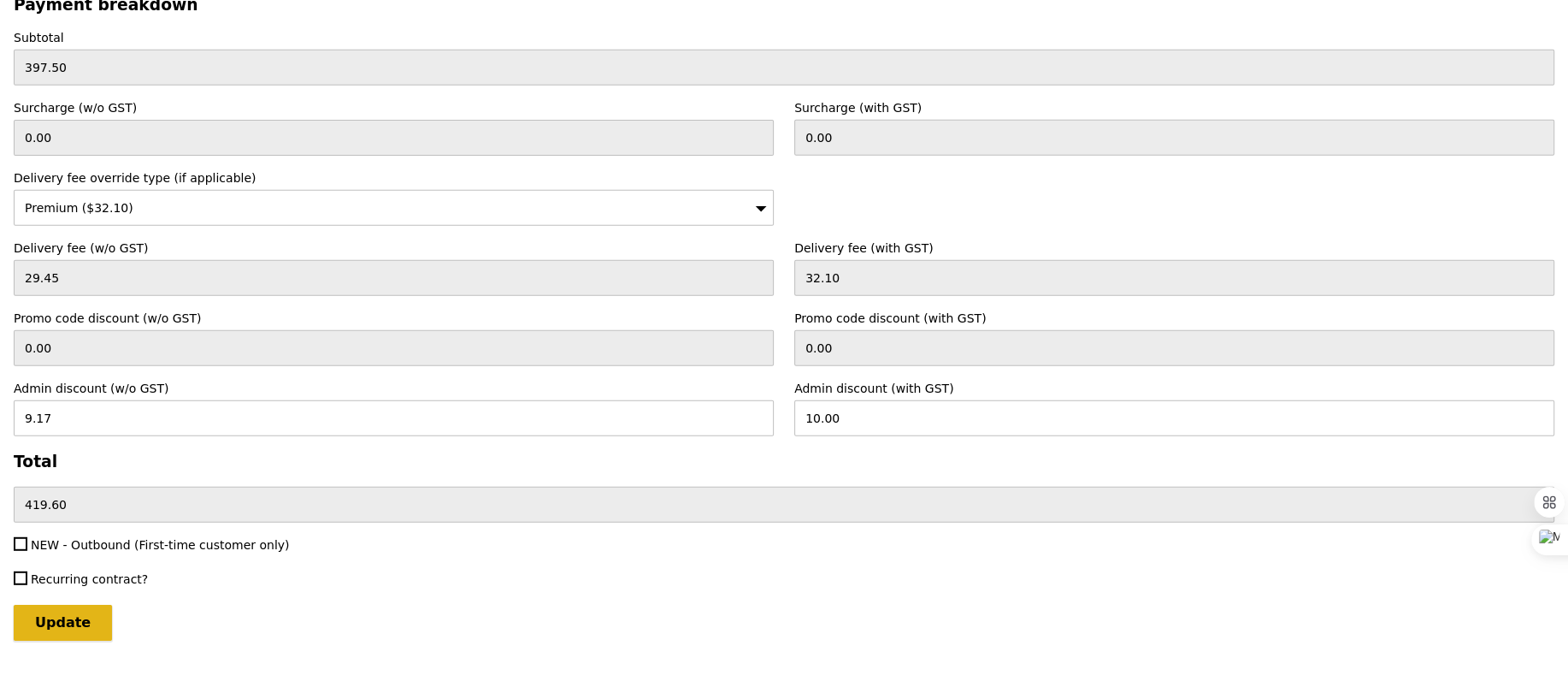
click at [69, 604] on input "Update" at bounding box center [62, 622] width 99 height 36
click at [44, 604] on input "Update" at bounding box center [62, 622] width 99 height 36
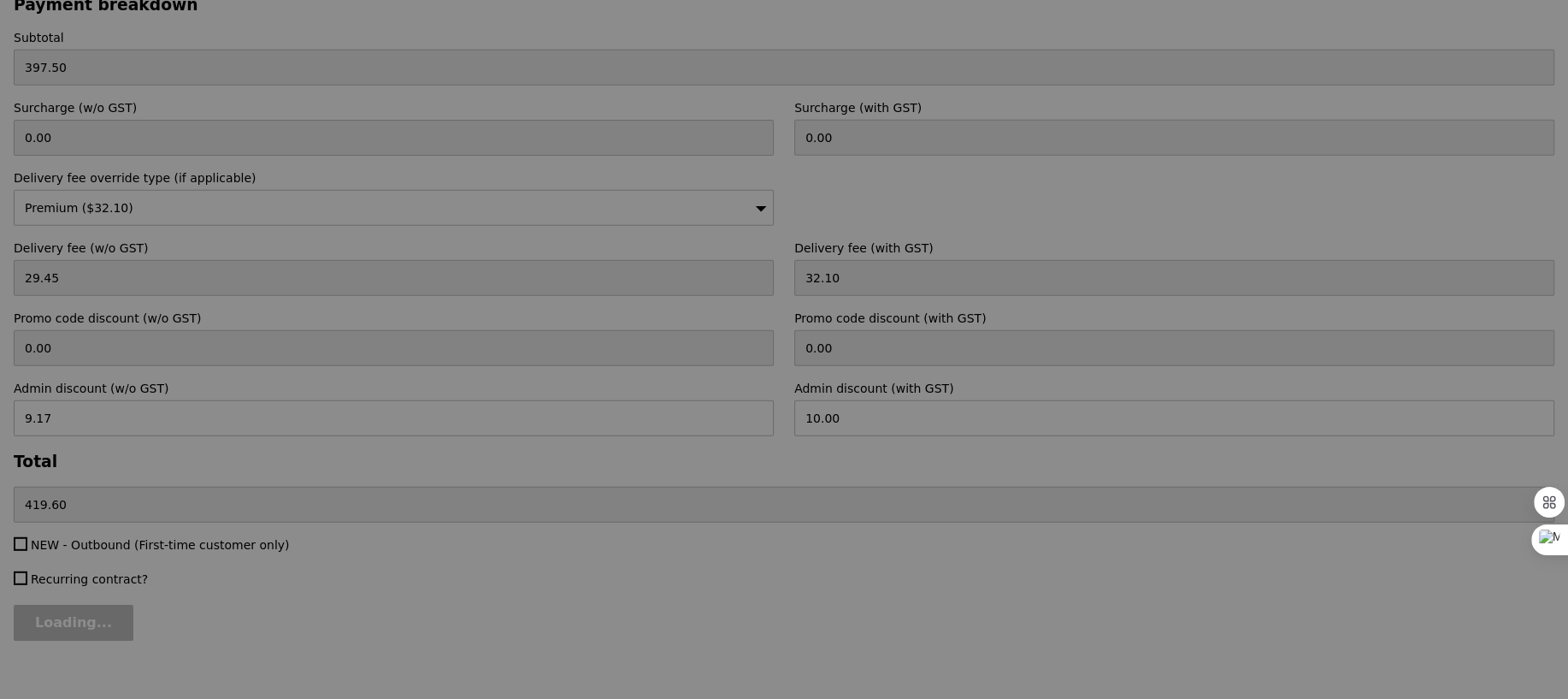
type input "Update"
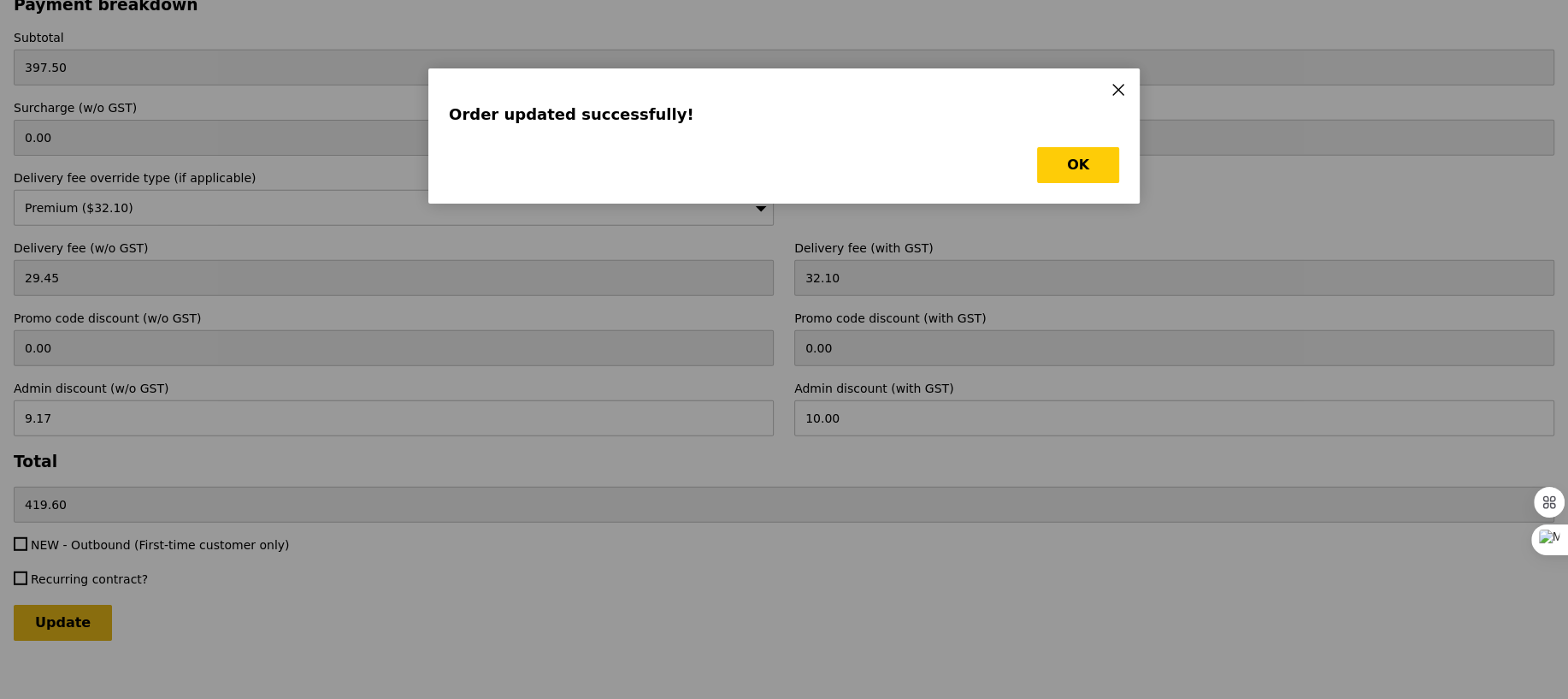
scroll to position [0, 0]
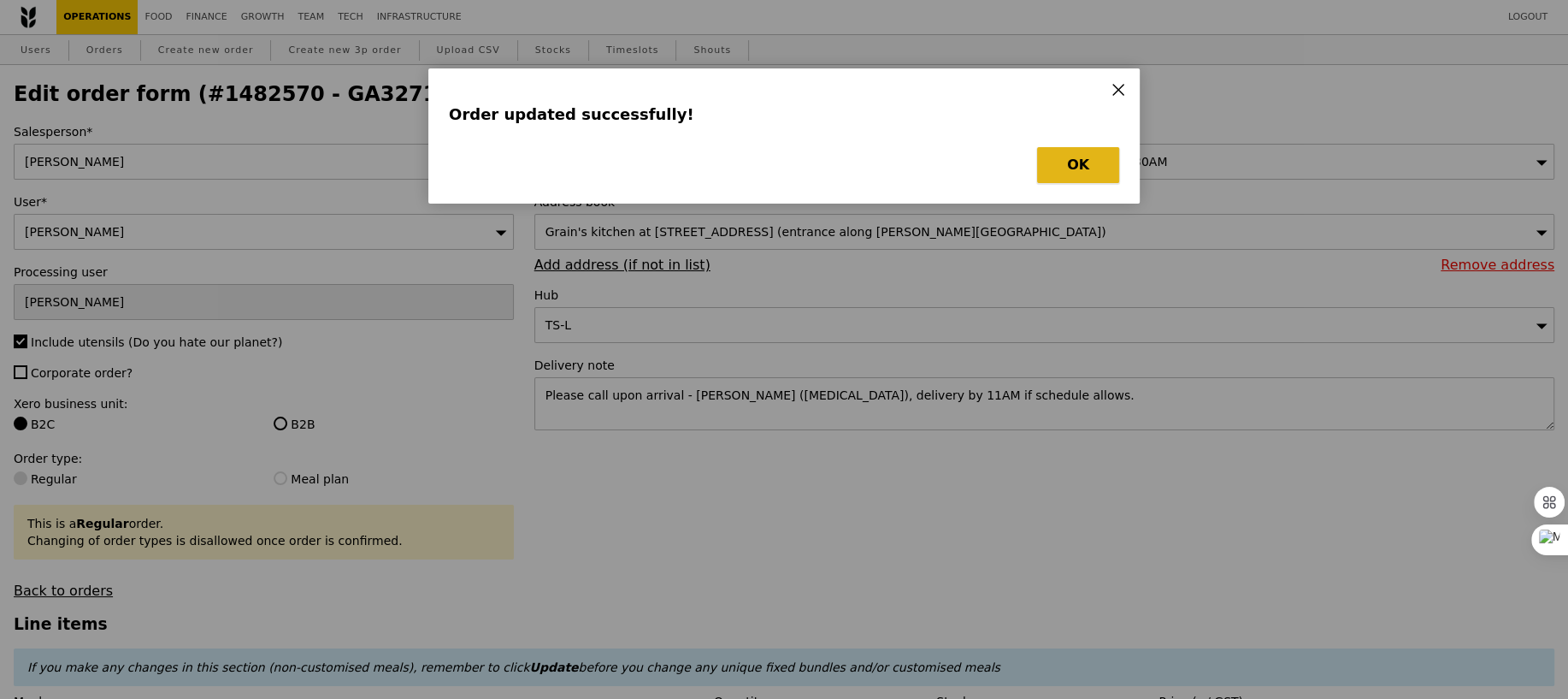
click at [1073, 148] on button "OK" at bounding box center [1078, 165] width 82 height 36
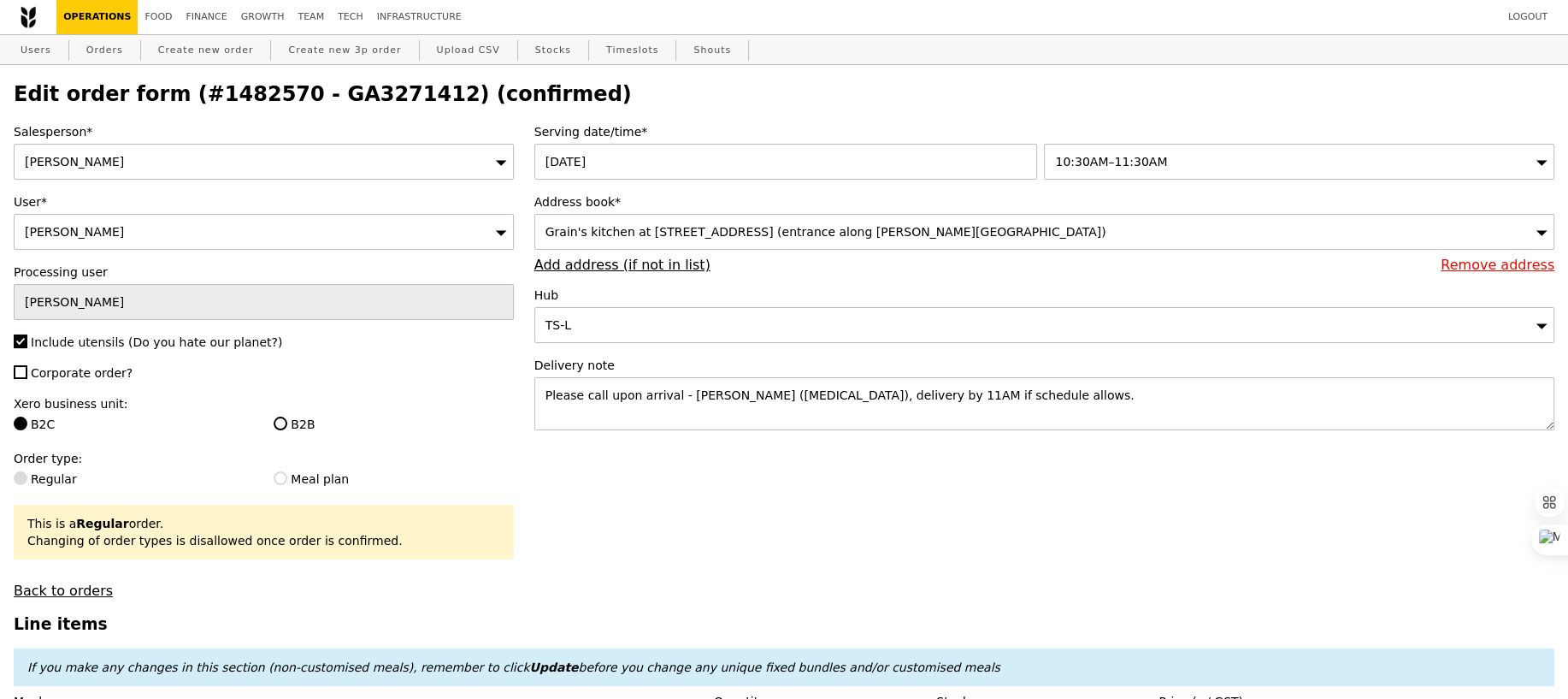
click at [323, 96] on h2 "Edit order form (#1482570 - GA3271412) (confirmed)" at bounding box center [784, 94] width 1541 height 24
copy h2 "GA3271412"
click at [101, 50] on link "Orders" at bounding box center [104, 51] width 51 height 31
select select "100"
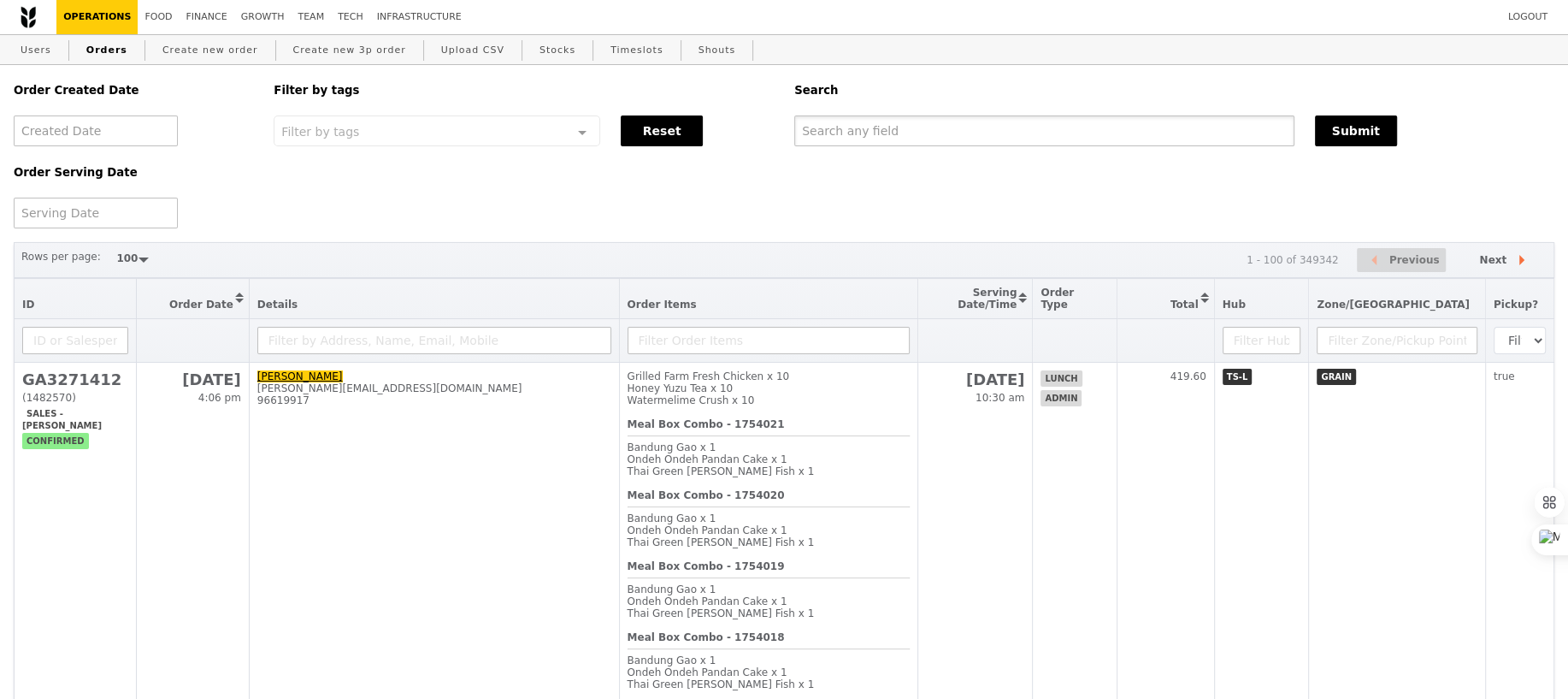
click at [823, 125] on input "text" at bounding box center [1044, 131] width 501 height 31
paste input "GA3271412"
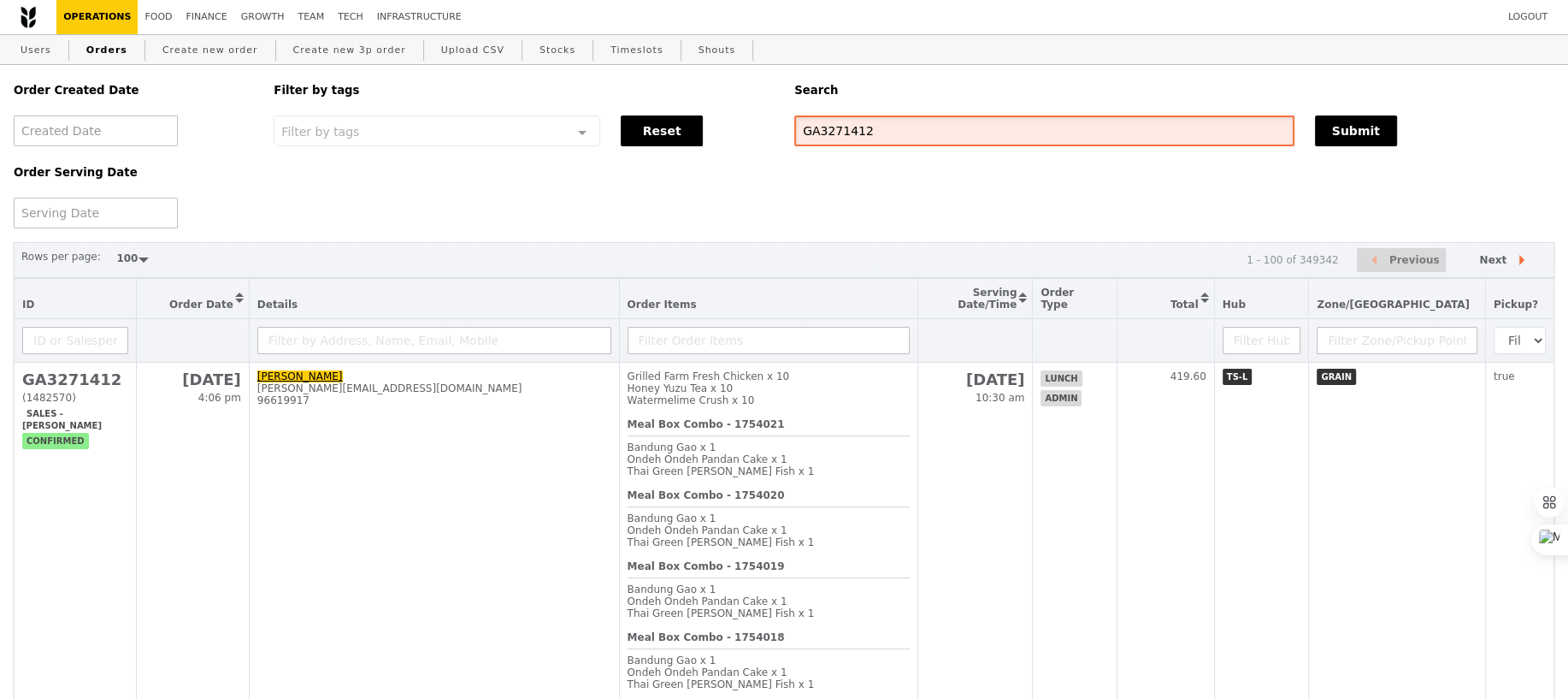
type input "GA3271412"
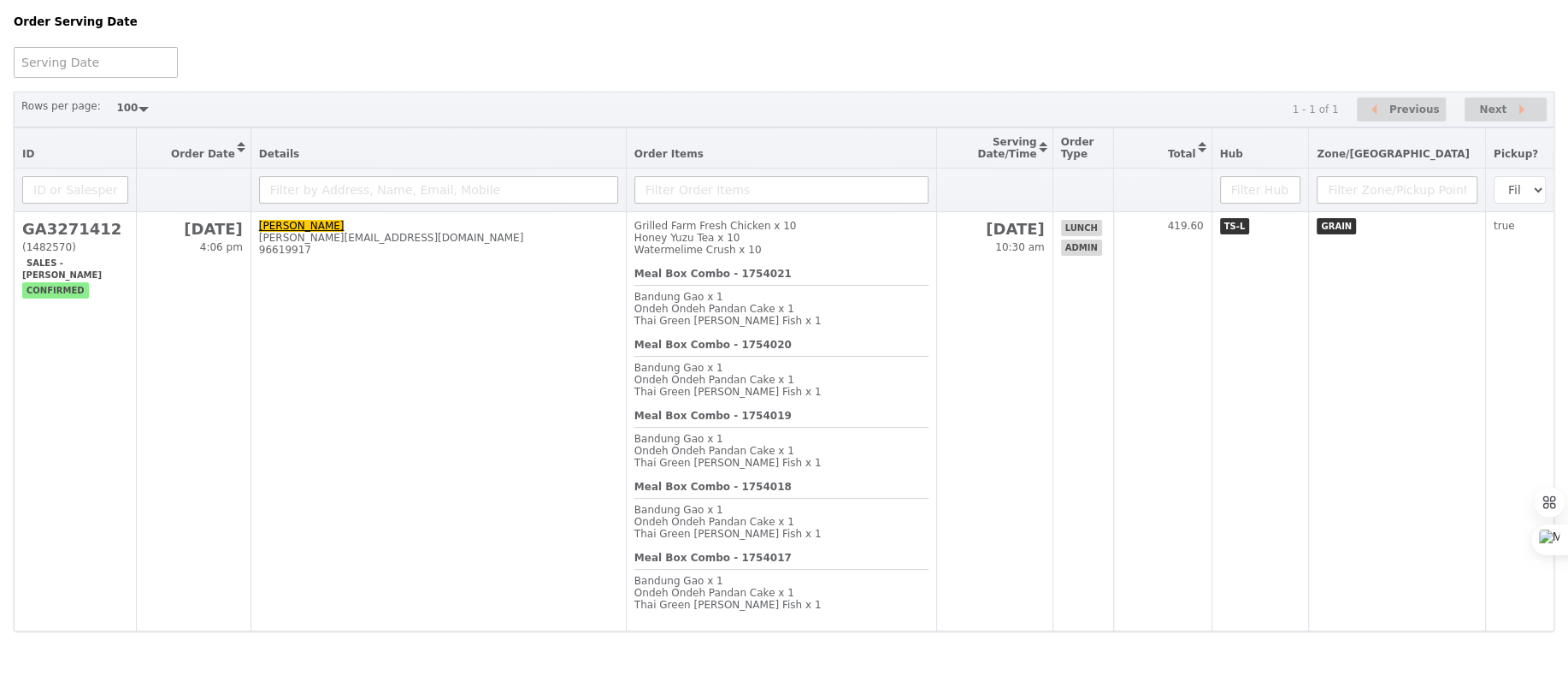
scroll to position [159, 0]
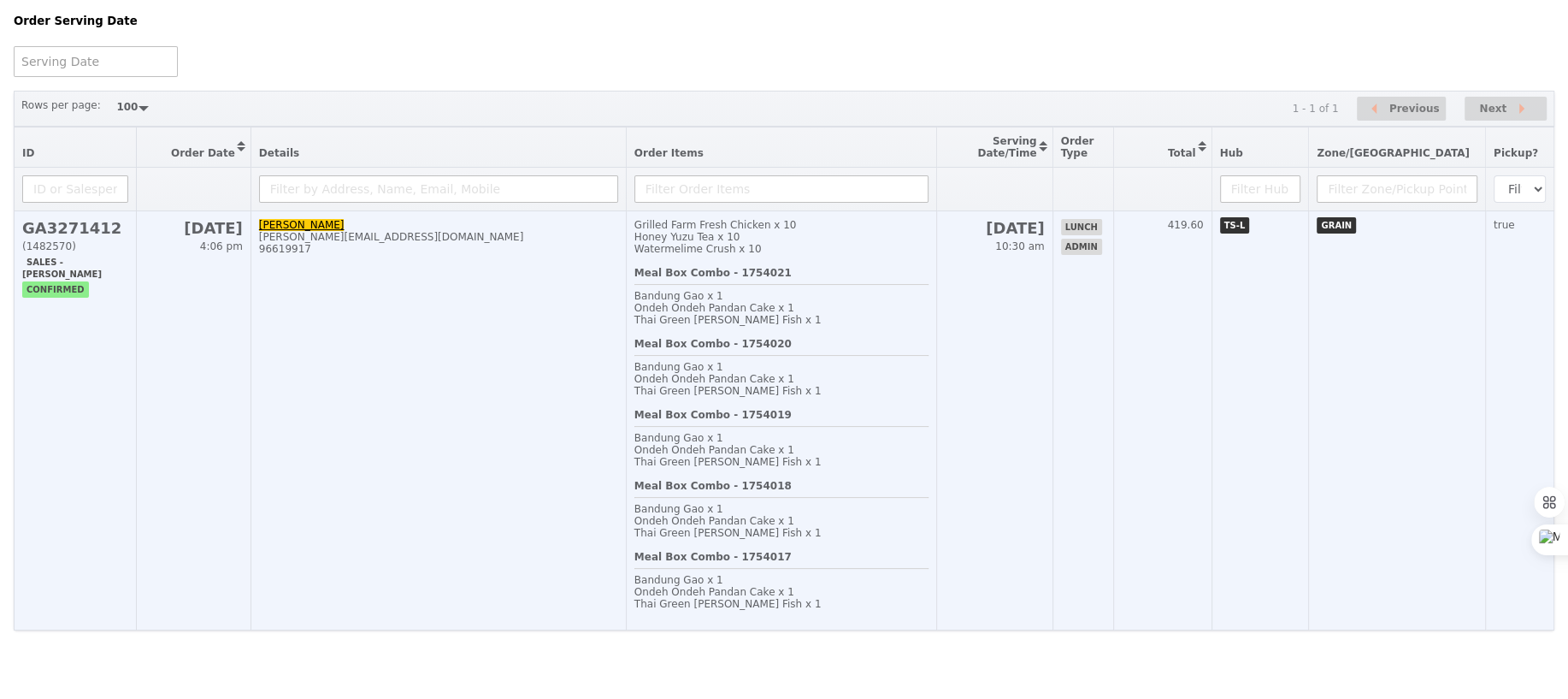
click at [813, 385] on div "Thai Green Curry Fish x 1" at bounding box center [781, 391] width 294 height 12
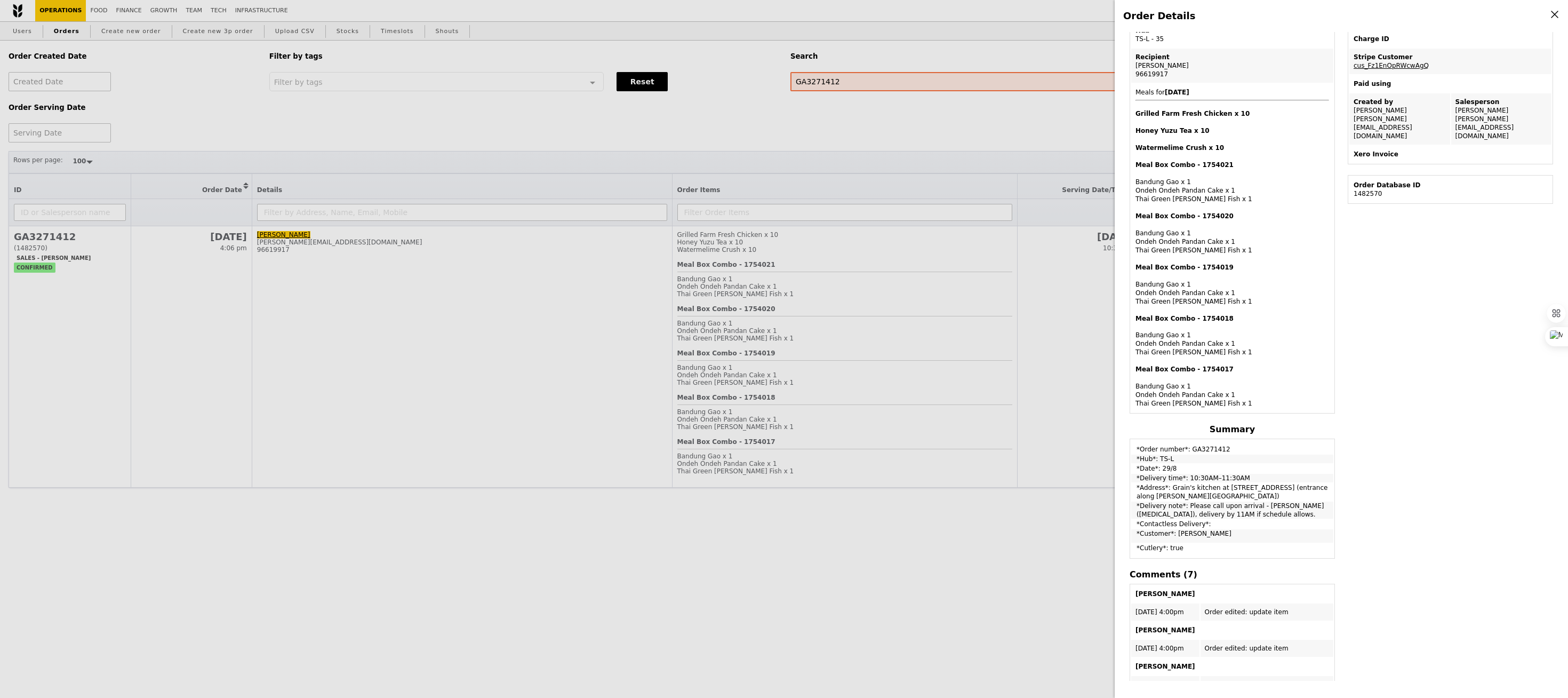
scroll to position [209, 0]
click at [979, 91] on span "Meals for 2025-8-29 Grilled Farm Fresh Chicken x 10 Honey Yuzu Tea x 10 Waterme…" at bounding box center [1232, 250] width 194 height 319
drag, startPoint x: 1135, startPoint y: 94, endPoint x: 1295, endPoint y: 547, distance: 480.4
click at [979, 435] on div "Order ID GA3271412 – View receipt Order Date/Time 29/8 – 10:30AM–11:30AM Email …" at bounding box center [1232, 406] width 218 height 1071
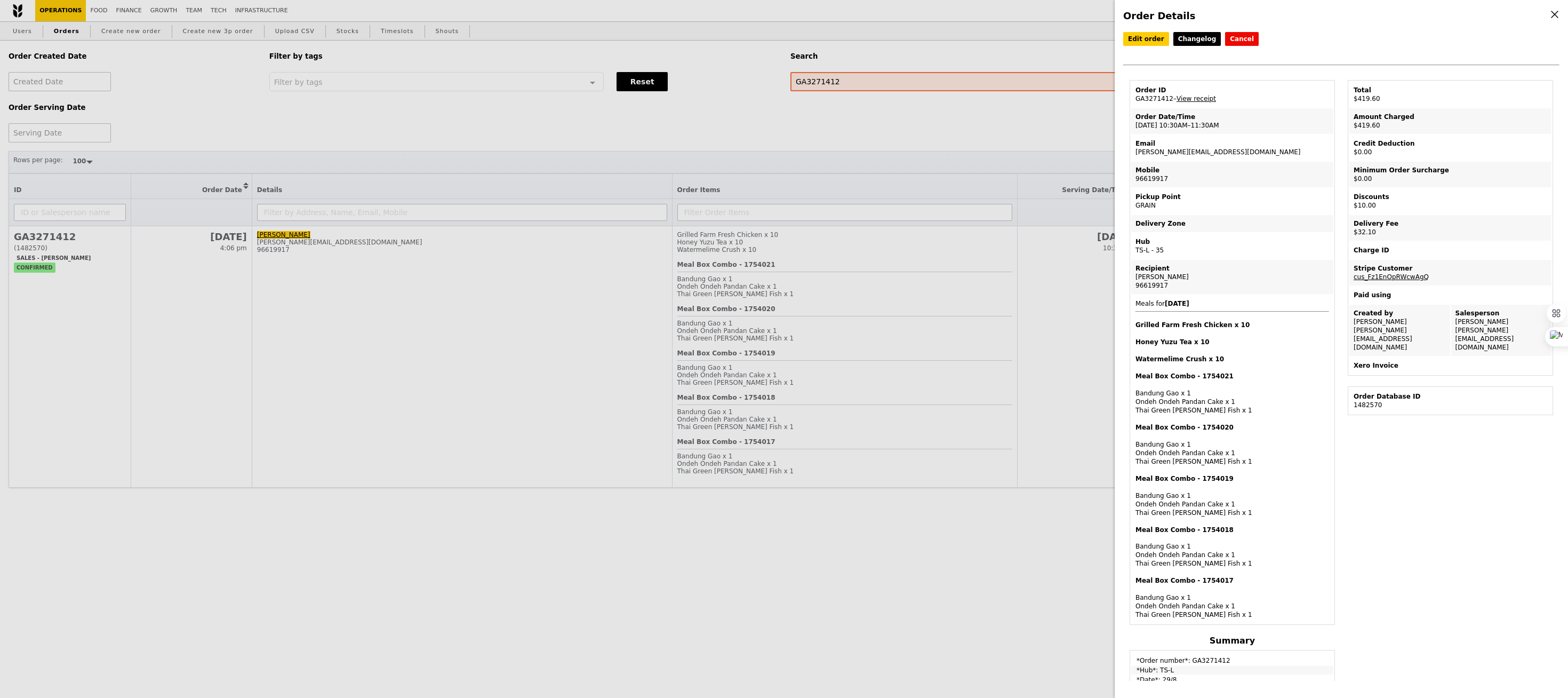
click at [979, 362] on h4 "Watermelime Crush x 10" at bounding box center [1232, 359] width 194 height 9
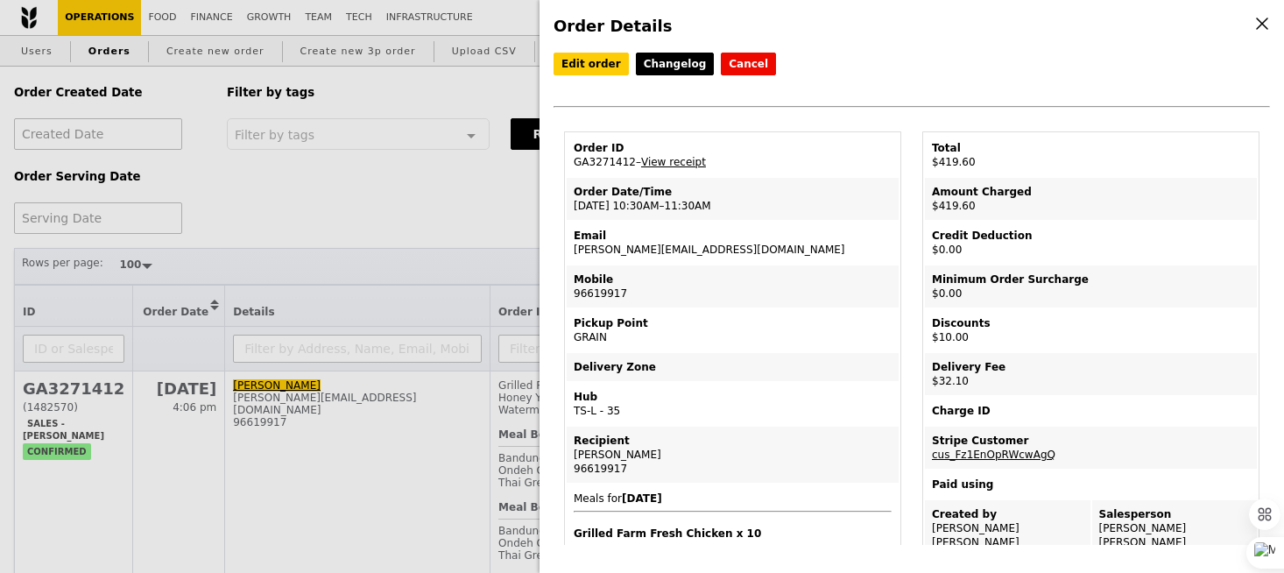
click at [452, 302] on div "Order Details Edit order Changelog Cancel Order ID GA3271412 – View receipt Ord…" at bounding box center [642, 286] width 1284 height 573
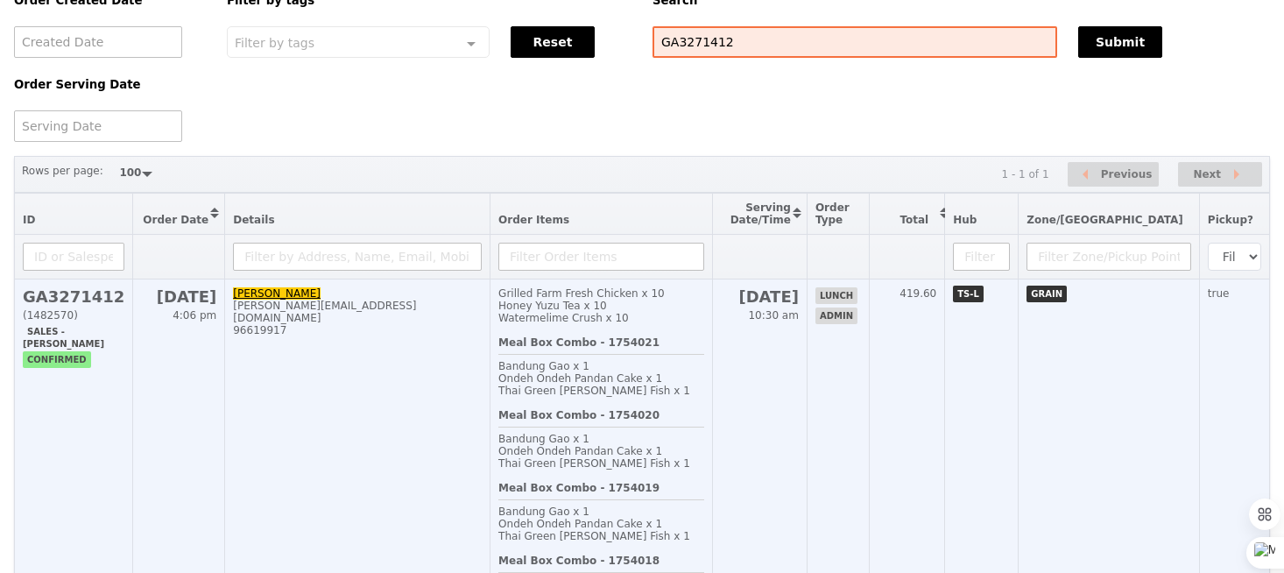
scroll to position [94, 0]
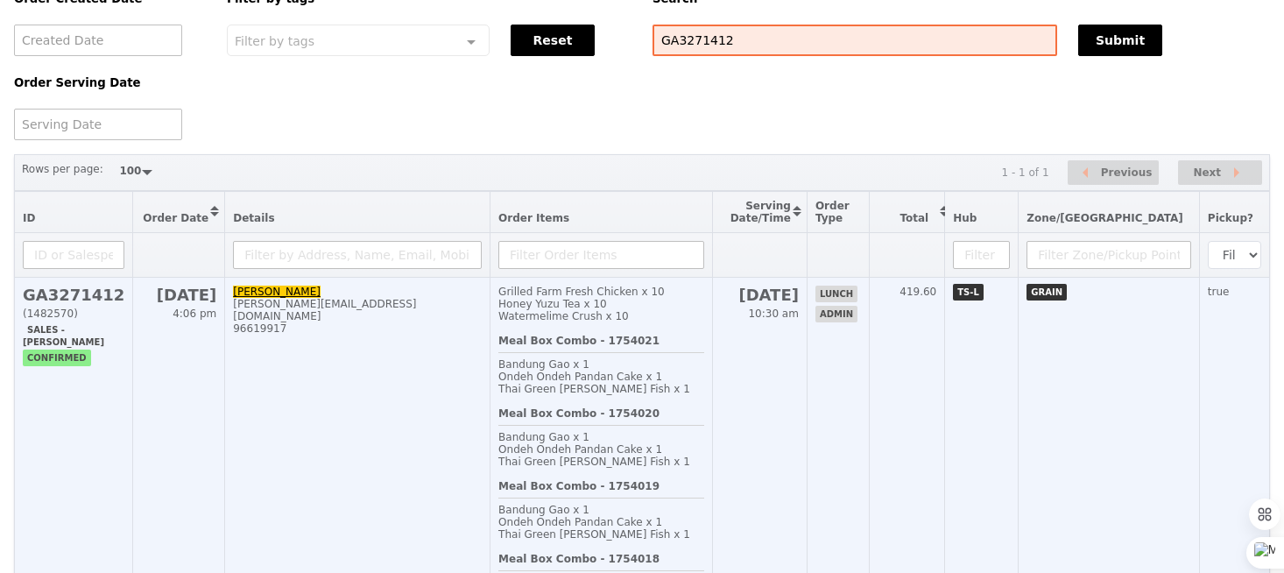
click at [614, 380] on span "Ondeh Ondeh Pandan Cake x 1" at bounding box center [581, 377] width 164 height 12
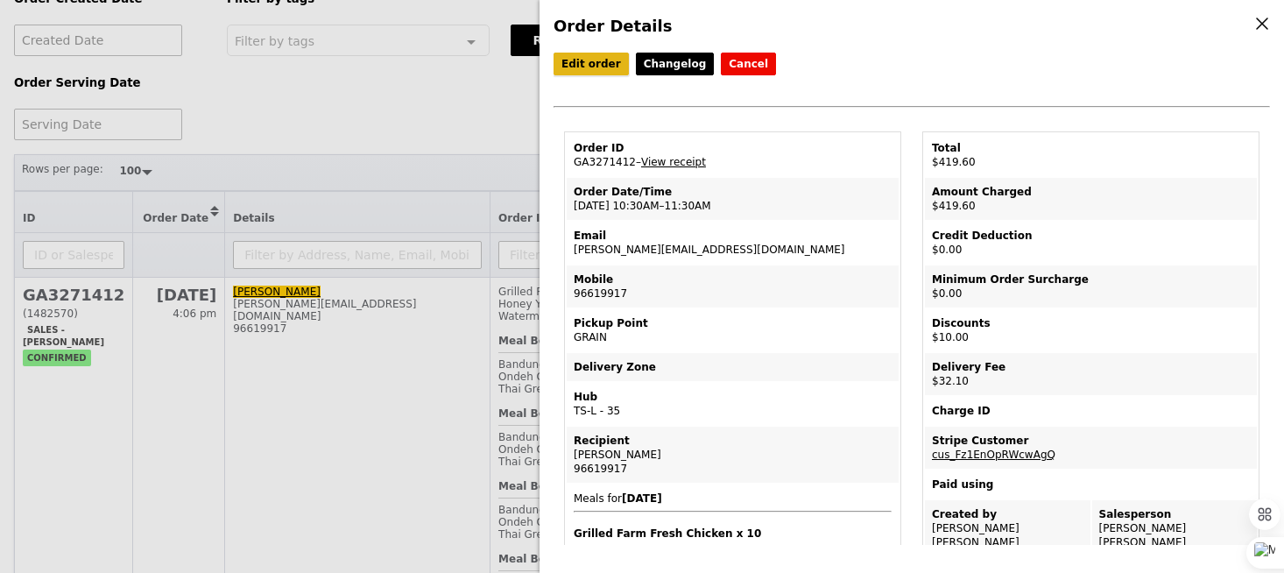
click at [595, 69] on link "Edit order" at bounding box center [591, 64] width 75 height 23
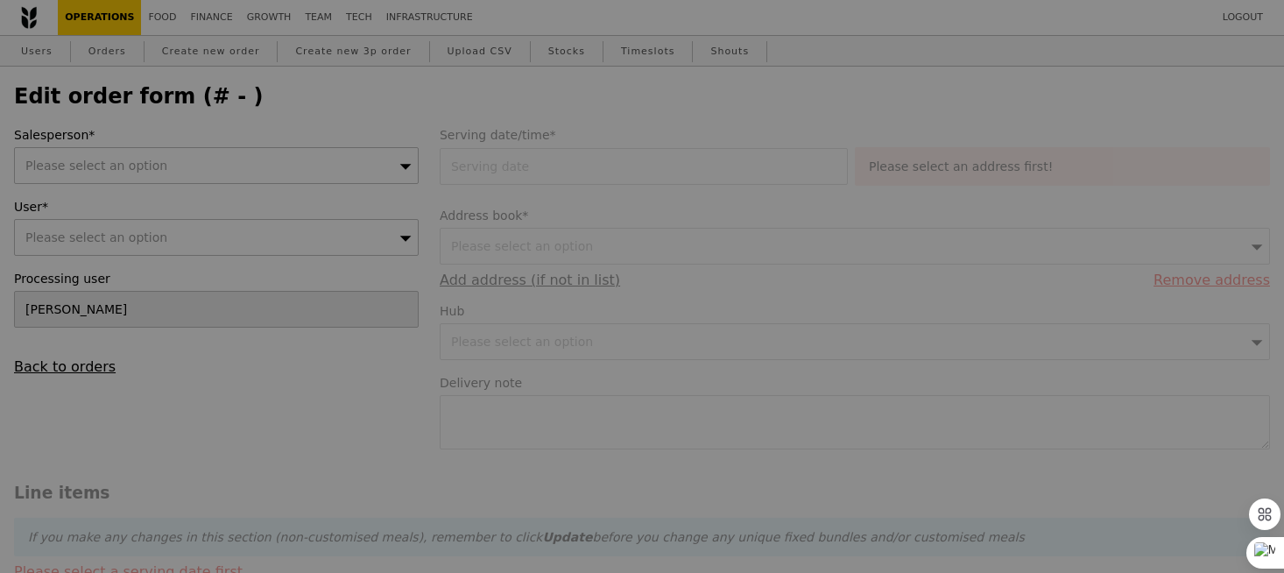
type input "29 Aug 2025"
type textarea "Please call upon arrival - John (XXXXX), delivery by 11AM if schedule allows."
type input "397.50"
type input "29.45"
type input "32.10"
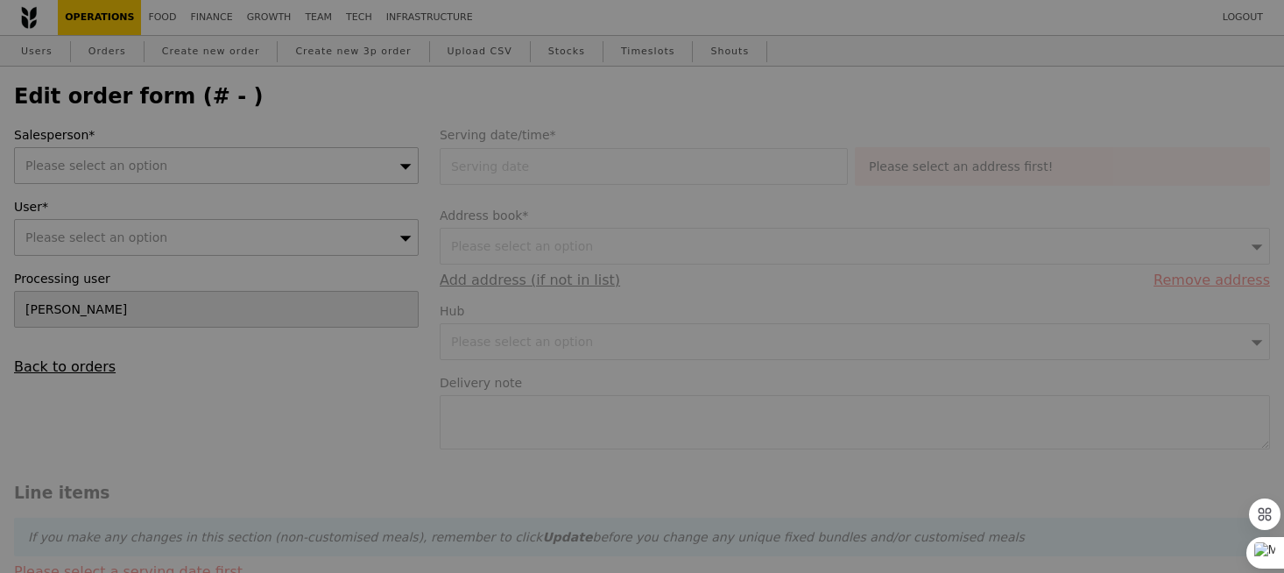
type input "9.17"
type input "10.00"
type input "419.60"
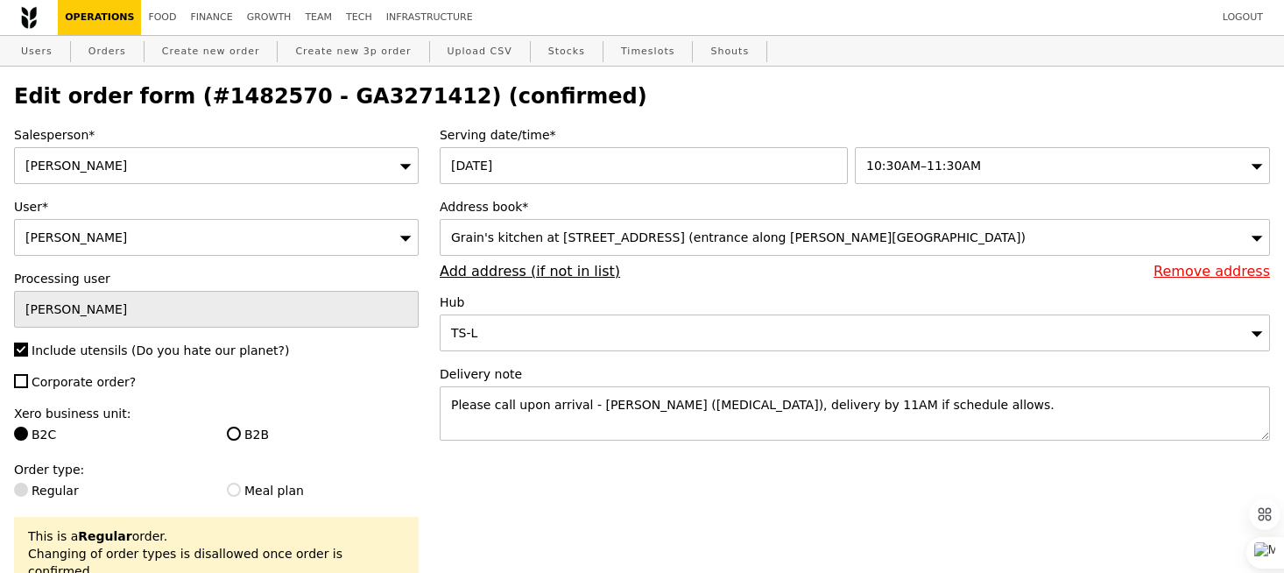
type input "Update"
type input "490"
click at [338, 97] on h2 "Edit order form (#1482570 - GA3271412) (confirmed)" at bounding box center [642, 96] width 1256 height 25
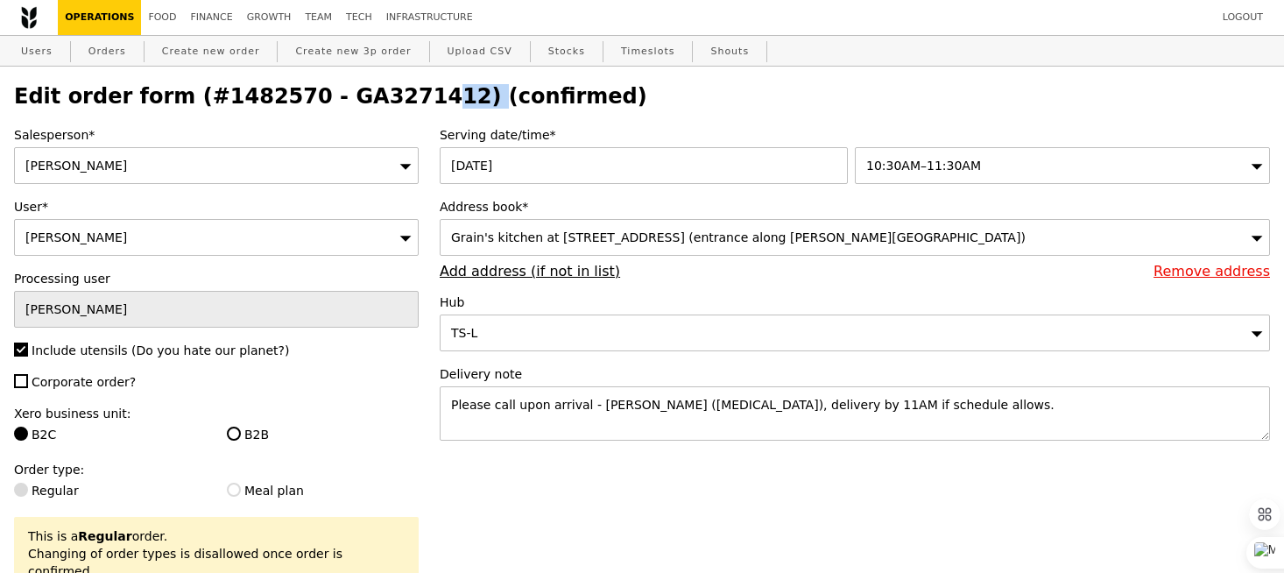
click at [338, 97] on h2 "Edit order form (#1482570 - GA3271412) (confirmed)" at bounding box center [642, 96] width 1256 height 25
copy h2 "GA3271412"
click at [104, 59] on link "Orders" at bounding box center [107, 52] width 52 height 32
select select "100"
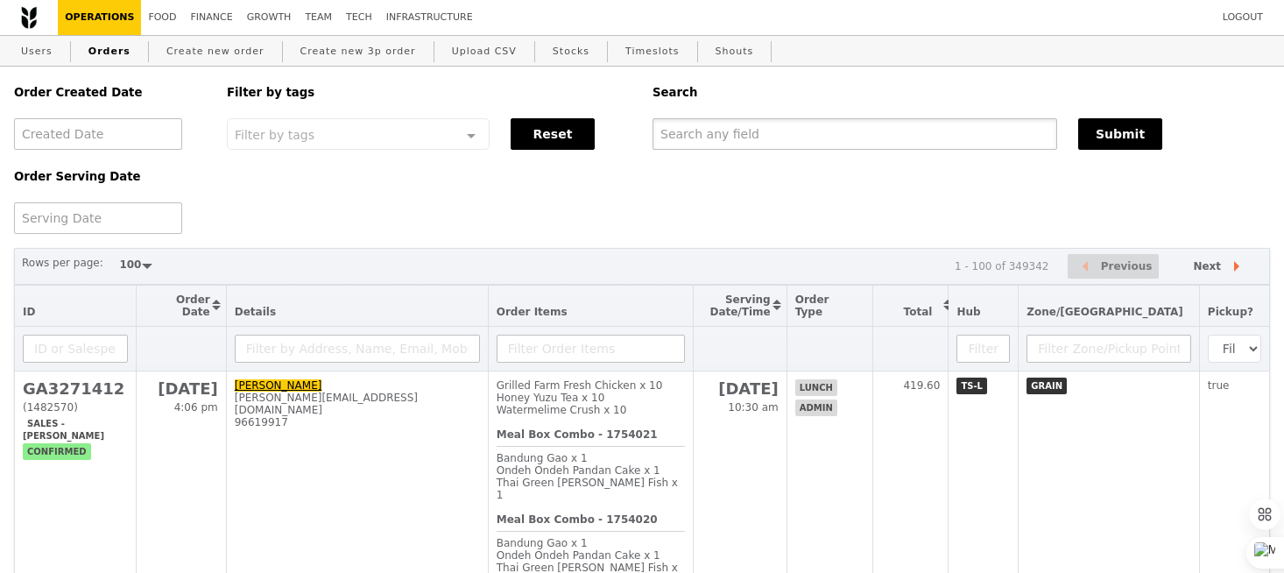
click at [715, 138] on input "text" at bounding box center [855, 134] width 405 height 32
paste input "GA3271412"
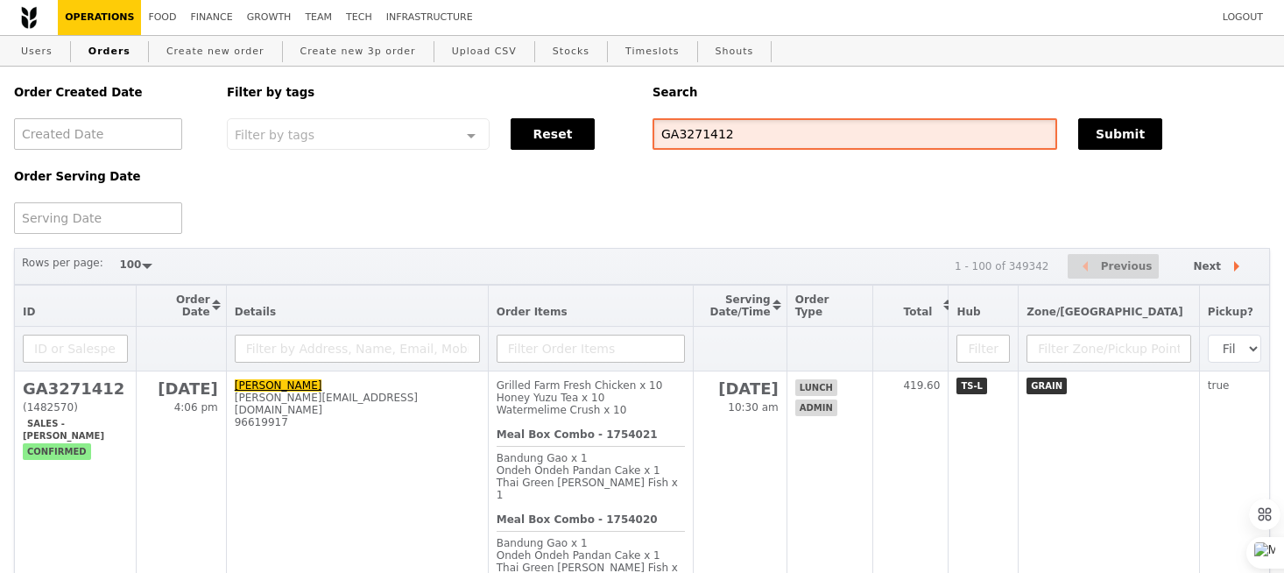
type input "GA3271412"
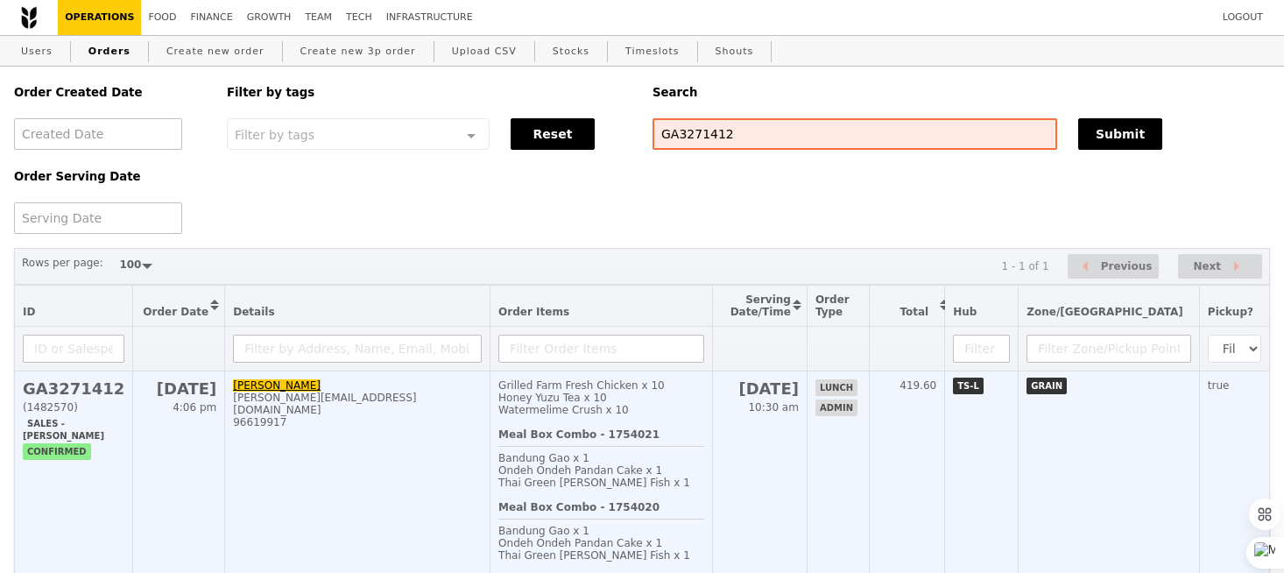
click at [650, 441] on b "Meal Box Combo - 1754021" at bounding box center [579, 434] width 161 height 12
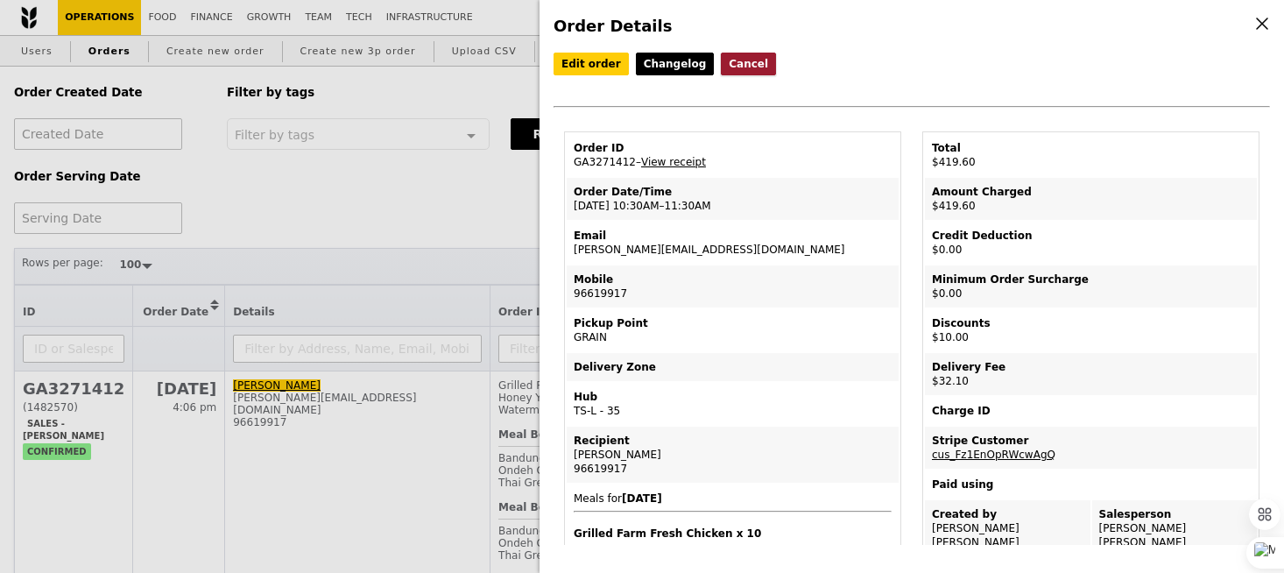
click at [729, 67] on button "Cancel" at bounding box center [748, 64] width 55 height 23
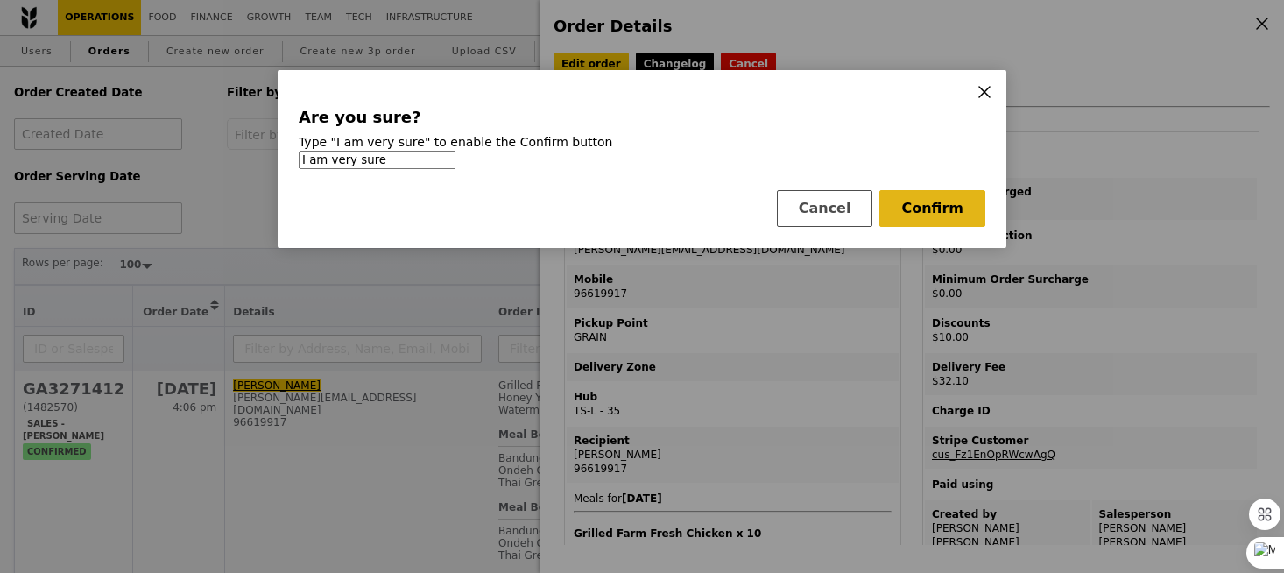
type input "I am very sure"
click at [934, 206] on button "Confirm" at bounding box center [933, 208] width 106 height 37
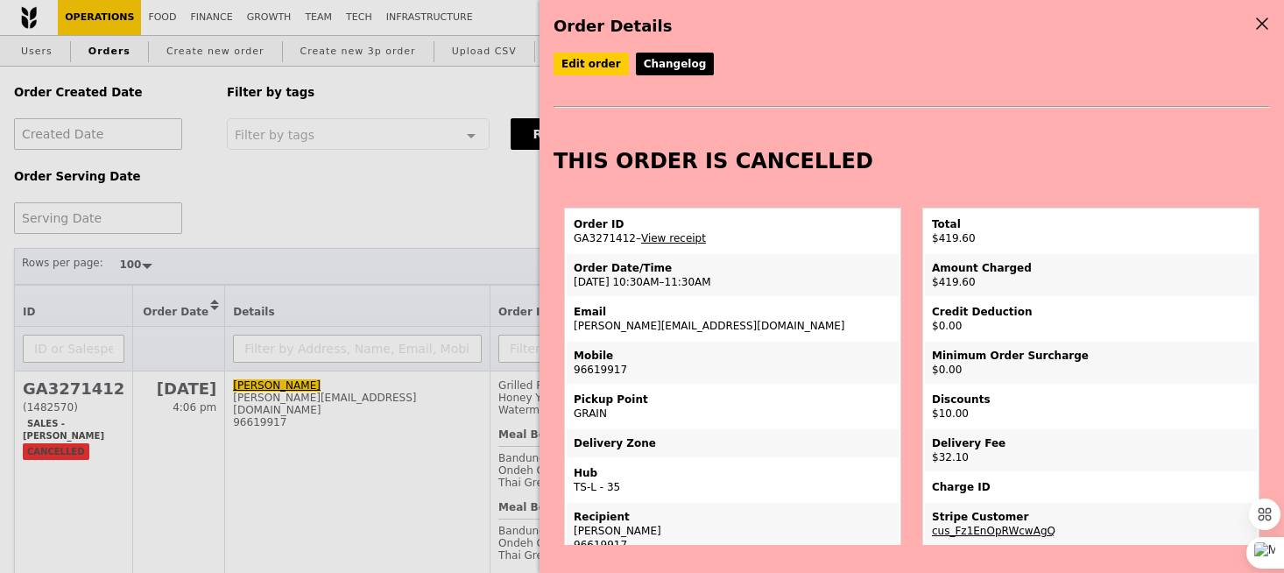
click at [361, 205] on div "Order Details Edit order Changelog THIS ORDER IS CANCELLED Order ID GA3271412 –…" at bounding box center [642, 286] width 1284 height 573
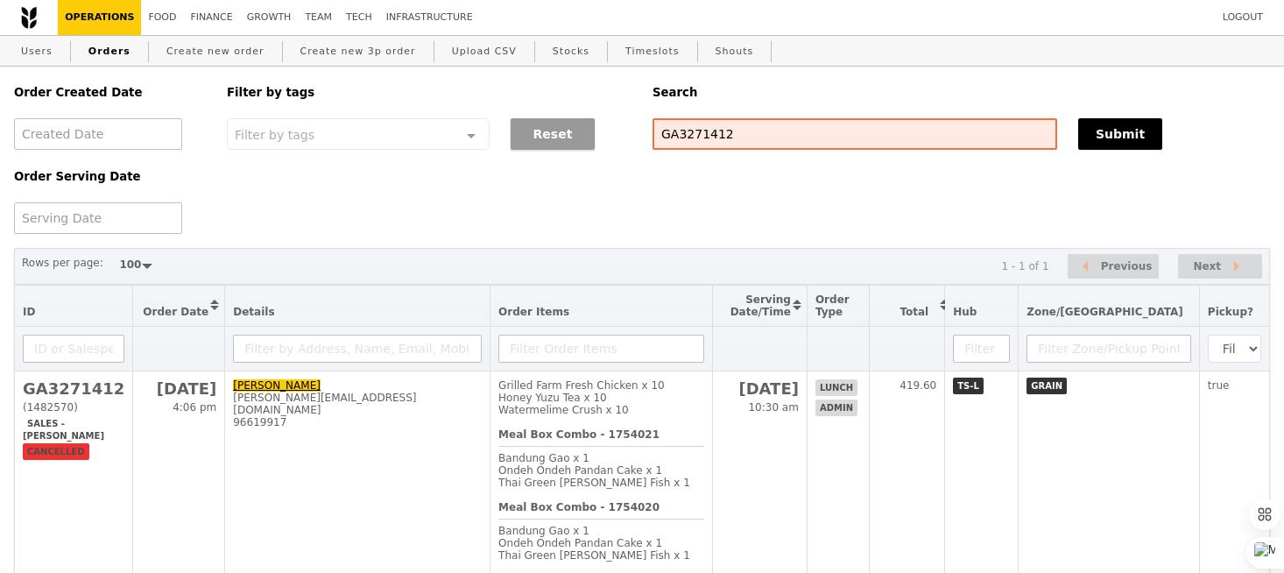
click at [534, 138] on button "Reset" at bounding box center [553, 134] width 84 height 32
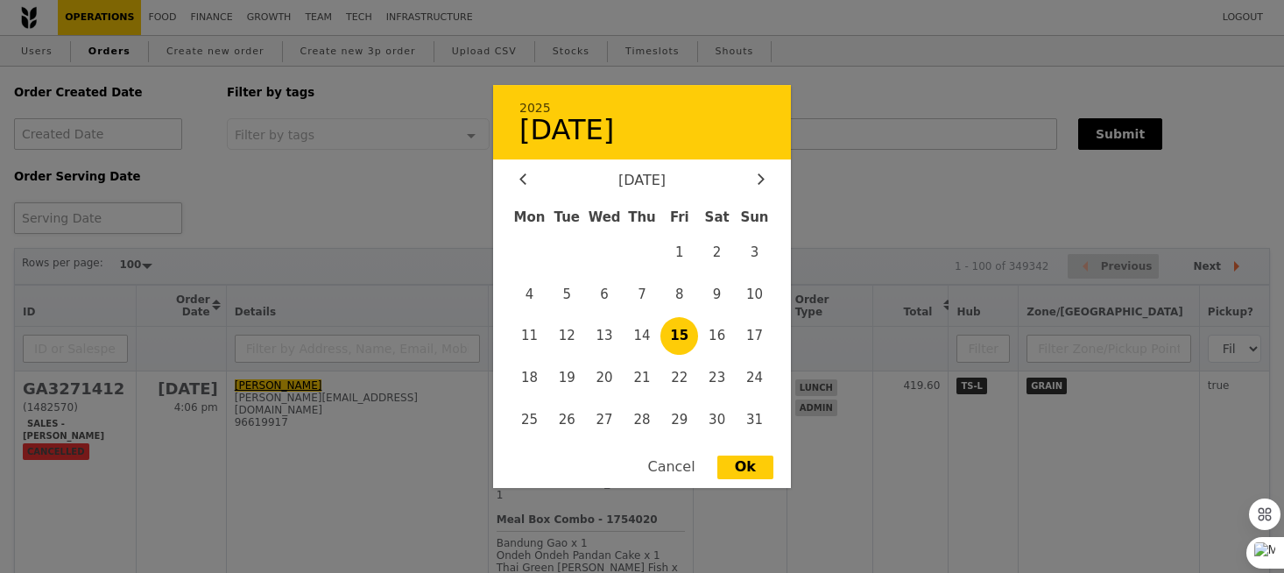
click at [72, 223] on div "2025 15 August August 2025 Mon Tue Wed Thu Fri Sat Sun 1 2 3 4 5 6 7 8 9 10 11 …" at bounding box center [98, 218] width 168 height 32
click at [647, 333] on span "14" at bounding box center [643, 336] width 38 height 38
type input "14 Aug 2025"
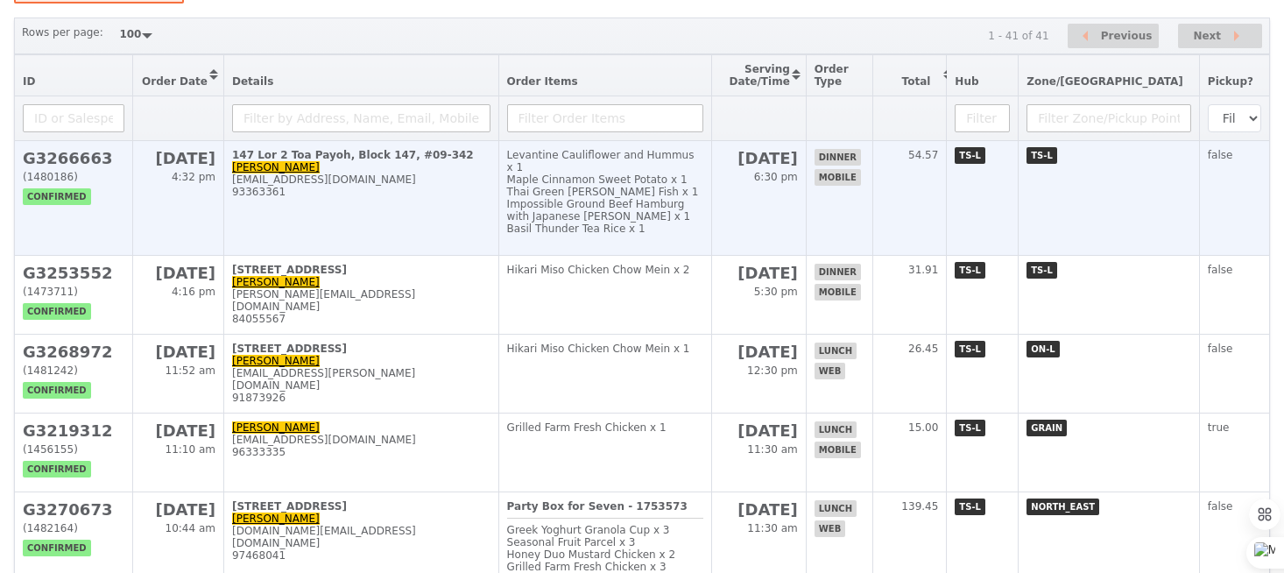
scroll to position [231, 0]
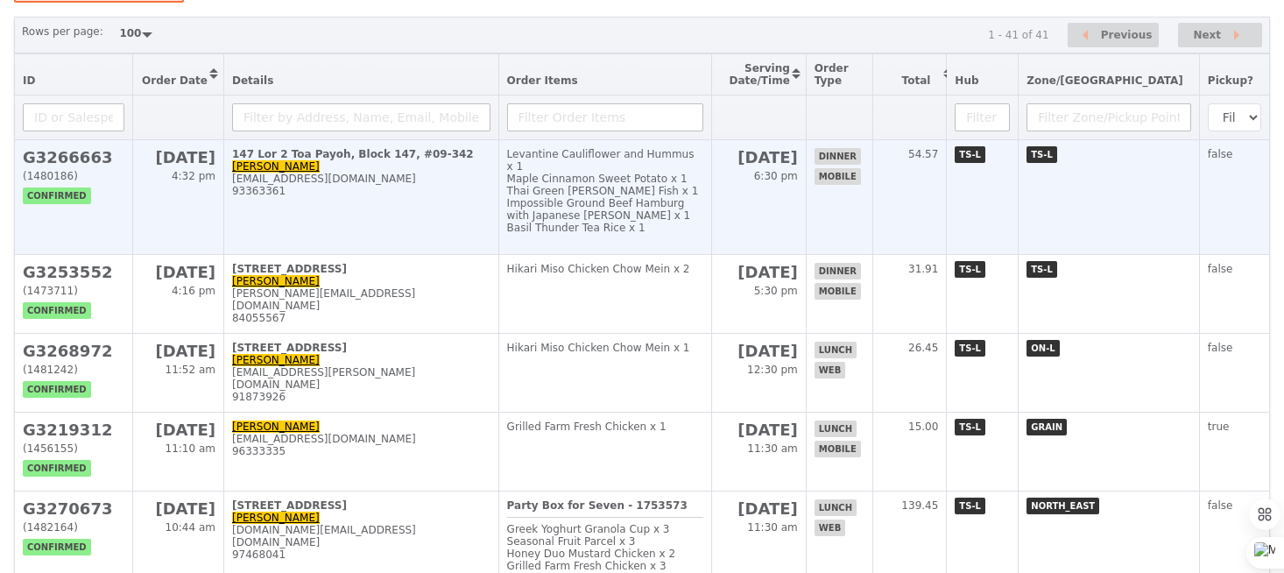
click at [651, 201] on div "Impossible Ground Beef Hamburg with Japanese Curry x 1" at bounding box center [605, 209] width 197 height 25
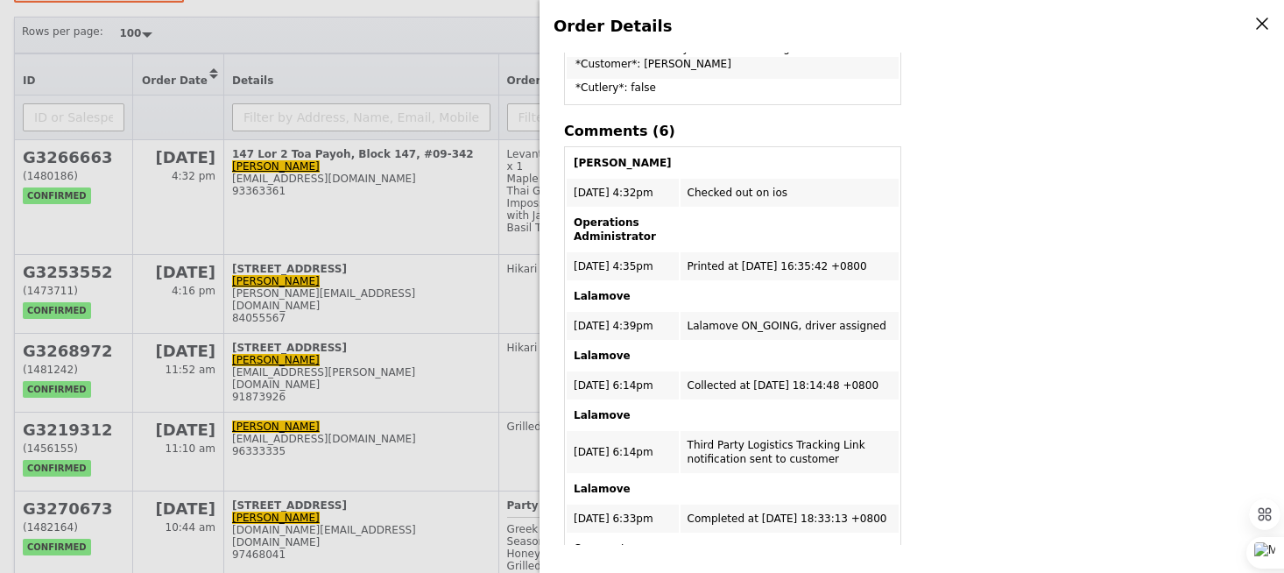
scroll to position [810, 0]
click at [832, 251] on td "Printed at 2025-08-14 16:35:42 +0800" at bounding box center [790, 265] width 218 height 28
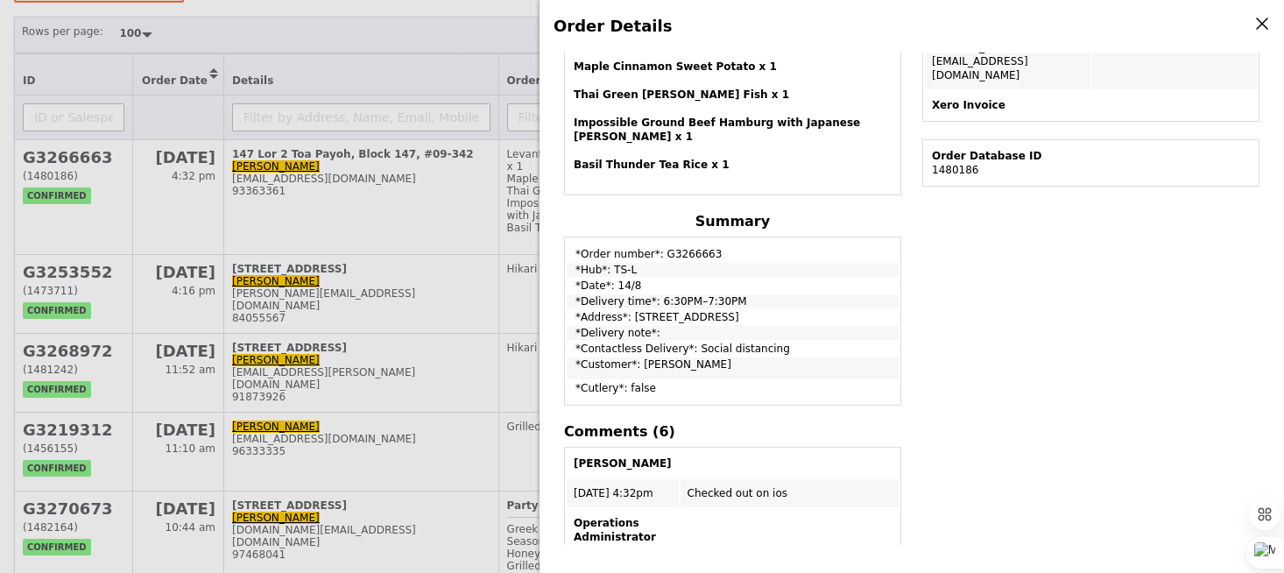
scroll to position [0, 0]
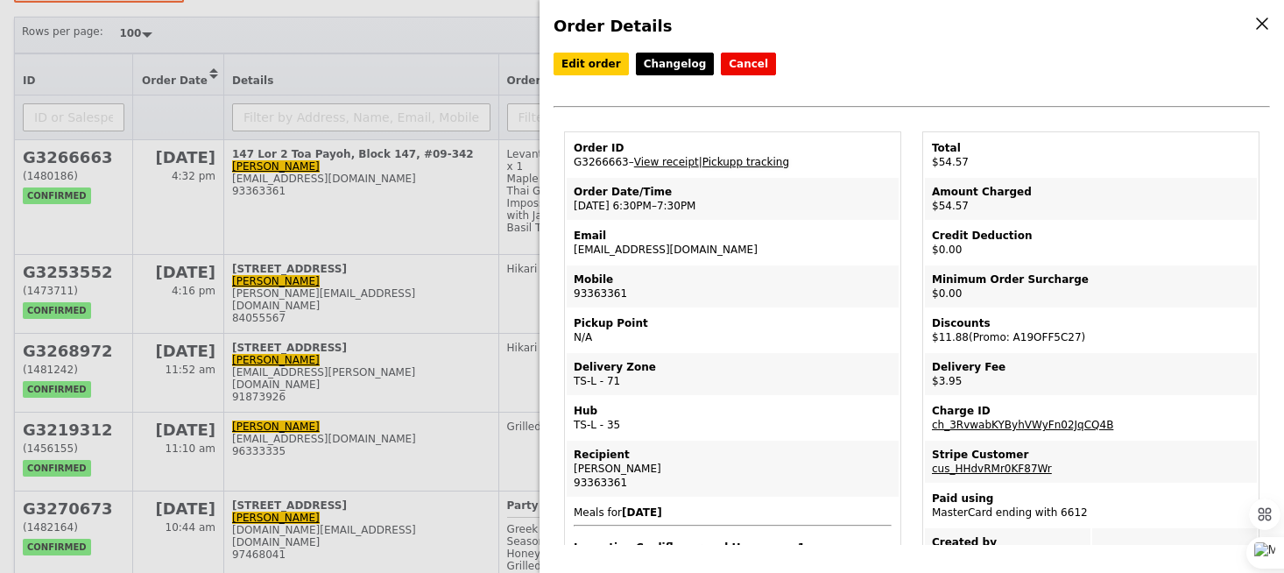
click at [728, 164] on link "Pickupp tracking" at bounding box center [746, 162] width 87 height 12
click at [468, 201] on div "Order Details Edit order Changelog Cancel Order ID G3266663 – View receipt | Pi…" at bounding box center [642, 286] width 1284 height 573
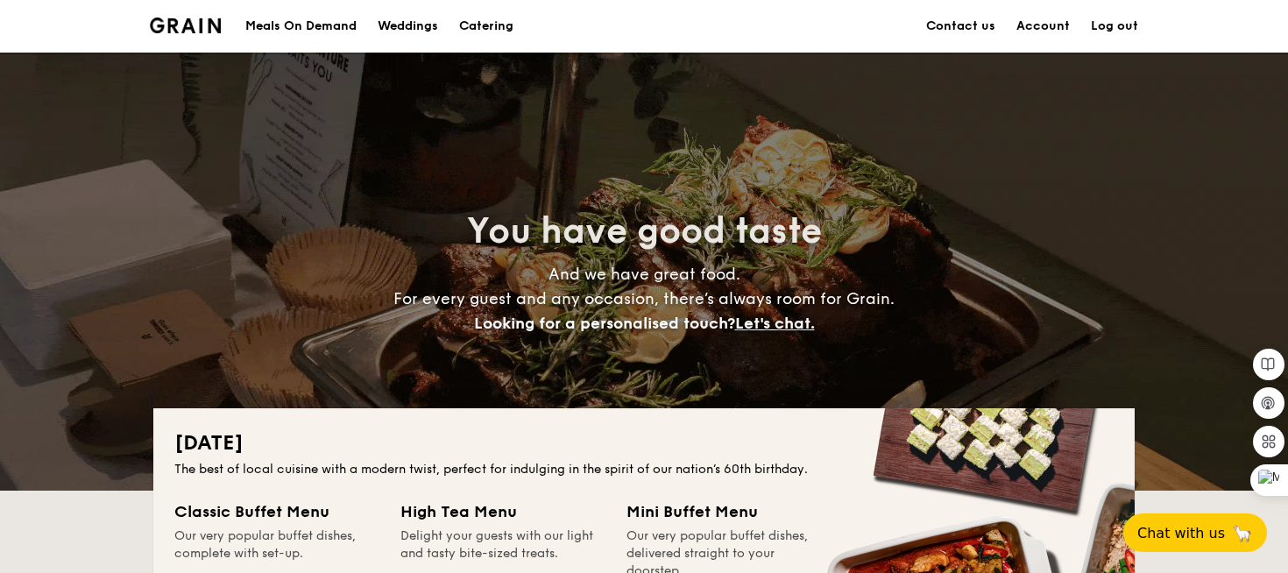
click at [482, 24] on h1 "Catering" at bounding box center [486, 26] width 54 height 53
click at [258, 31] on div "Meals On Demand" at bounding box center [300, 26] width 111 height 53
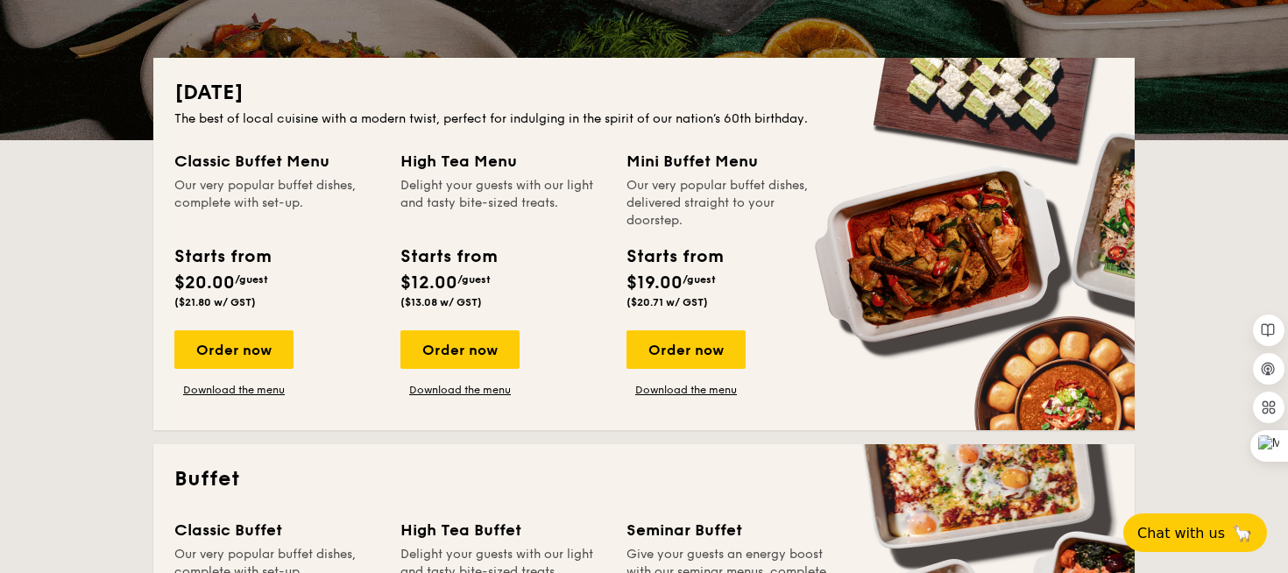
scroll to position [333, 0]
